Goal: Task Accomplishment & Management: Use online tool/utility

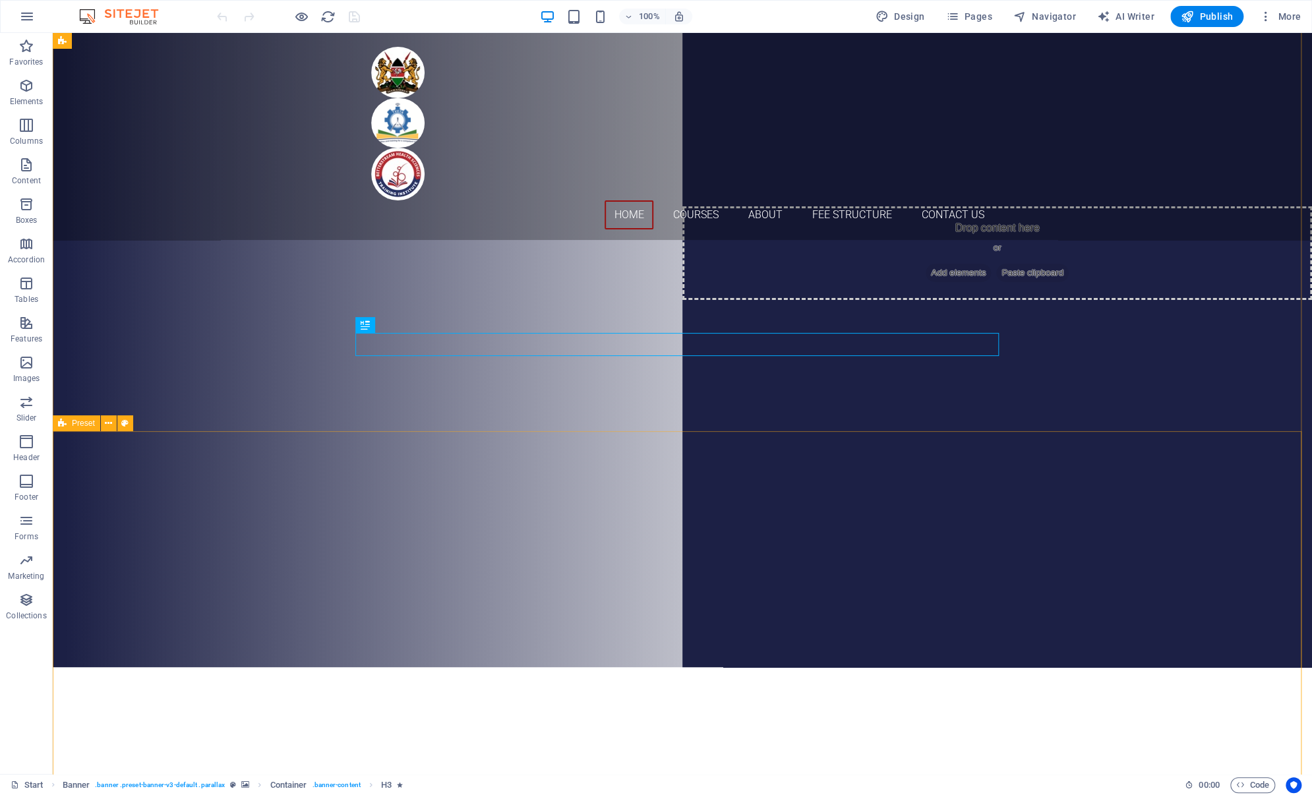
scroll to position [107, 0]
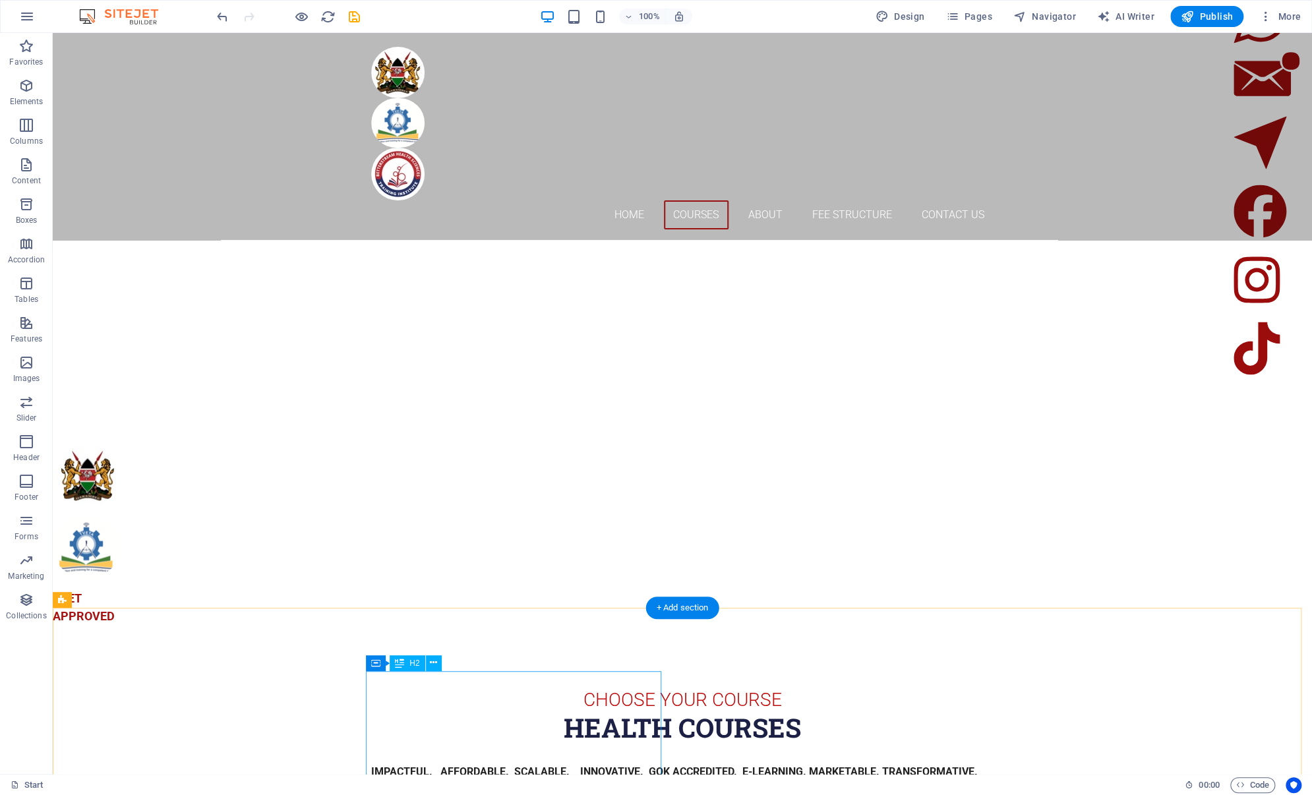
scroll to position [1510, 0]
click at [110, 547] on icon at bounding box center [108, 549] width 7 height 14
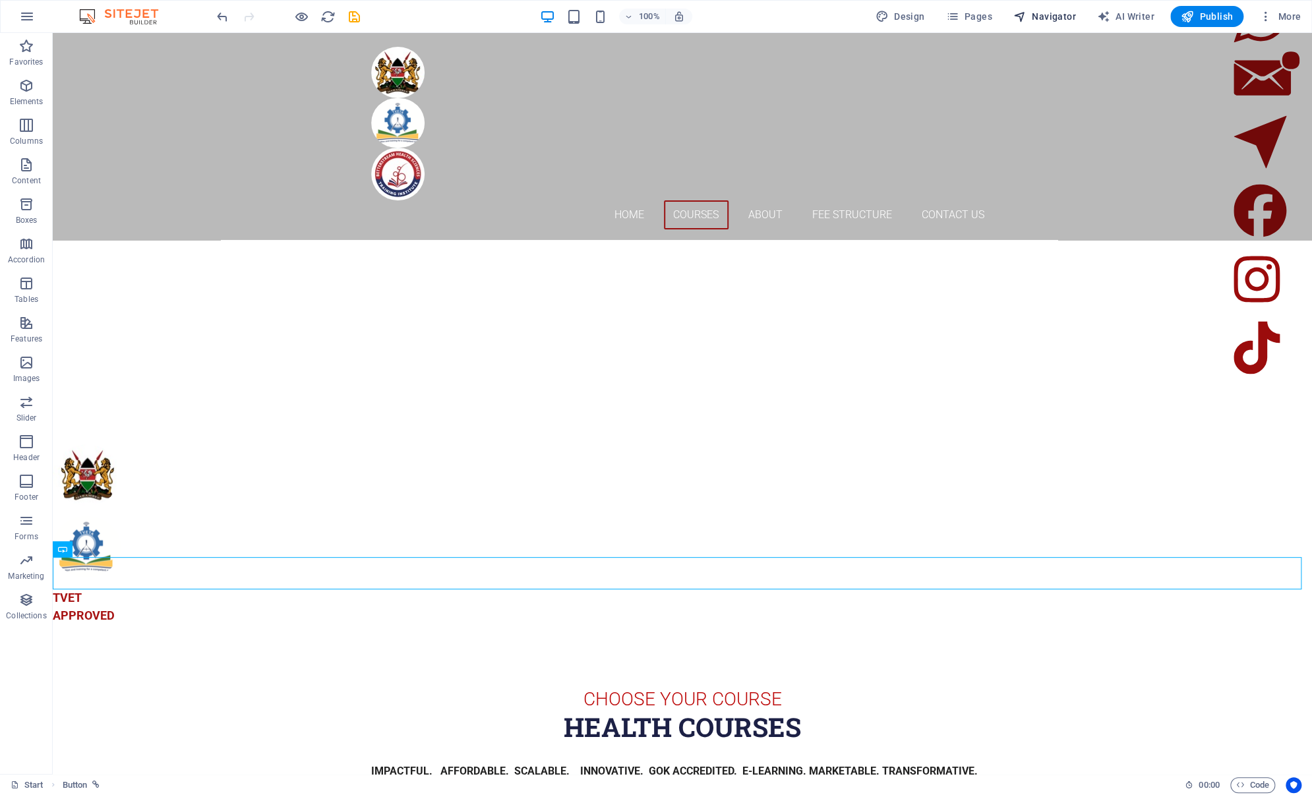
click at [1020, 18] on icon "button" at bounding box center [1019, 16] width 13 height 13
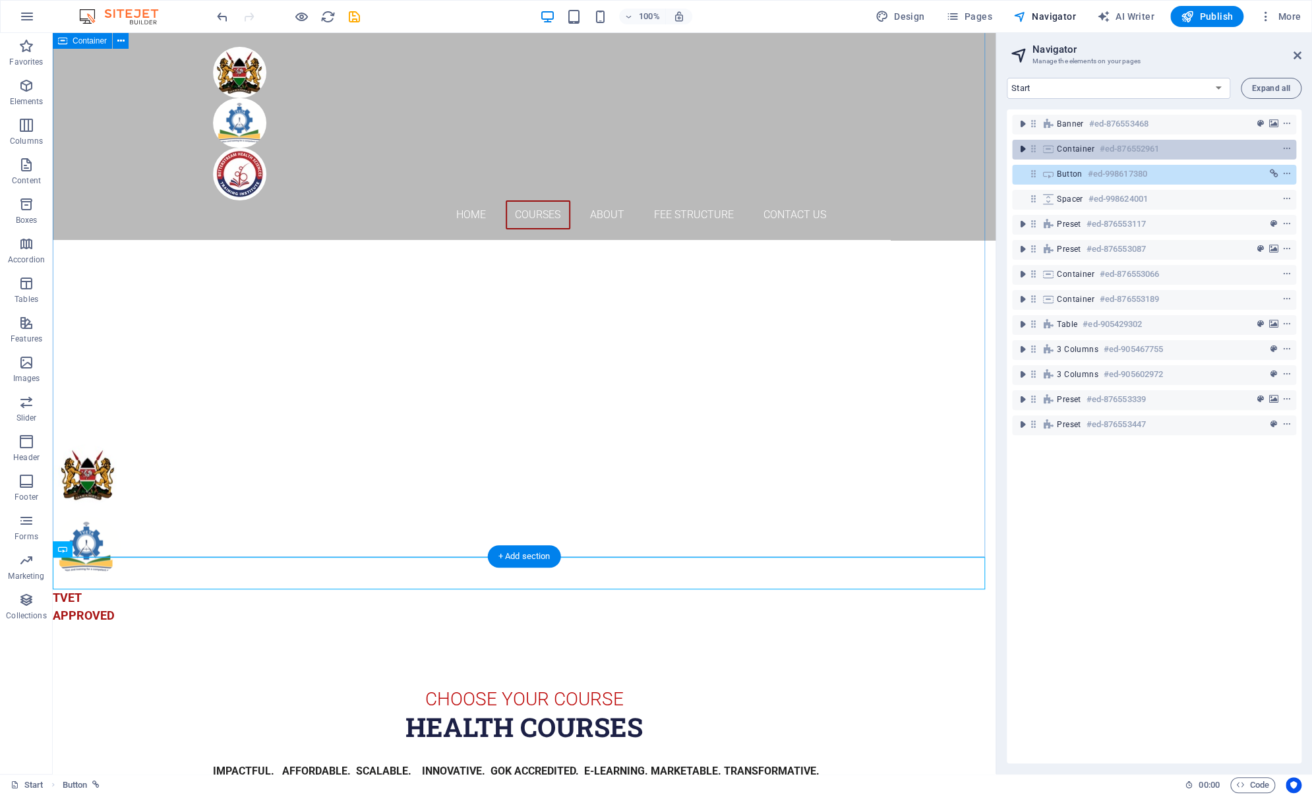
click at [1023, 150] on icon "toggle-expand" at bounding box center [1022, 148] width 13 height 13
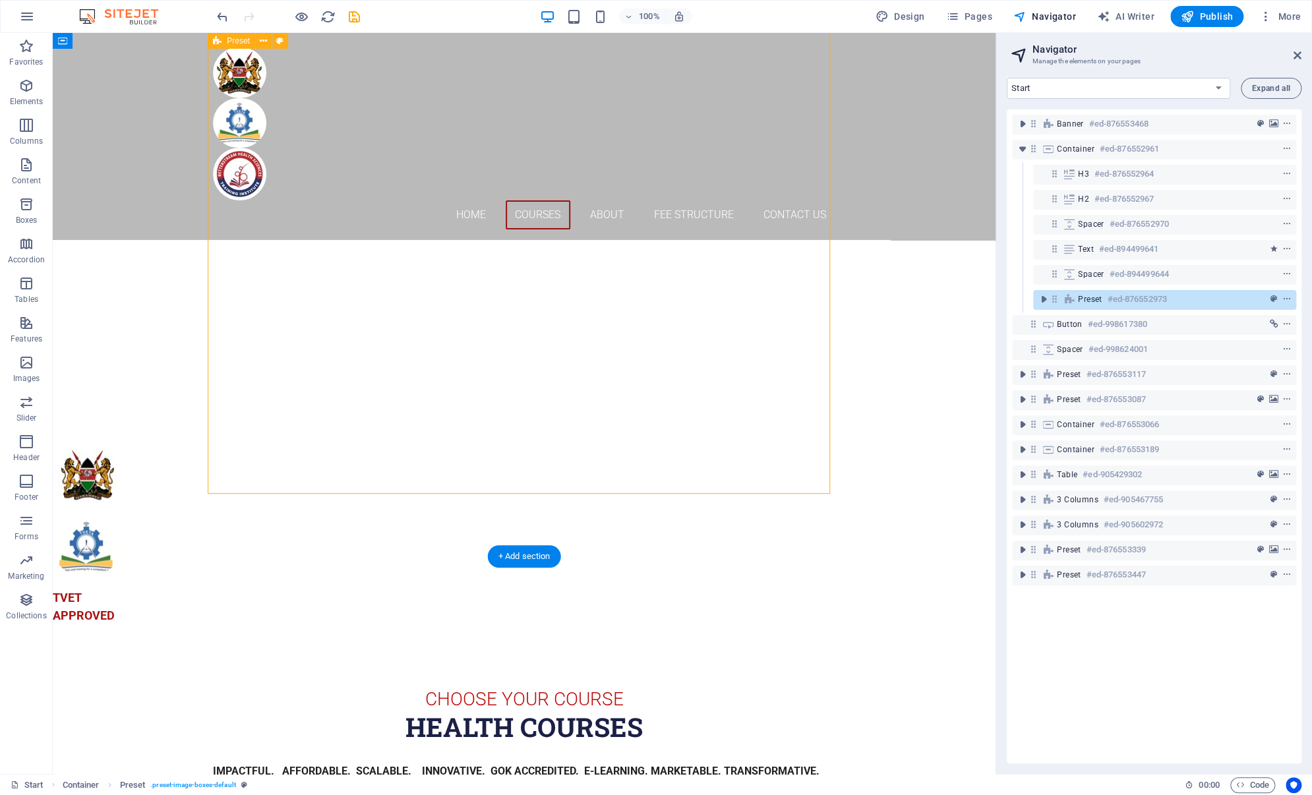
click at [1054, 301] on icon at bounding box center [1054, 298] width 11 height 11
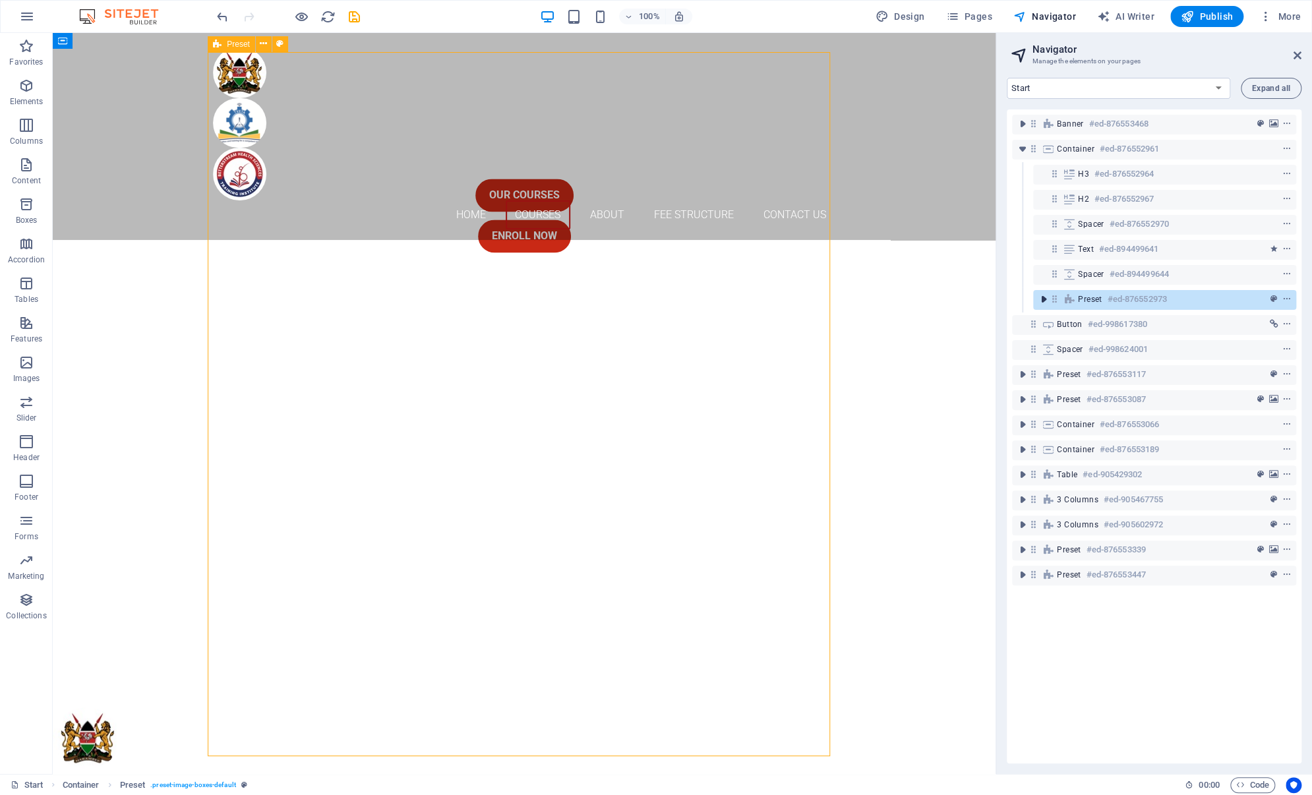
click at [1044, 302] on icon "toggle-expand" at bounding box center [1043, 299] width 13 height 13
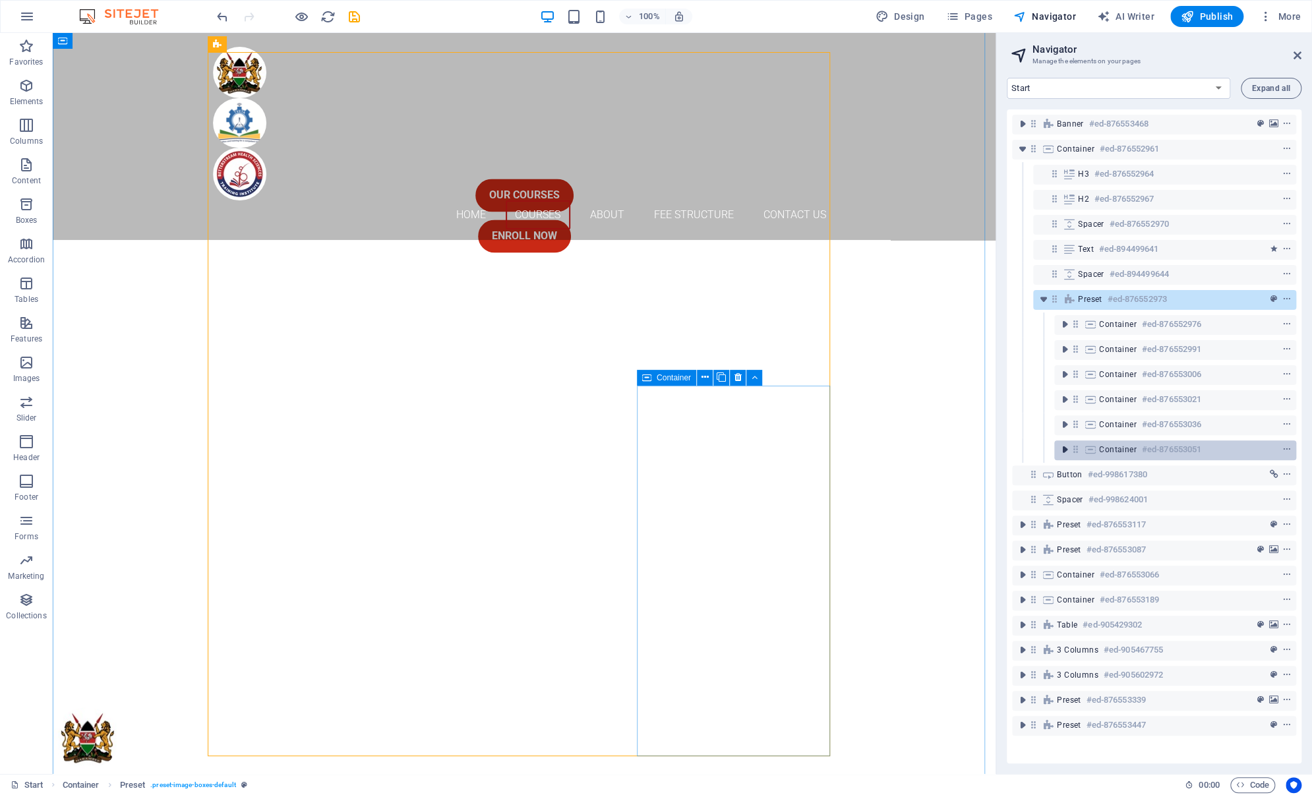
click at [1064, 450] on icon "toggle-expand" at bounding box center [1064, 449] width 13 height 13
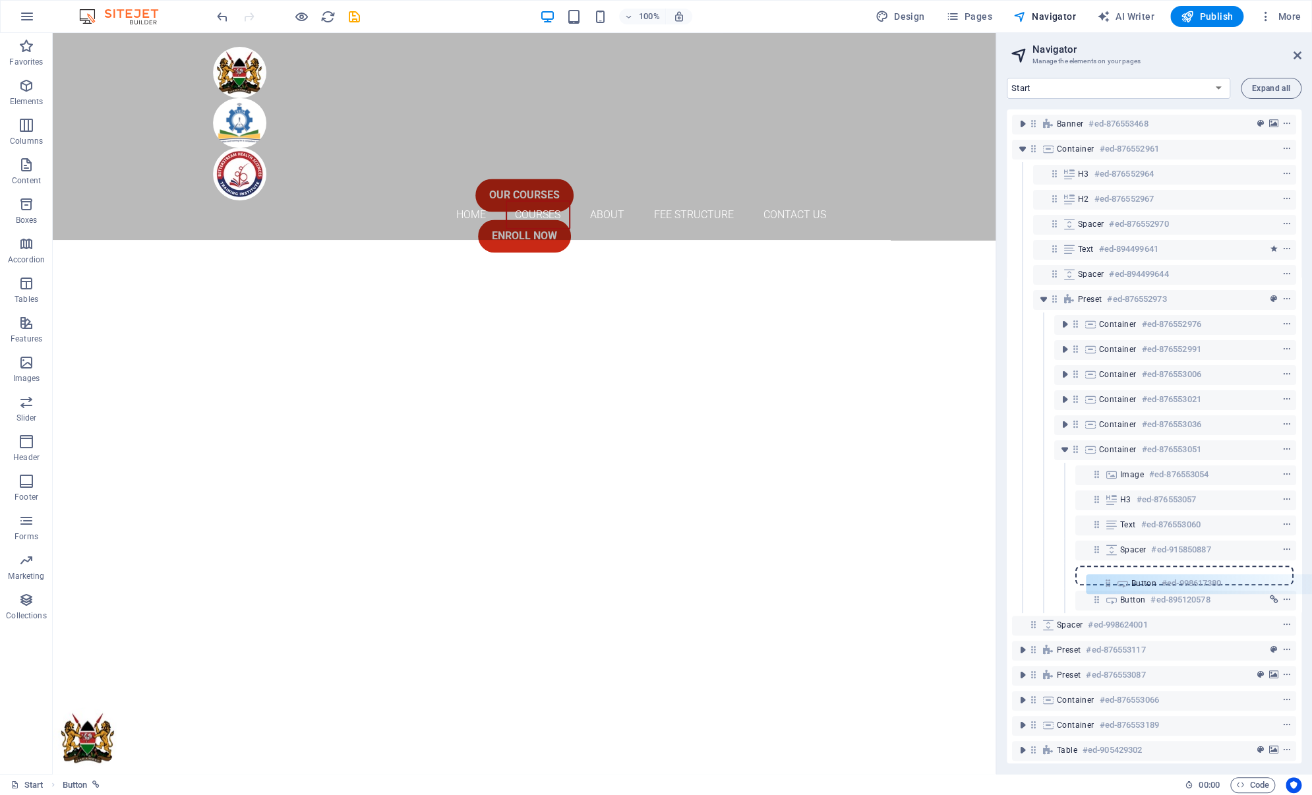
drag, startPoint x: 1034, startPoint y: 604, endPoint x: 1112, endPoint y: 582, distance: 81.6
click at [1112, 582] on div "Banner #ed-876553468 Container #ed-876552961 H3 #ed-876552964 H2 #ed-876552967 …" at bounding box center [1154, 436] width 295 height 654
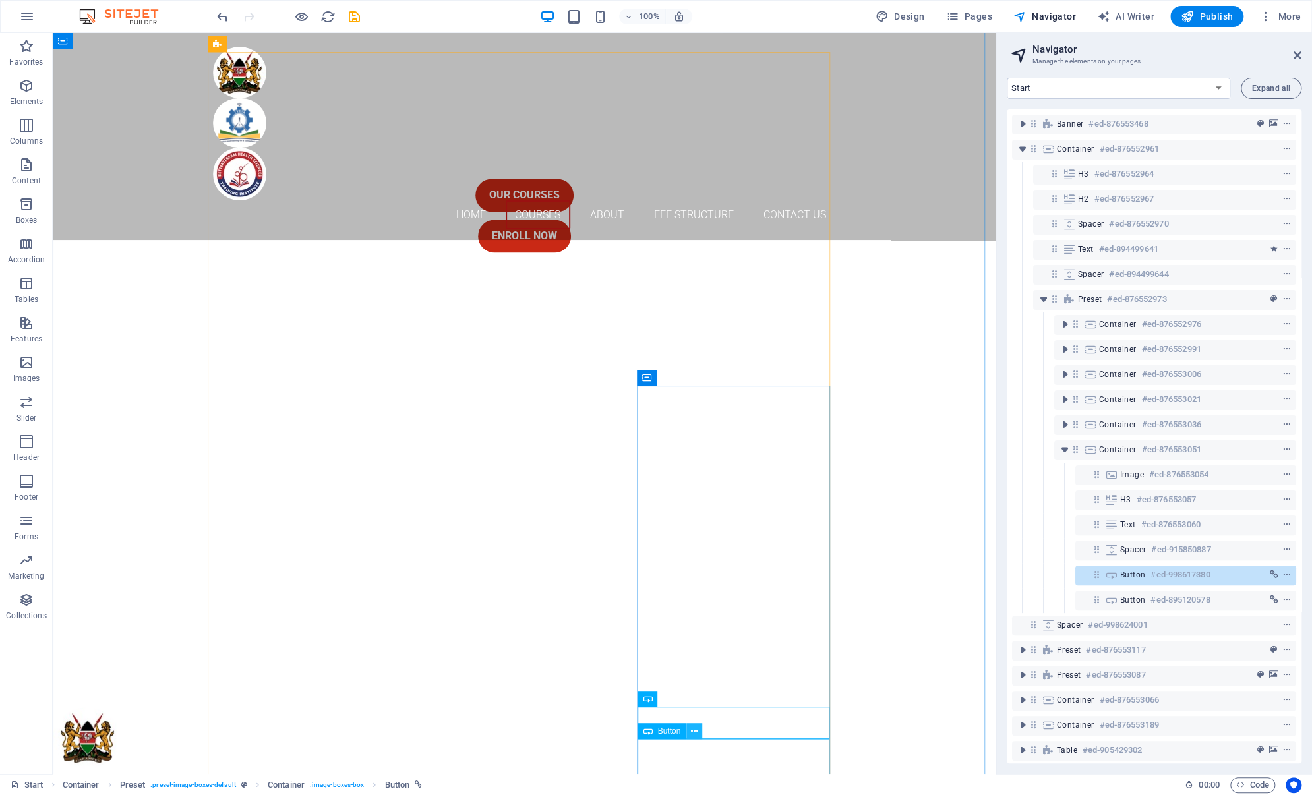
click at [694, 733] on icon at bounding box center [694, 732] width 7 height 14
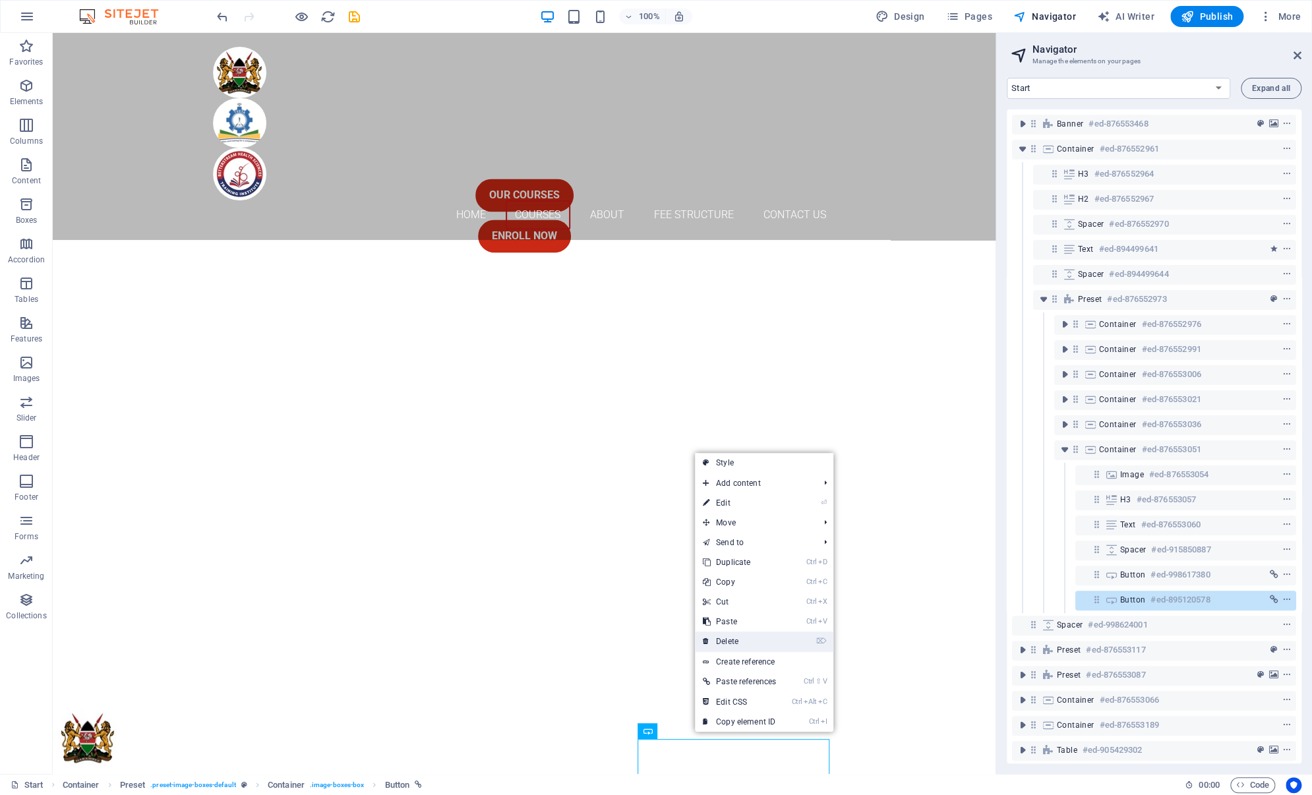
click at [732, 642] on link "⌦ Delete" at bounding box center [739, 642] width 89 height 20
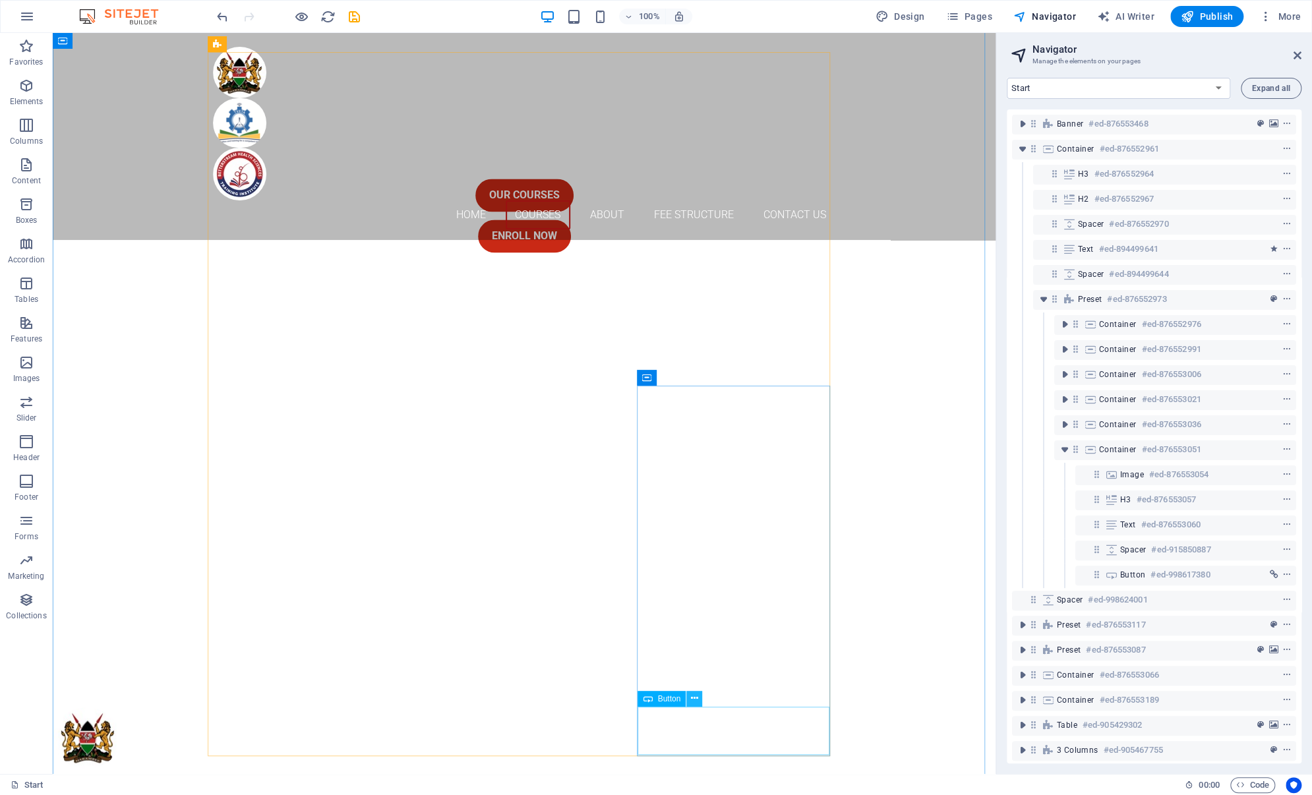
click at [696, 700] on icon at bounding box center [694, 699] width 7 height 14
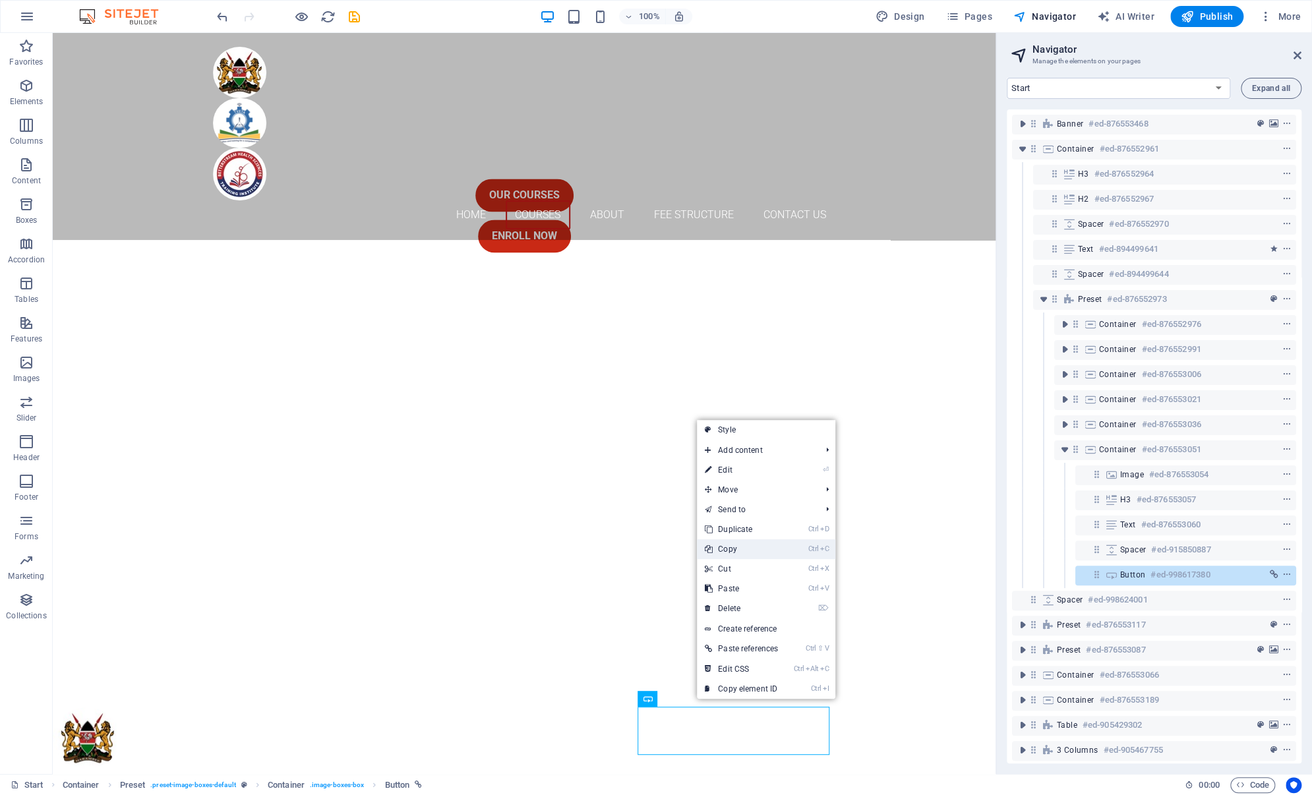
click at [740, 550] on link "Ctrl C Copy" at bounding box center [741, 549] width 89 height 20
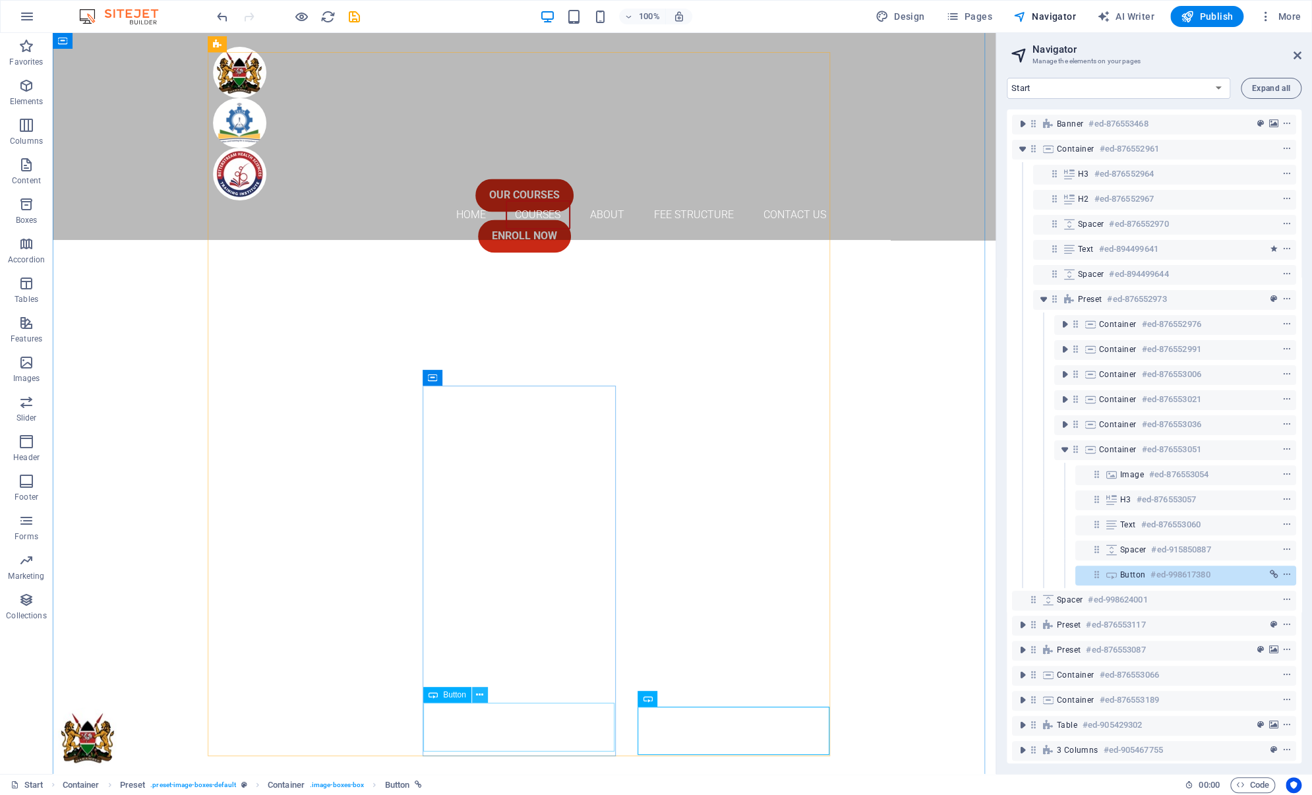
click at [477, 697] on icon at bounding box center [479, 695] width 7 height 14
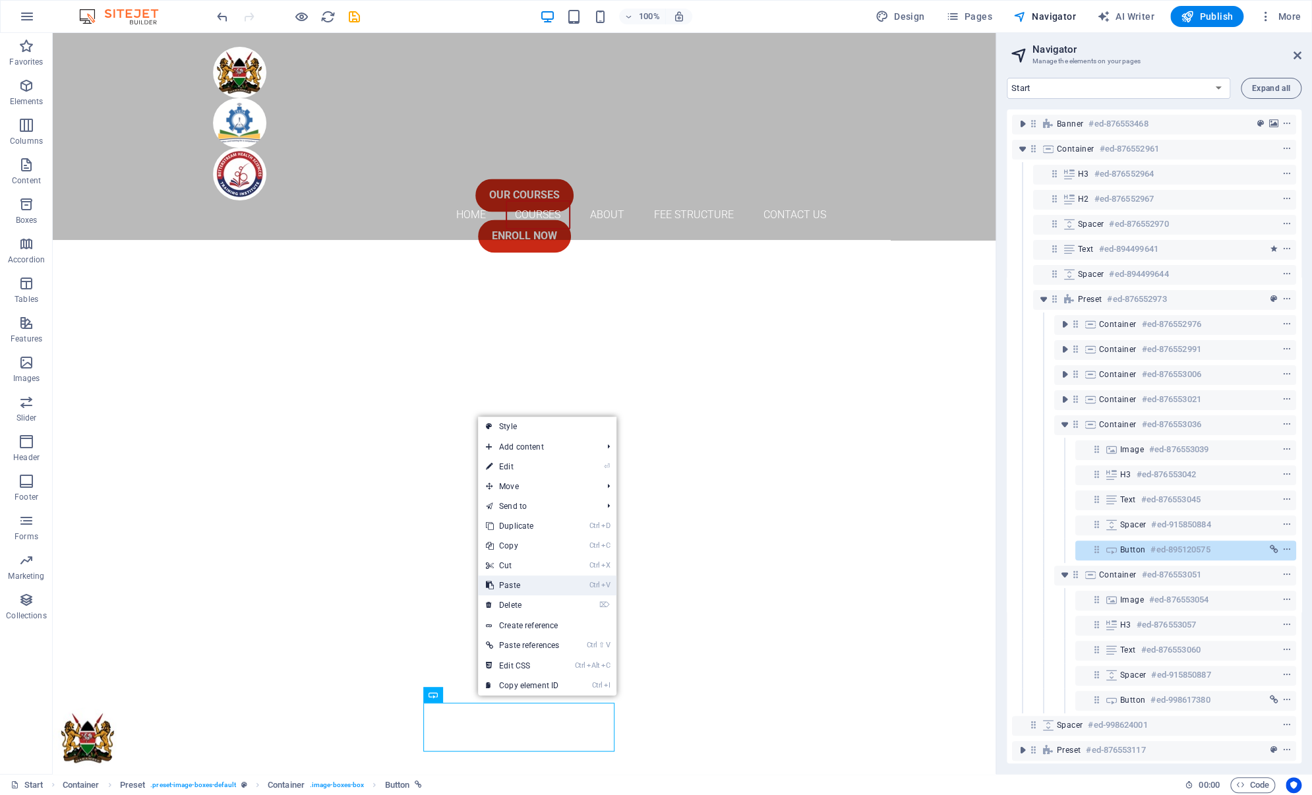
click at [517, 587] on link "Ctrl V Paste" at bounding box center [522, 586] width 89 height 20
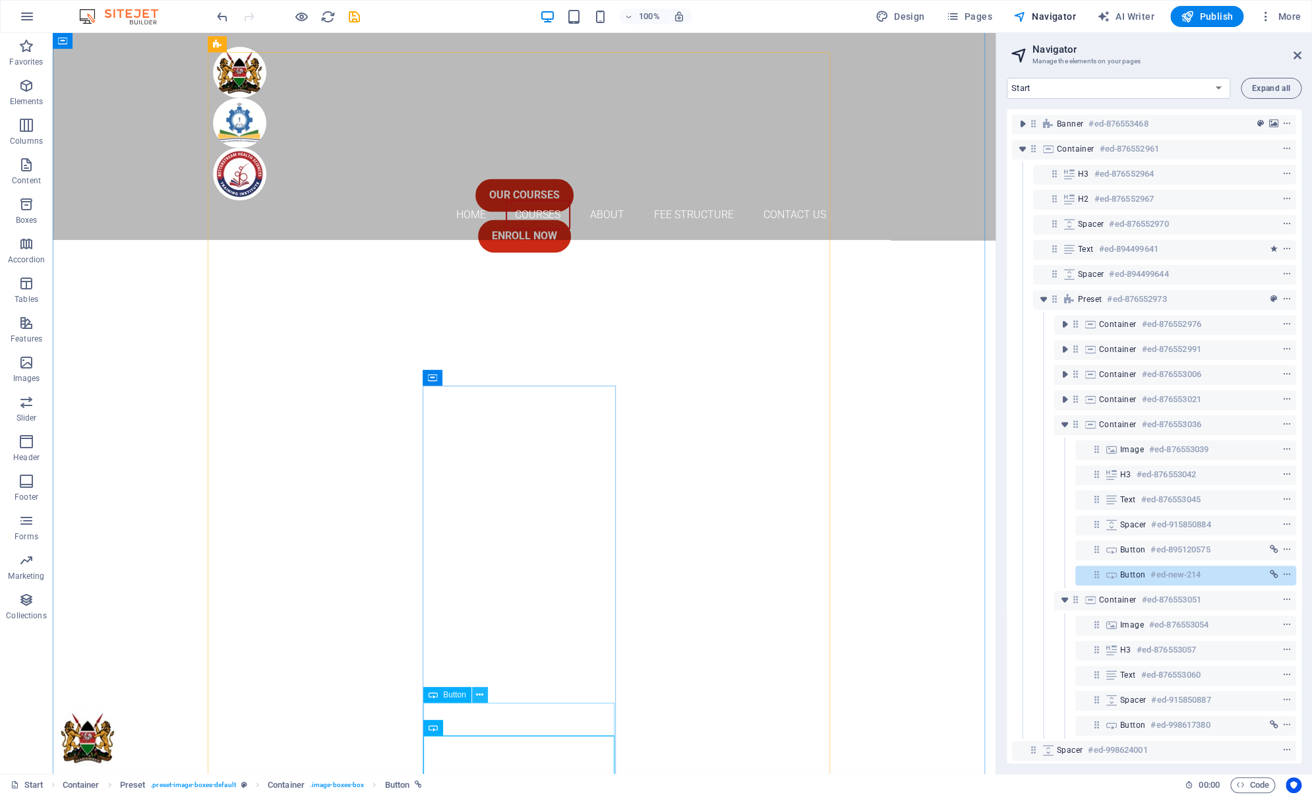
click at [482, 696] on icon at bounding box center [479, 695] width 7 height 14
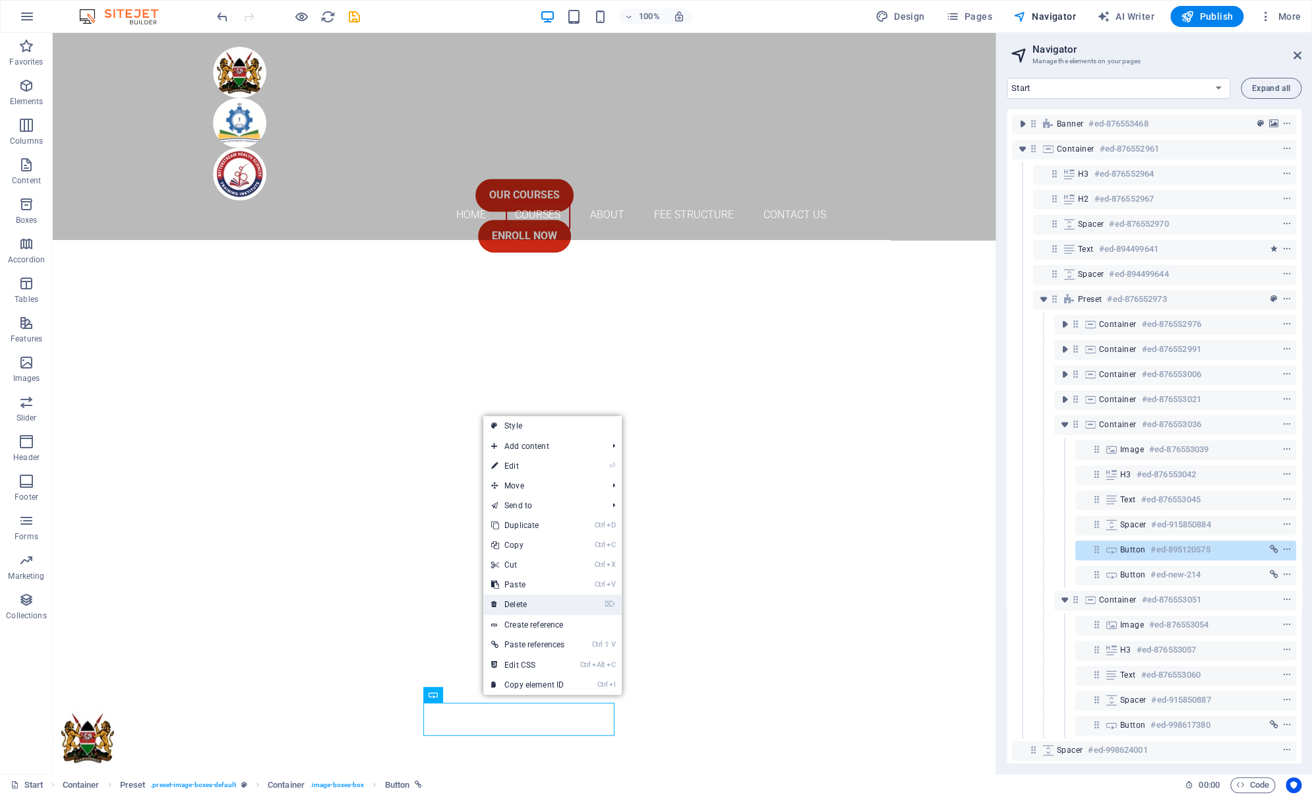
click at [523, 603] on link "⌦ Delete" at bounding box center [527, 605] width 89 height 20
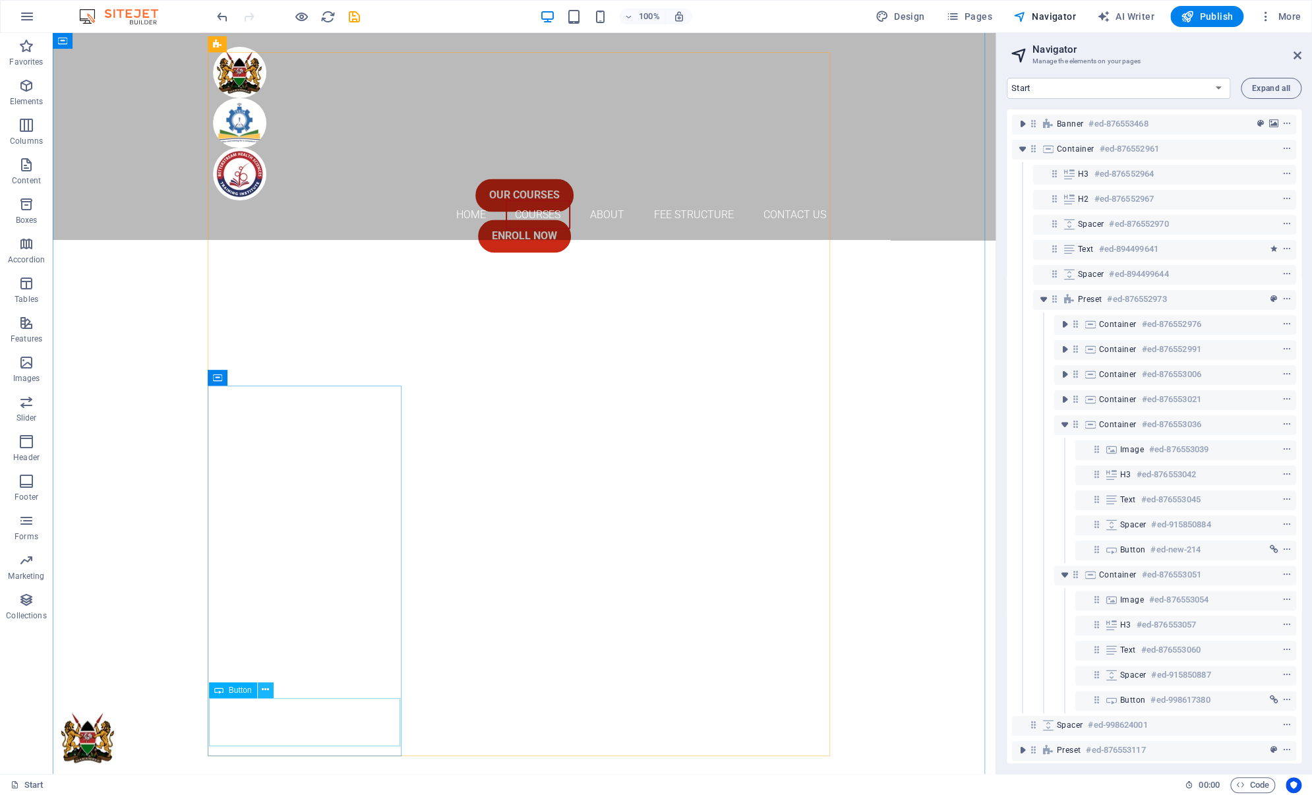
click at [267, 692] on icon at bounding box center [265, 690] width 7 height 14
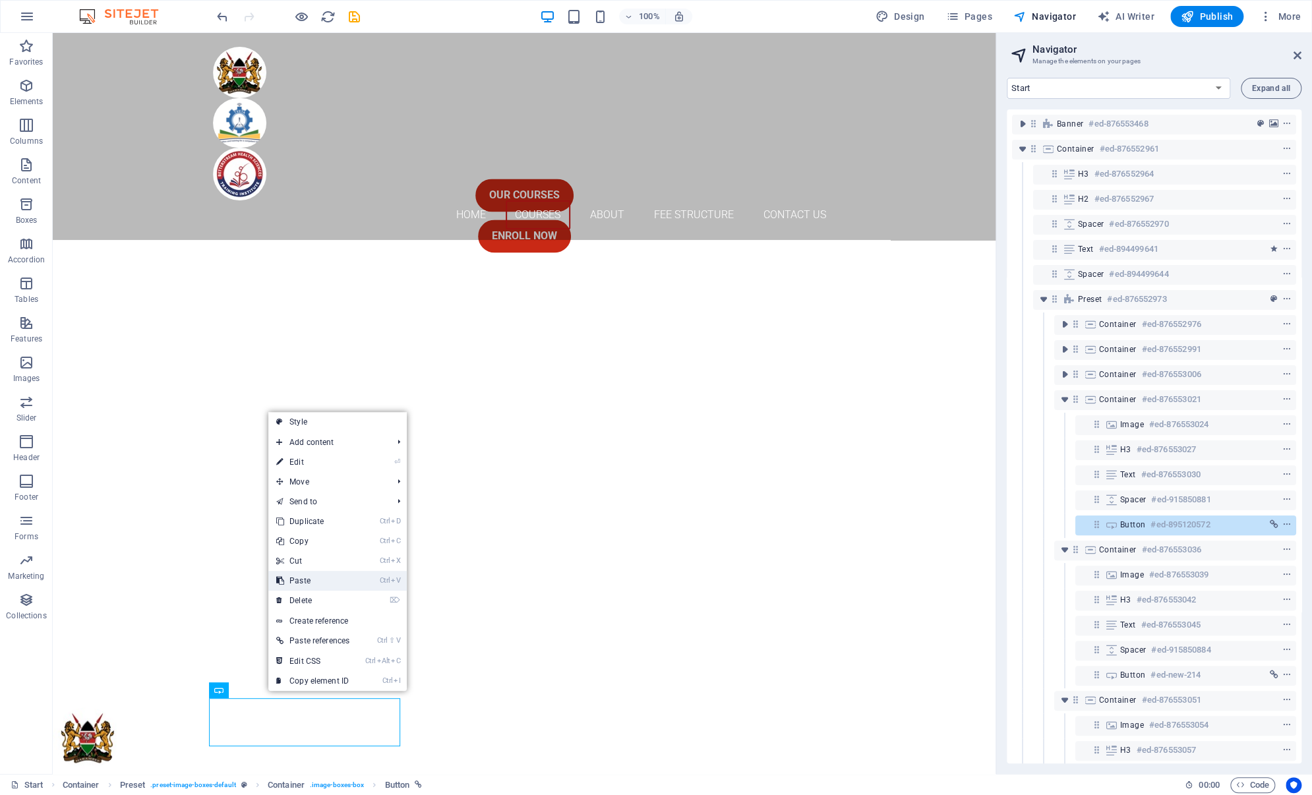
click at [313, 582] on link "Ctrl V Paste" at bounding box center [312, 581] width 89 height 20
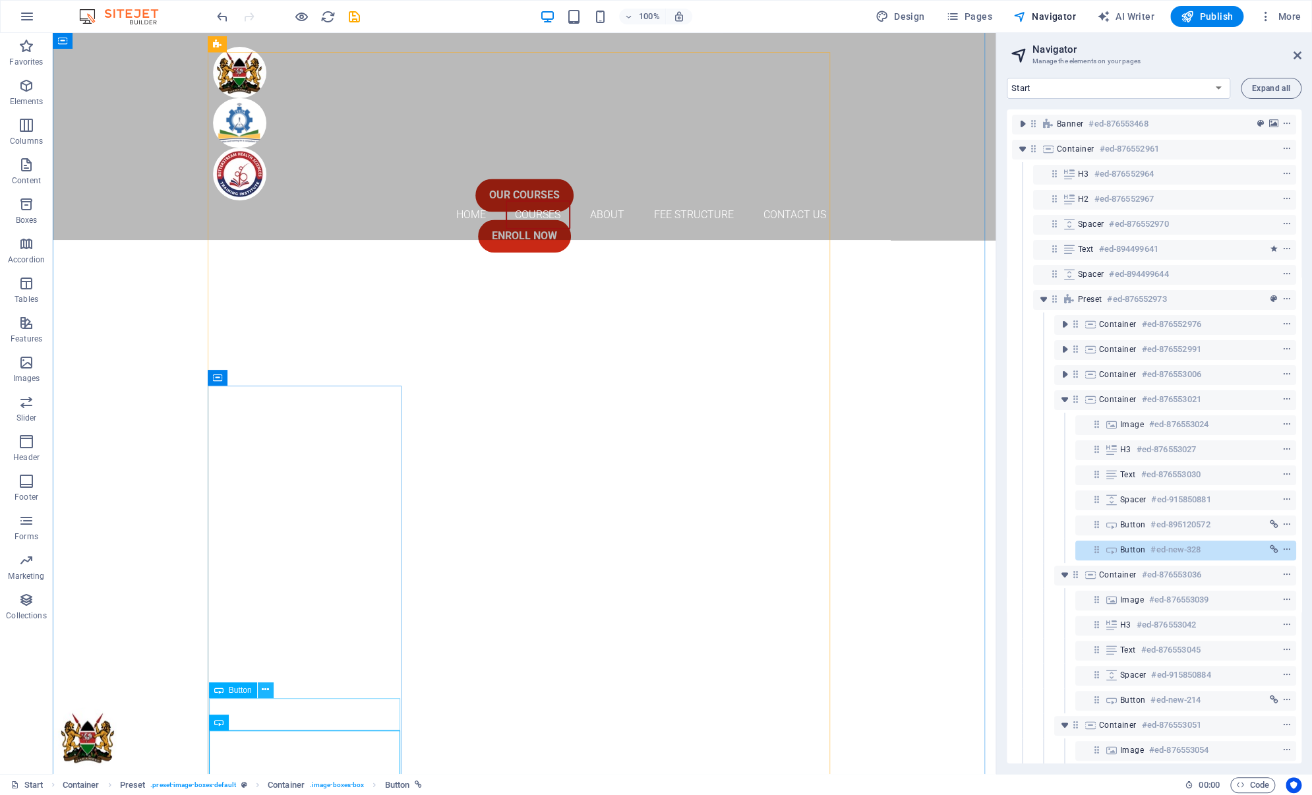
click at [266, 690] on icon at bounding box center [265, 690] width 7 height 14
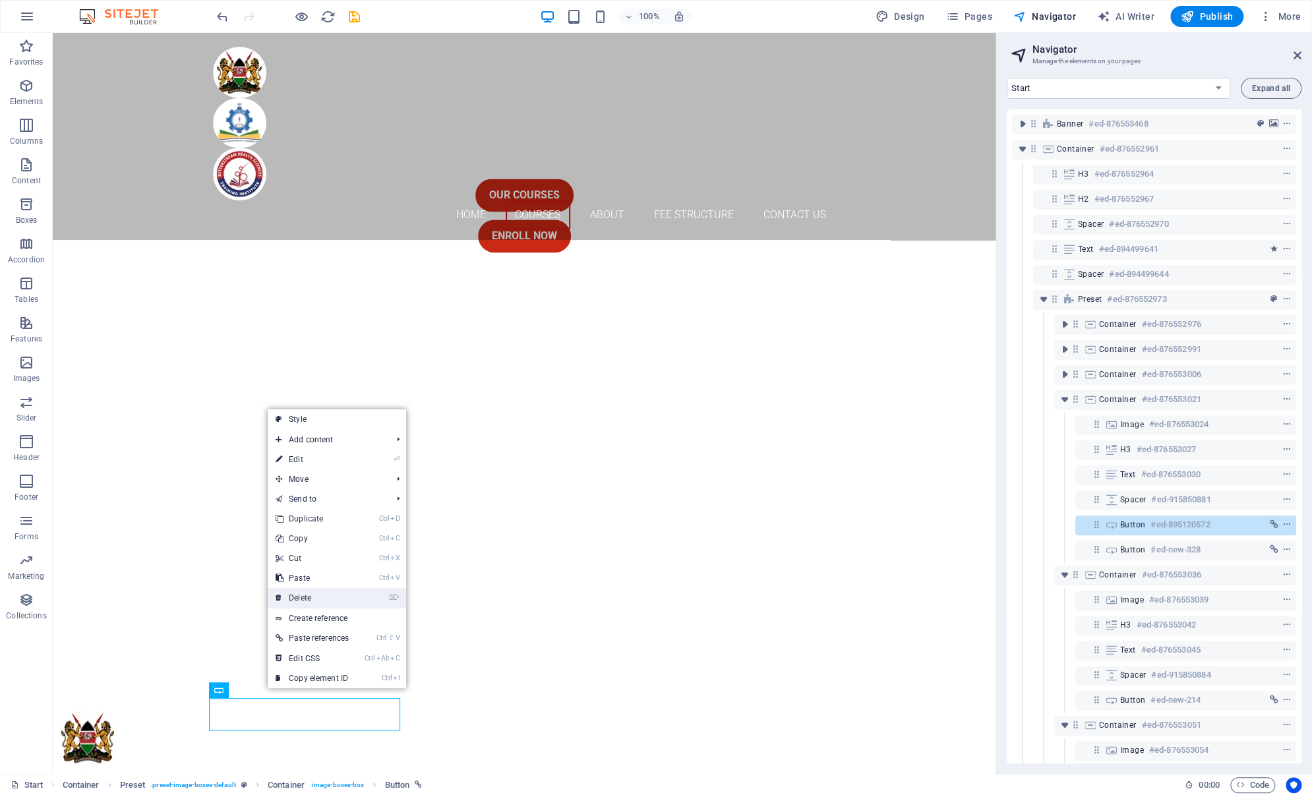
click at [313, 590] on link "⌦ Delete" at bounding box center [312, 598] width 89 height 20
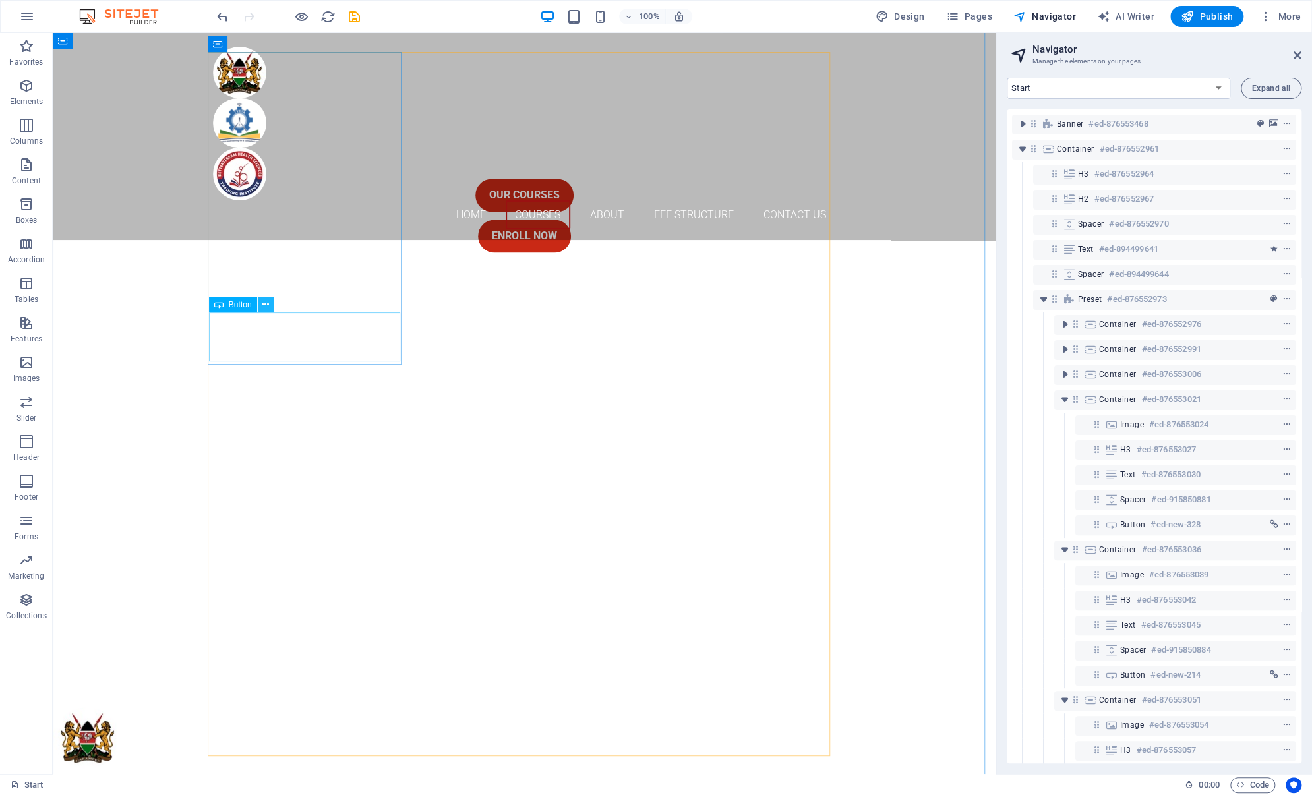
click at [266, 306] on icon at bounding box center [265, 305] width 7 height 14
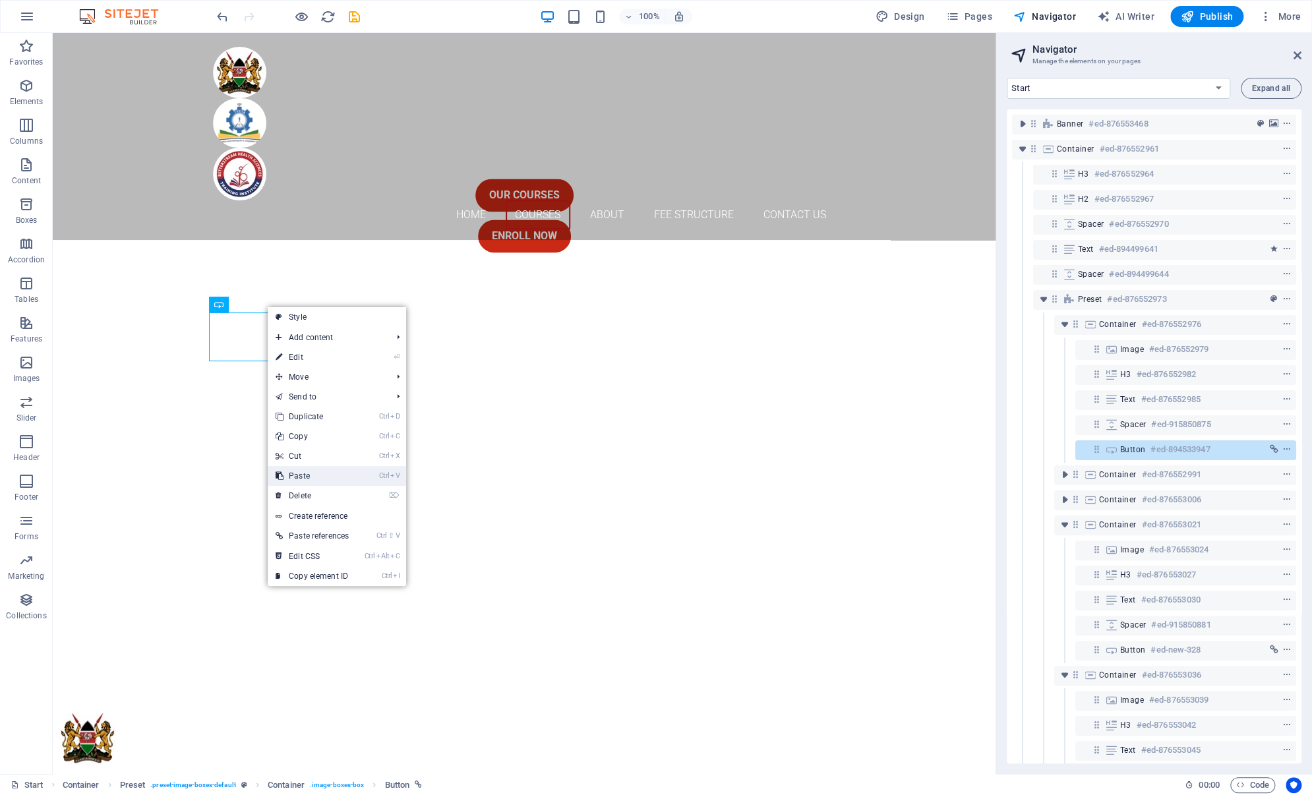
click at [305, 472] on link "Ctrl V Paste" at bounding box center [312, 476] width 89 height 20
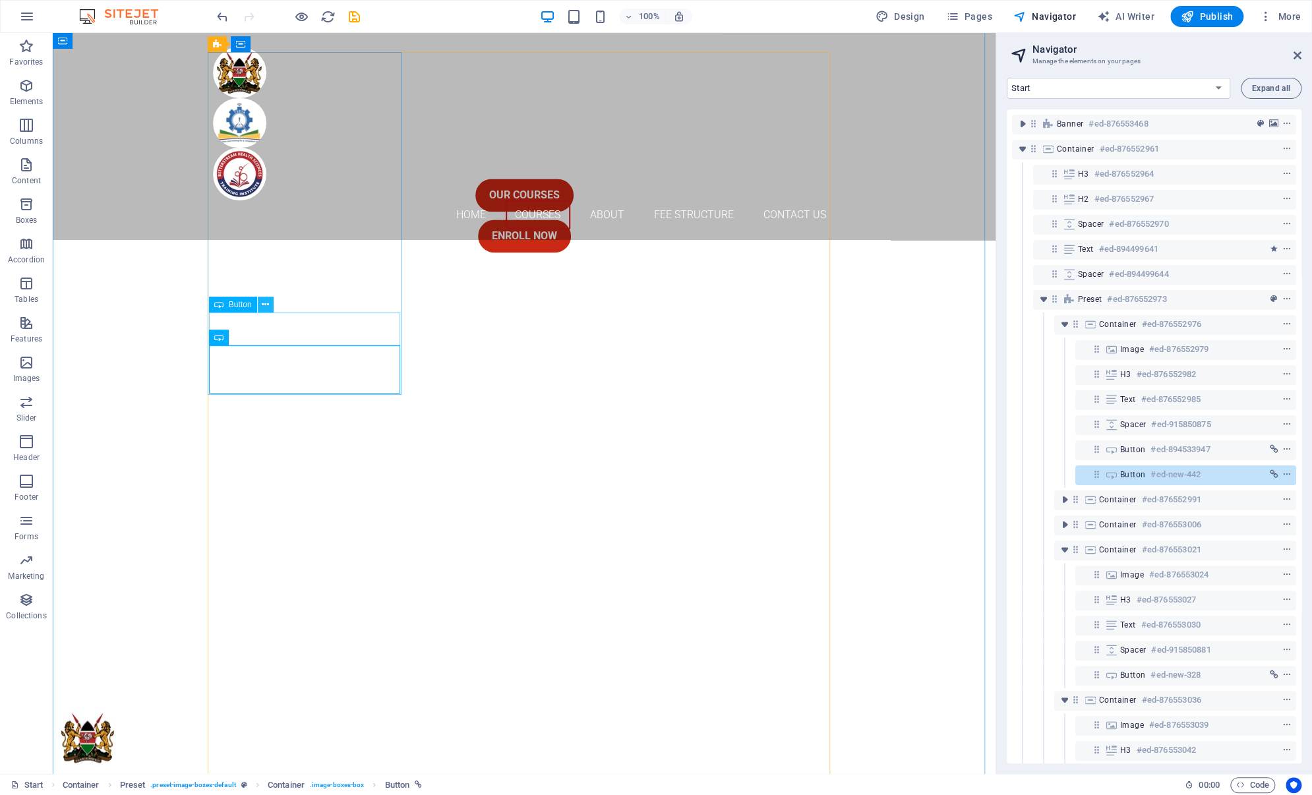
click at [265, 307] on icon at bounding box center [265, 305] width 7 height 14
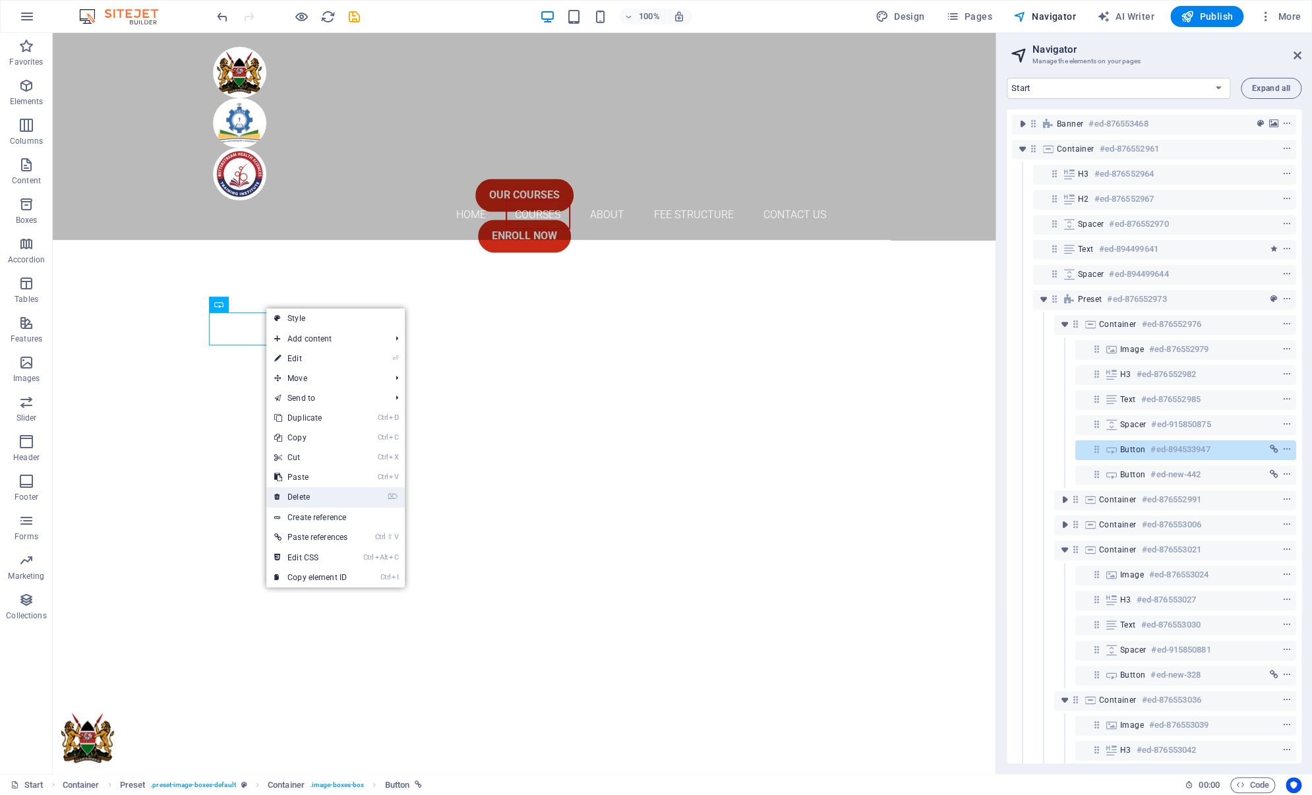
click at [303, 494] on link "⌦ Delete" at bounding box center [310, 497] width 89 height 20
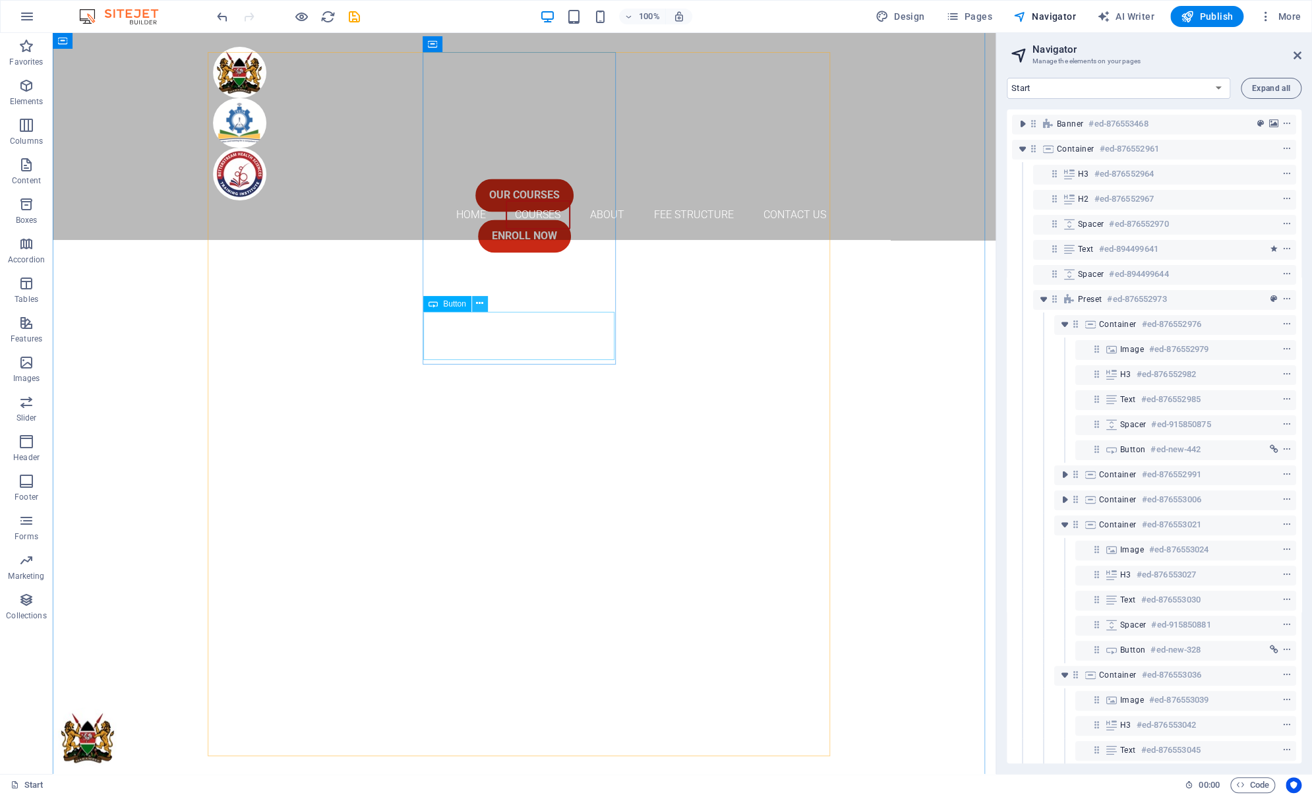
click at [483, 304] on icon at bounding box center [479, 304] width 7 height 14
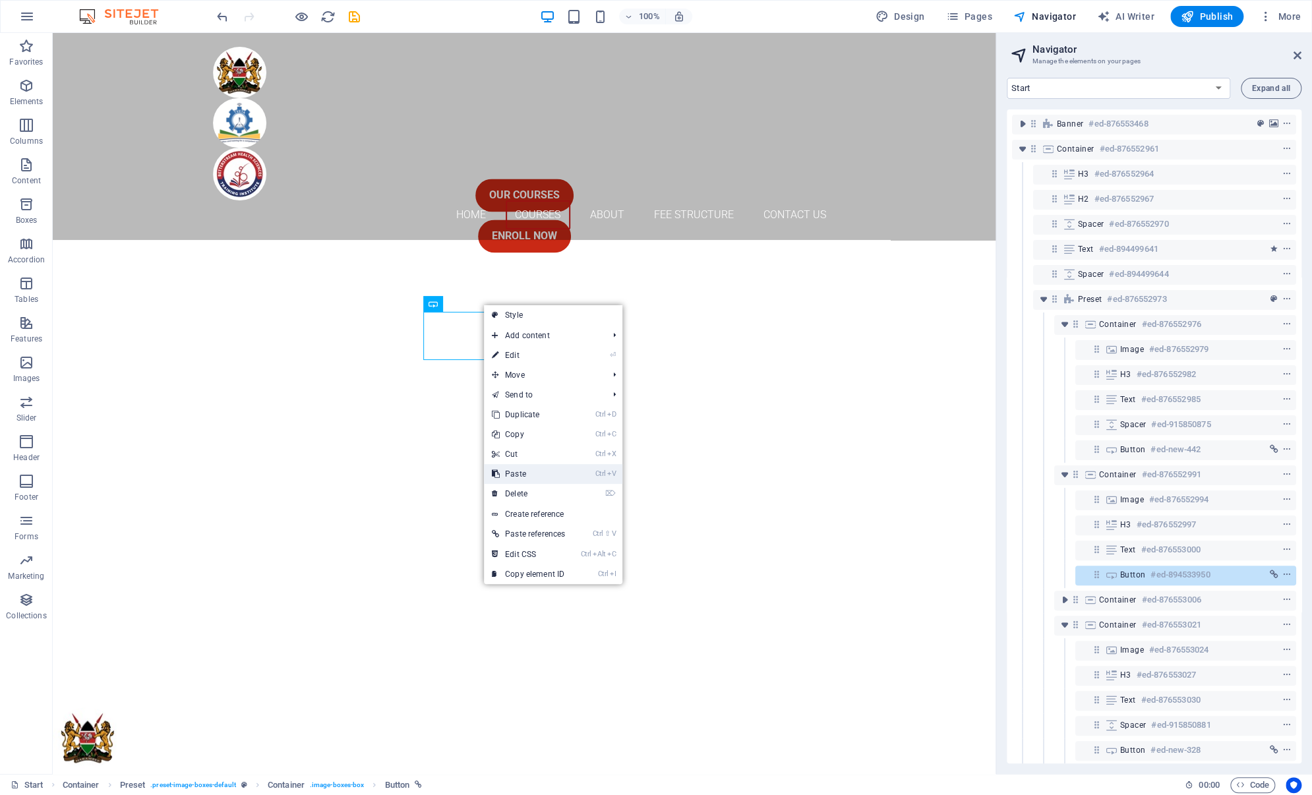
click at [517, 473] on link "Ctrl V Paste" at bounding box center [528, 474] width 89 height 20
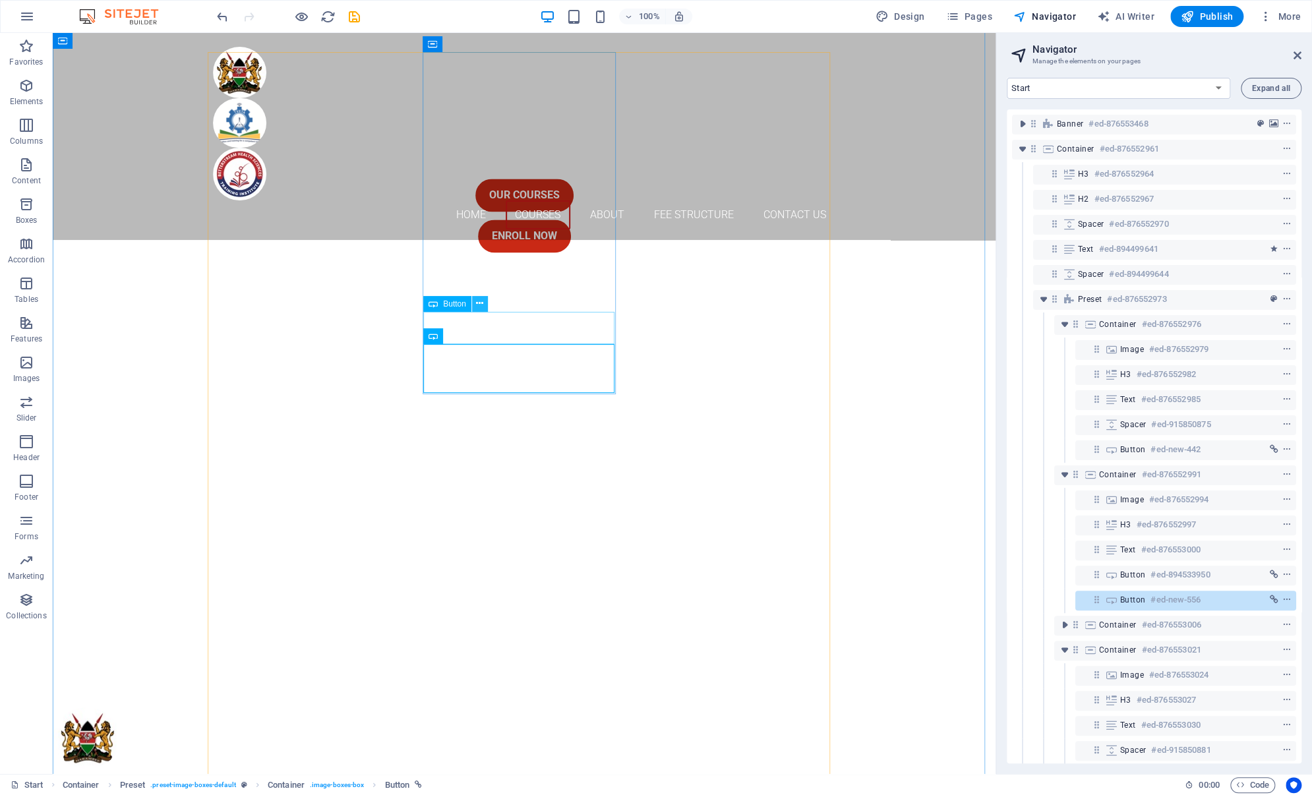
click at [479, 305] on icon at bounding box center [479, 304] width 7 height 14
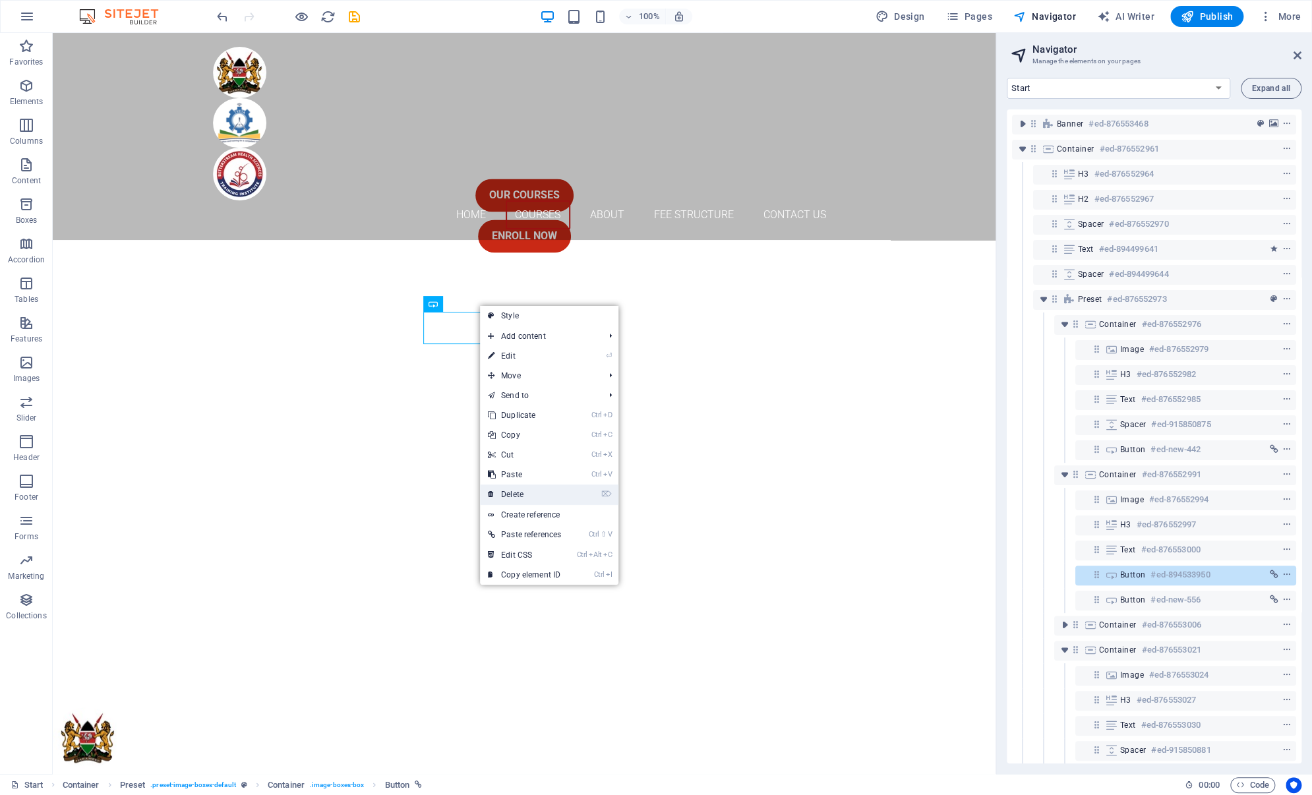
click at [507, 492] on link "⌦ Delete" at bounding box center [524, 495] width 89 height 20
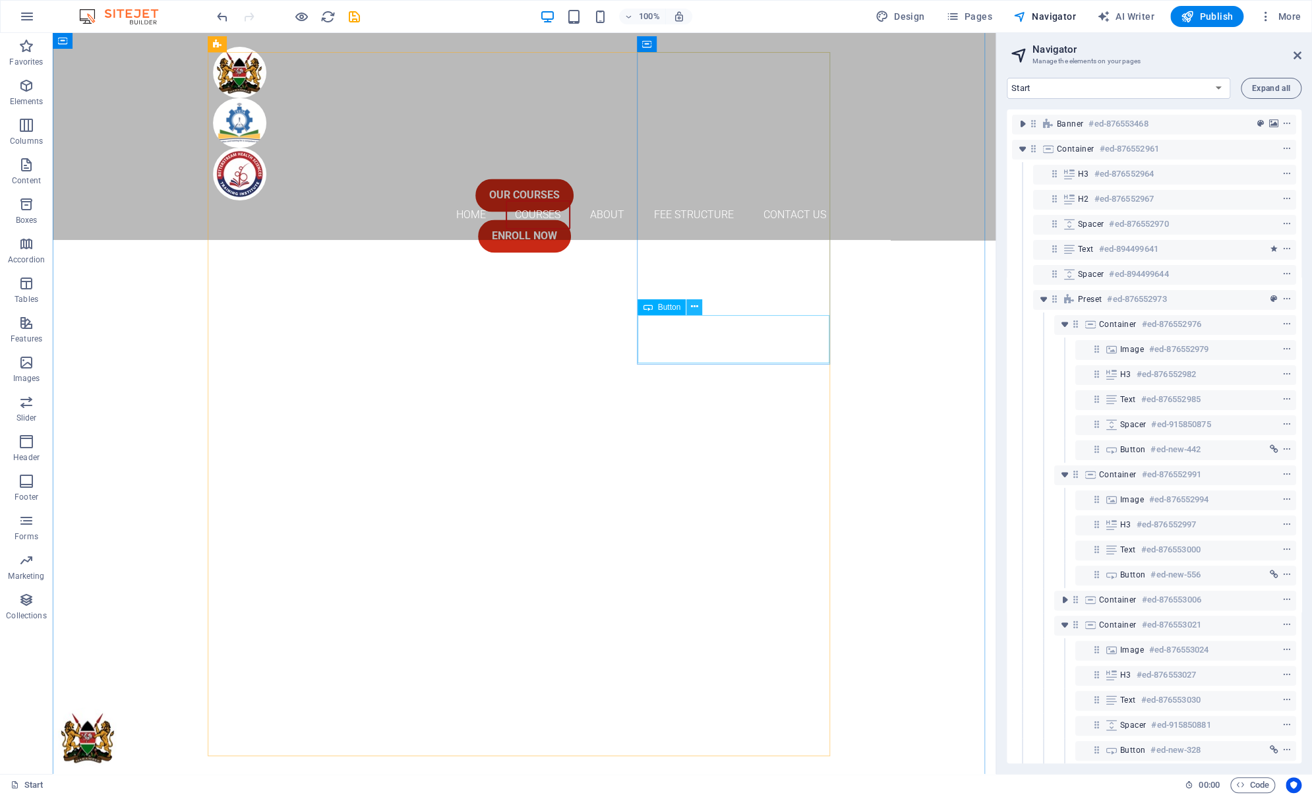
click at [695, 306] on icon at bounding box center [694, 307] width 7 height 14
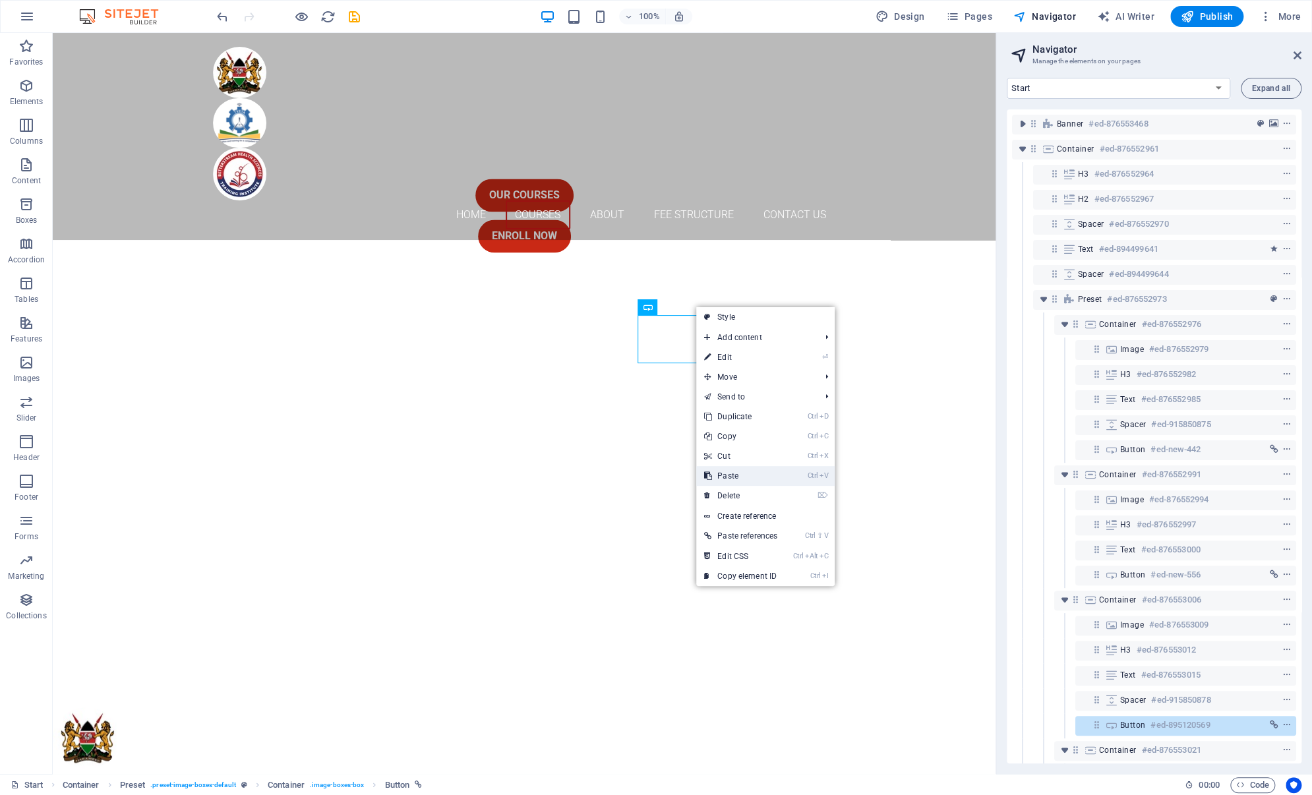
click at [727, 473] on link "Ctrl V Paste" at bounding box center [740, 476] width 89 height 20
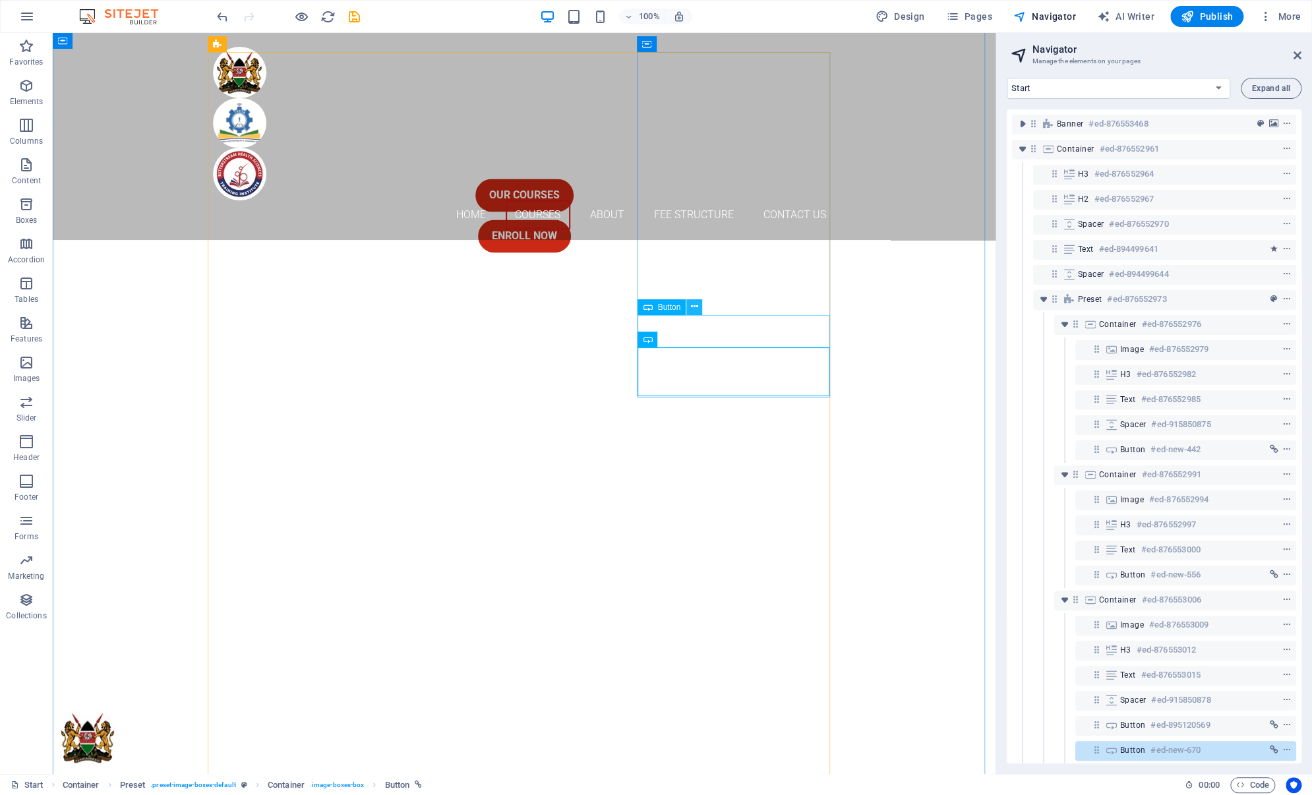
click at [693, 309] on icon at bounding box center [694, 307] width 7 height 14
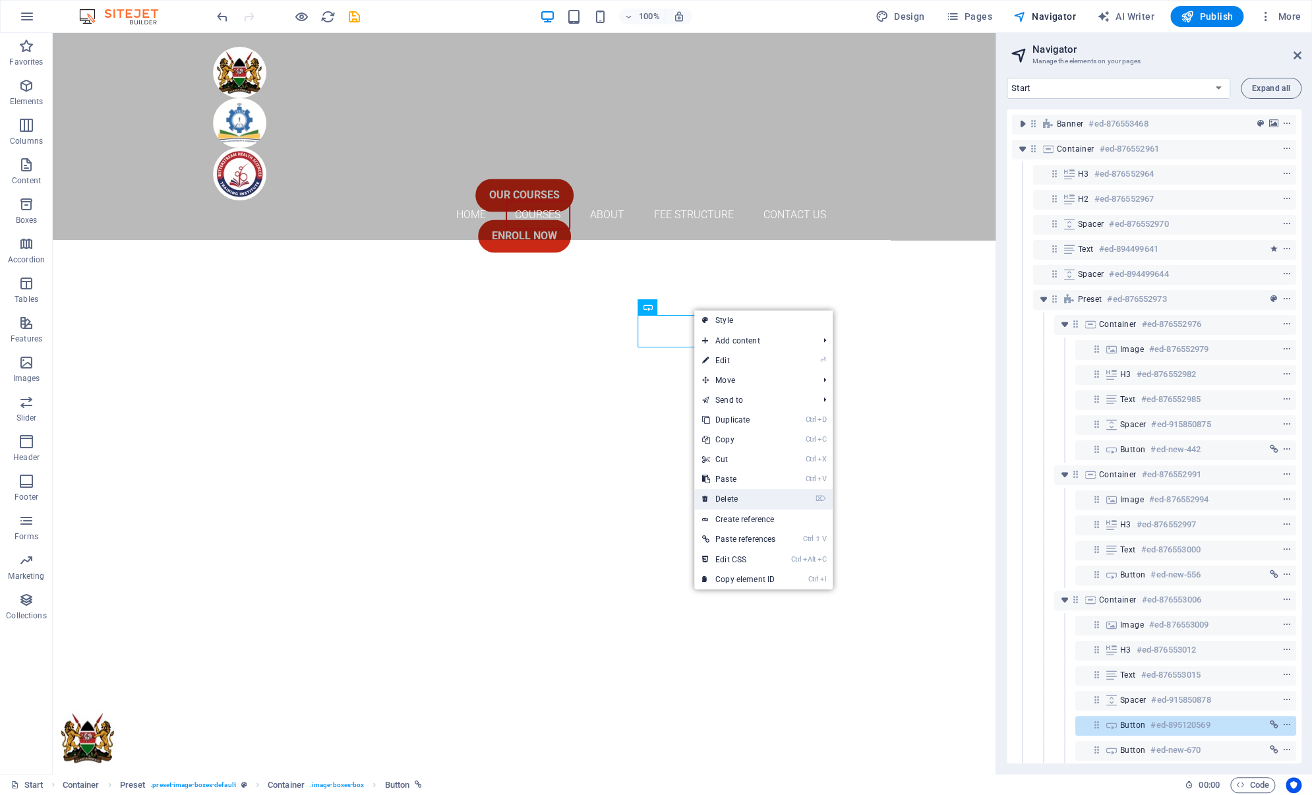
click at [719, 493] on link "⌦ Delete" at bounding box center [738, 499] width 89 height 20
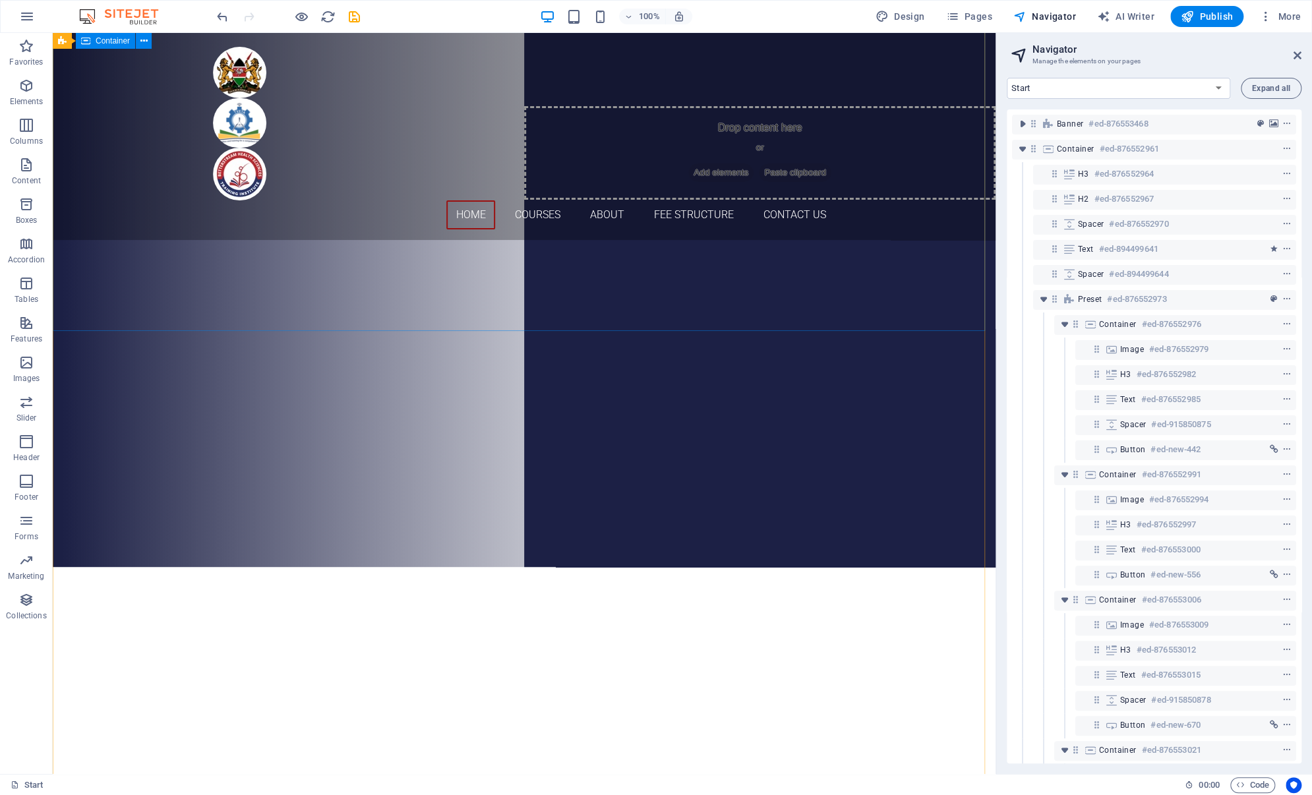
scroll to position [309, 0]
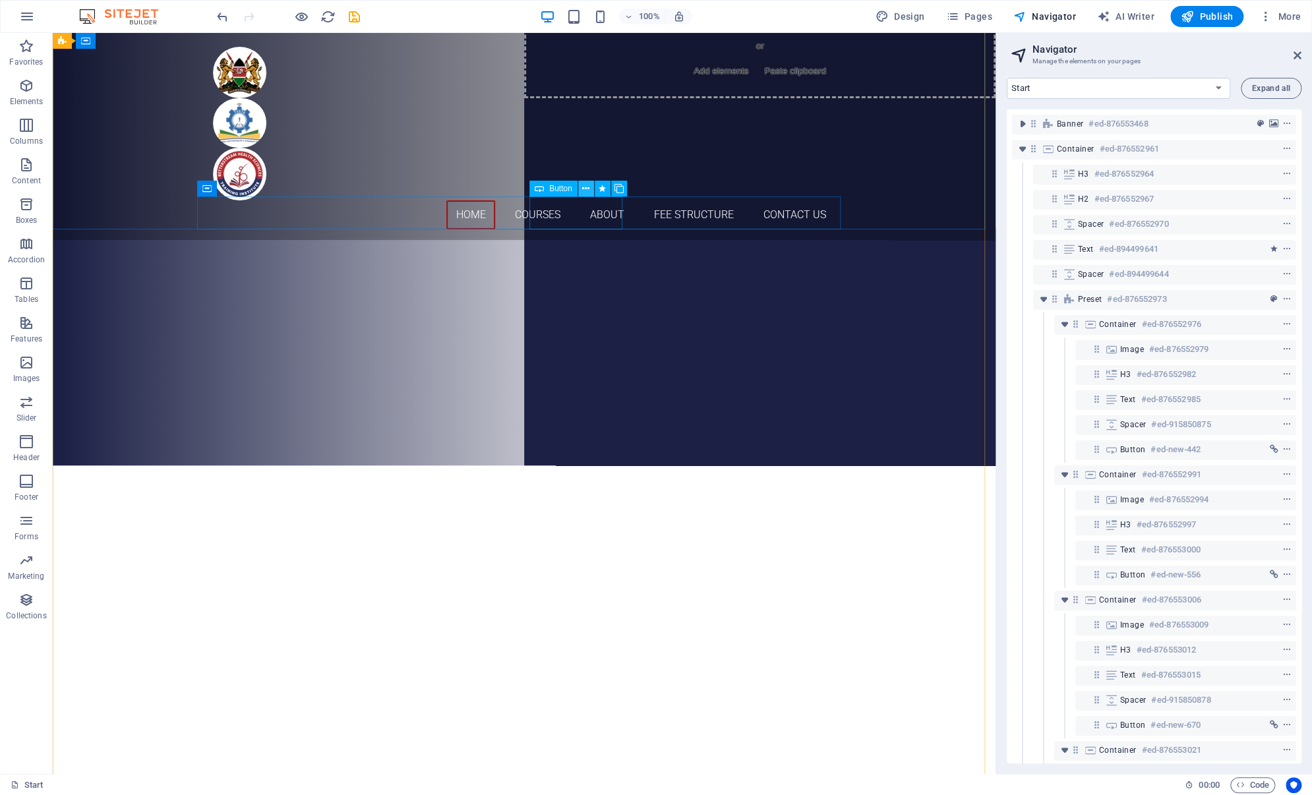
click at [587, 189] on icon at bounding box center [585, 189] width 7 height 14
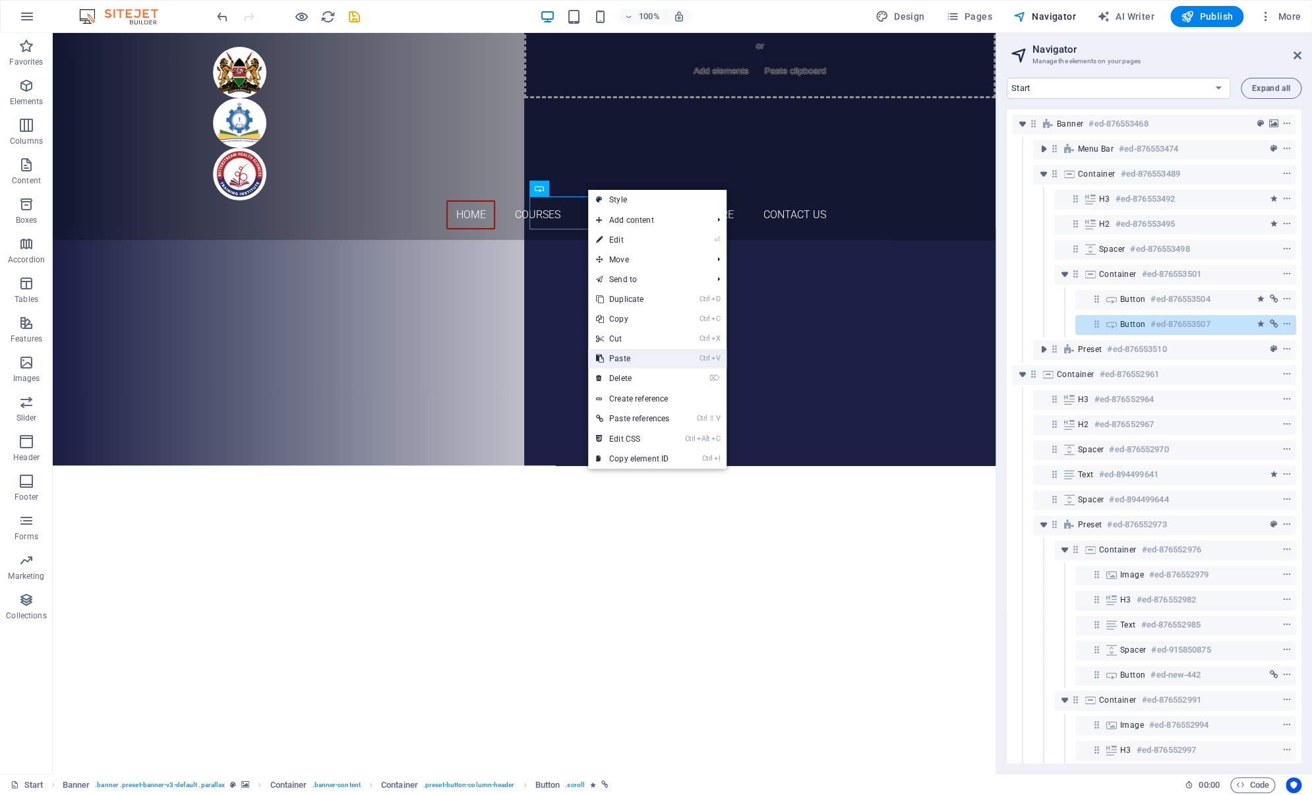
click at [630, 357] on link "Ctrl V Paste" at bounding box center [632, 359] width 89 height 20
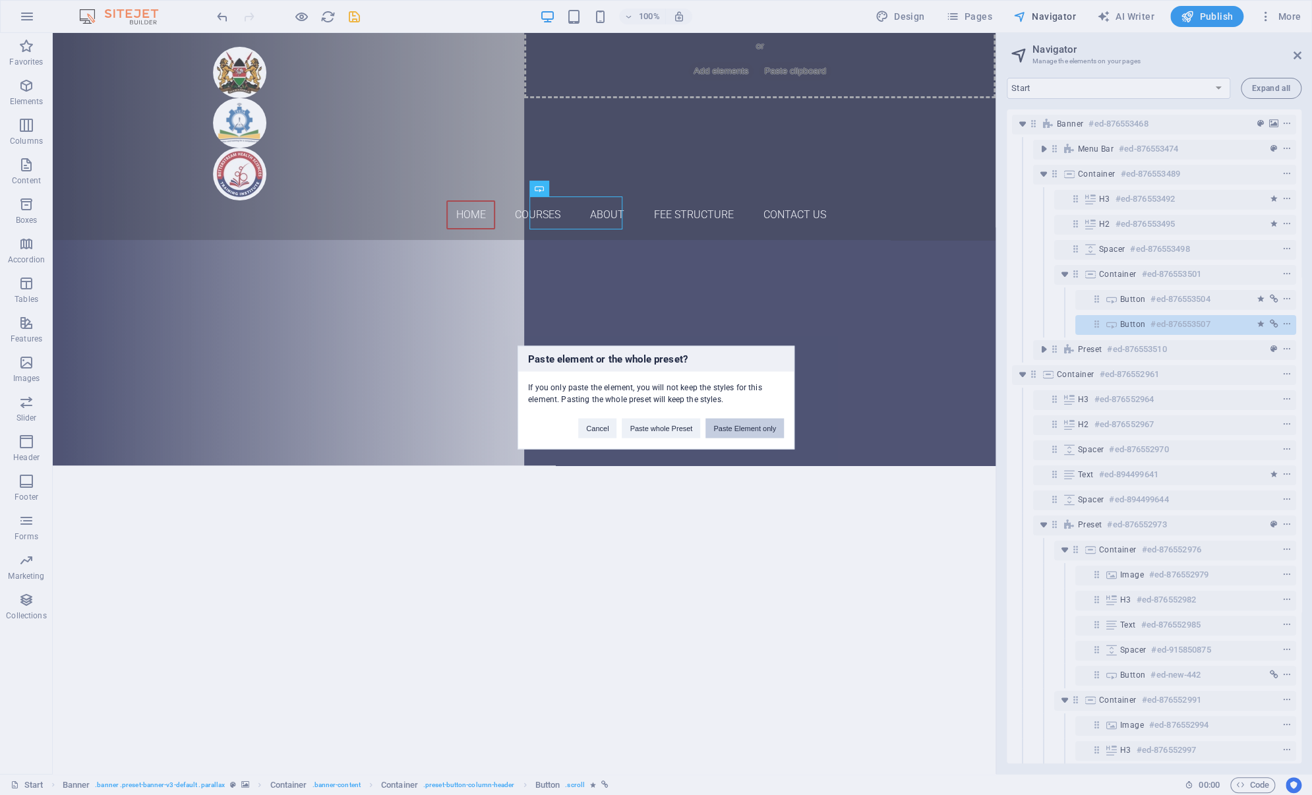
click at [746, 425] on button "Paste Element only" at bounding box center [744, 429] width 78 height 20
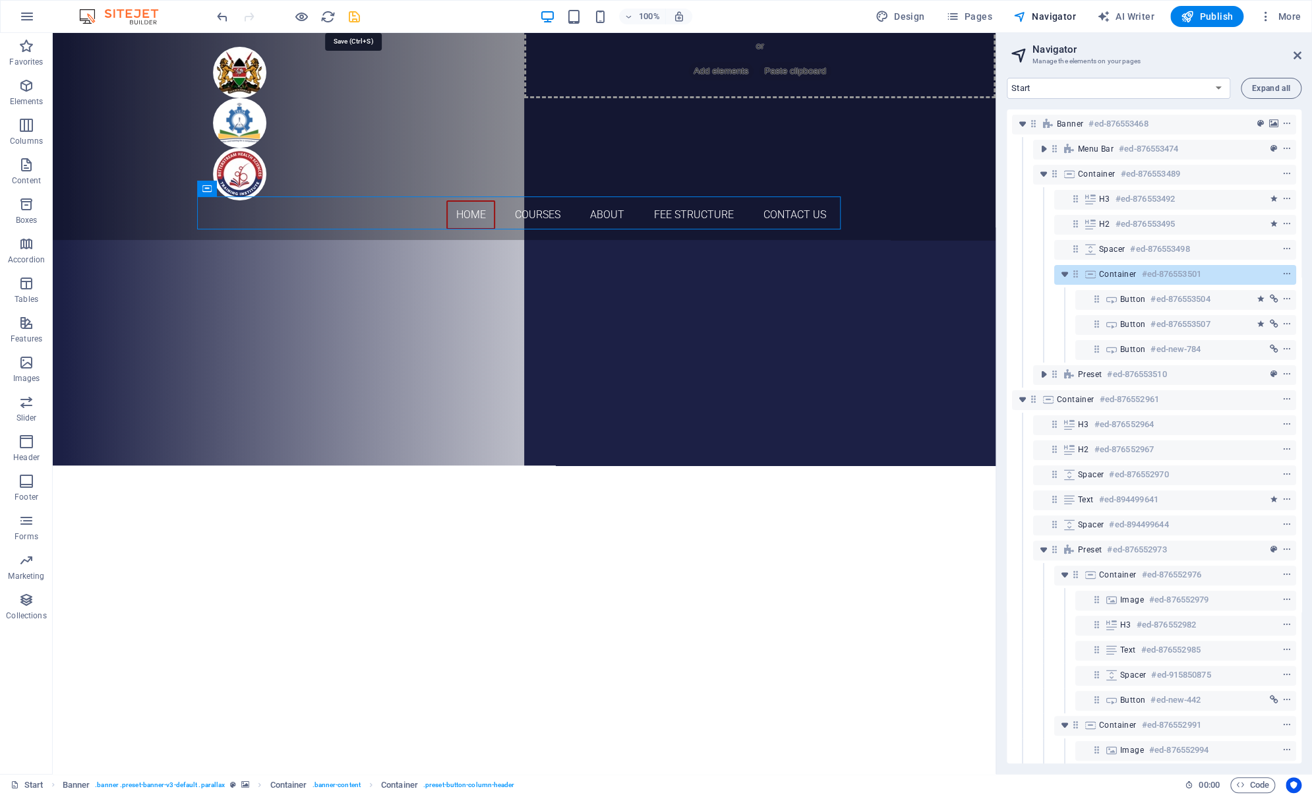
click at [356, 18] on icon "save" at bounding box center [354, 16] width 15 height 15
checkbox input "false"
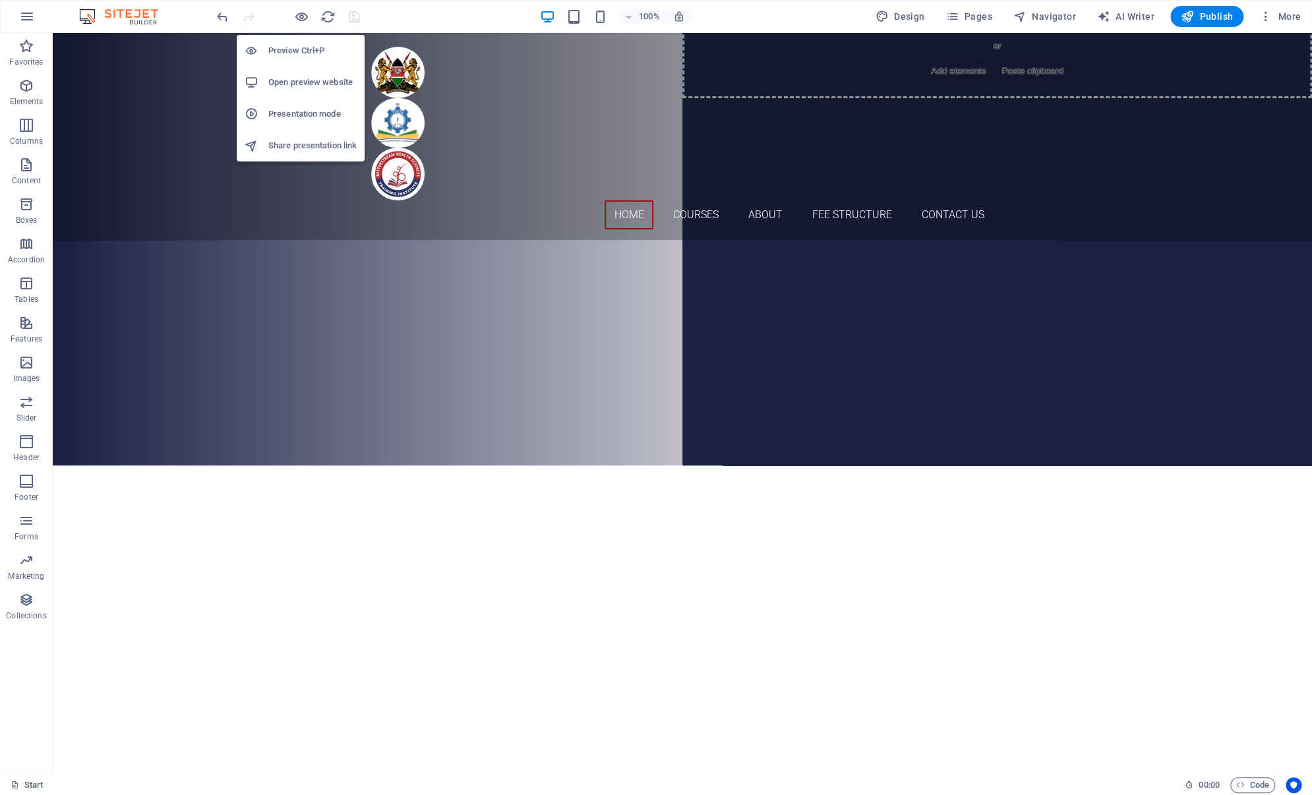
click at [303, 56] on h6 "Preview Ctrl+P" at bounding box center [312, 51] width 88 height 16
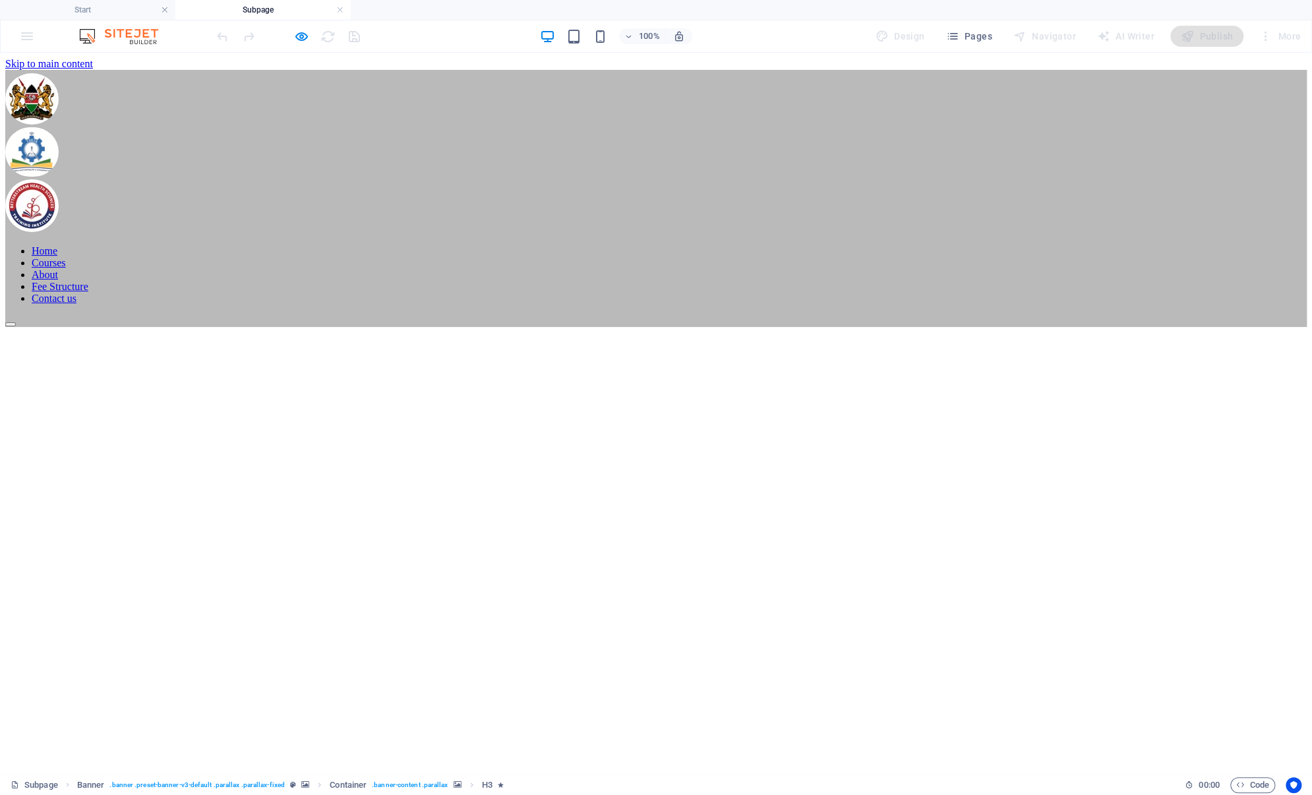
scroll to position [0, 0]
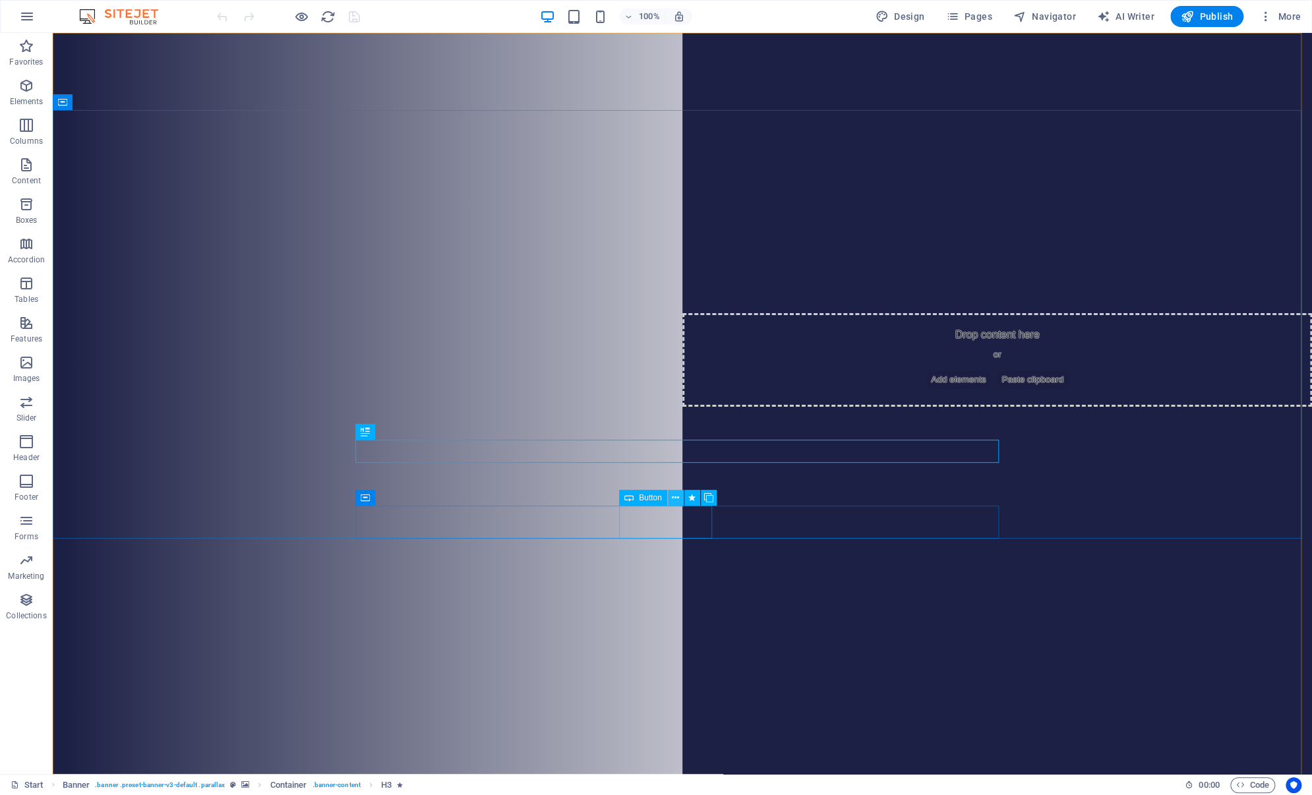
click at [672, 498] on icon at bounding box center [675, 498] width 7 height 14
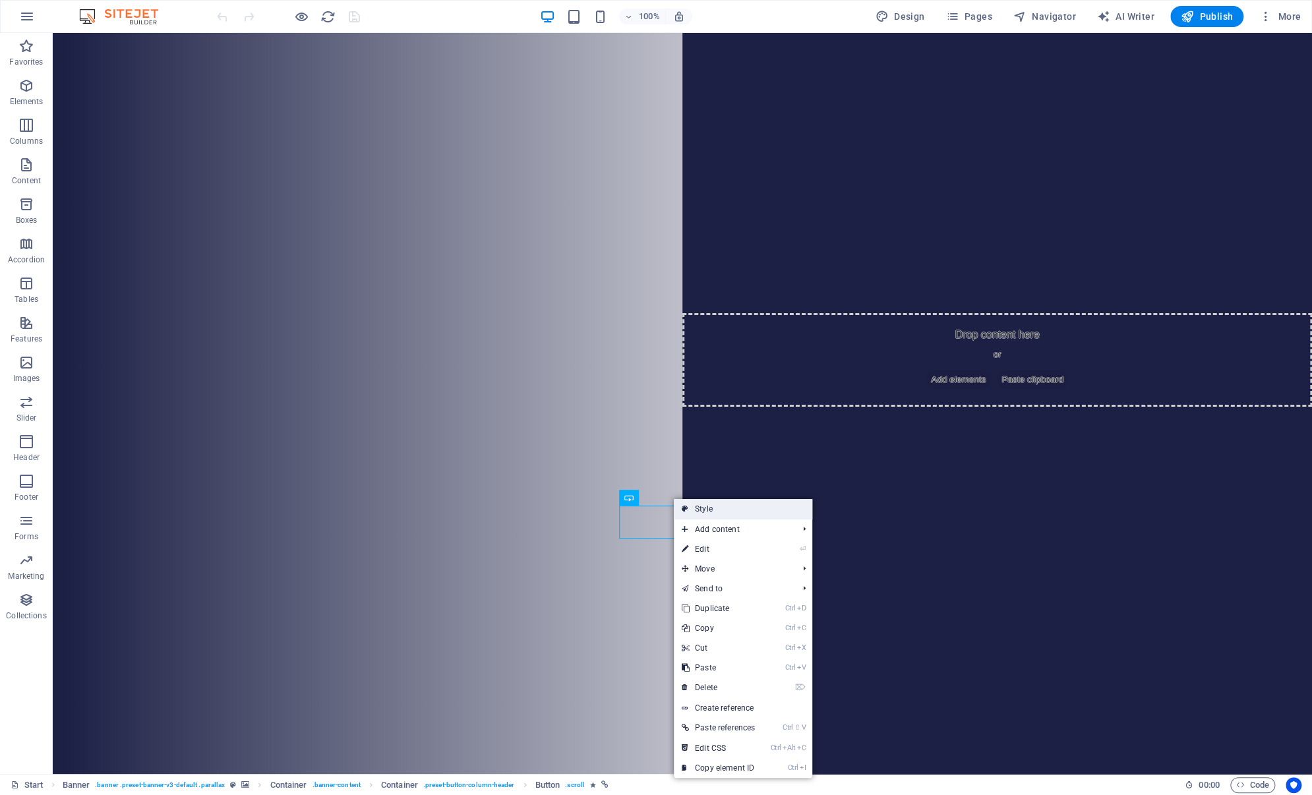
click at [723, 511] on link "Style" at bounding box center [743, 509] width 138 height 20
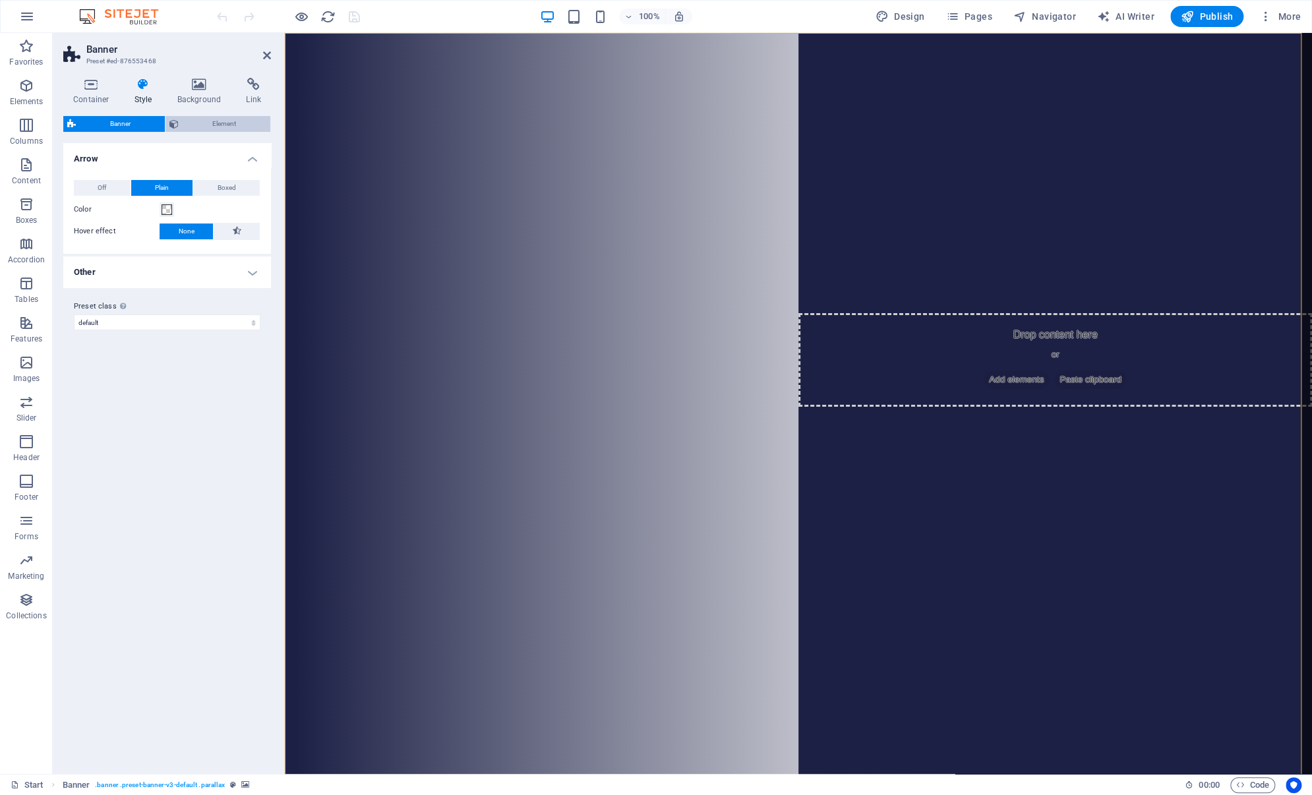
click at [202, 120] on span "Element" at bounding box center [225, 124] width 84 height 16
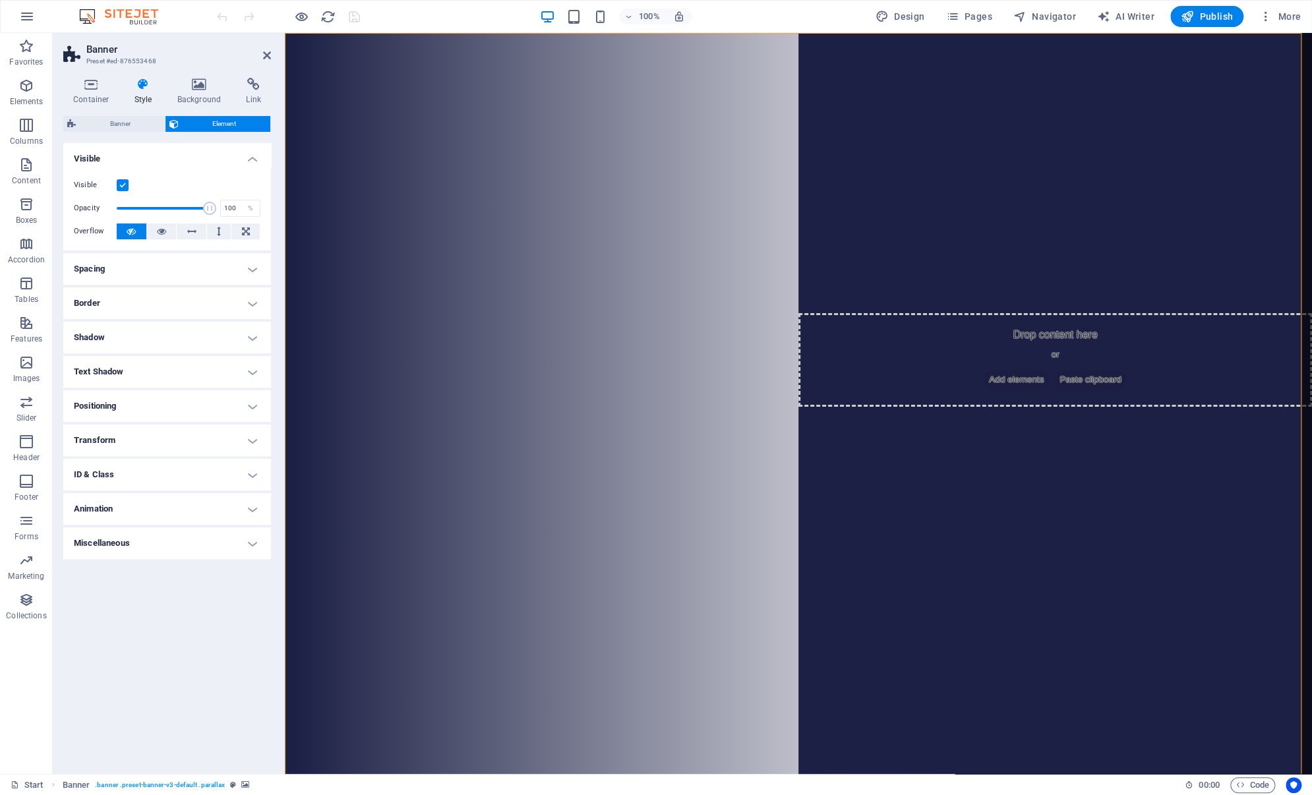
click at [175, 441] on h4 "Transform" at bounding box center [167, 441] width 208 height 32
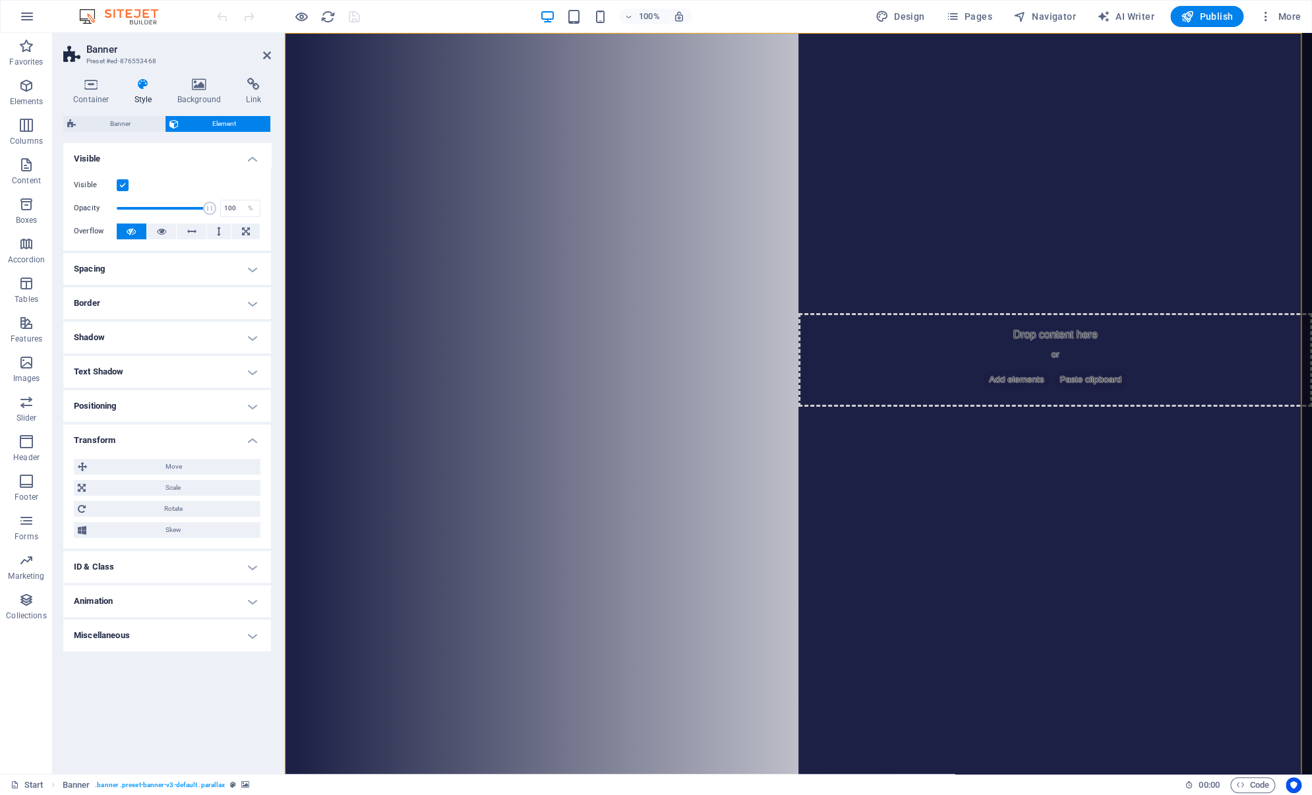
click at [175, 441] on h4 "Transform" at bounding box center [167, 437] width 208 height 24
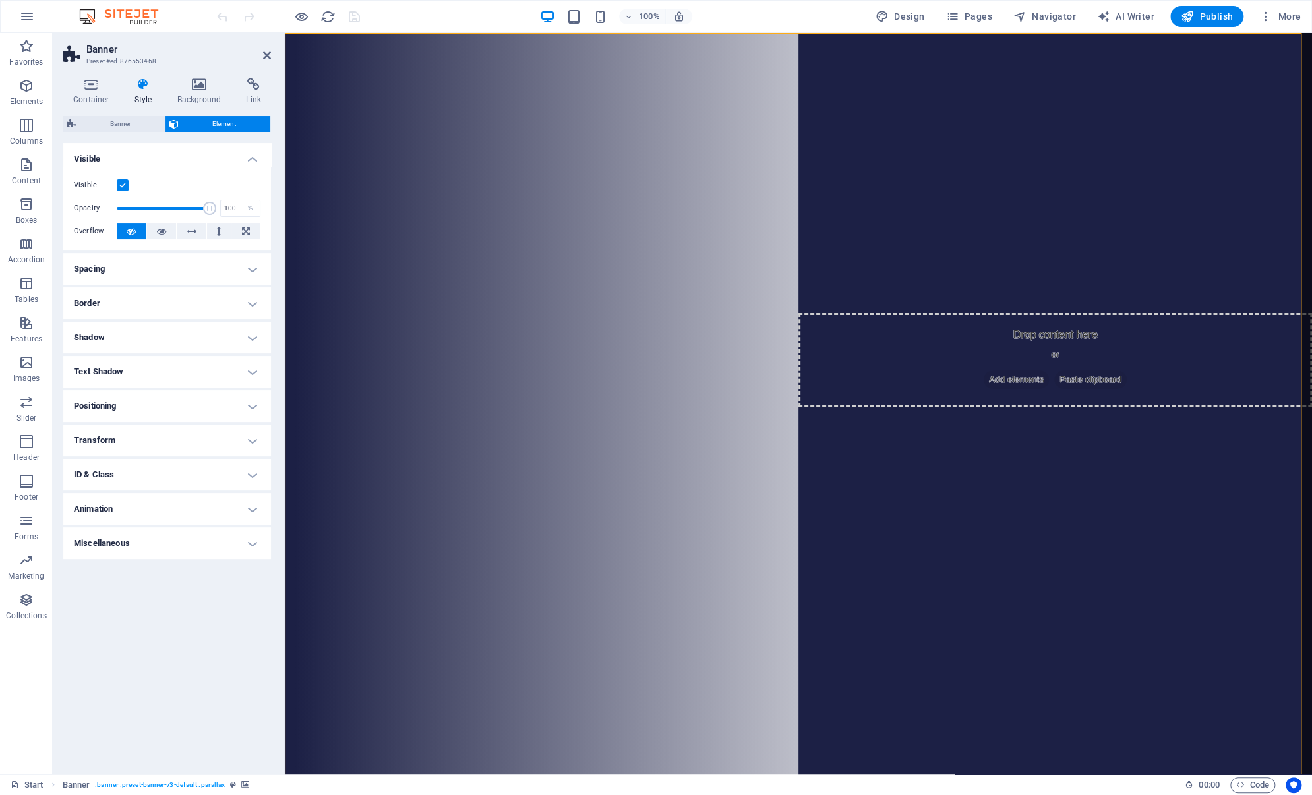
click at [188, 513] on h4 "Animation" at bounding box center [167, 509] width 208 height 32
click at [188, 513] on h4 "Animation" at bounding box center [167, 505] width 208 height 24
click at [675, 494] on icon at bounding box center [677, 498] width 7 height 14
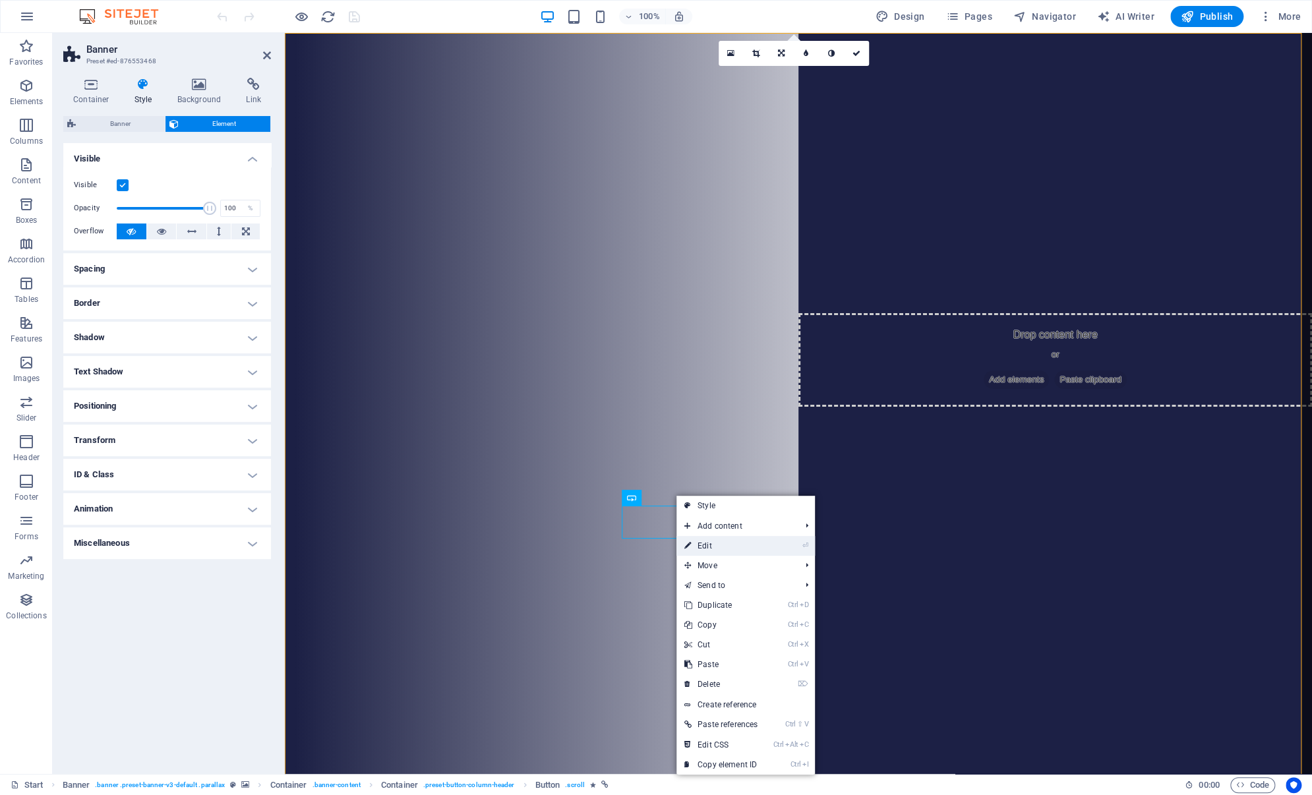
click at [722, 539] on link "⏎ Edit" at bounding box center [720, 546] width 89 height 20
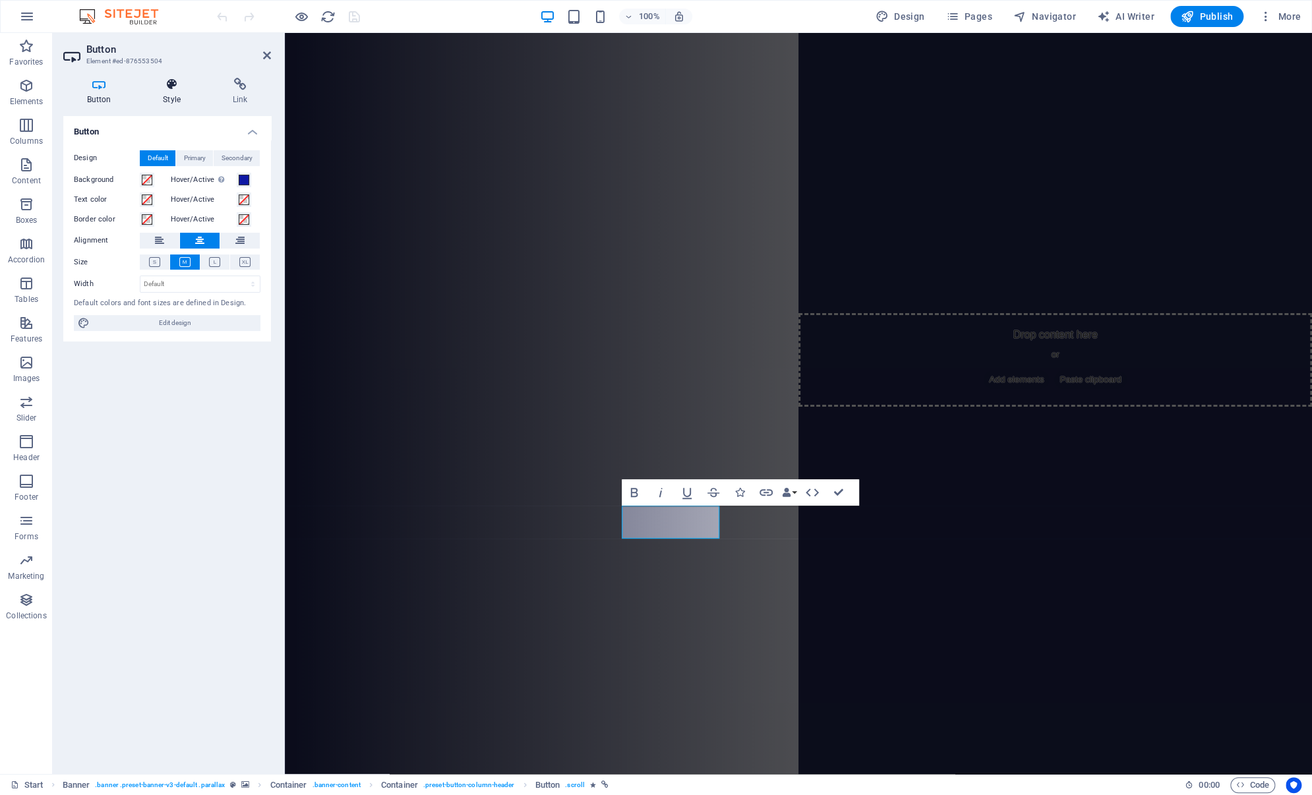
click at [175, 93] on h4 "Style" at bounding box center [175, 92] width 70 height 28
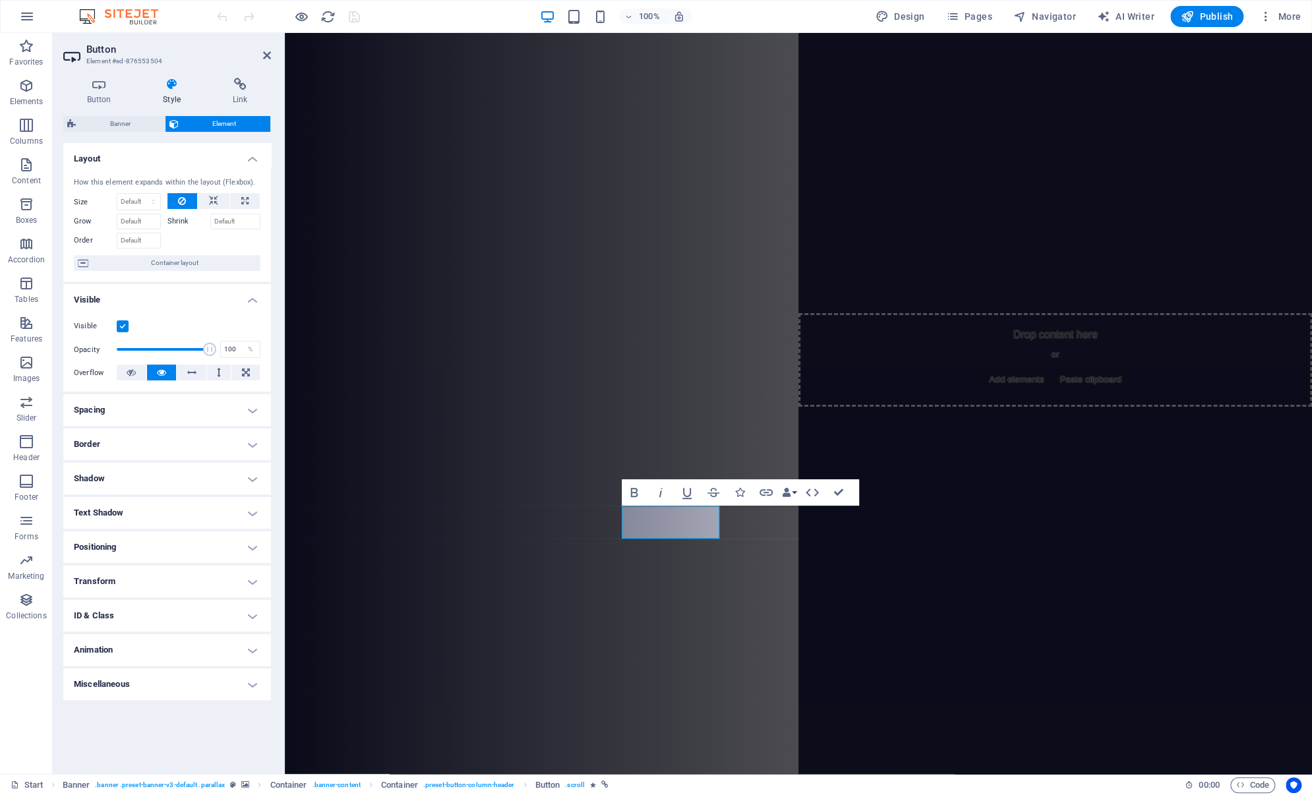
click at [251, 647] on h4 "Animation" at bounding box center [167, 650] width 208 height 32
click at [251, 647] on h4 "Animation" at bounding box center [167, 646] width 208 height 24
click at [899, 498] on icon at bounding box center [900, 498] width 7 height 14
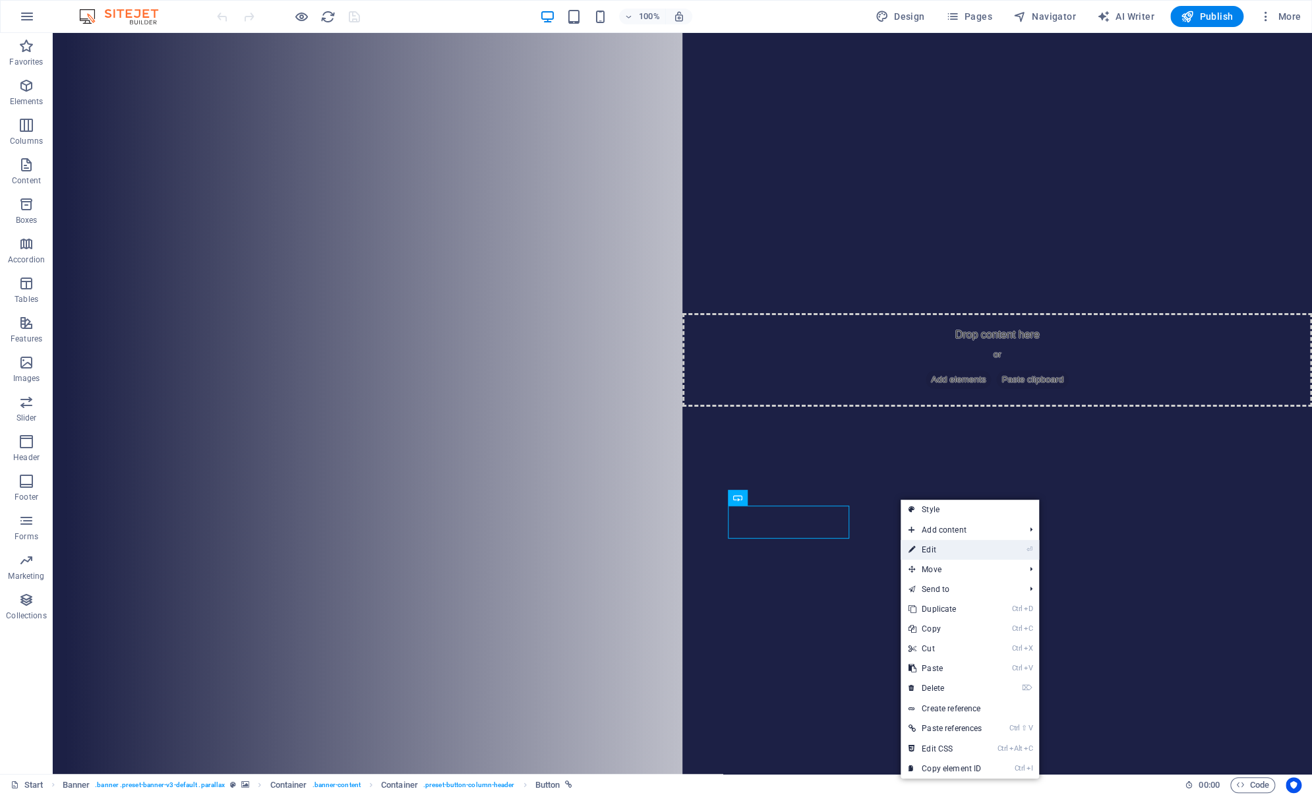
click at [932, 545] on link "⏎ Edit" at bounding box center [945, 550] width 89 height 20
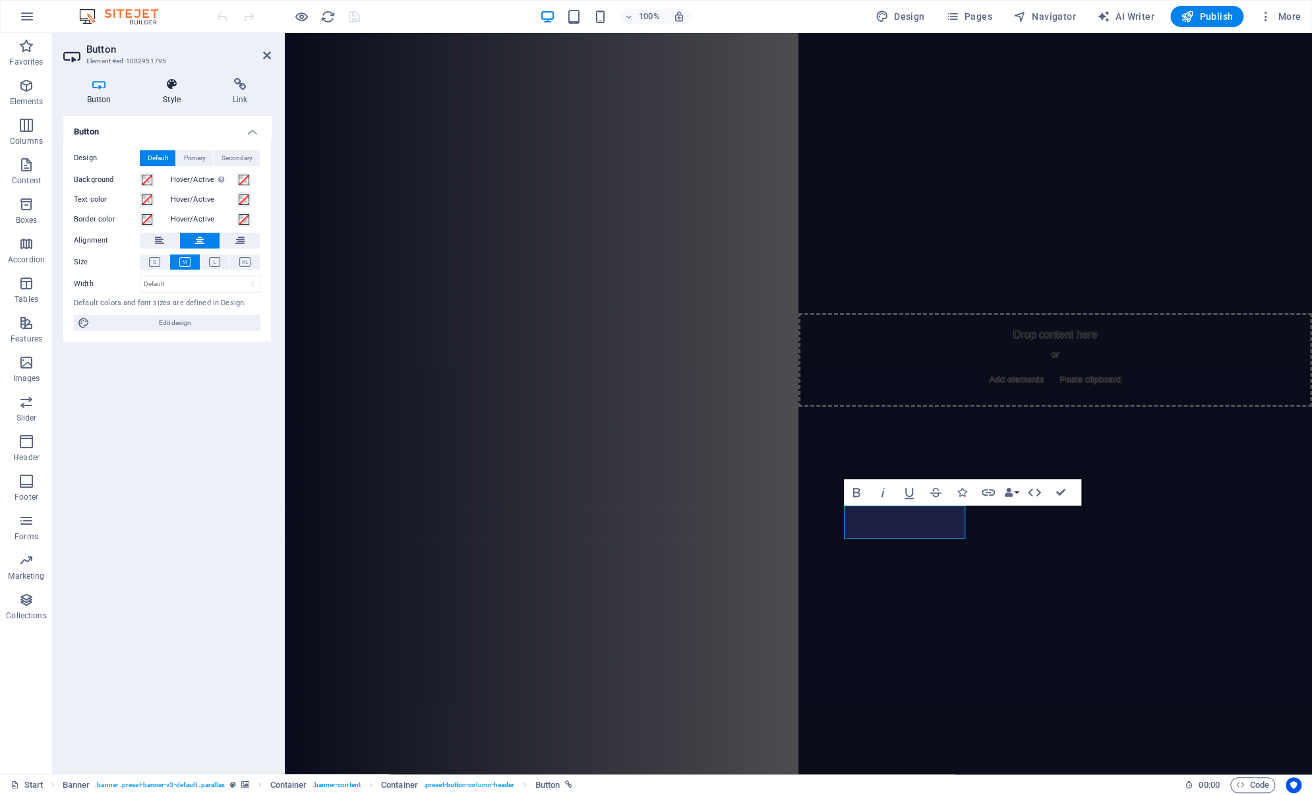
click at [175, 91] on h4 "Style" at bounding box center [175, 92] width 70 height 28
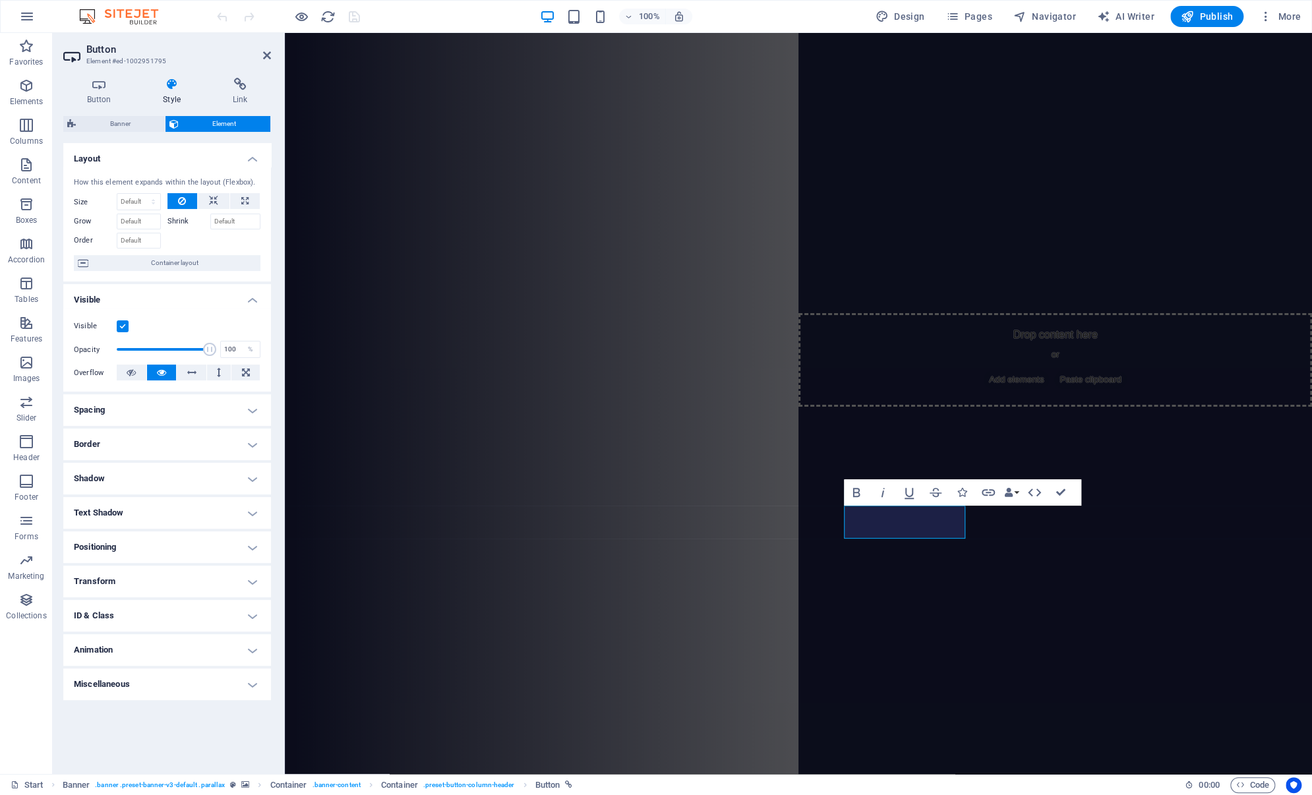
click at [247, 653] on h4 "Animation" at bounding box center [167, 650] width 208 height 32
click at [238, 690] on select "Don't animate Show / Hide Slide up/down Zoom in/out Slide left to right Slide r…" at bounding box center [167, 690] width 187 height 16
select select "move-right-to-left"
click at [74, 682] on select "Don't animate Show / Hide Slide up/down Zoom in/out Slide left to right Slide r…" at bounding box center [167, 690] width 187 height 16
select select "scroll"
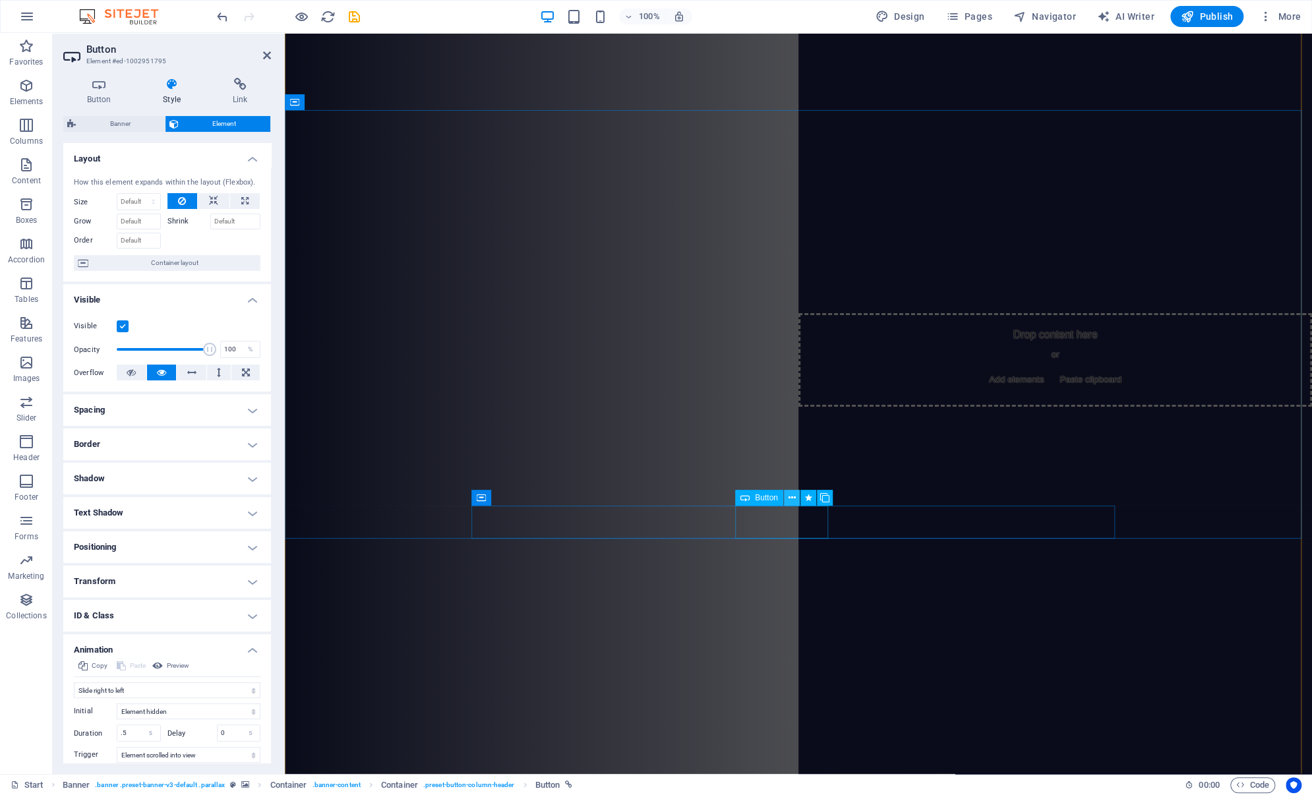
click at [788, 502] on icon at bounding box center [791, 498] width 7 height 14
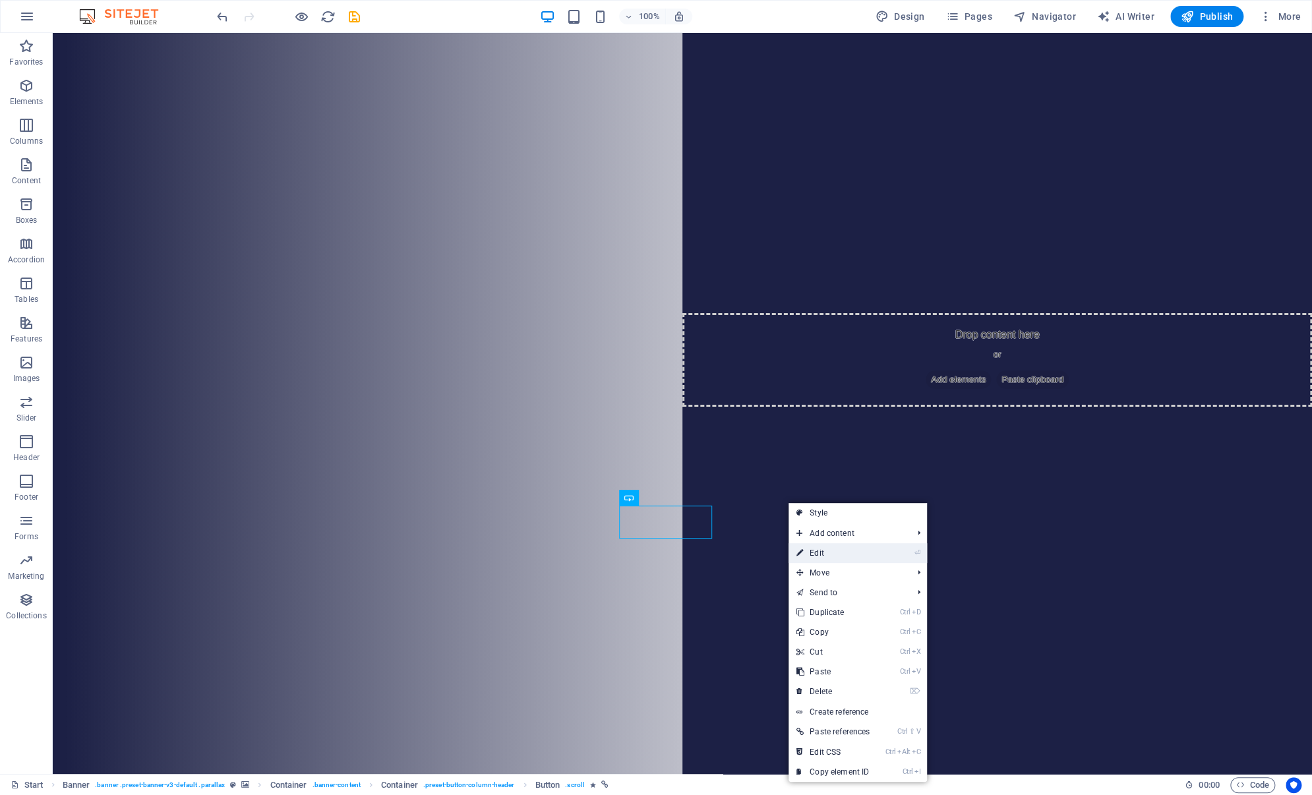
click at [818, 550] on link "⏎ Edit" at bounding box center [833, 553] width 89 height 20
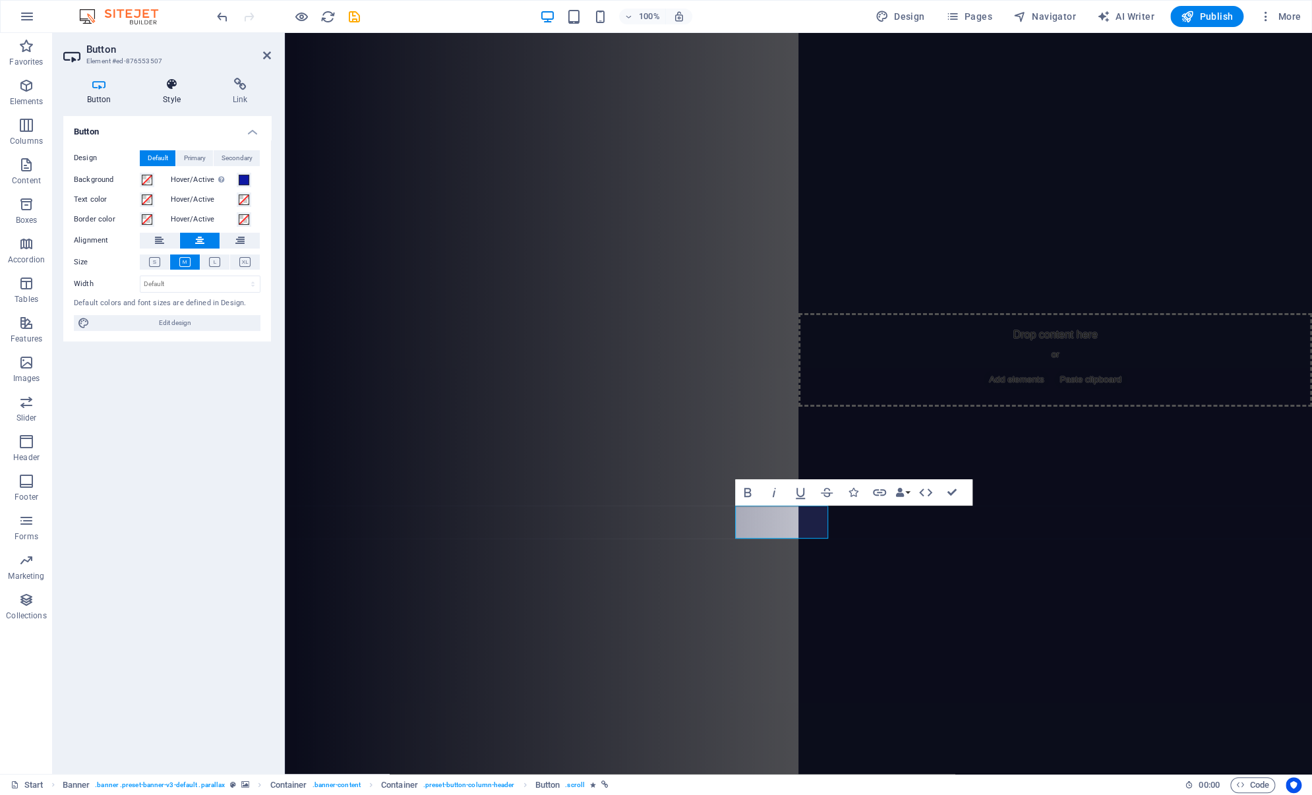
click at [177, 88] on icon at bounding box center [172, 84] width 65 height 13
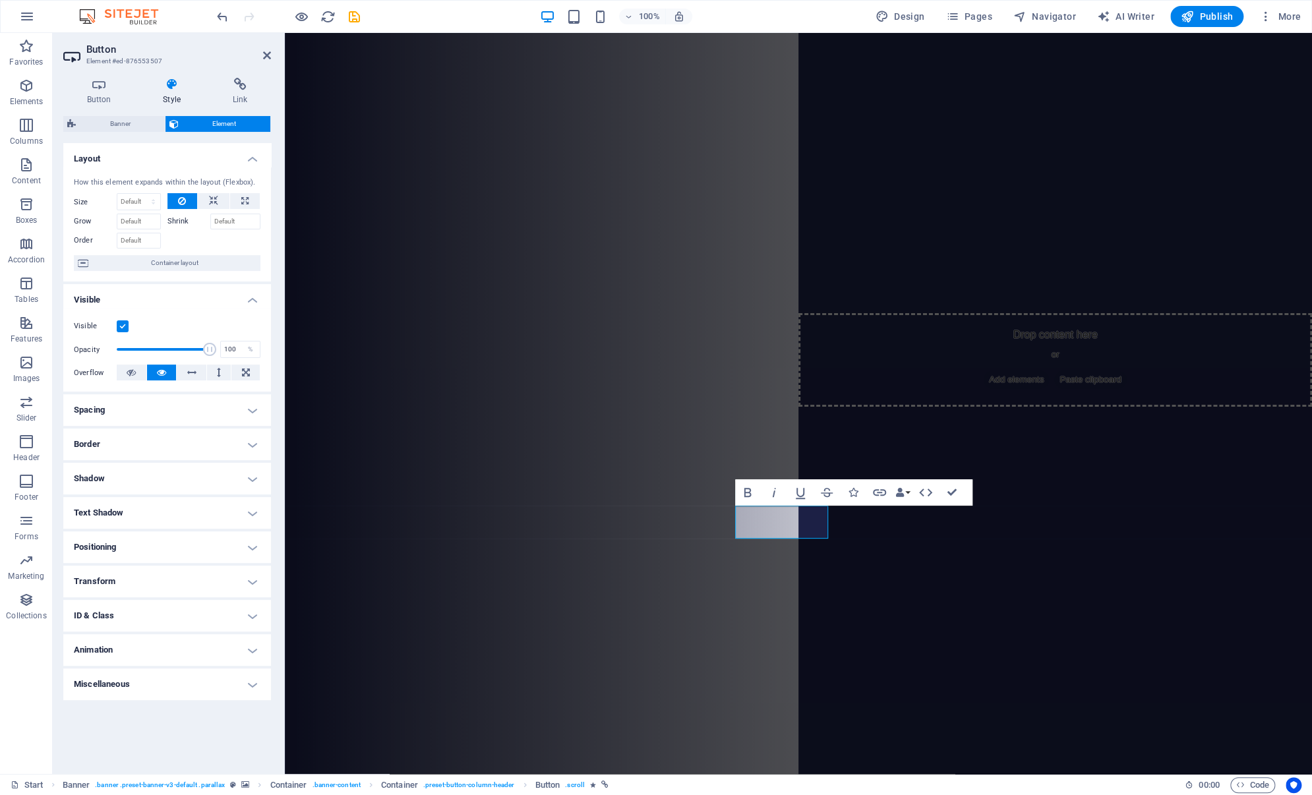
click at [198, 653] on h4 "Animation" at bounding box center [167, 650] width 208 height 32
select select "move-right-to-left"
select select "s"
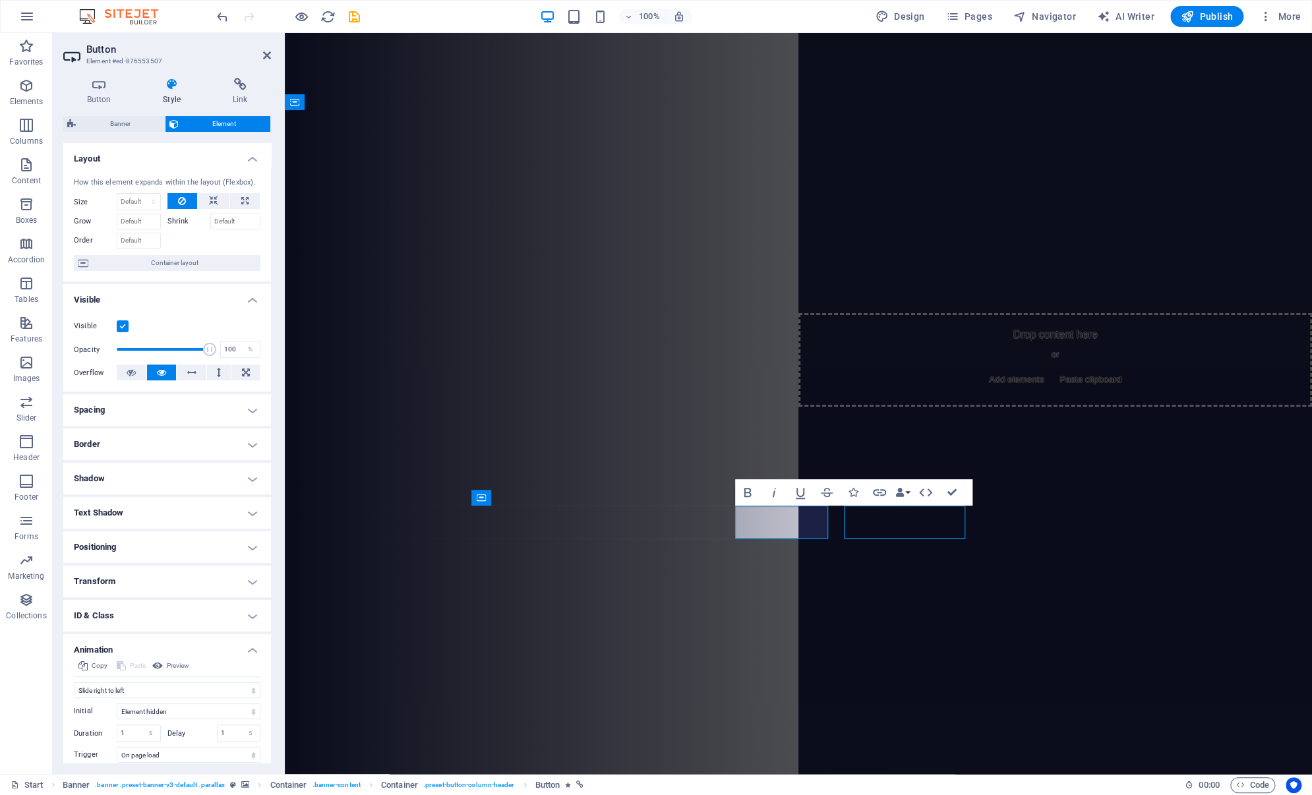
select select "s"
select select "scroll"
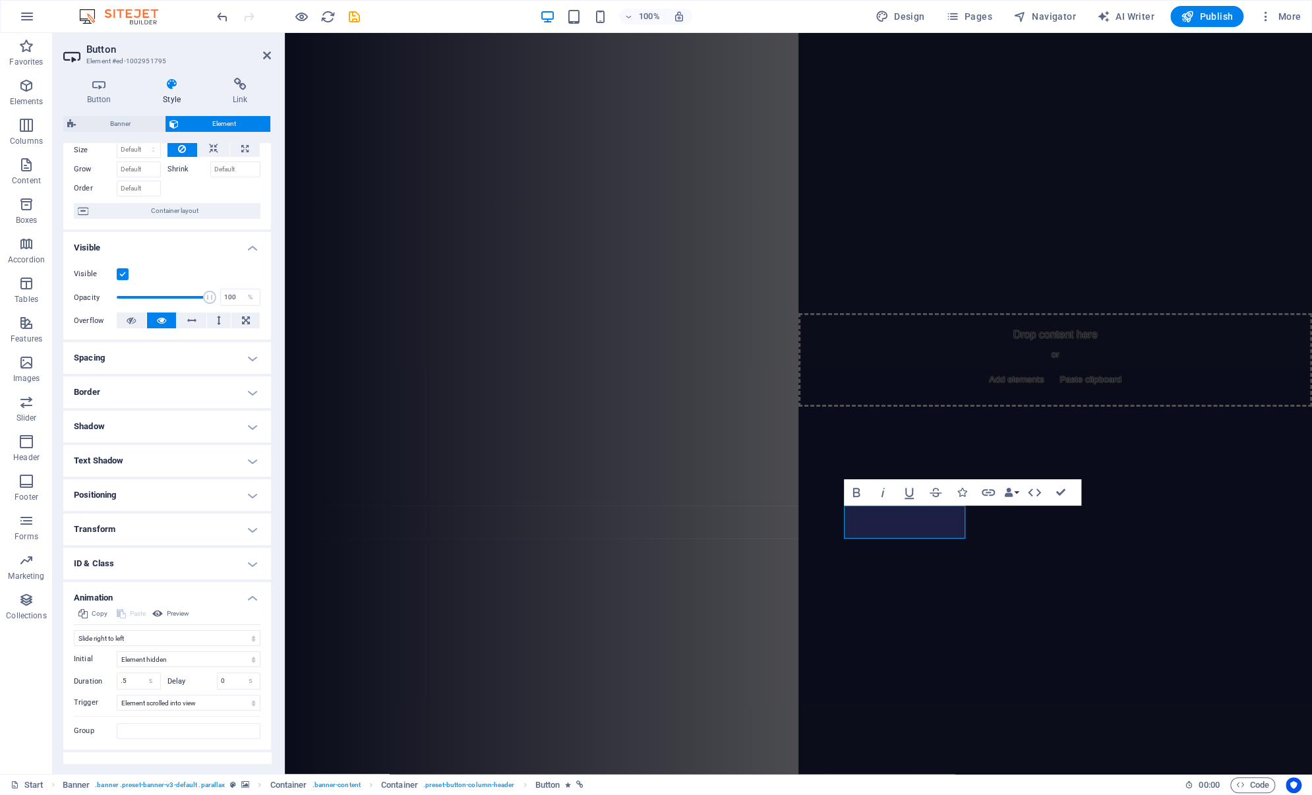
scroll to position [71, 0]
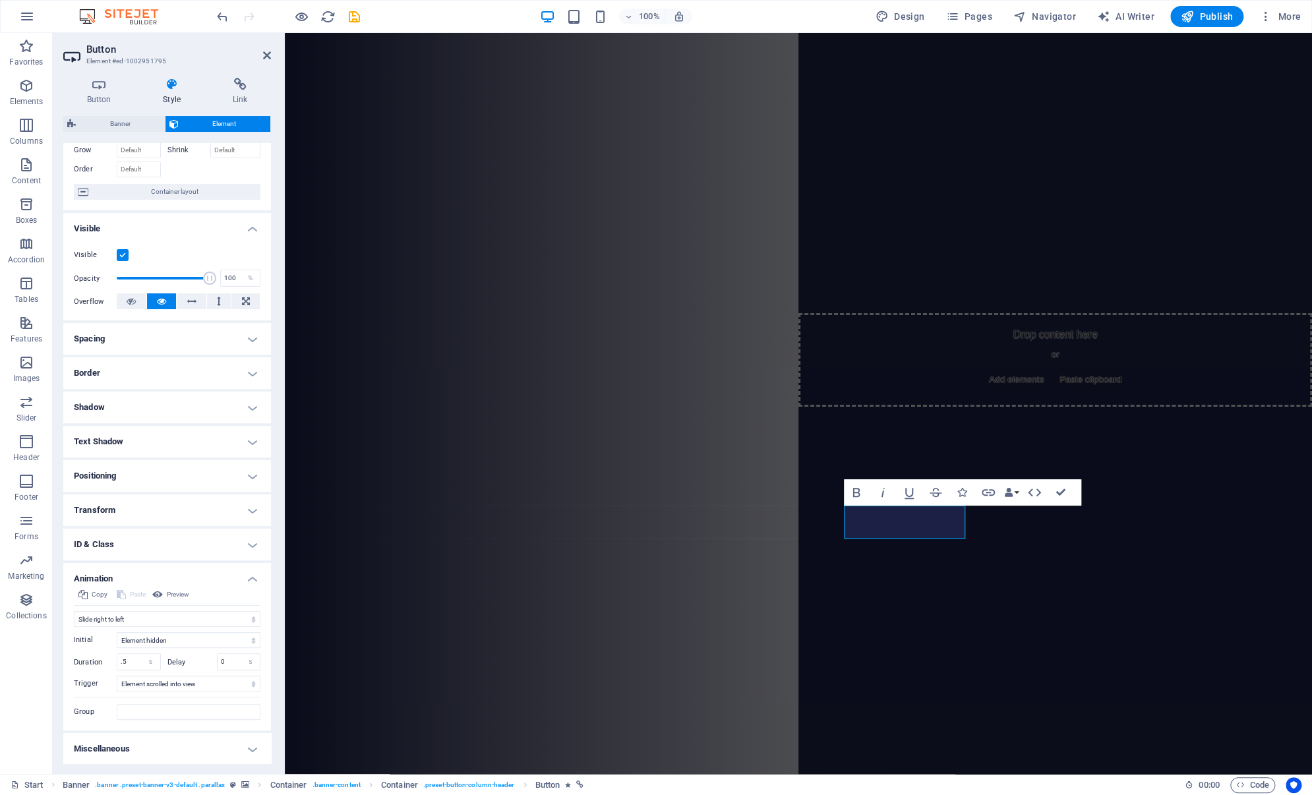
click at [251, 579] on h4 "Animation" at bounding box center [167, 575] width 208 height 24
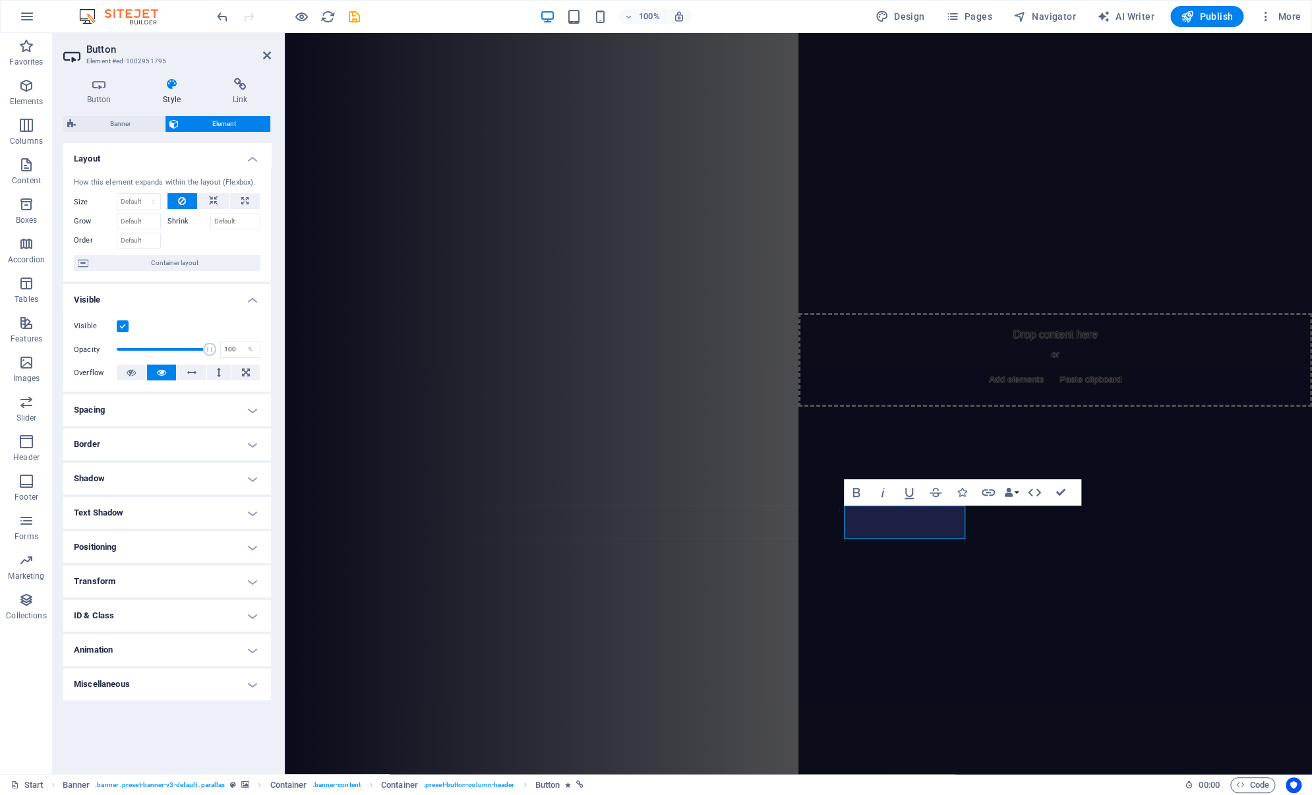
scroll to position [0, 0]
click at [789, 501] on icon at bounding box center [791, 498] width 7 height 14
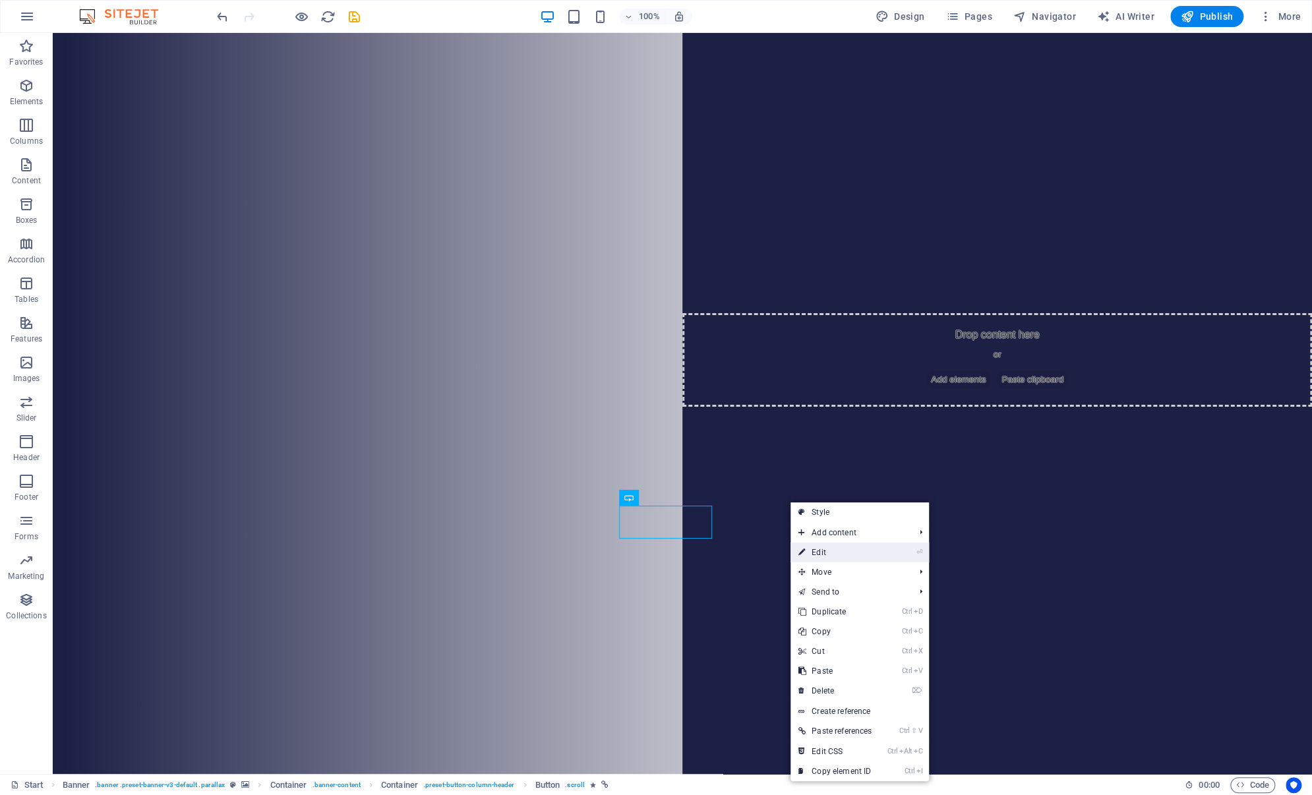
click at [810, 549] on link "⏎ Edit" at bounding box center [835, 553] width 89 height 20
select select "move-right-to-left"
select select "s"
select select "onload"
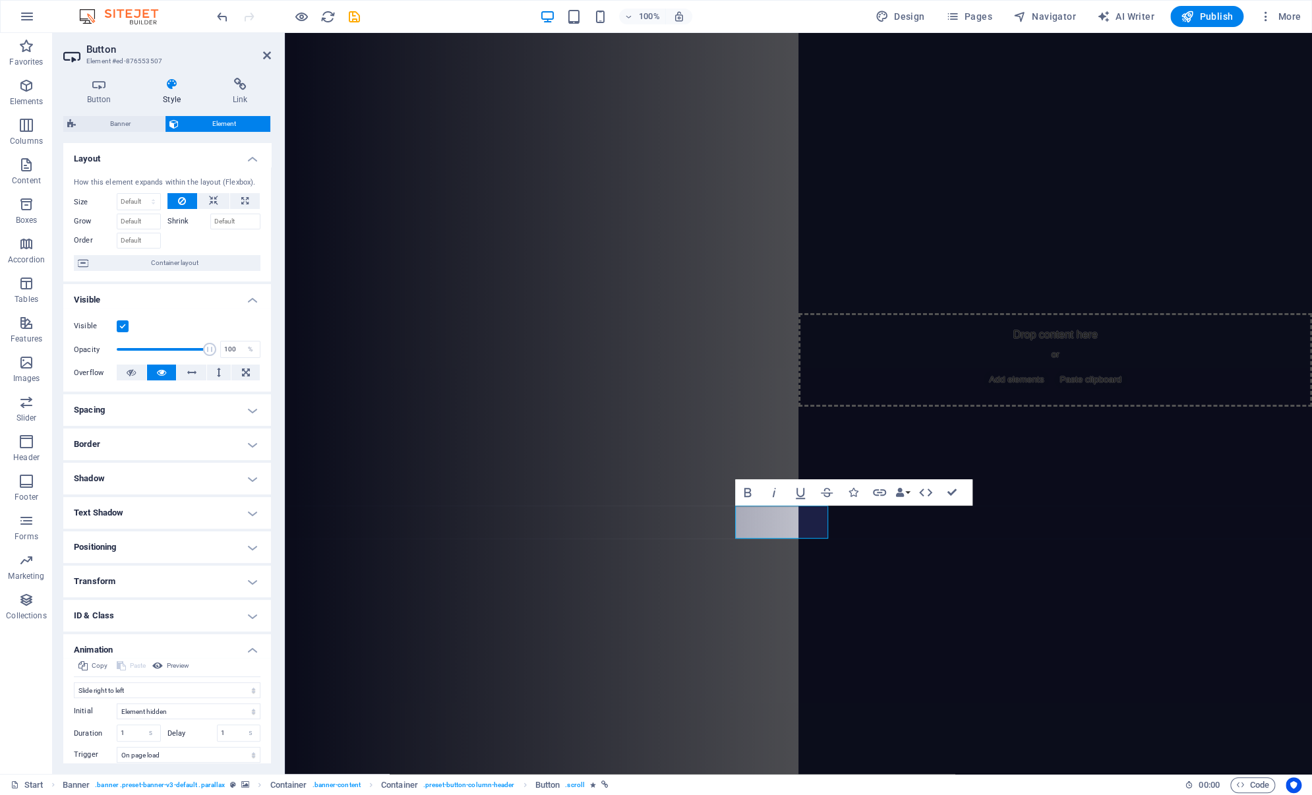
click at [246, 611] on h4 "ID & Class" at bounding box center [167, 616] width 208 height 32
click at [246, 611] on h4 "ID & Class" at bounding box center [167, 612] width 208 height 24
click at [249, 651] on h4 "Animation" at bounding box center [167, 646] width 208 height 24
click at [248, 684] on h4 "Miscellaneous" at bounding box center [167, 685] width 208 height 32
click at [248, 684] on h4 "Miscellaneous" at bounding box center [167, 681] width 208 height 24
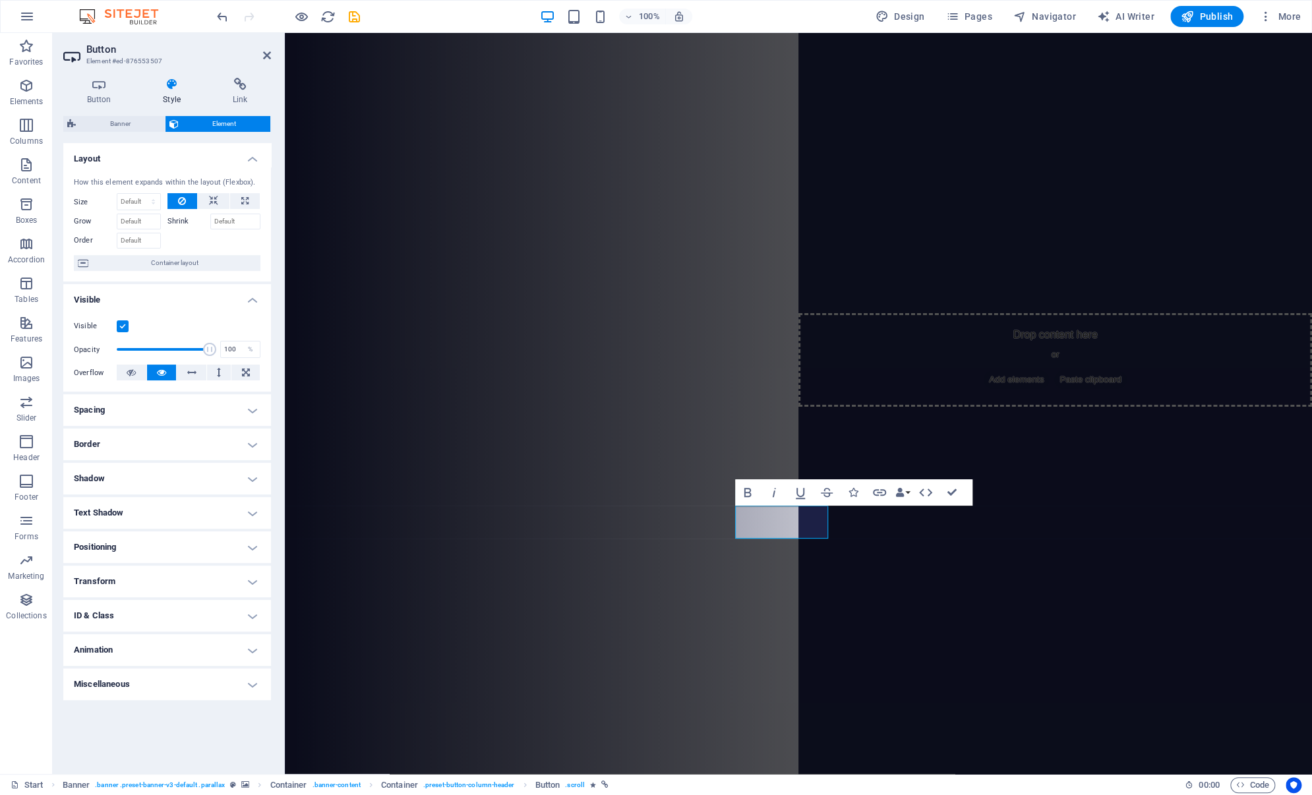
click at [253, 483] on h4 "Shadow" at bounding box center [167, 479] width 208 height 32
click at [253, 483] on h4 "Shadow" at bounding box center [167, 475] width 208 height 24
click at [105, 86] on icon at bounding box center [98, 84] width 71 height 13
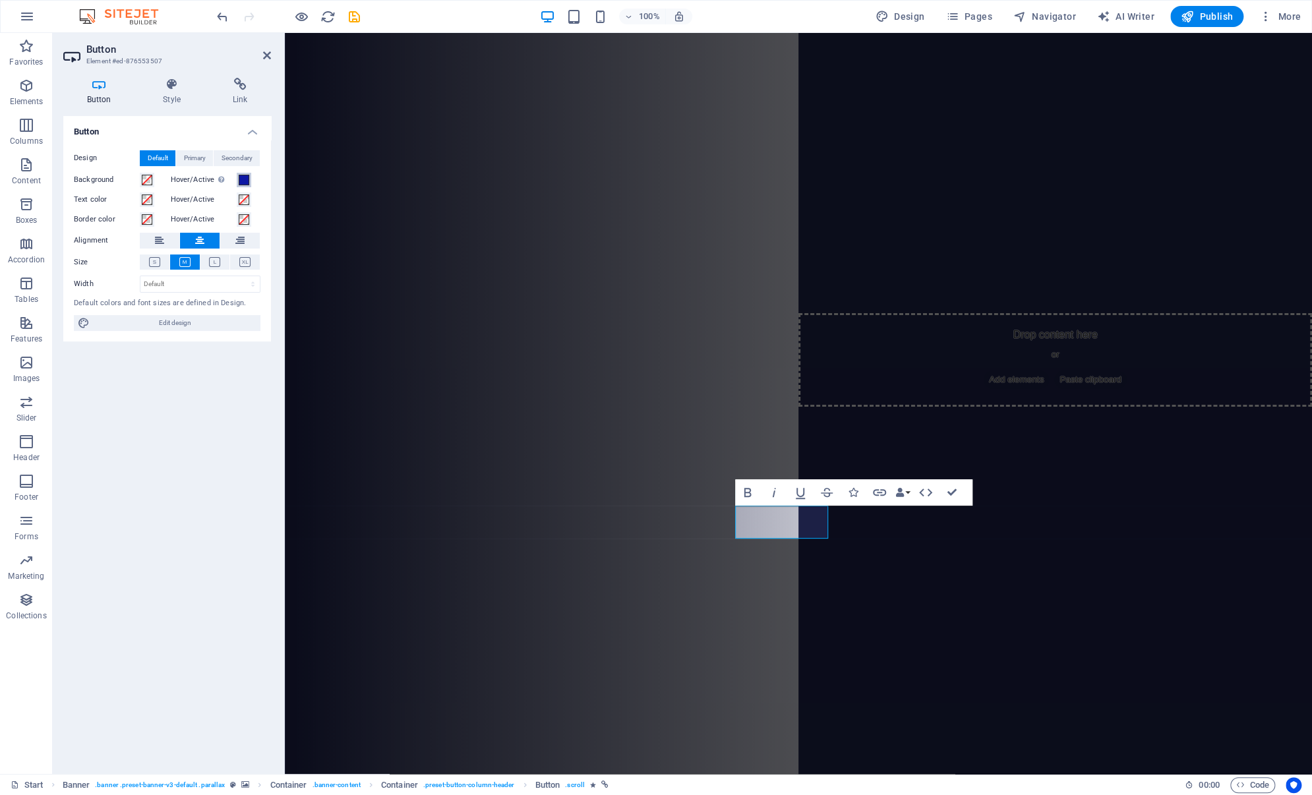
click at [244, 177] on span at bounding box center [244, 180] width 11 height 11
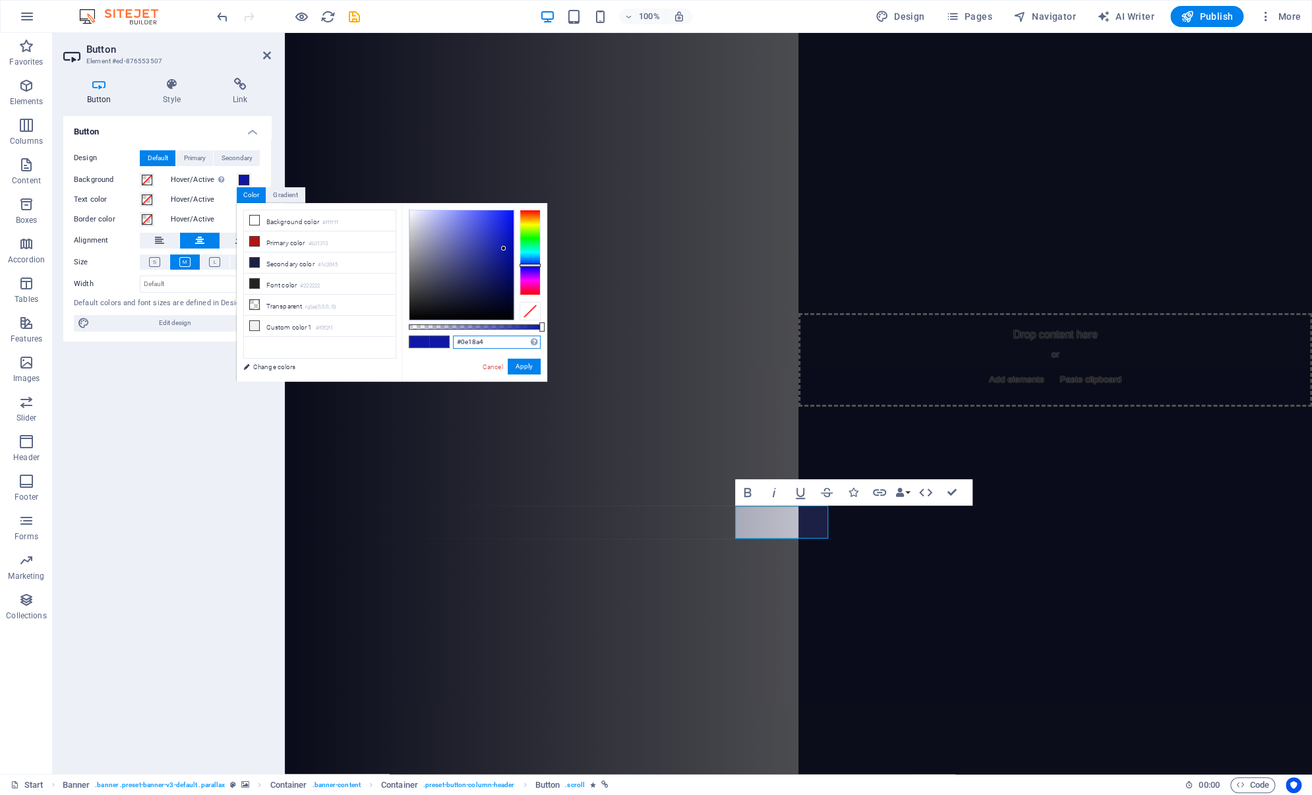
drag, startPoint x: 489, startPoint y: 339, endPoint x: 431, endPoint y: 345, distance: 58.4
click at [431, 345] on div "#0e18a4 Supported formats #0852ed rgb(8, 82, 237) rgba(8, 82, 237, 90%) hsv(221…" at bounding box center [475, 388] width 146 height 370
click at [526, 365] on button "Apply" at bounding box center [524, 367] width 33 height 16
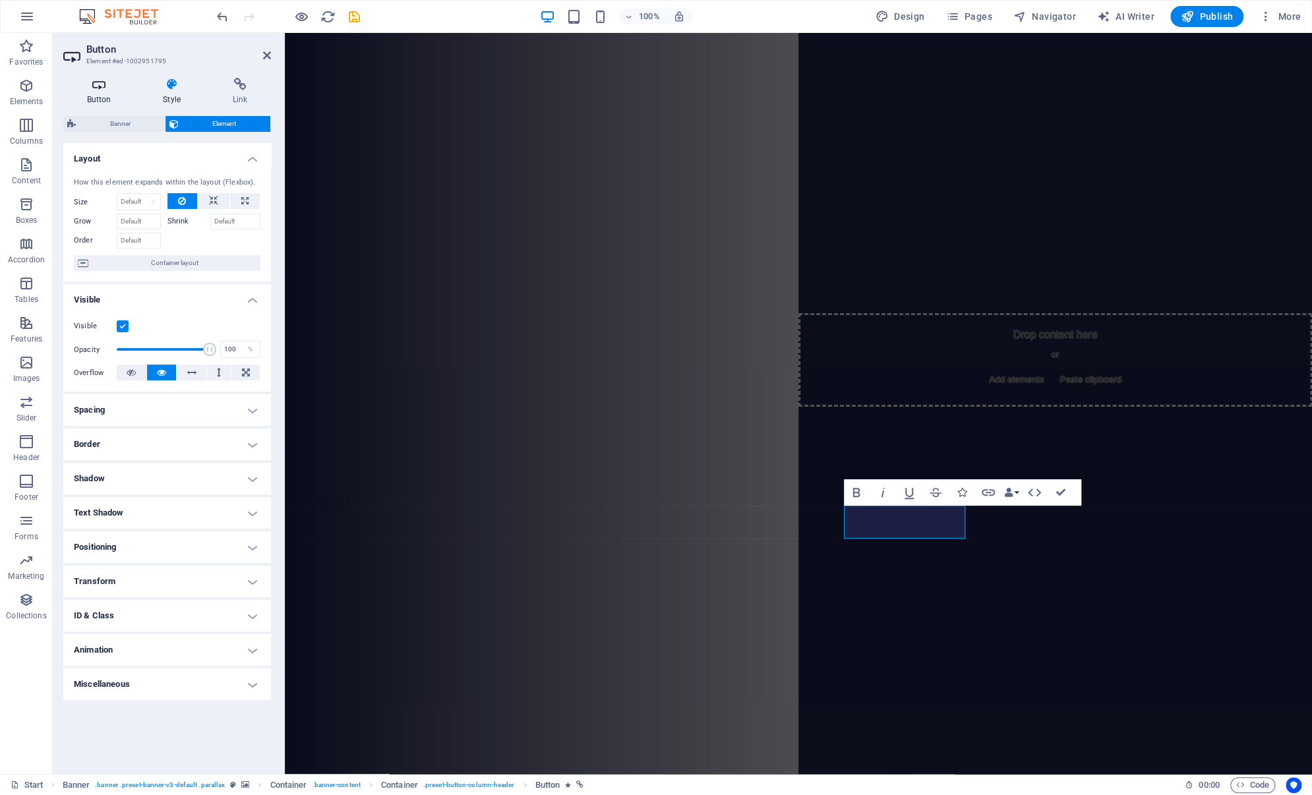
click at [103, 88] on icon at bounding box center [98, 84] width 71 height 13
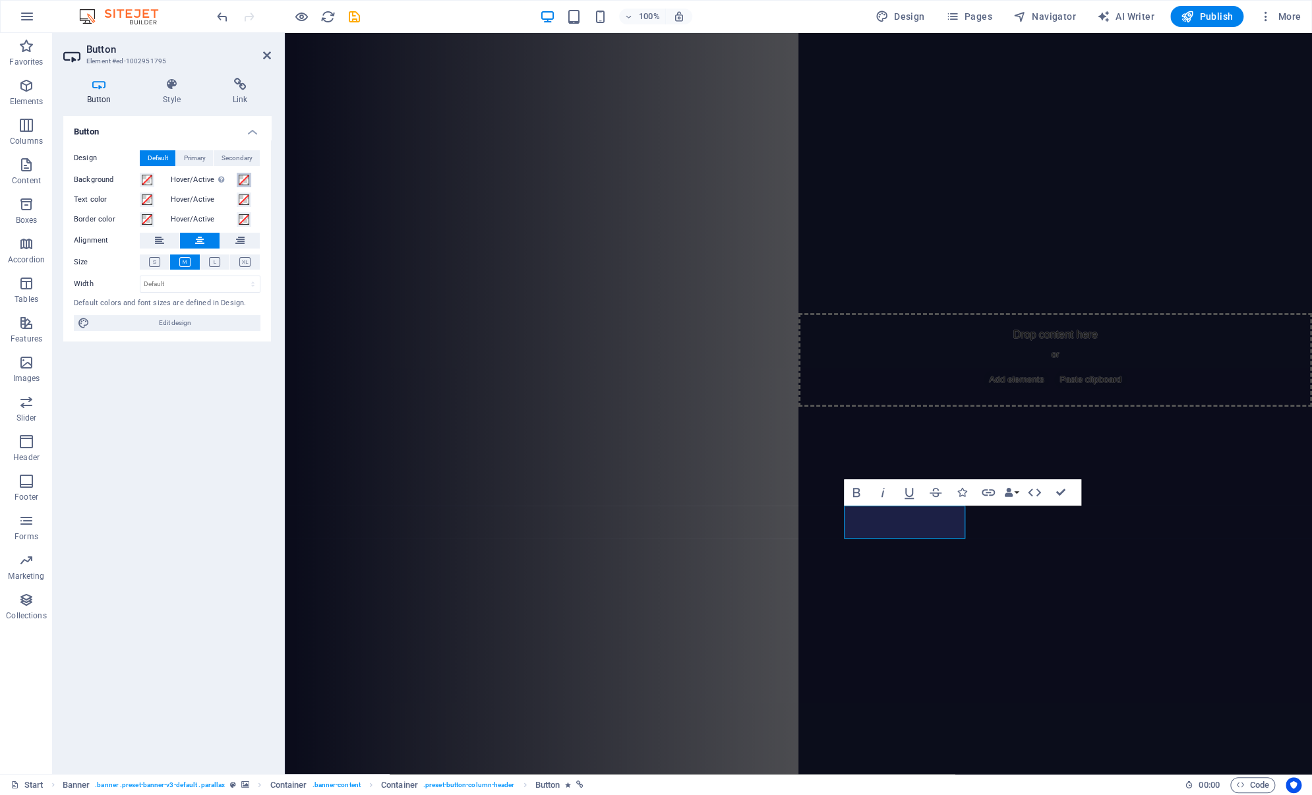
click at [243, 179] on span at bounding box center [244, 180] width 11 height 11
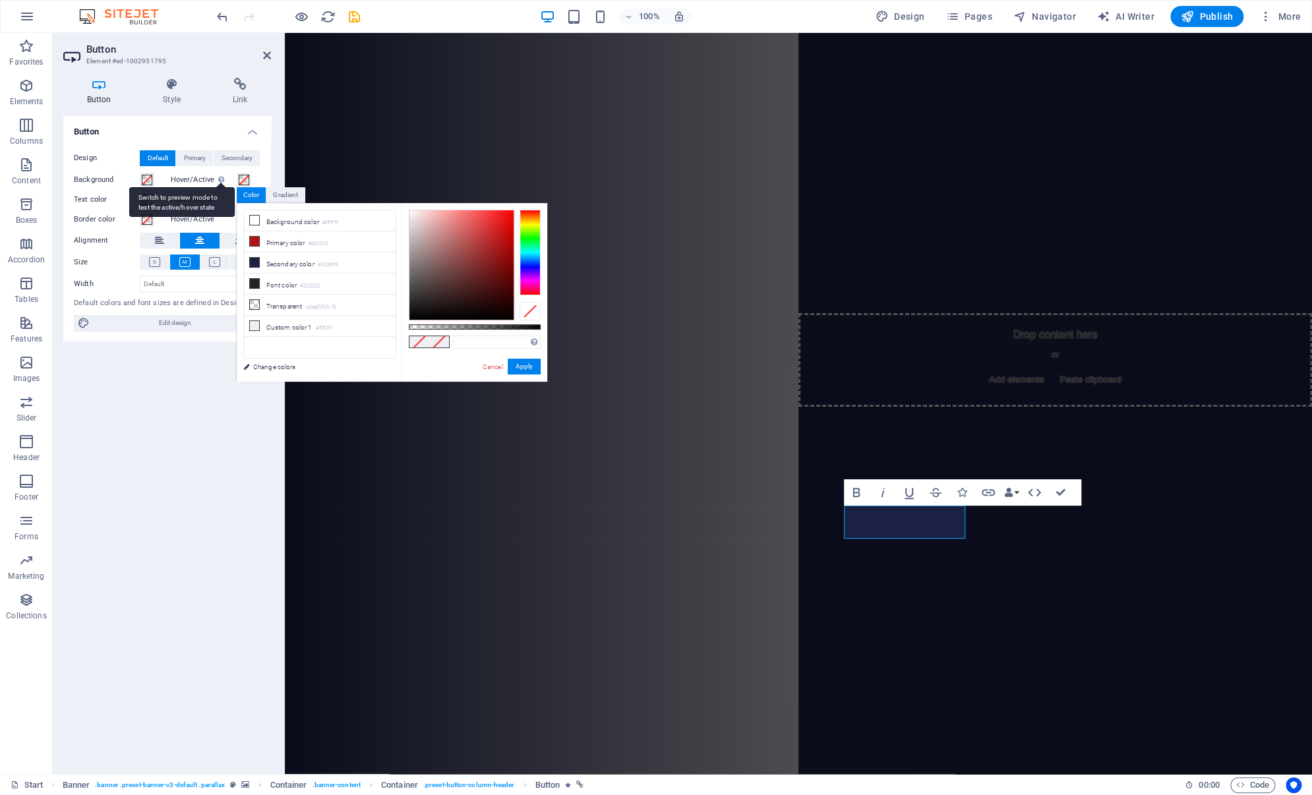
click at [224, 187] on div "Switch to preview mode to test the active/hover state" at bounding box center [181, 202] width 105 height 30
click at [237, 186] on button "Hover/Active Switch to preview mode to test the active/hover state" at bounding box center [244, 180] width 15 height 15
click at [263, 173] on div "Design Default Primary Secondary Background Hover/Active Switch to preview mode…" at bounding box center [167, 241] width 208 height 202
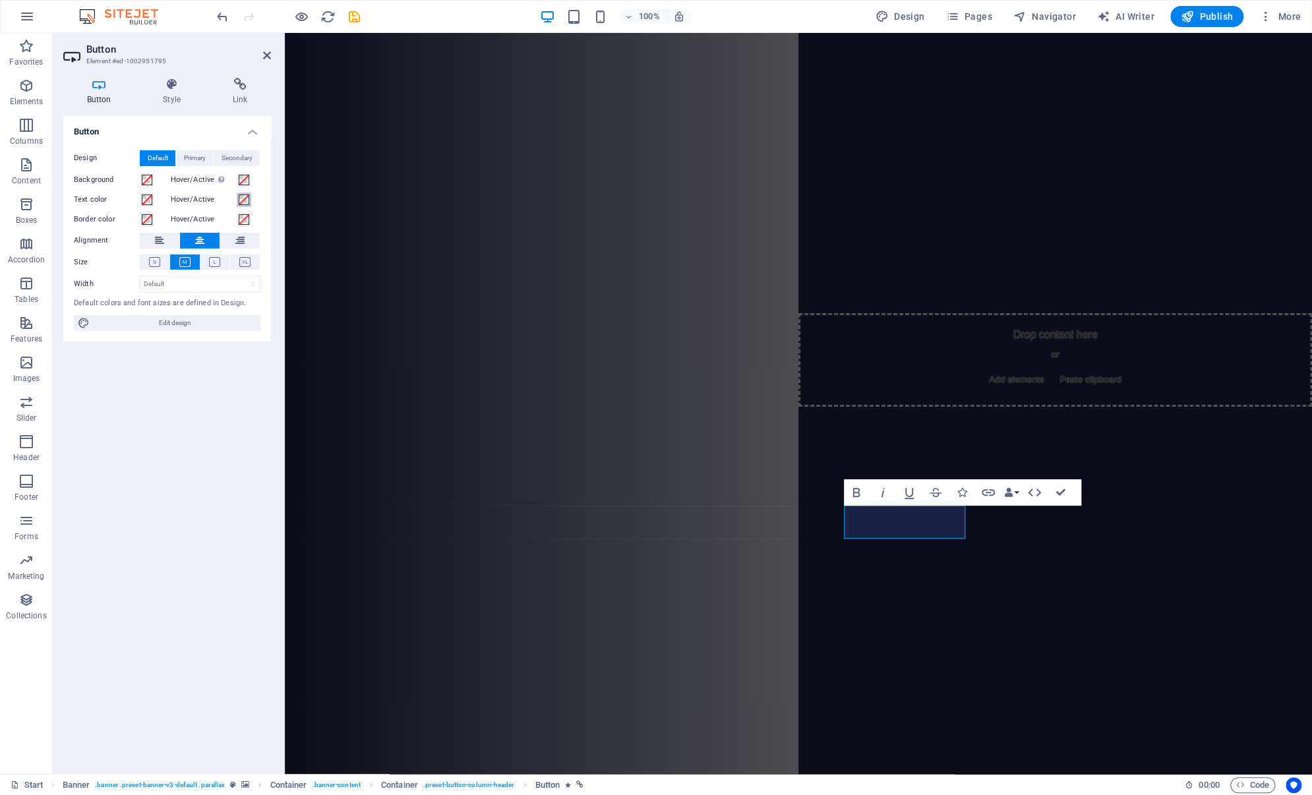
click at [242, 201] on span at bounding box center [244, 199] width 11 height 11
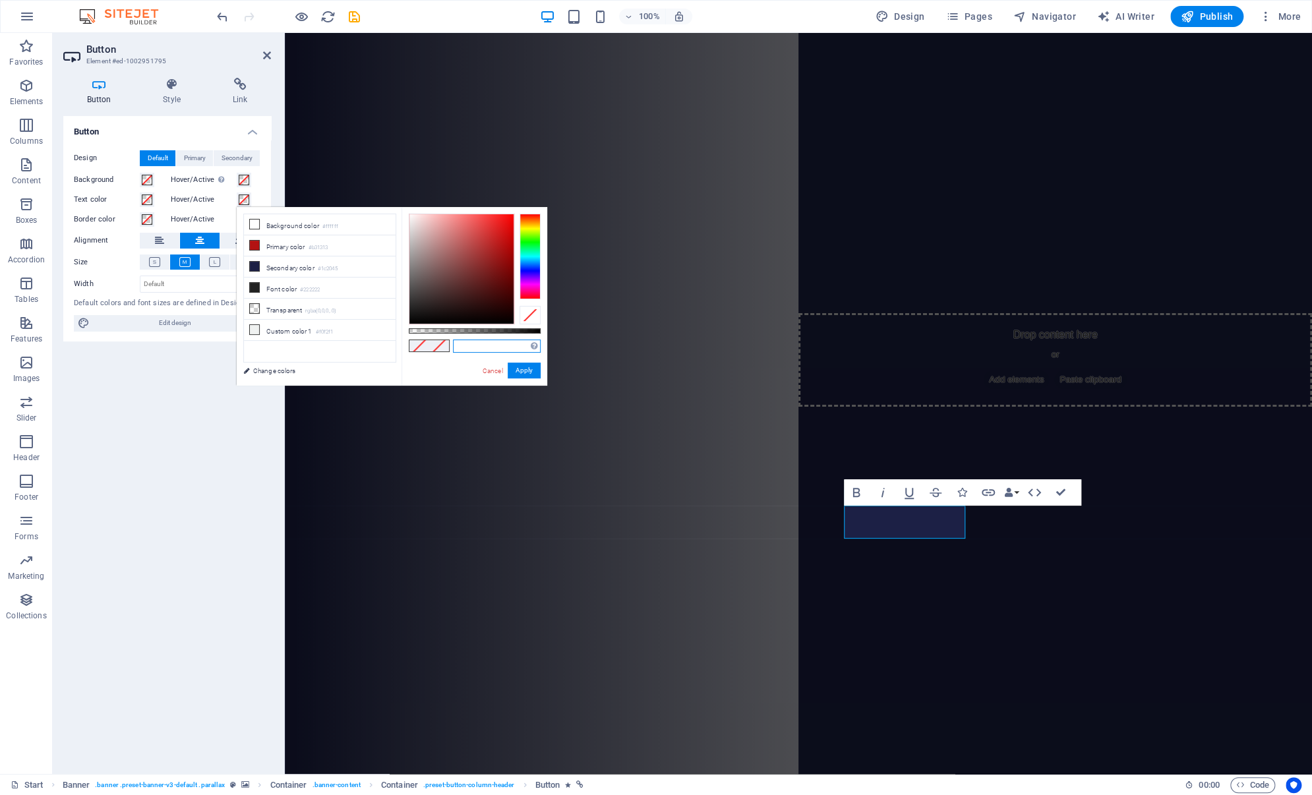
click at [464, 348] on input "text" at bounding box center [497, 346] width 88 height 13
paste input "#0e18a4"
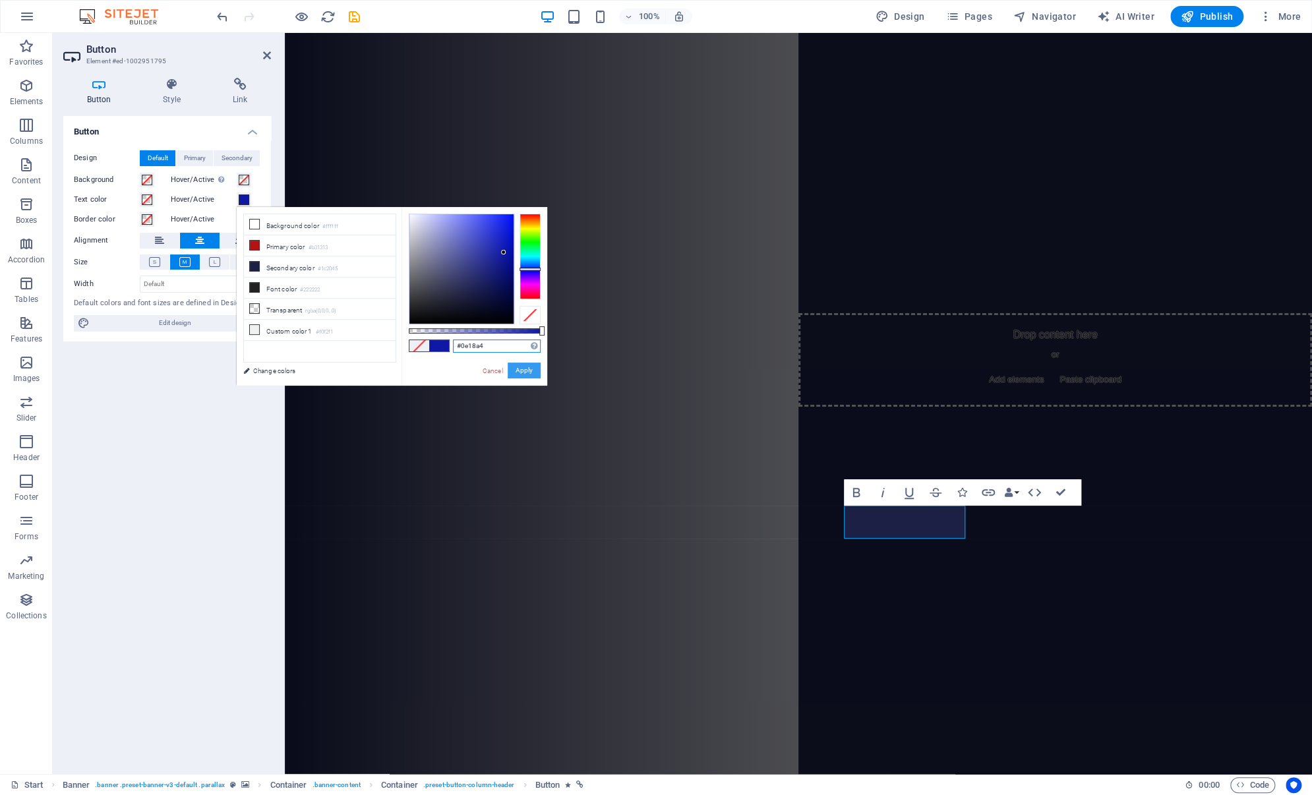
type input "#0e18a4"
click at [527, 373] on button "Apply" at bounding box center [524, 371] width 33 height 16
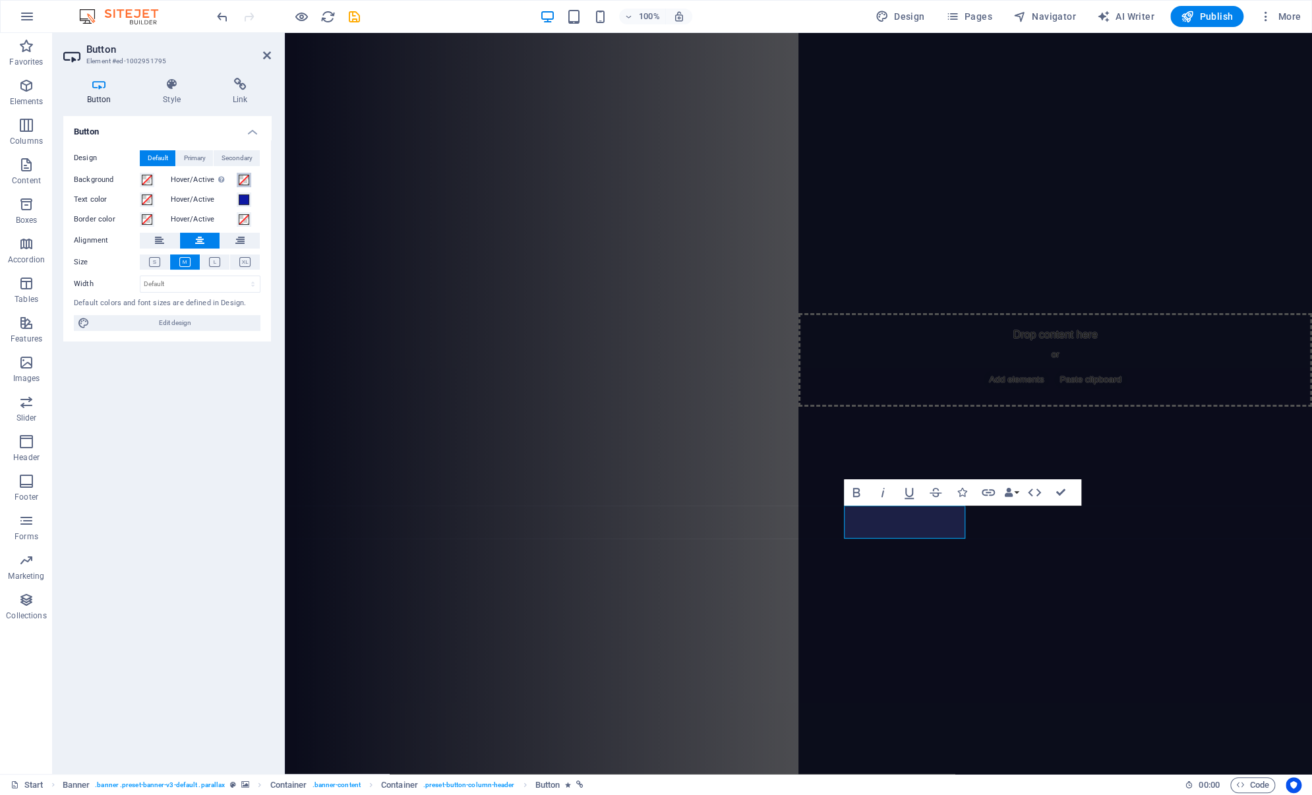
click at [243, 183] on span at bounding box center [244, 180] width 11 height 11
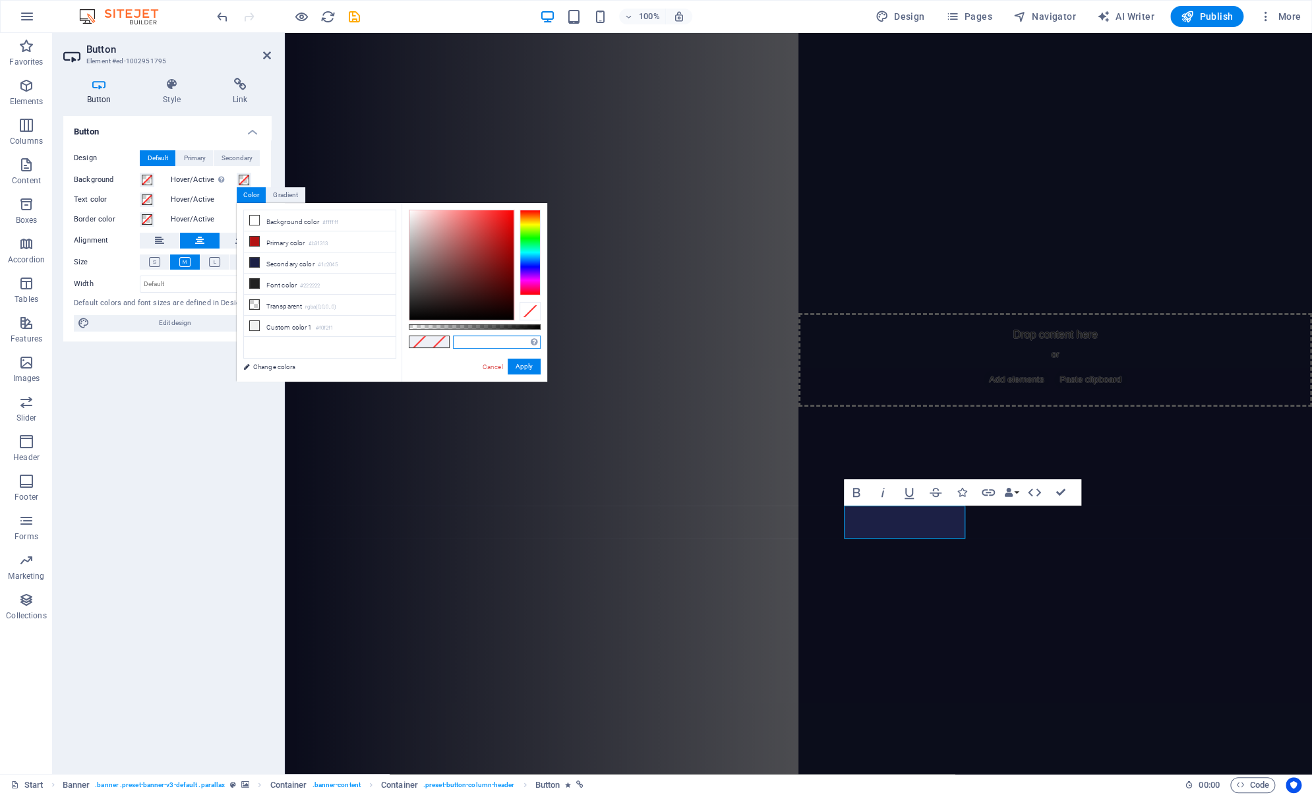
click at [477, 342] on input "text" at bounding box center [497, 342] width 88 height 13
paste input "#0e18a4"
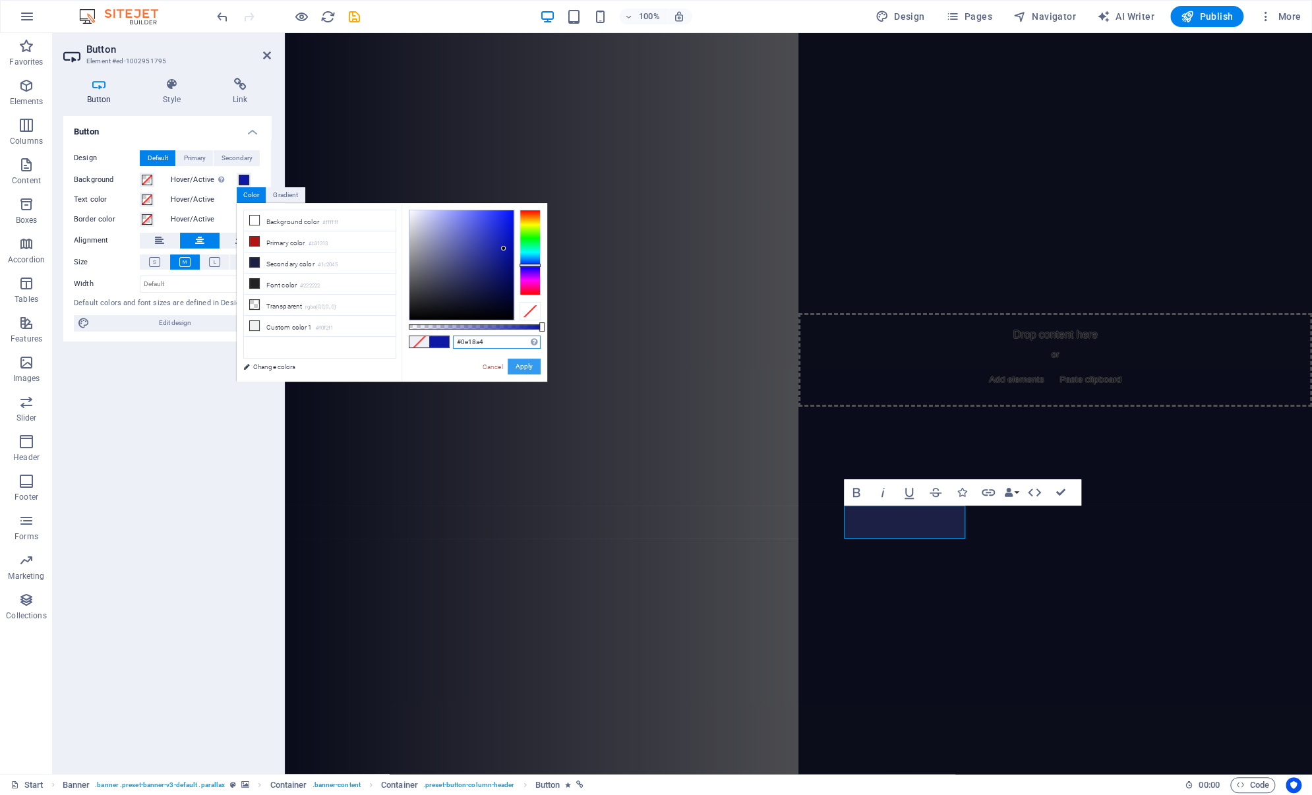
type input "#0e18a4"
click at [528, 362] on button "Apply" at bounding box center [524, 367] width 33 height 16
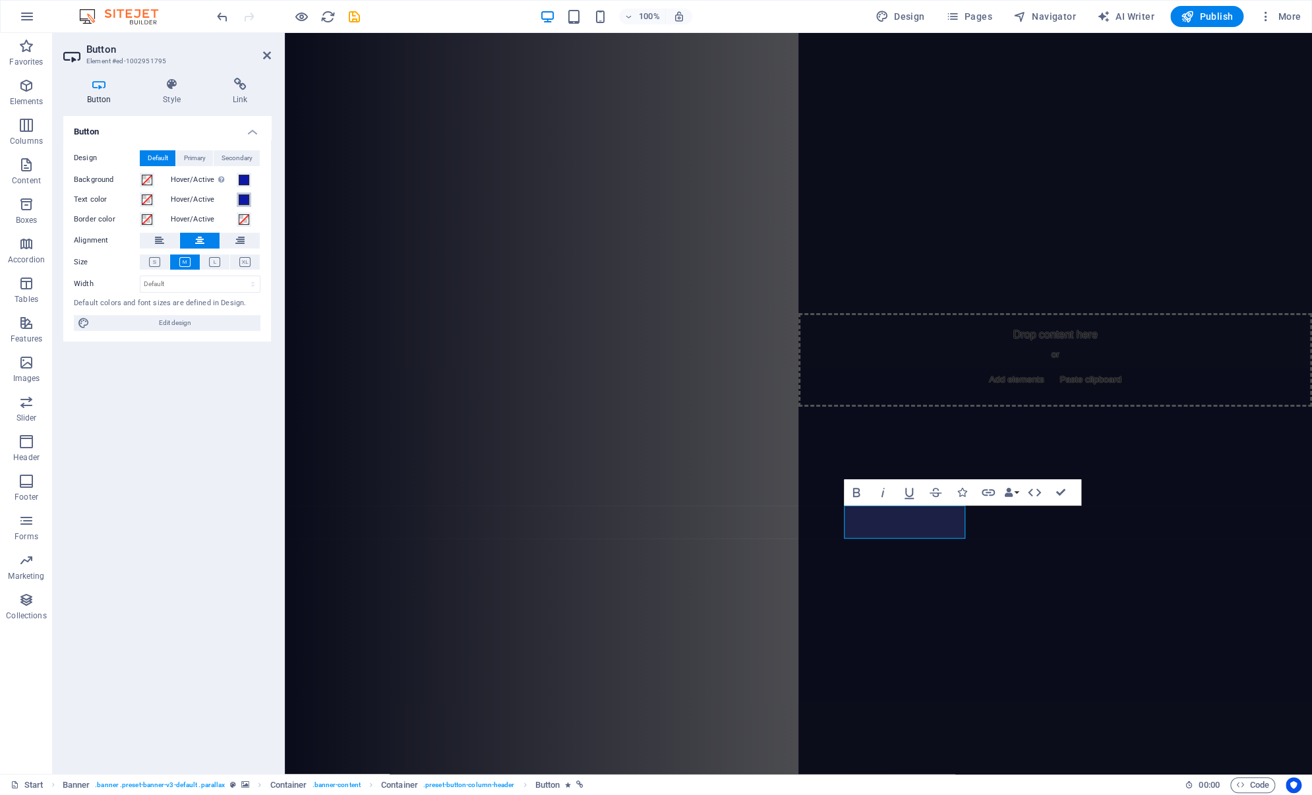
click at [241, 196] on span at bounding box center [244, 199] width 11 height 11
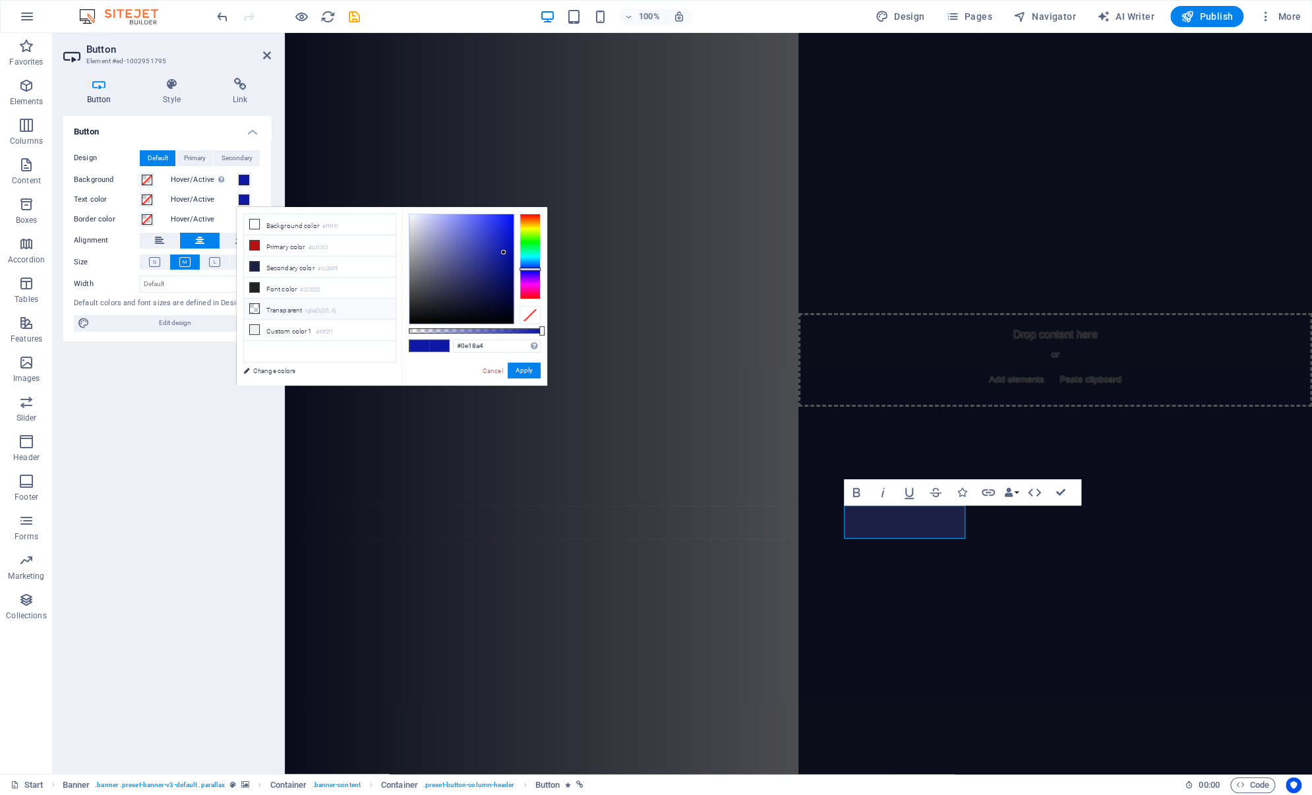
click at [261, 303] on li "Transparent rgba(0,0,0,.0)" at bounding box center [320, 309] width 152 height 21
type input "rgba(0, 0, 0, 0)"
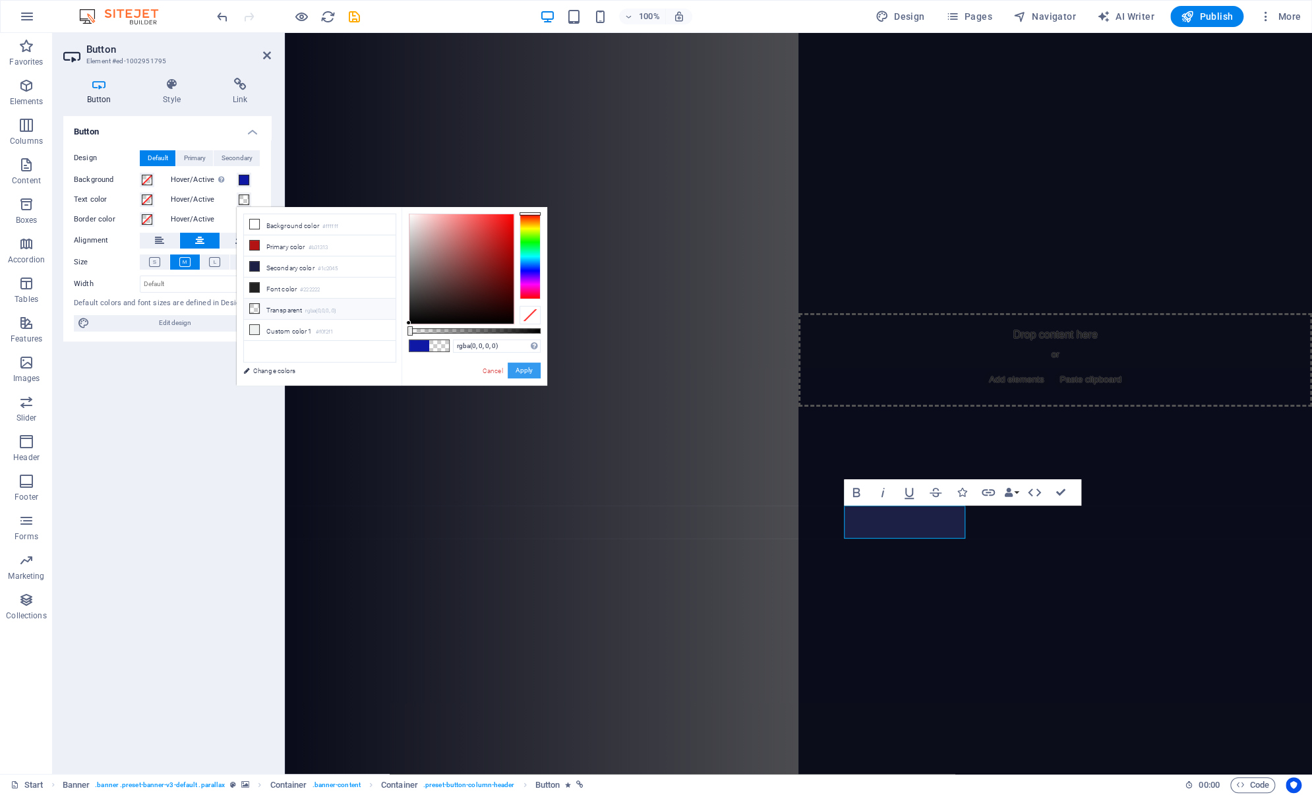
click at [520, 365] on button "Apply" at bounding box center [524, 371] width 33 height 16
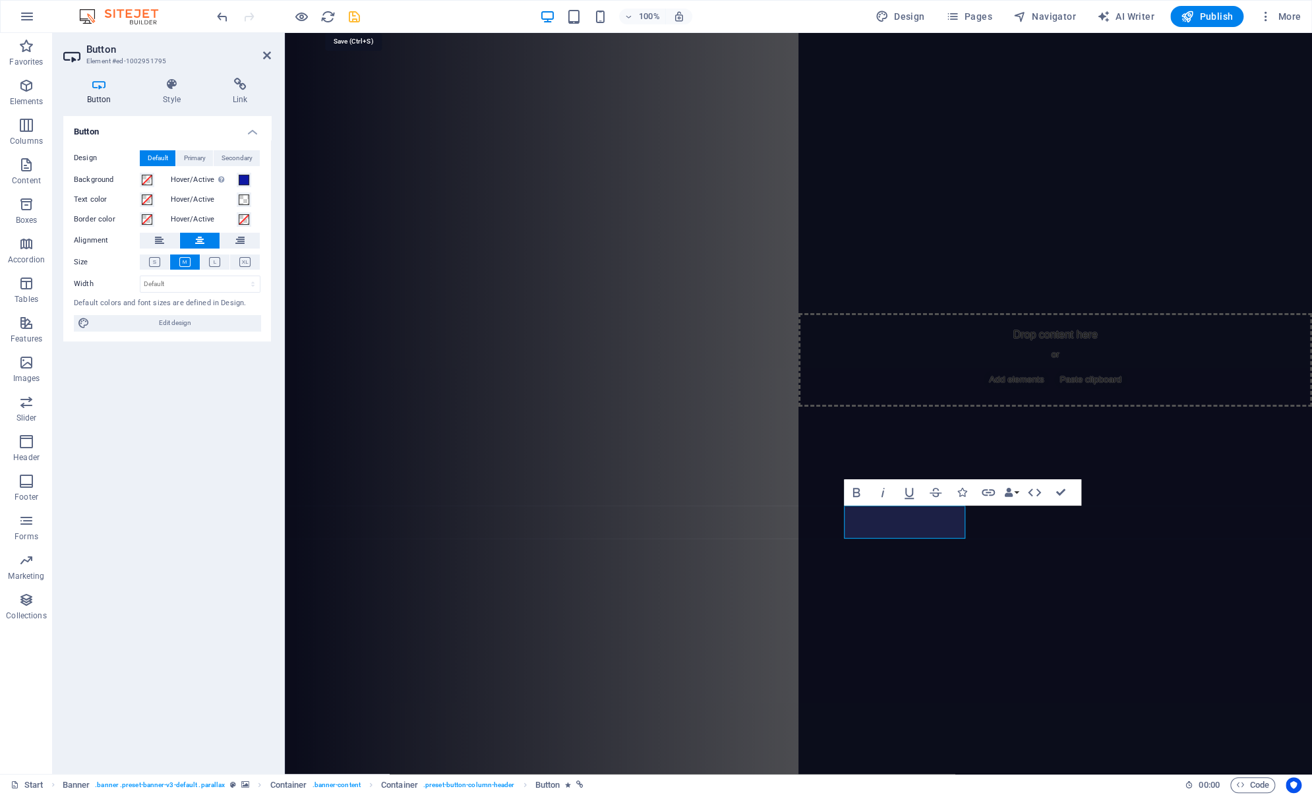
click at [359, 15] on icon "save" at bounding box center [354, 16] width 15 height 15
checkbox input "false"
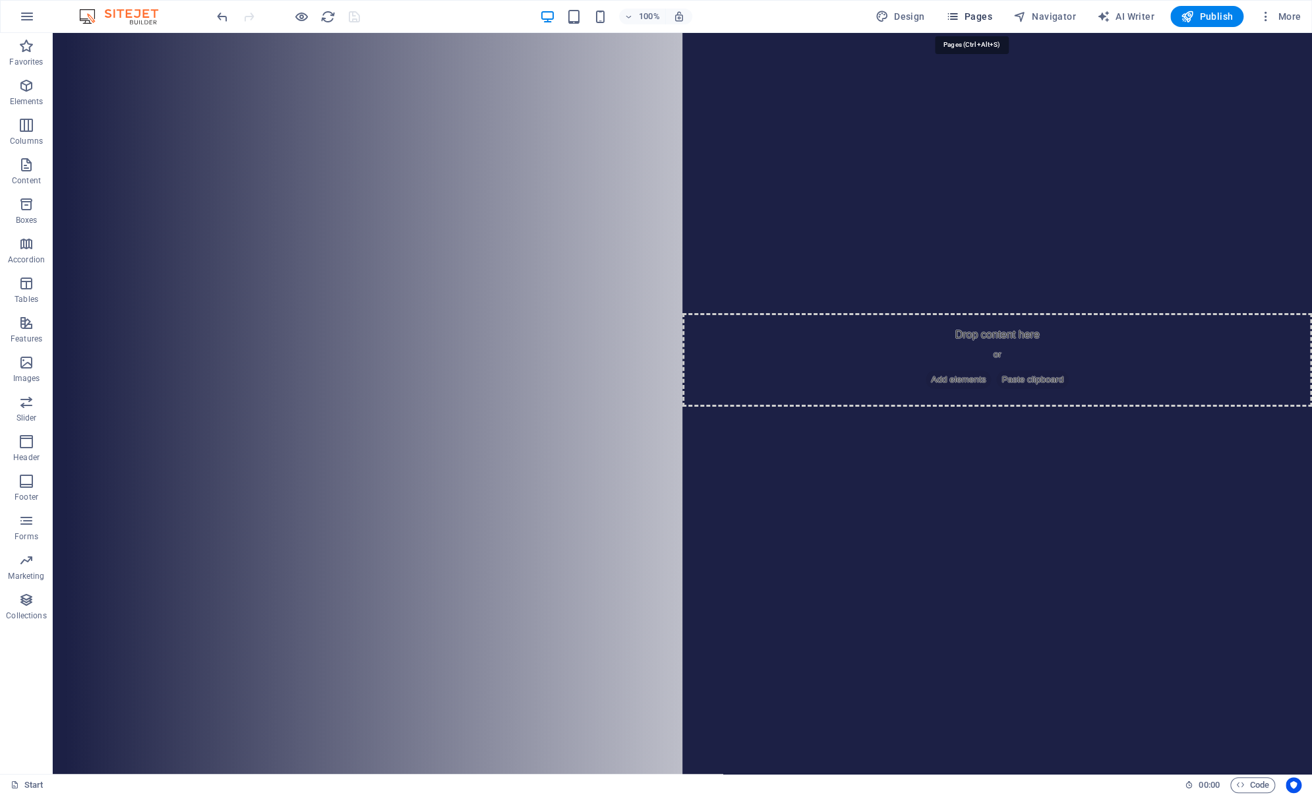
click at [967, 18] on span "Pages" at bounding box center [968, 16] width 46 height 13
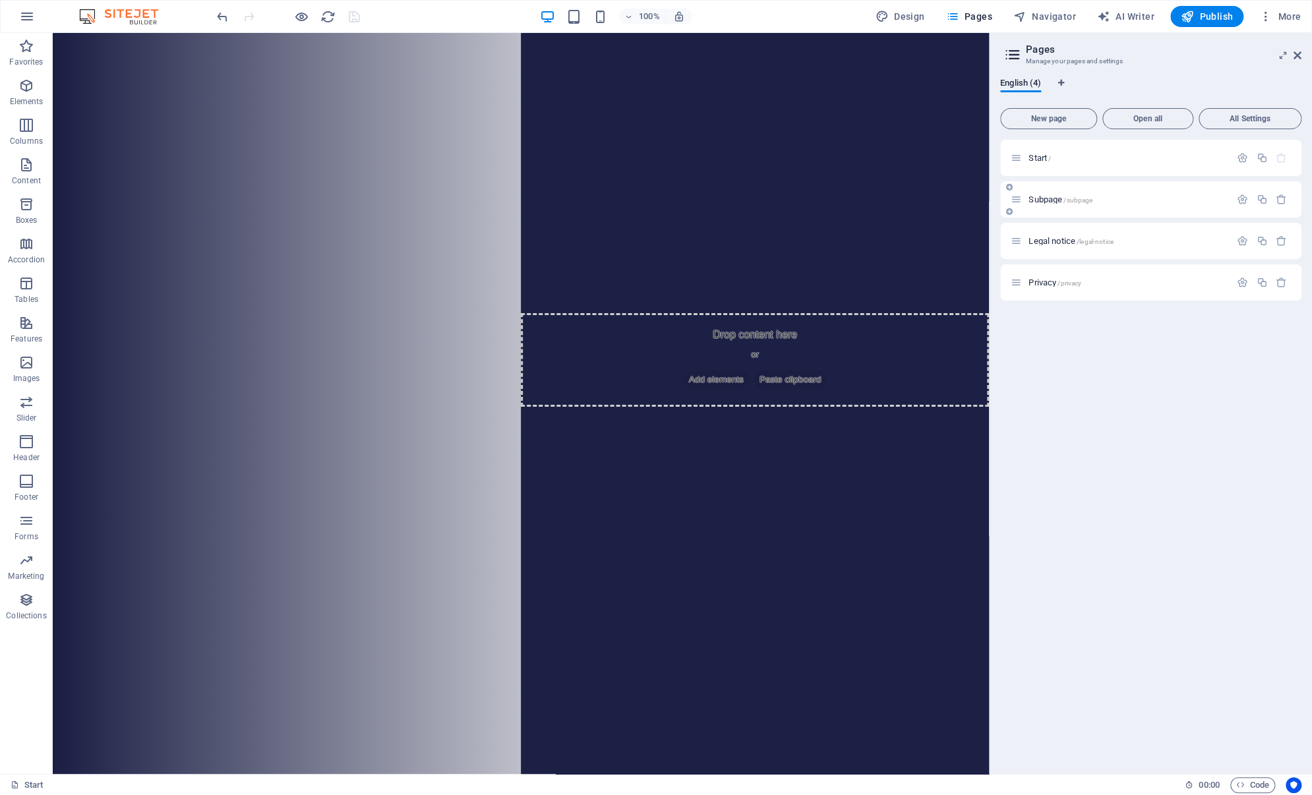
click at [1058, 199] on span "Subpage /subpage" at bounding box center [1061, 199] width 64 height 10
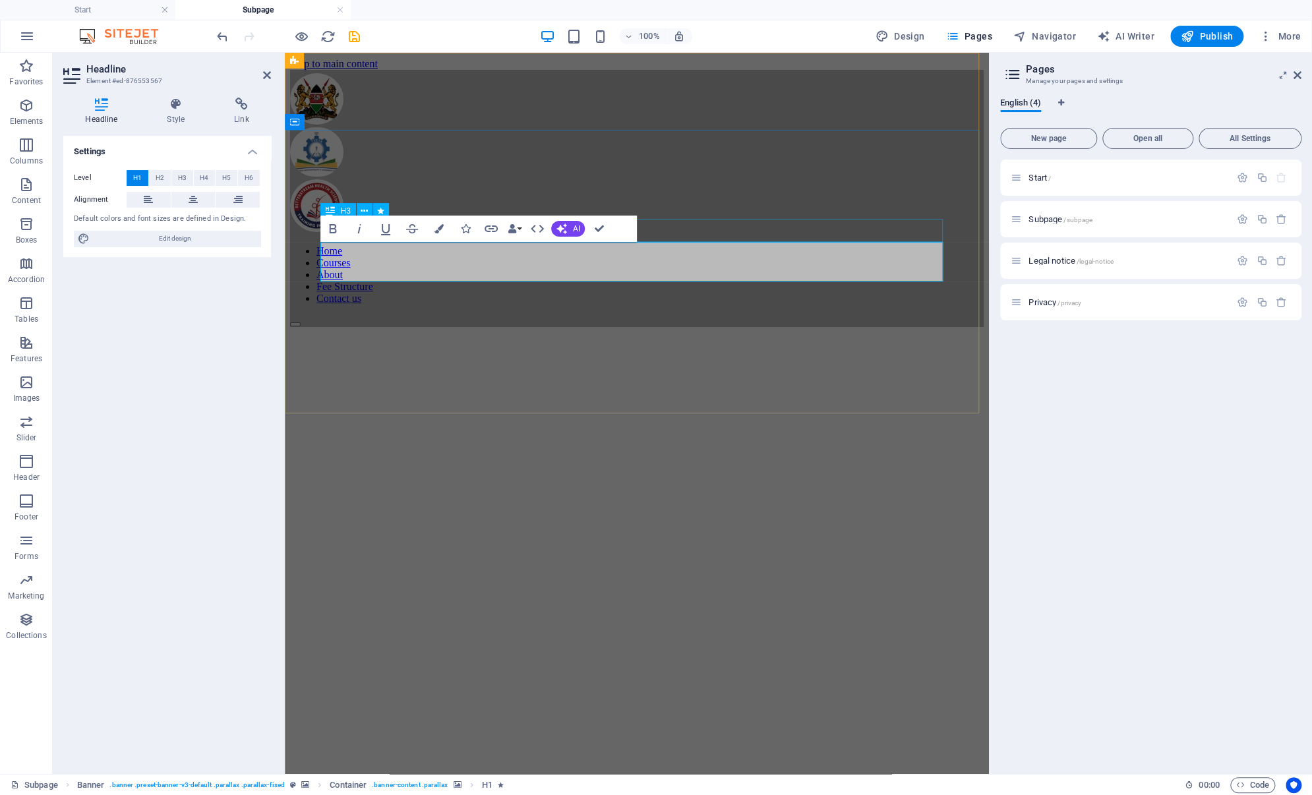
click at [732, 794] on div "Are your ready to learn new languages?" at bounding box center [637, 805] width 694 height 15
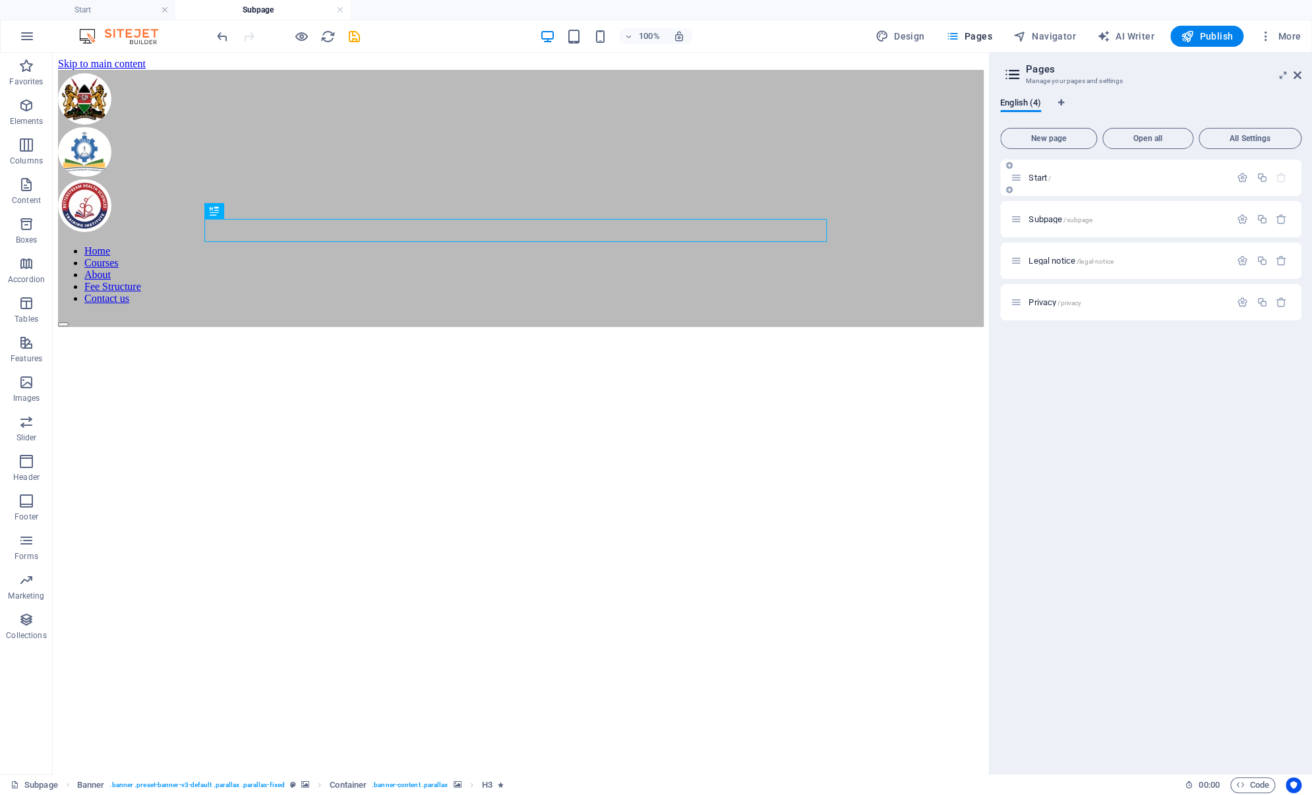
click at [1058, 178] on p "Start /" at bounding box center [1128, 177] width 198 height 9
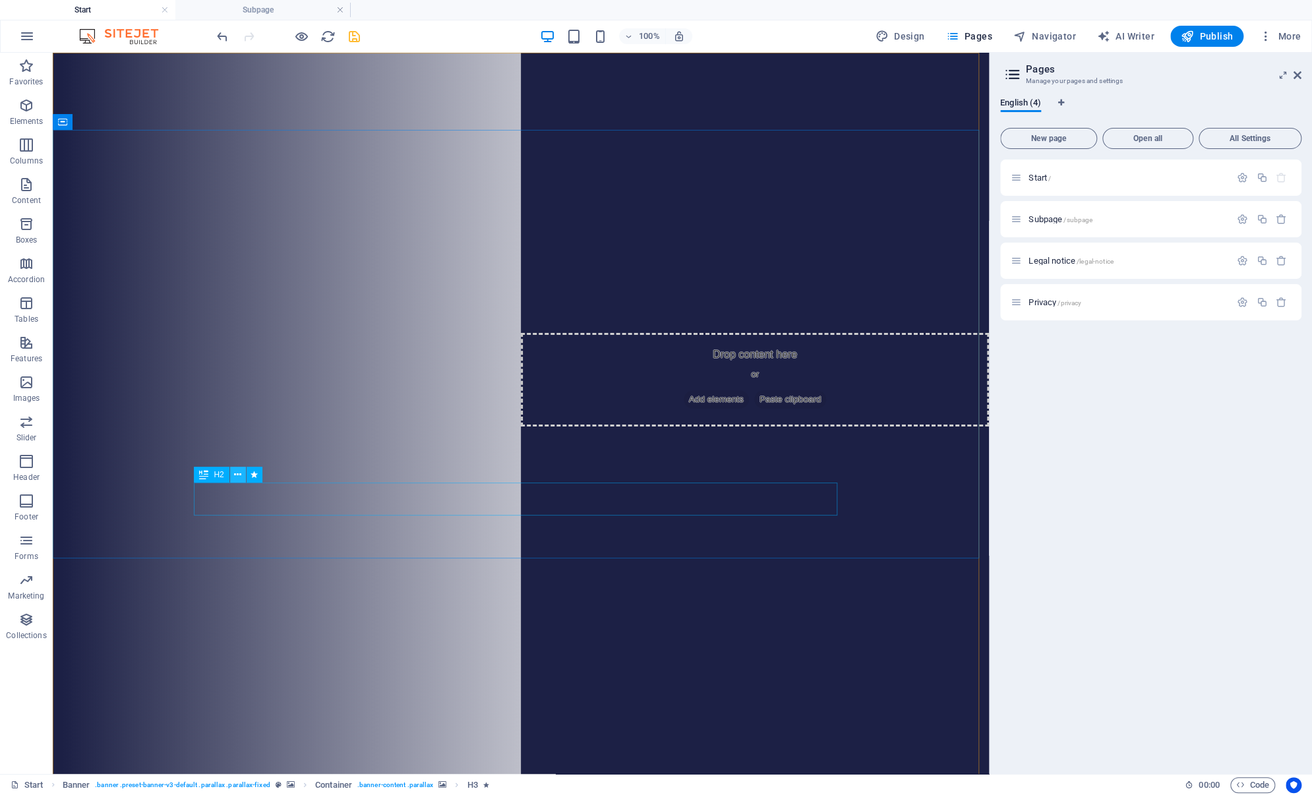
click at [235, 475] on icon at bounding box center [237, 475] width 7 height 14
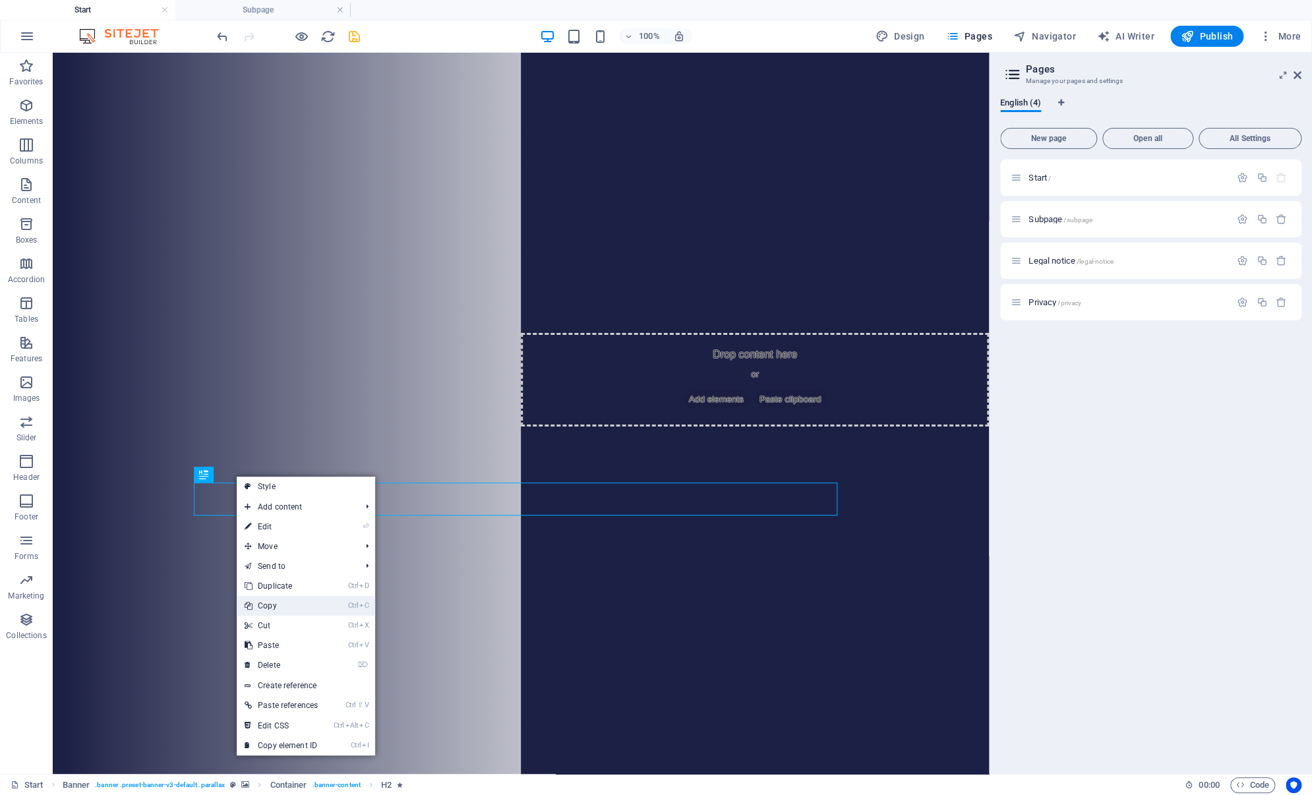
click at [287, 608] on link "Ctrl C Copy" at bounding box center [281, 606] width 89 height 20
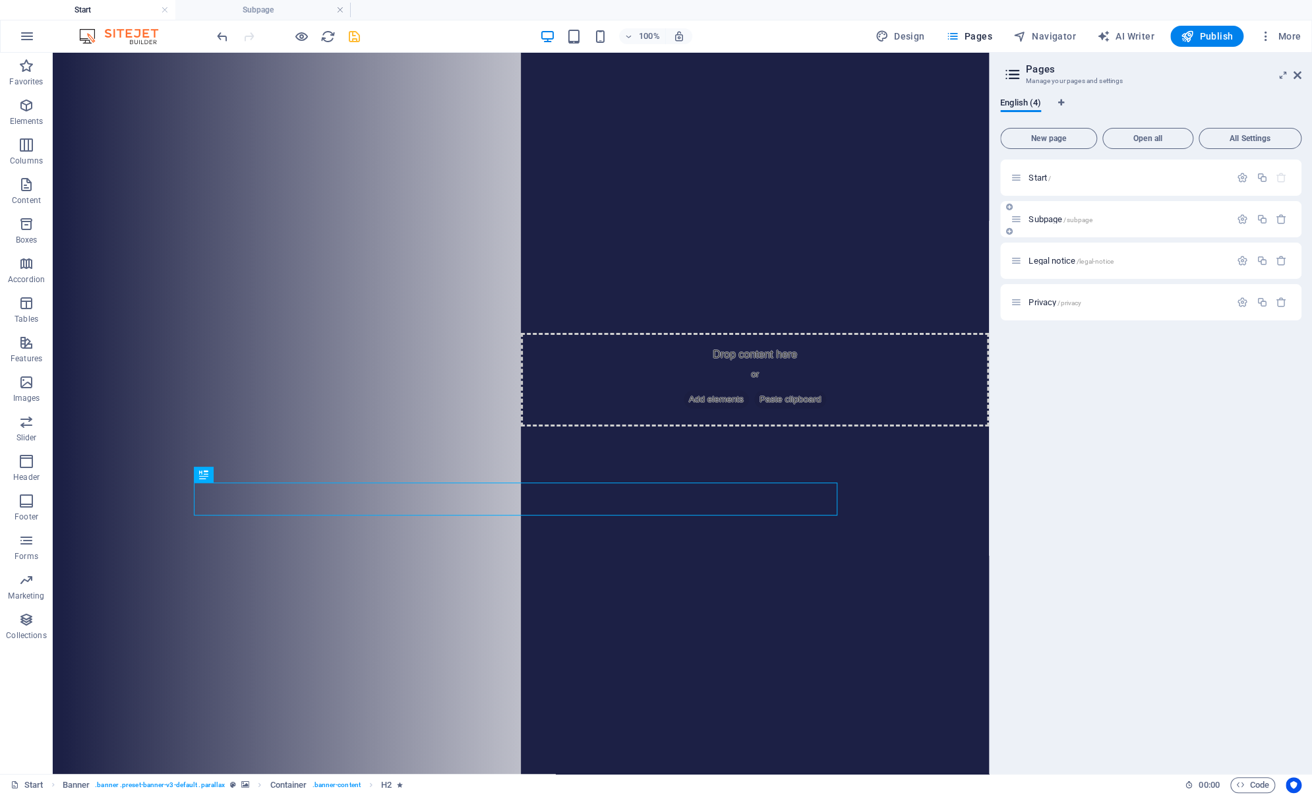
click at [1044, 218] on span "Subpage /subpage" at bounding box center [1061, 219] width 64 height 10
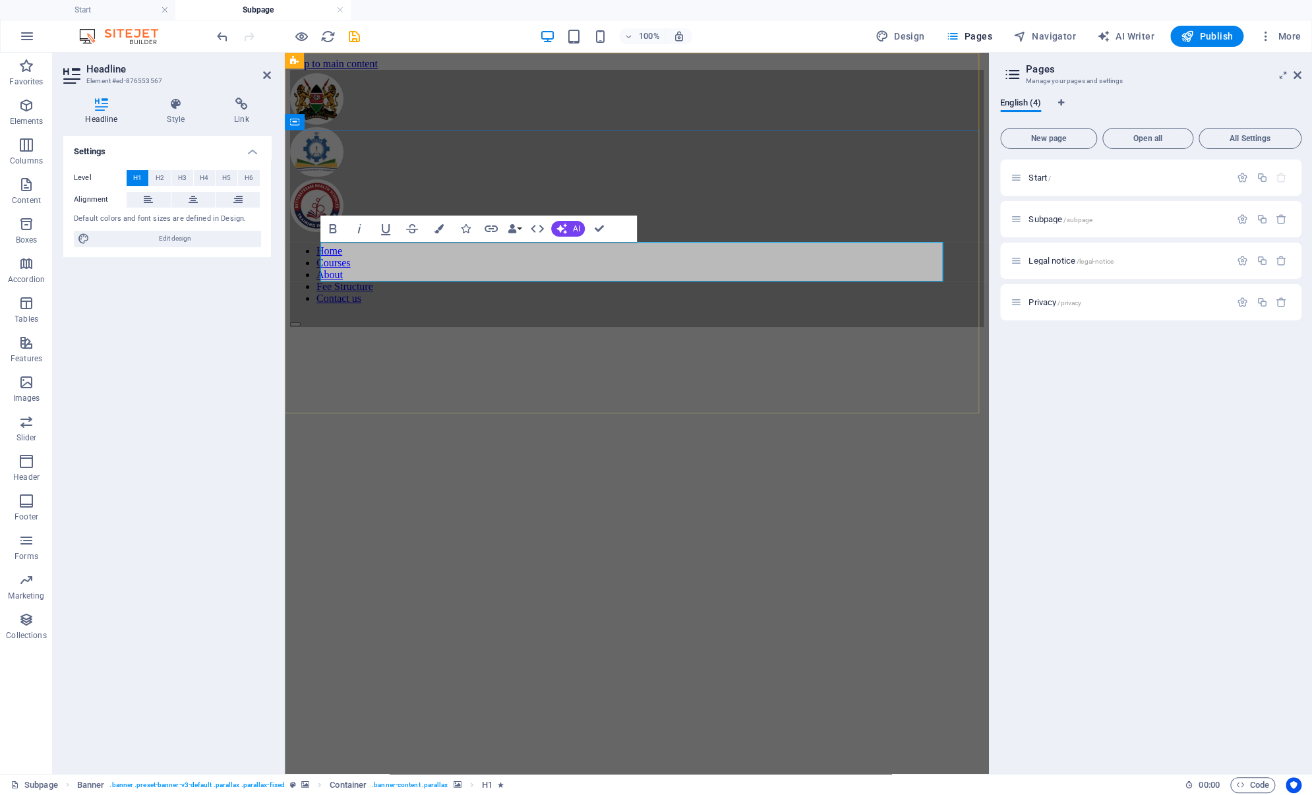
scroll to position [0, 5]
click at [684, 296] on figure at bounding box center [637, 296] width 694 height 0
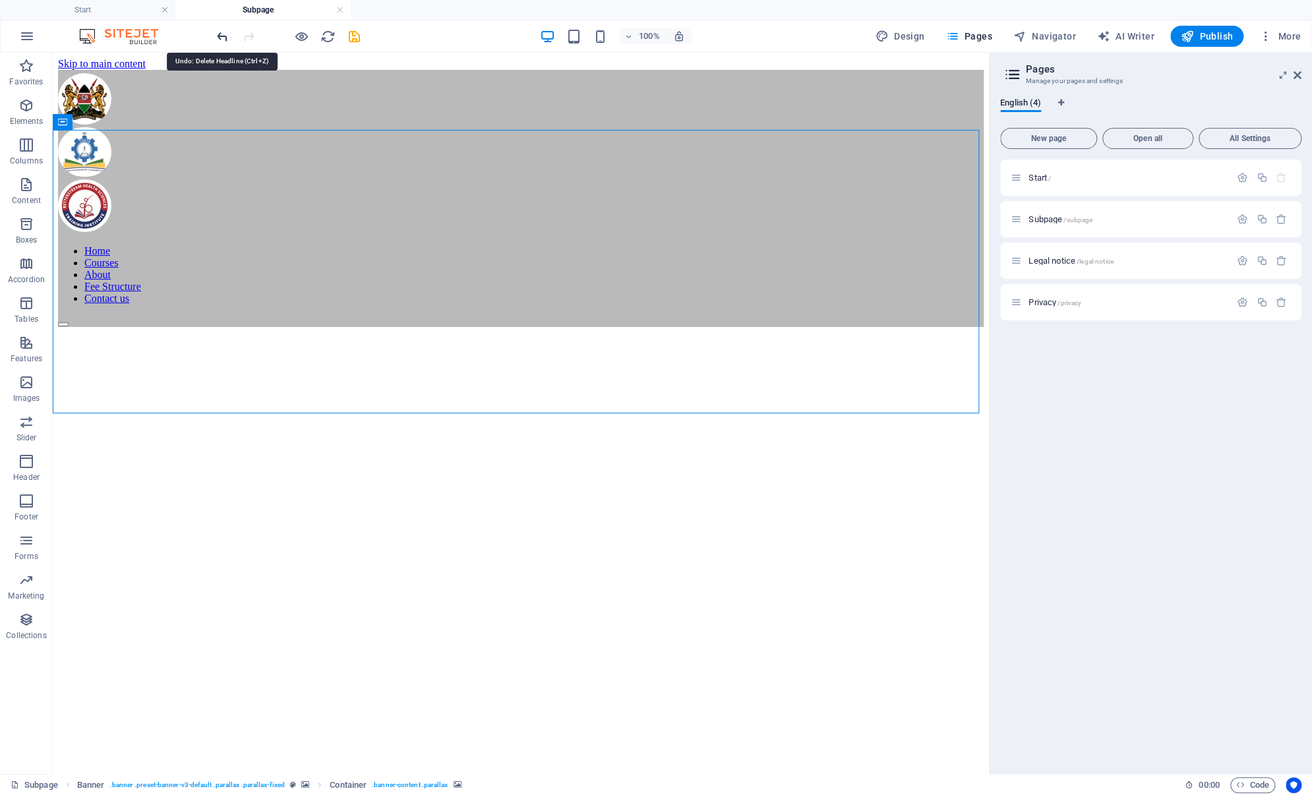
click at [219, 34] on icon "undo" at bounding box center [222, 36] width 15 height 15
click at [247, 233] on icon at bounding box center [248, 234] width 7 height 14
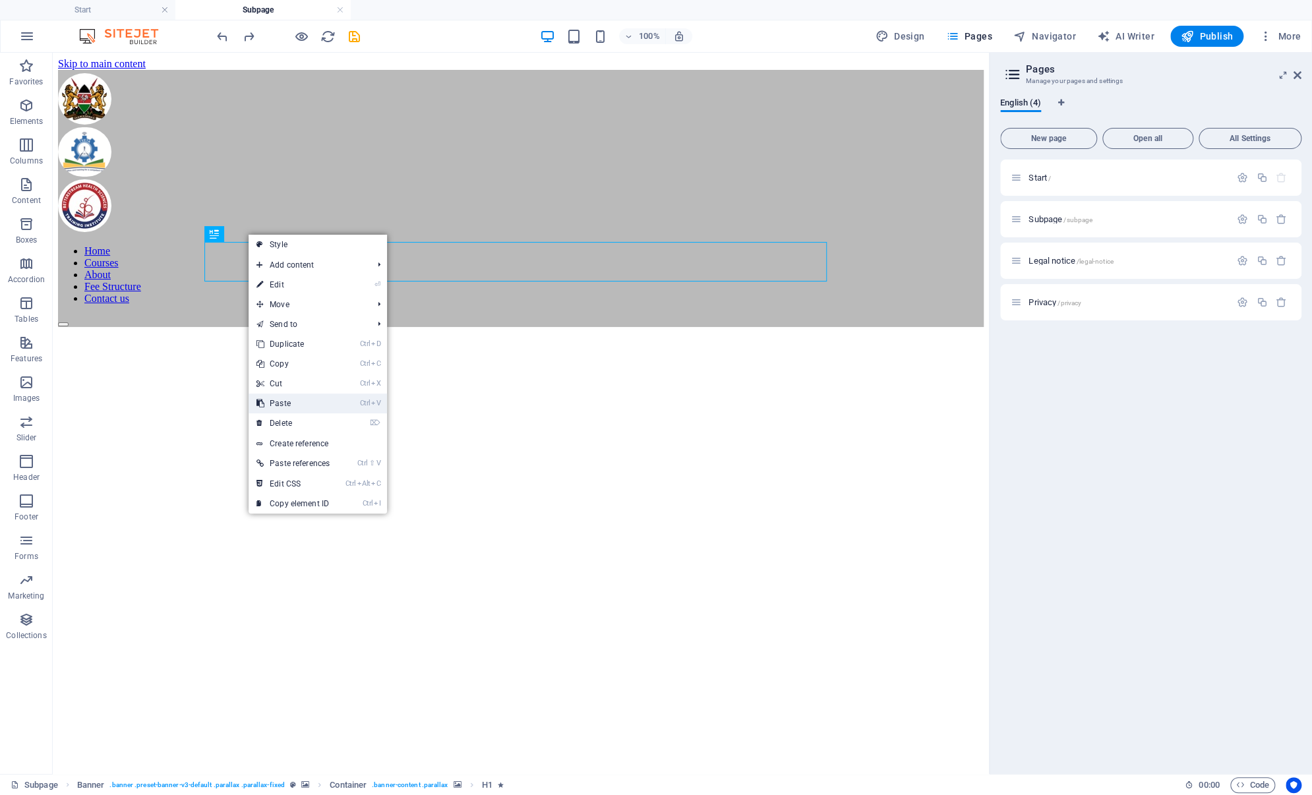
click at [278, 400] on link "Ctrl V Paste" at bounding box center [293, 404] width 89 height 20
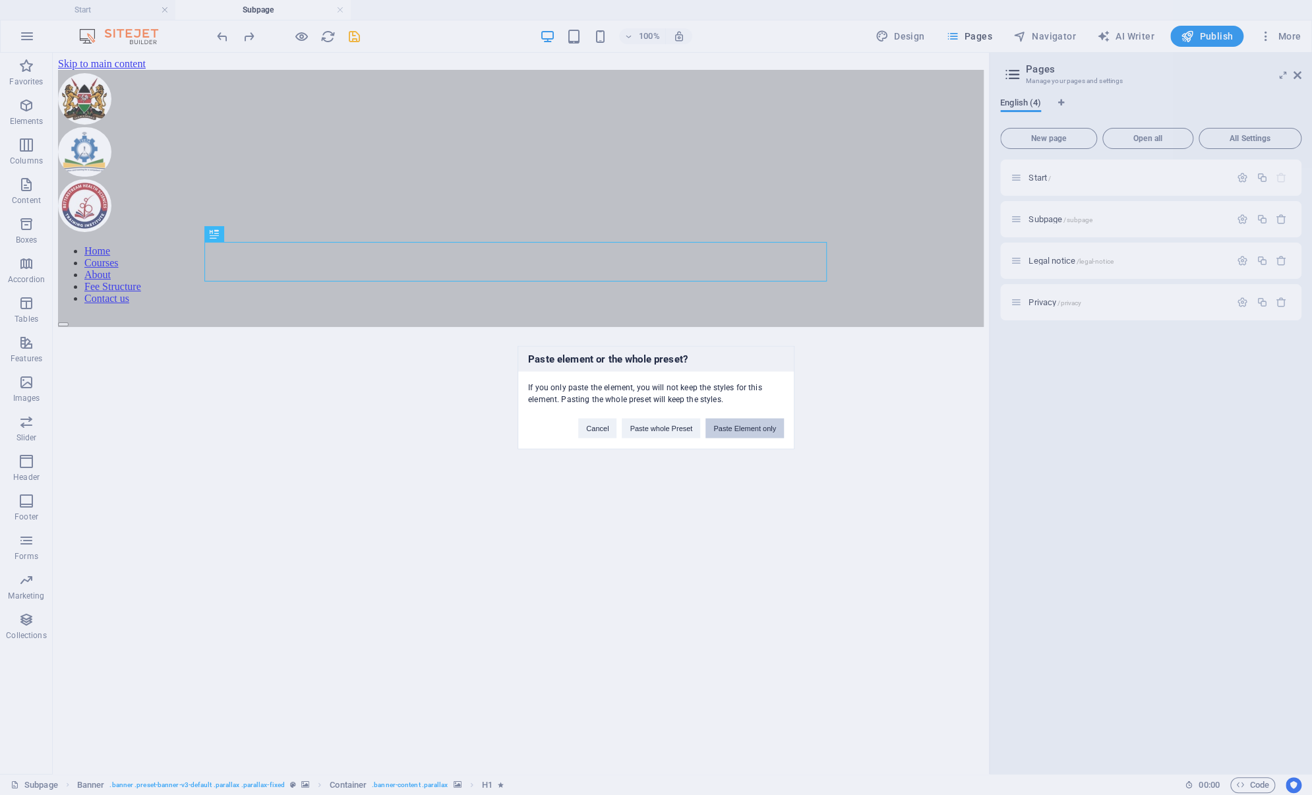
click at [734, 425] on button "Paste Element only" at bounding box center [744, 429] width 78 height 20
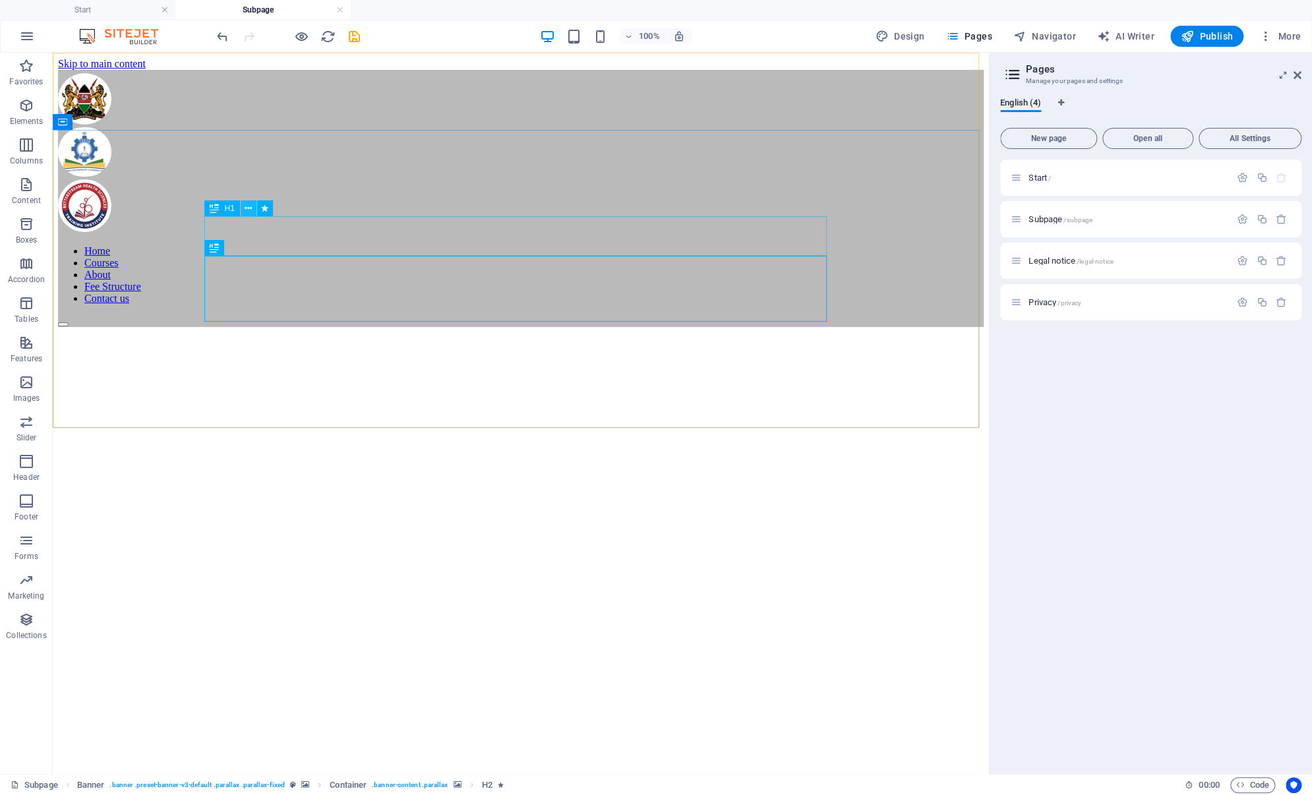
click at [246, 210] on icon at bounding box center [248, 209] width 7 height 14
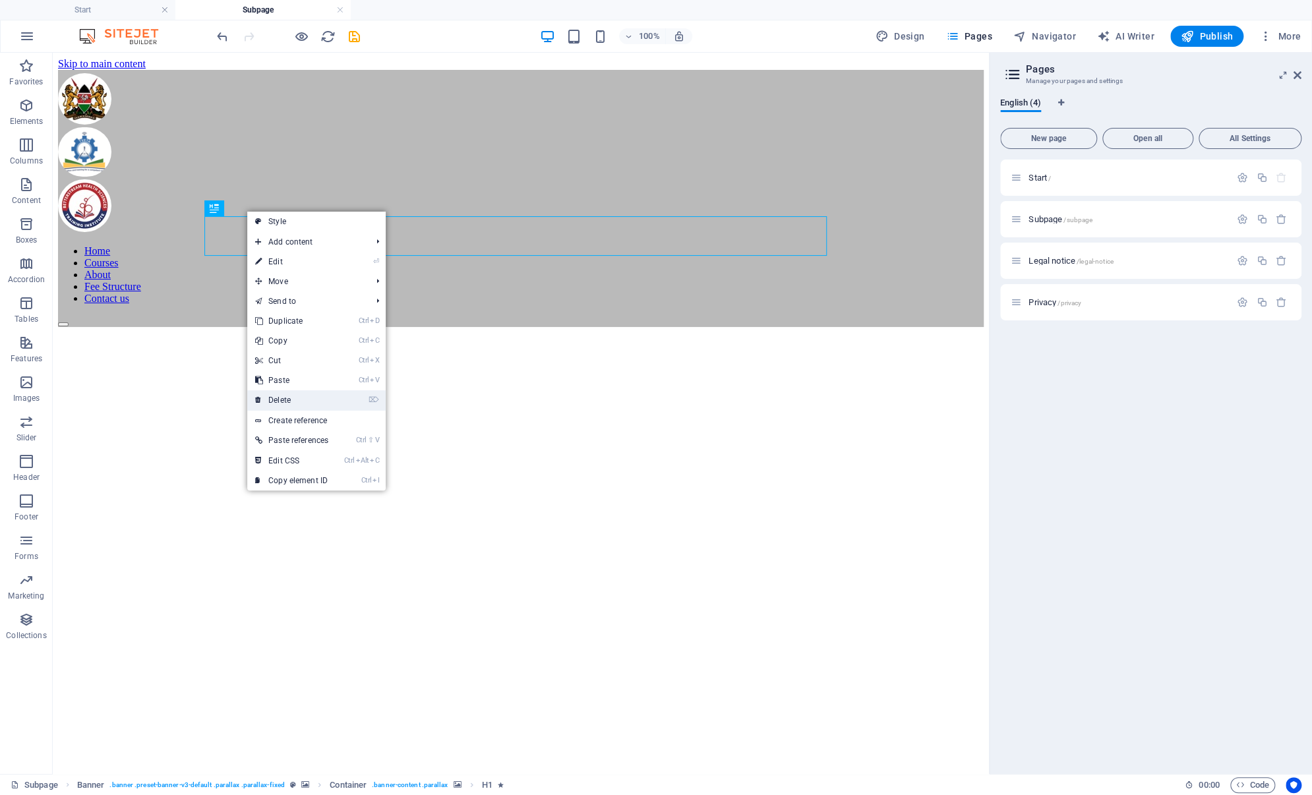
click at [306, 397] on link "⌦ Delete" at bounding box center [291, 400] width 89 height 20
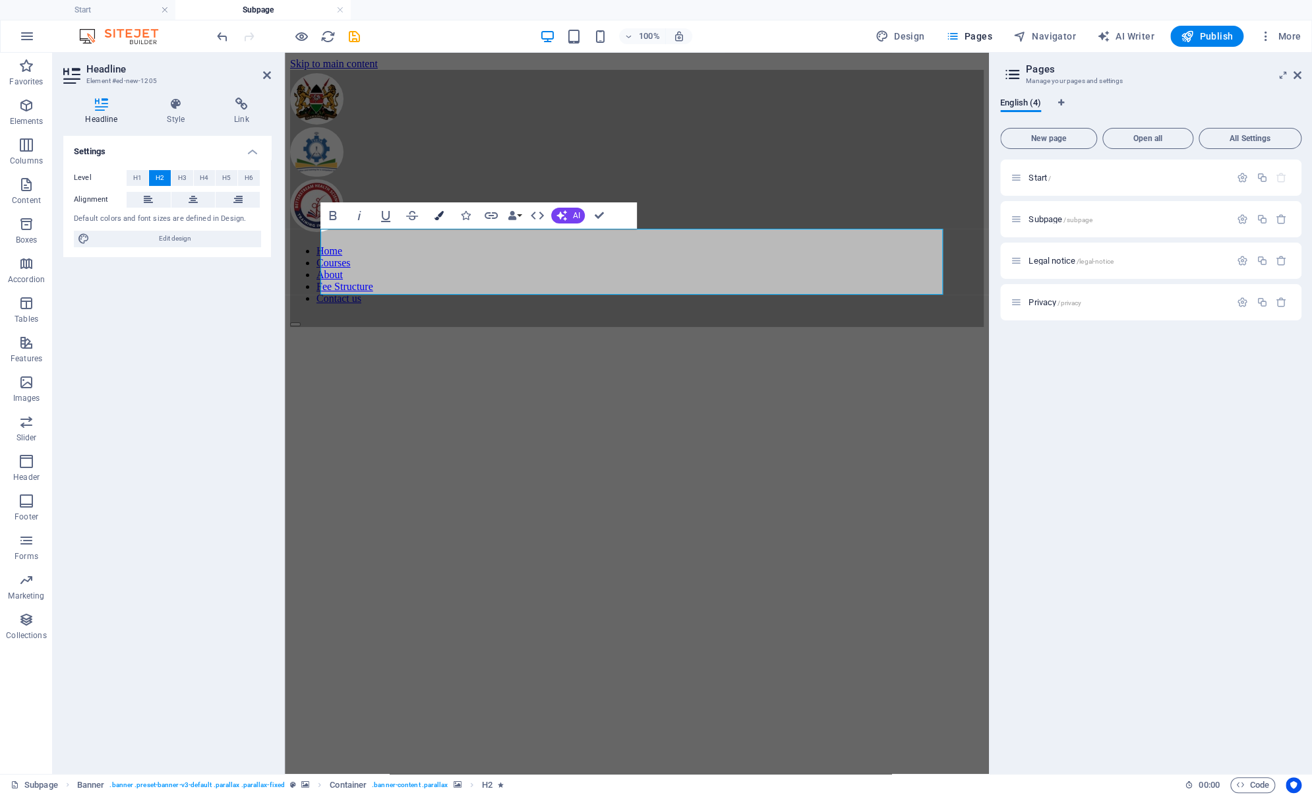
click at [440, 215] on icon "button" at bounding box center [438, 215] width 9 height 9
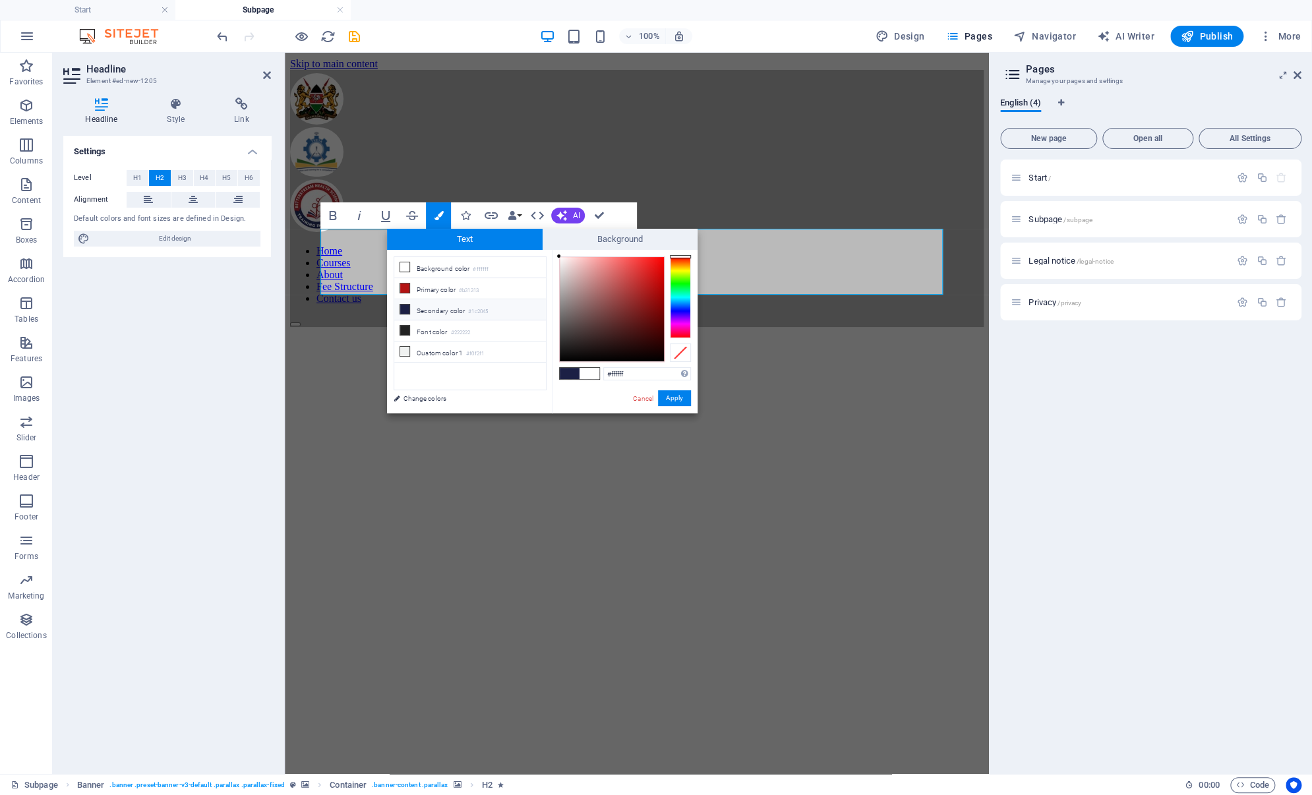
drag, startPoint x: 636, startPoint y: 371, endPoint x: 578, endPoint y: 373, distance: 57.4
click at [578, 373] on div "#ffffff Supported formats #0852ed rgb(8, 82, 237) rgba(8, 82, 237, 90%) hsv(221…" at bounding box center [625, 427] width 146 height 355
type input "#0e18a4"
click at [674, 400] on button "Apply" at bounding box center [674, 398] width 33 height 16
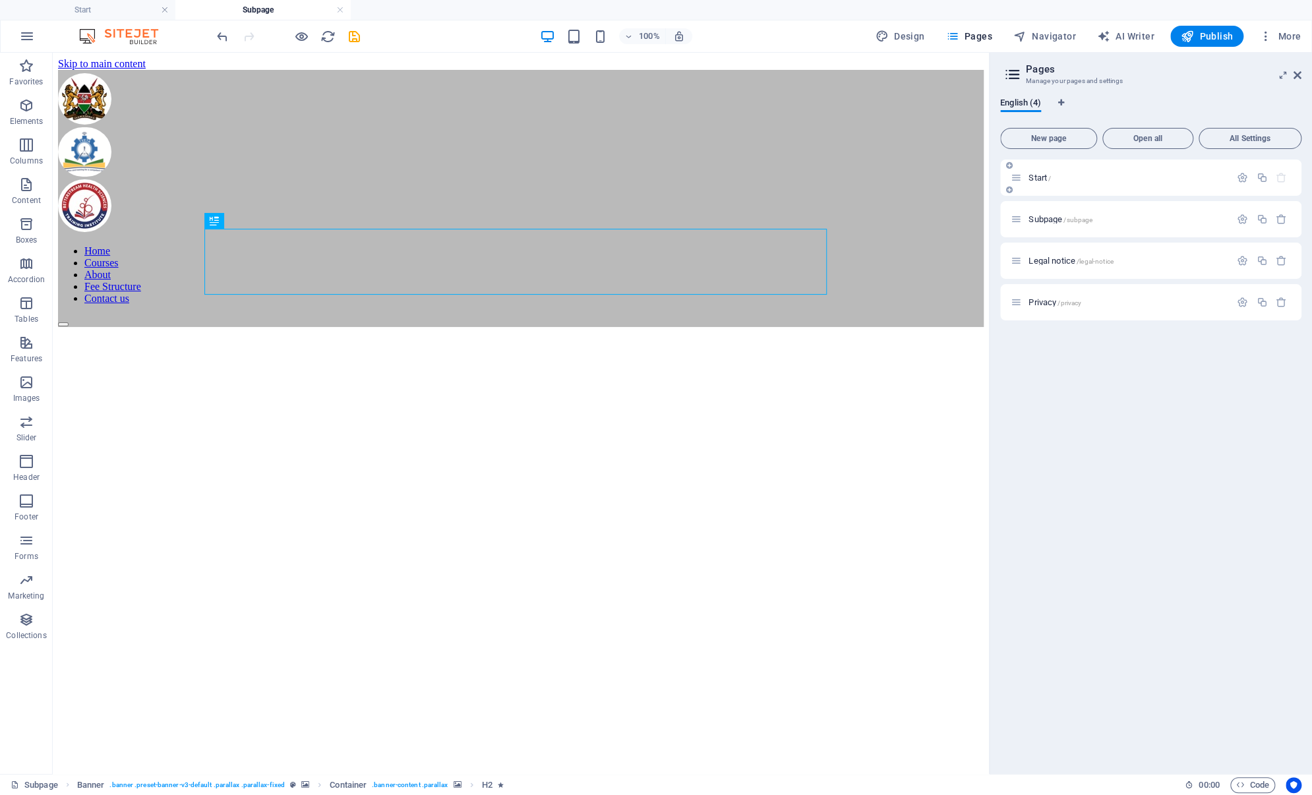
click at [1042, 179] on span "Start /" at bounding box center [1040, 178] width 22 height 10
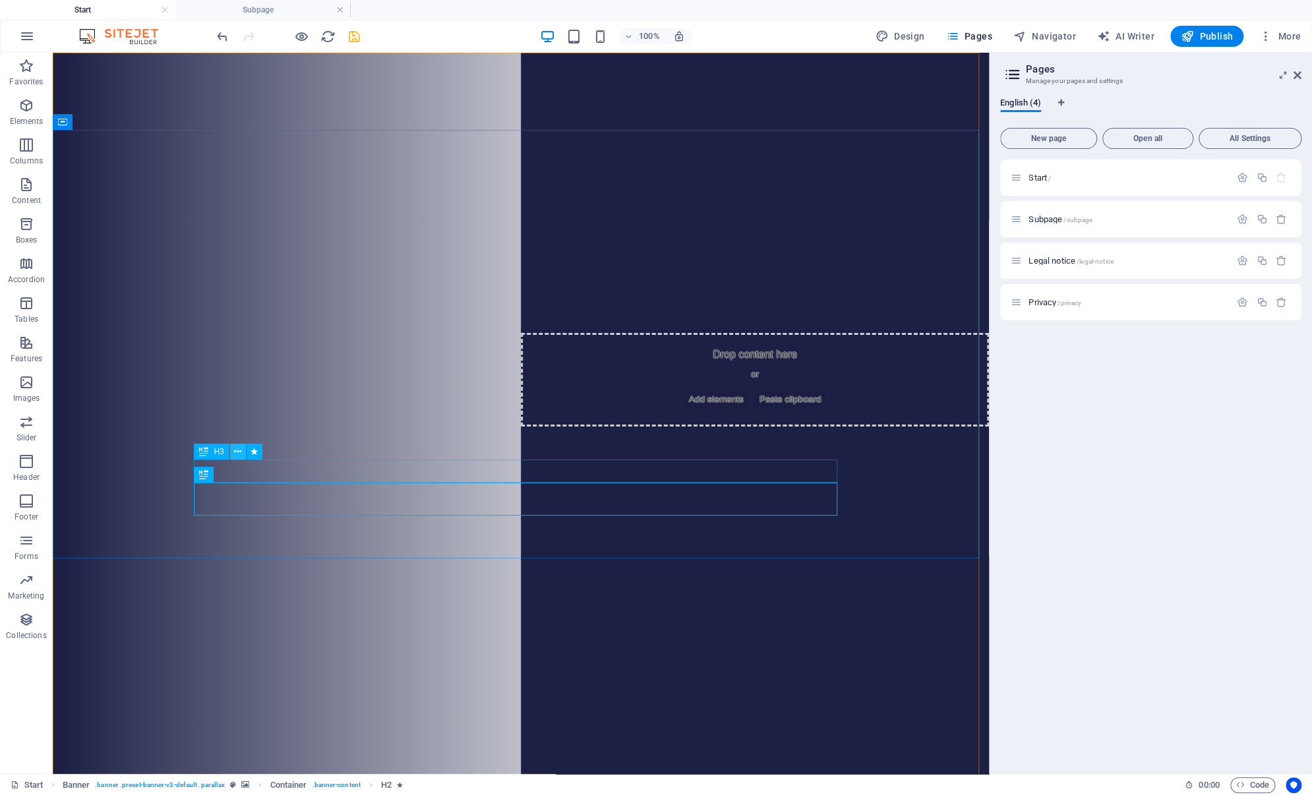
click at [236, 453] on icon at bounding box center [237, 452] width 7 height 14
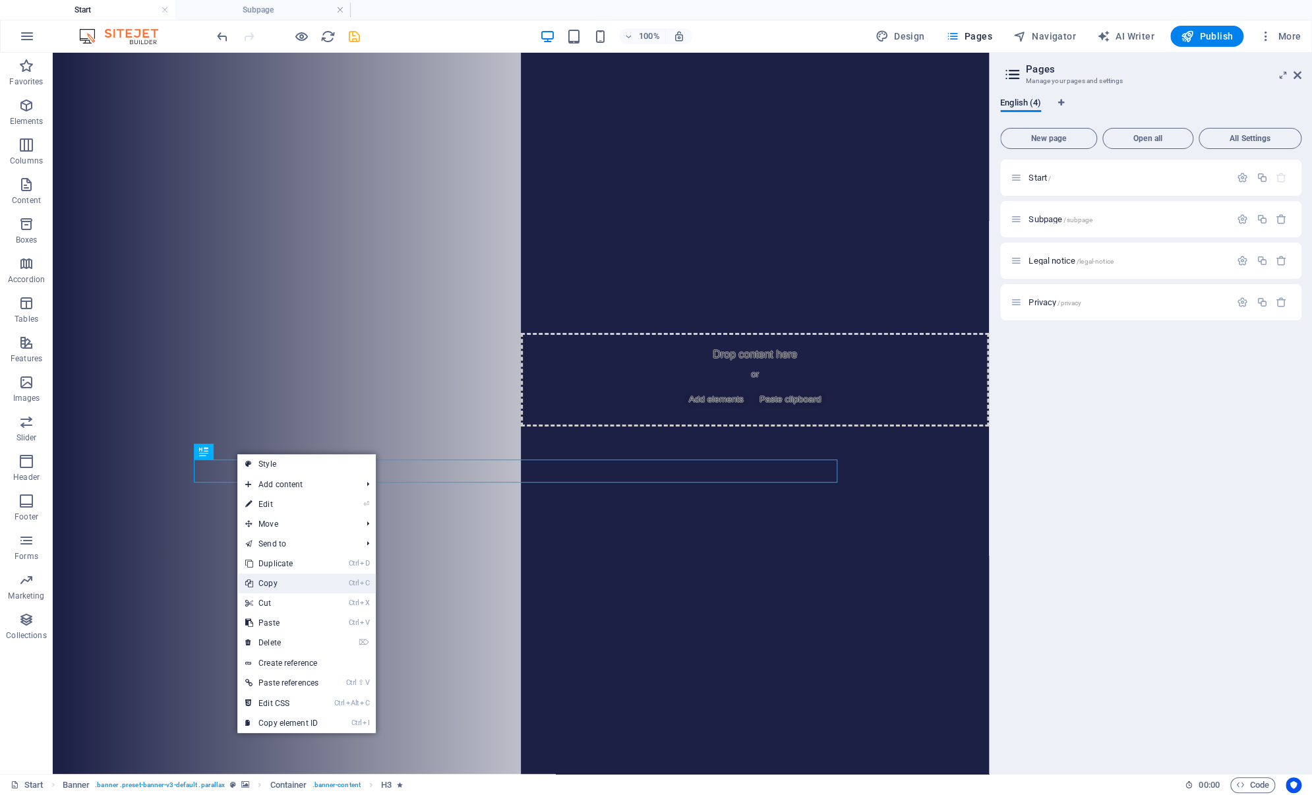
click at [299, 583] on link "Ctrl C Copy" at bounding box center [281, 584] width 89 height 20
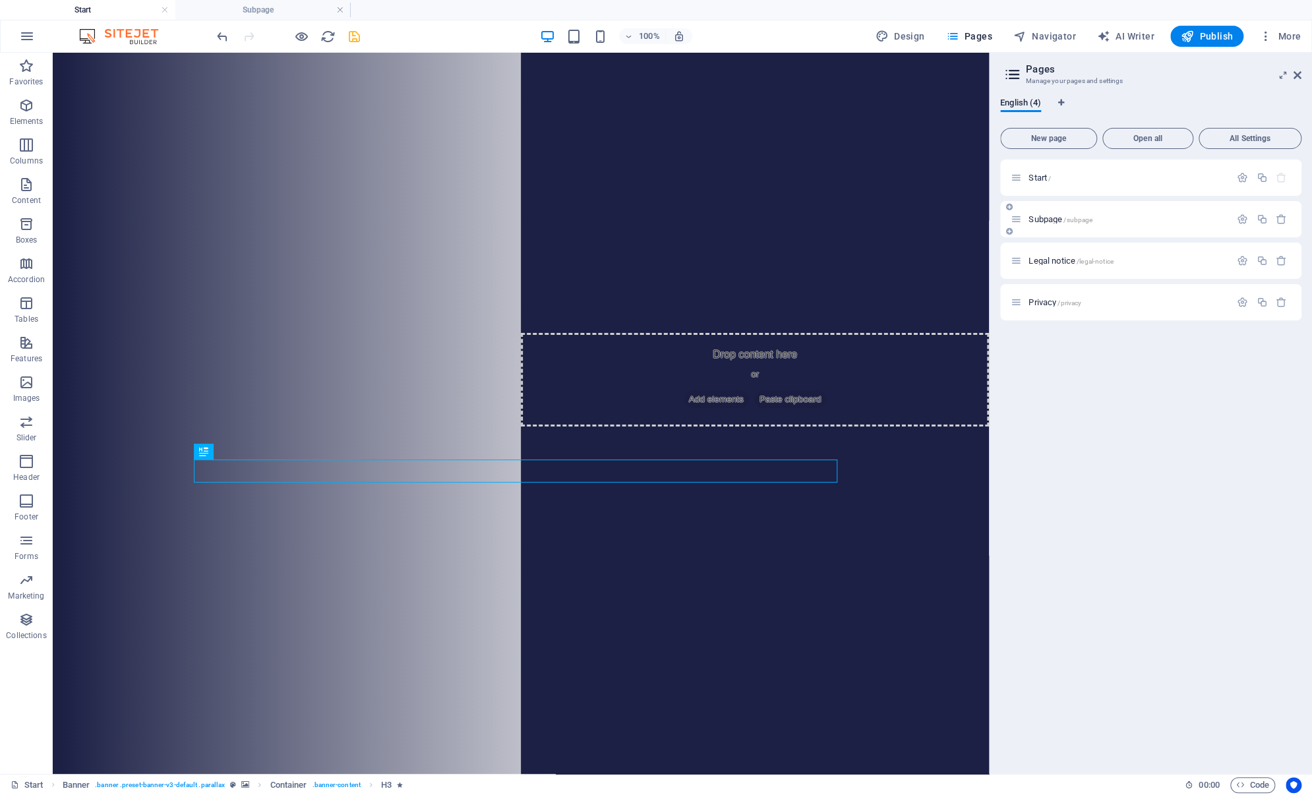
click at [1055, 218] on span "Subpage /subpage" at bounding box center [1061, 219] width 64 height 10
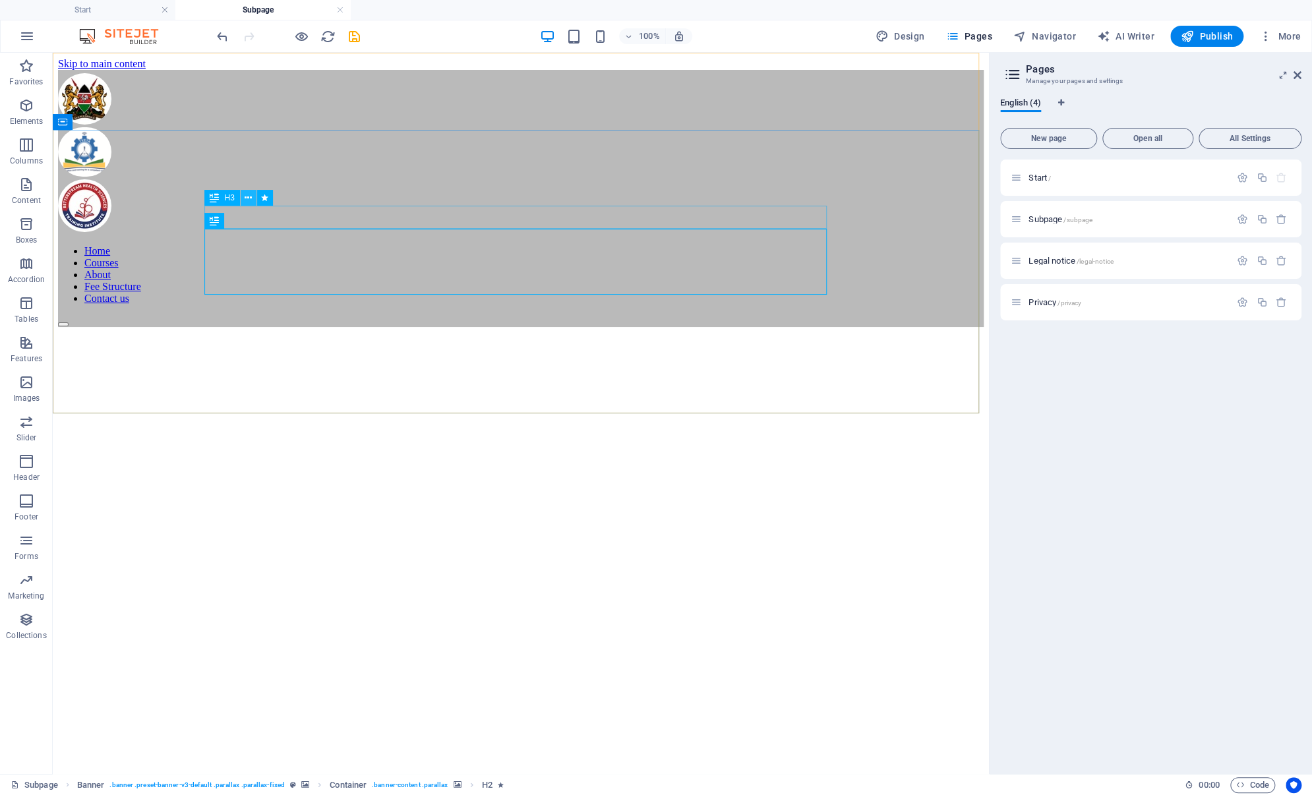
click at [245, 198] on icon at bounding box center [248, 198] width 7 height 14
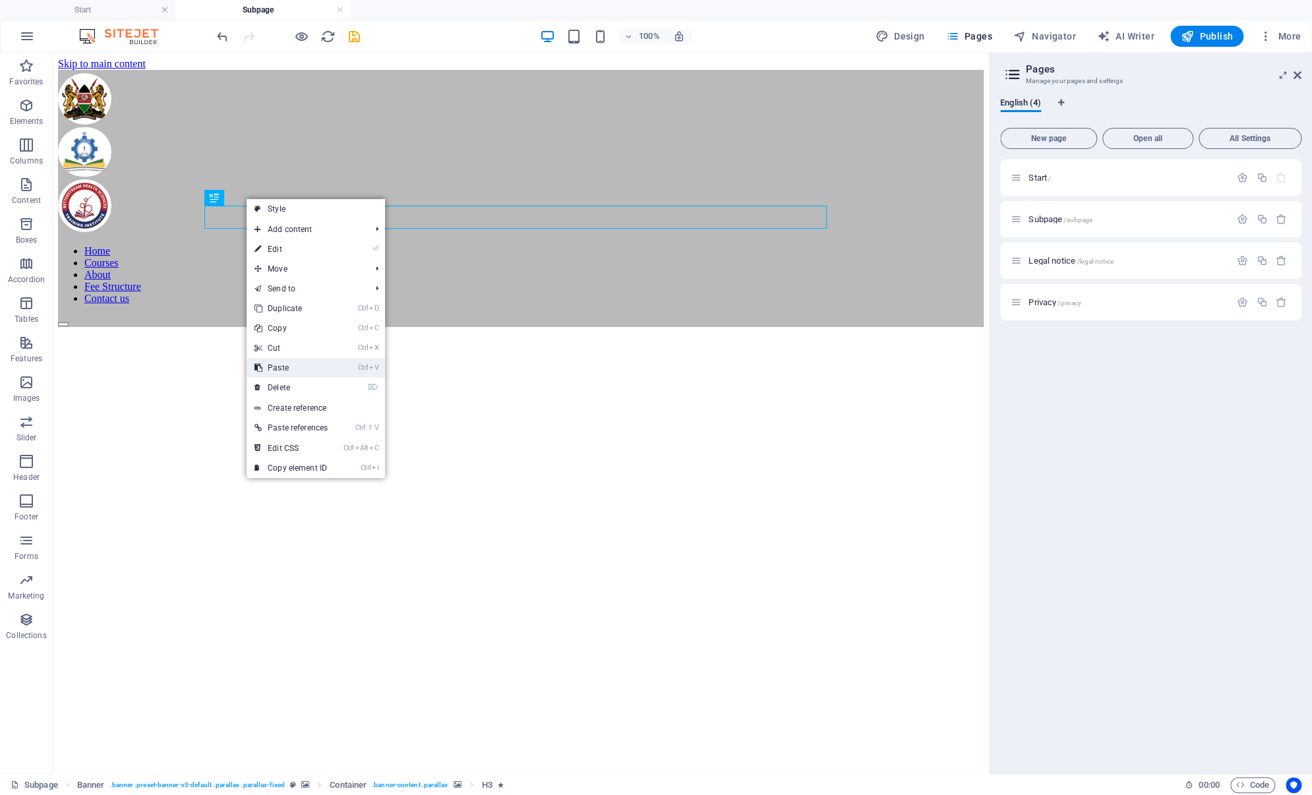
click at [303, 373] on link "Ctrl V Paste" at bounding box center [291, 368] width 89 height 20
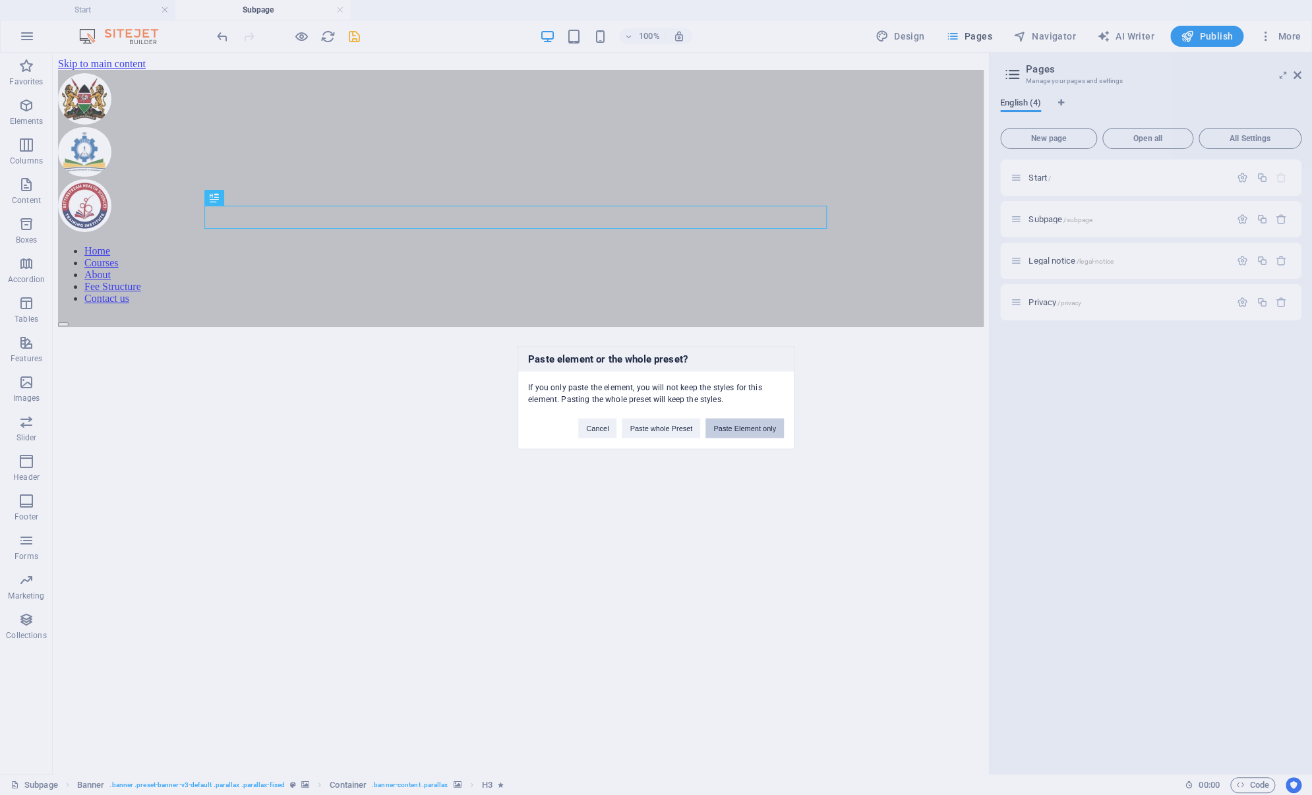
click at [727, 429] on button "Paste Element only" at bounding box center [744, 429] width 78 height 20
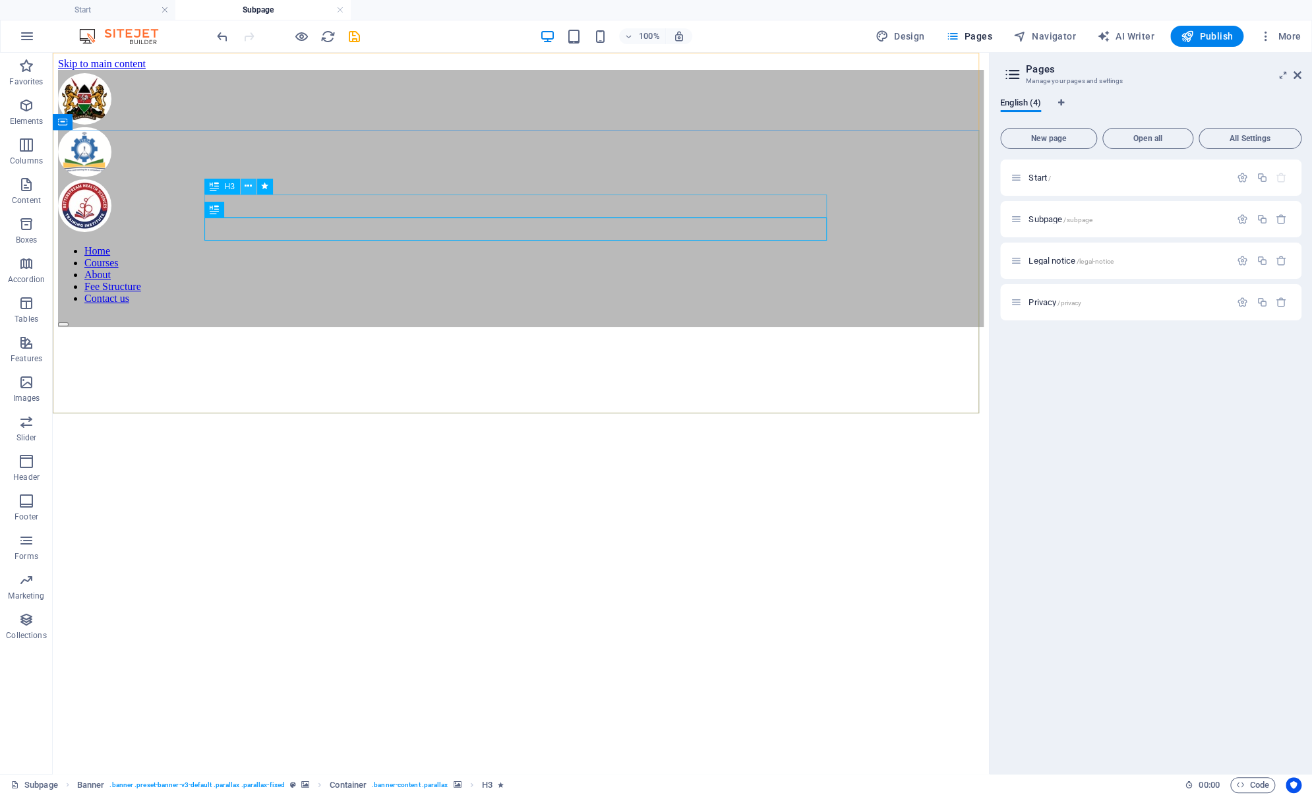
click at [247, 187] on icon at bounding box center [248, 186] width 7 height 14
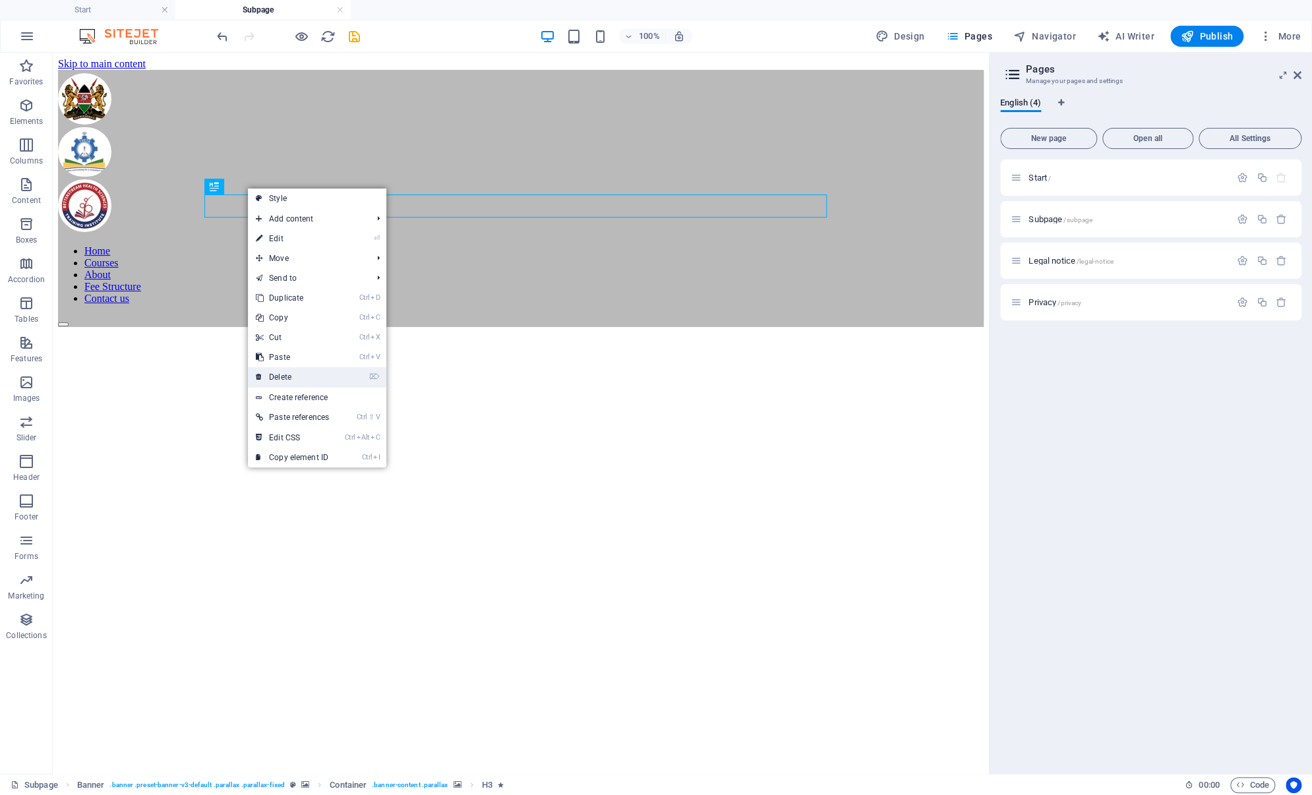
click at [282, 375] on link "⌦ Delete" at bounding box center [292, 377] width 89 height 20
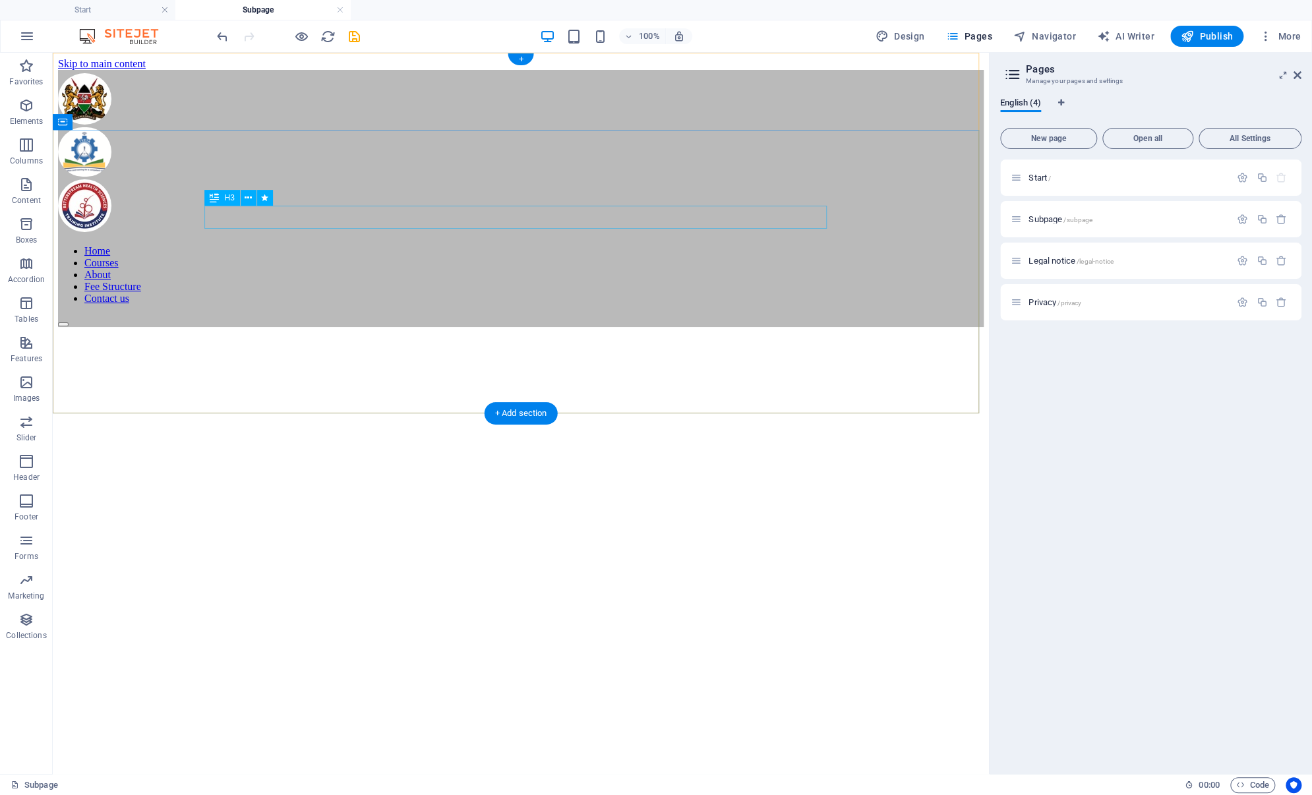
click at [305, 794] on div "study hybrid/on-line - tvet/cdacc approved curriculums" at bounding box center [521, 805] width 926 height 15
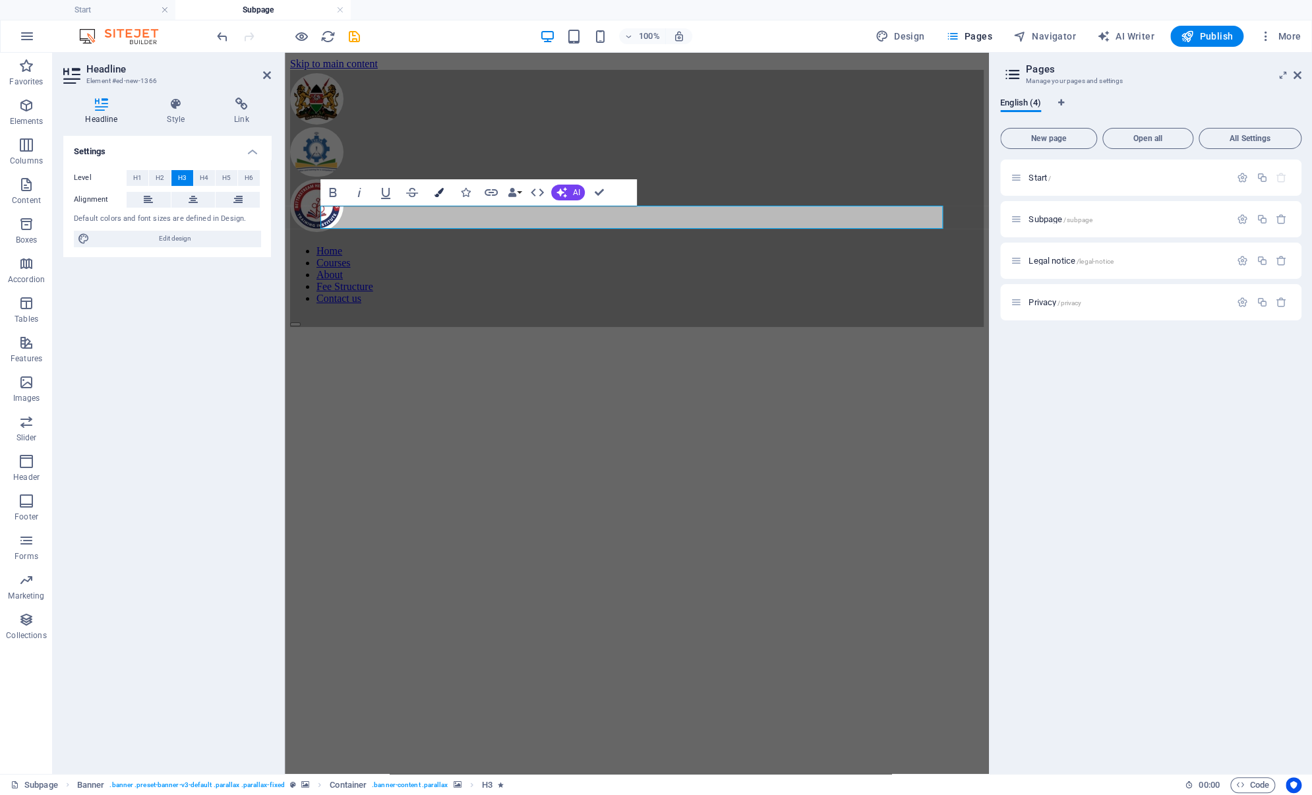
click at [438, 194] on icon "button" at bounding box center [438, 192] width 9 height 9
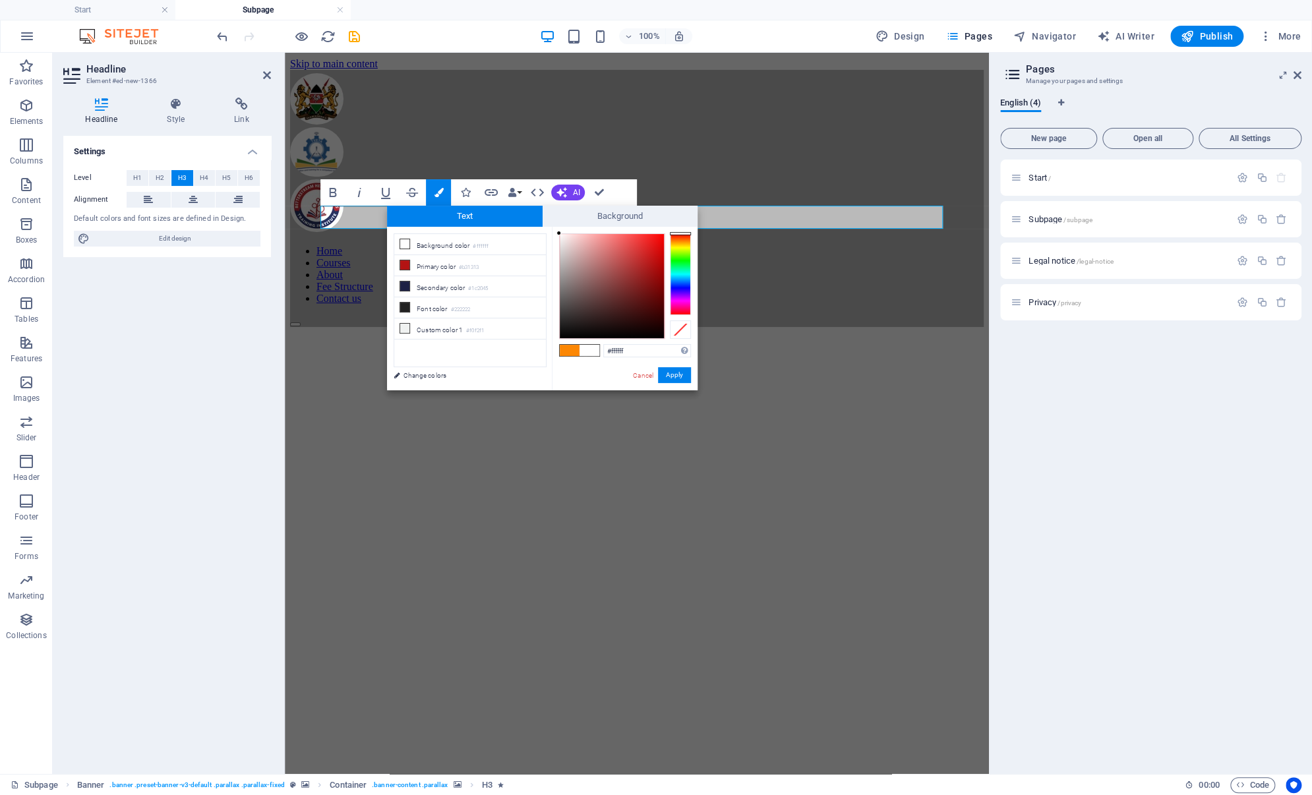
drag, startPoint x: 638, startPoint y: 353, endPoint x: 576, endPoint y: 355, distance: 62.0
click at [576, 355] on div "#ffffff Supported formats #0852ed rgb(8, 82, 237) rgba(8, 82, 237, 90%) hsv(221…" at bounding box center [625, 404] width 146 height 355
type input "#0e18a4"
click at [680, 376] on button "Apply" at bounding box center [674, 375] width 33 height 16
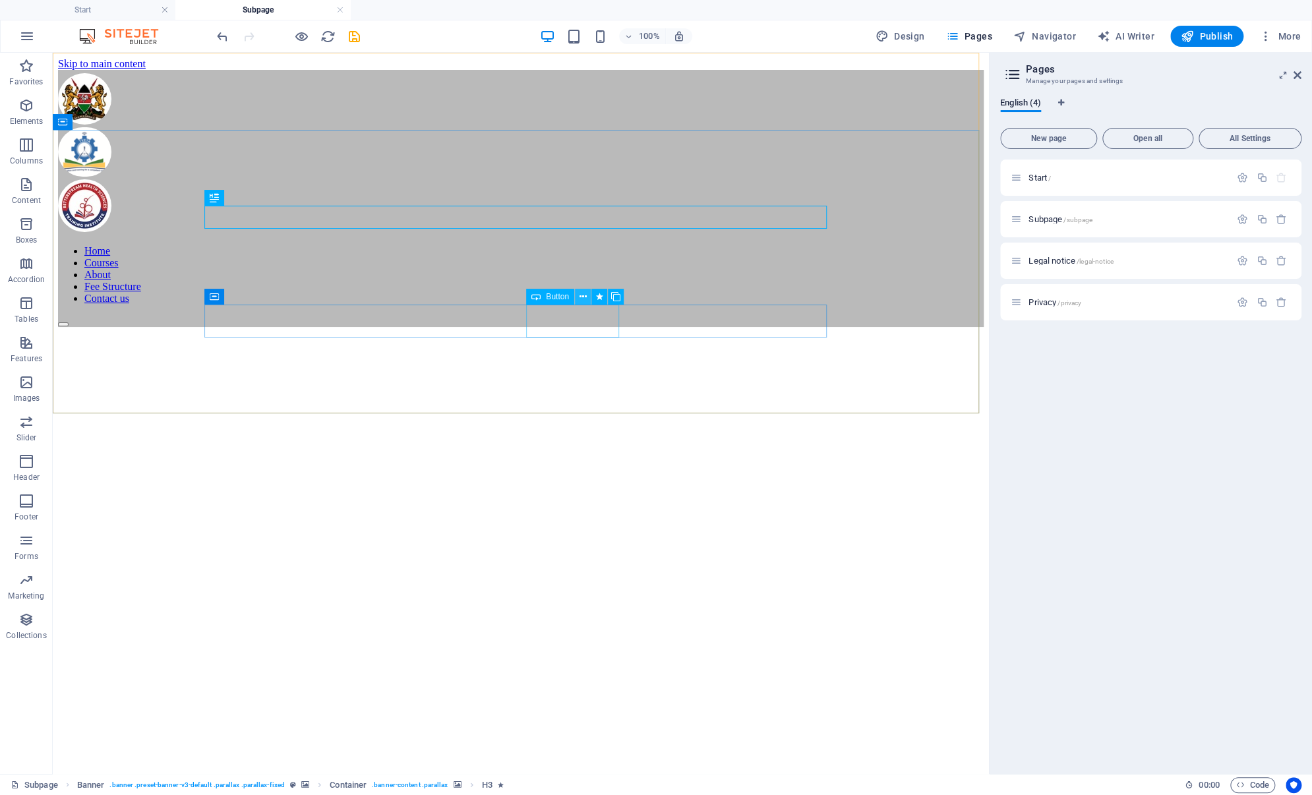
click at [583, 295] on icon at bounding box center [582, 297] width 7 height 14
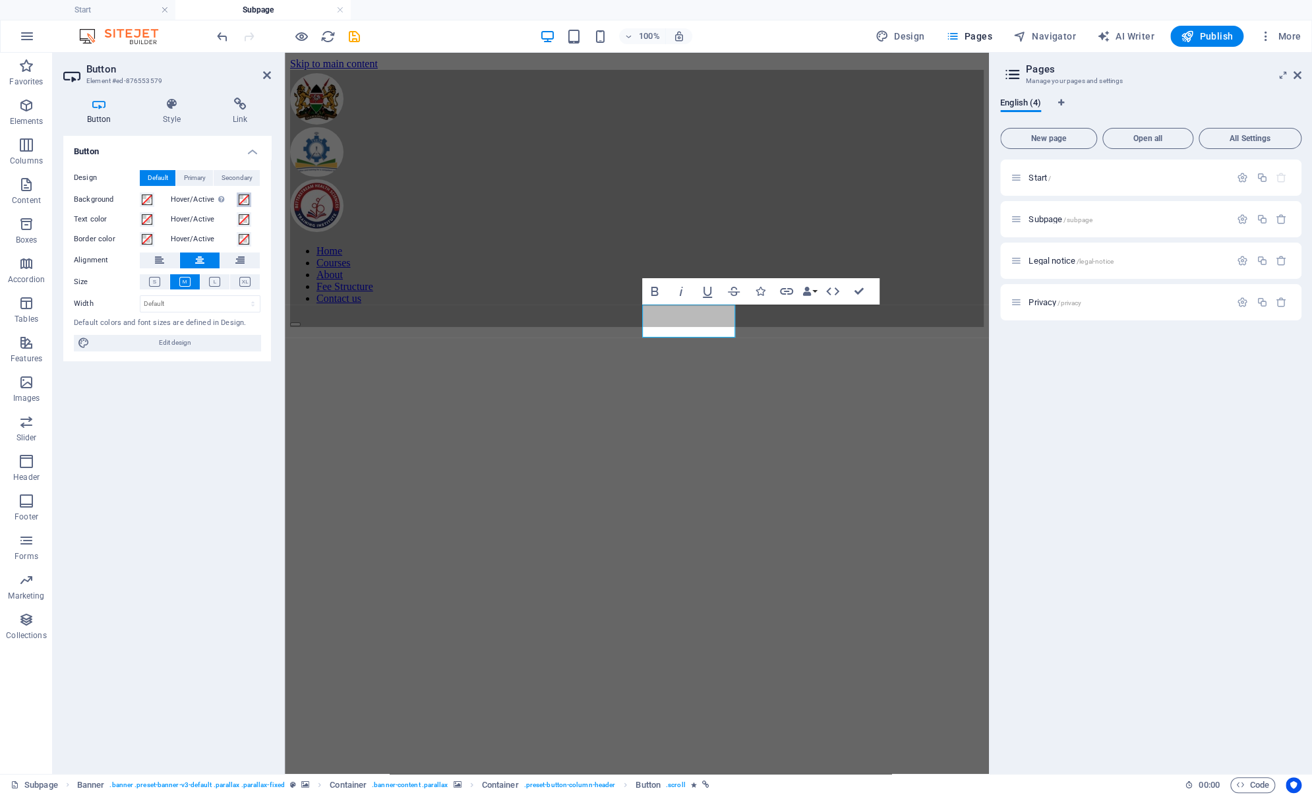
click at [245, 199] on span at bounding box center [244, 199] width 11 height 11
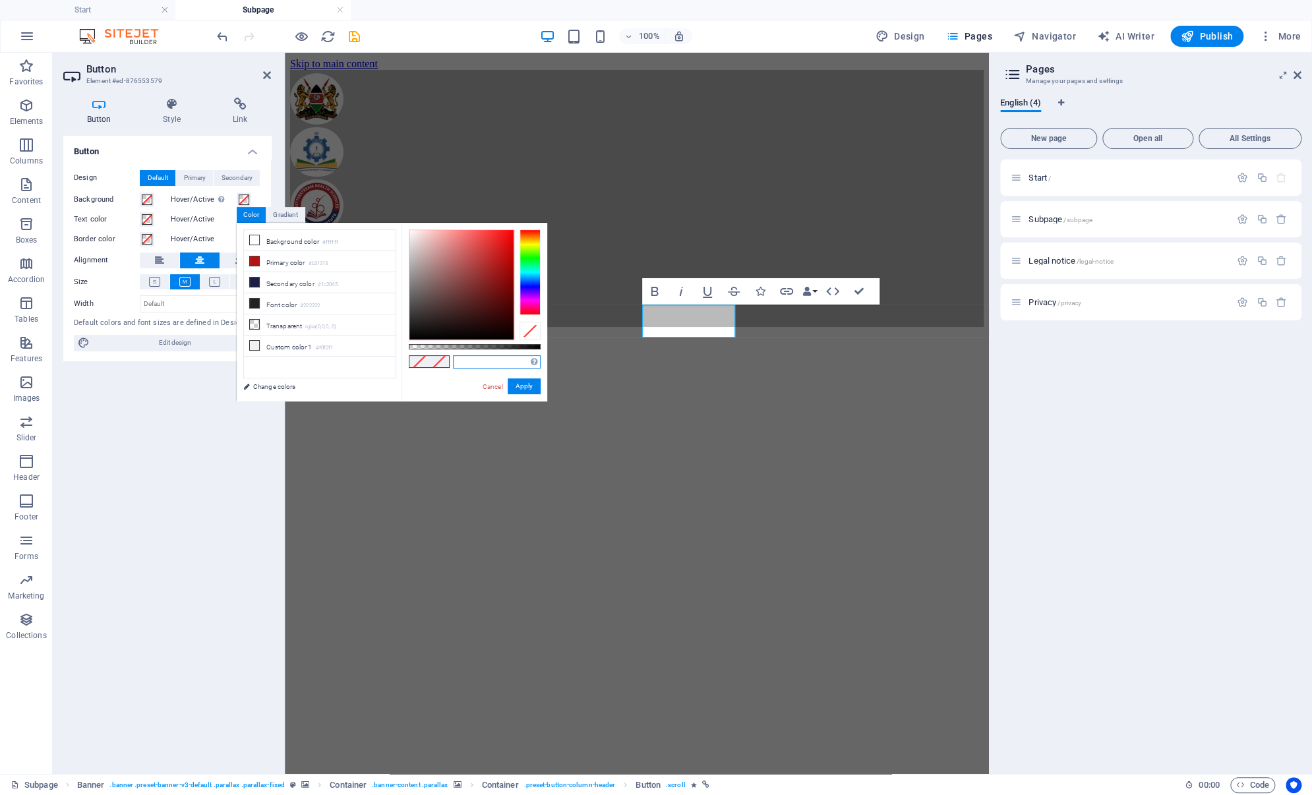
click at [462, 364] on input "text" at bounding box center [497, 361] width 88 height 13
paste input "#0e18a4"
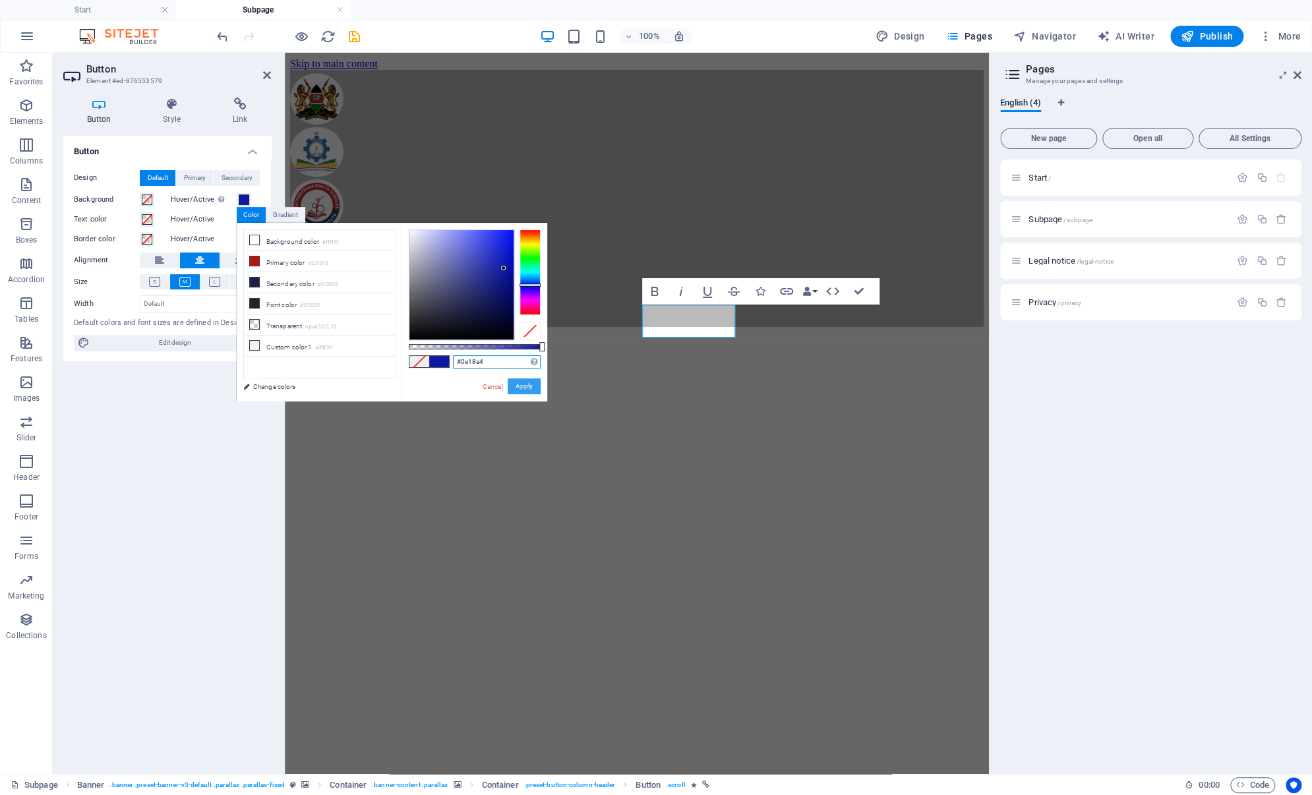
type input "#0e18a4"
click at [522, 384] on button "Apply" at bounding box center [524, 386] width 33 height 16
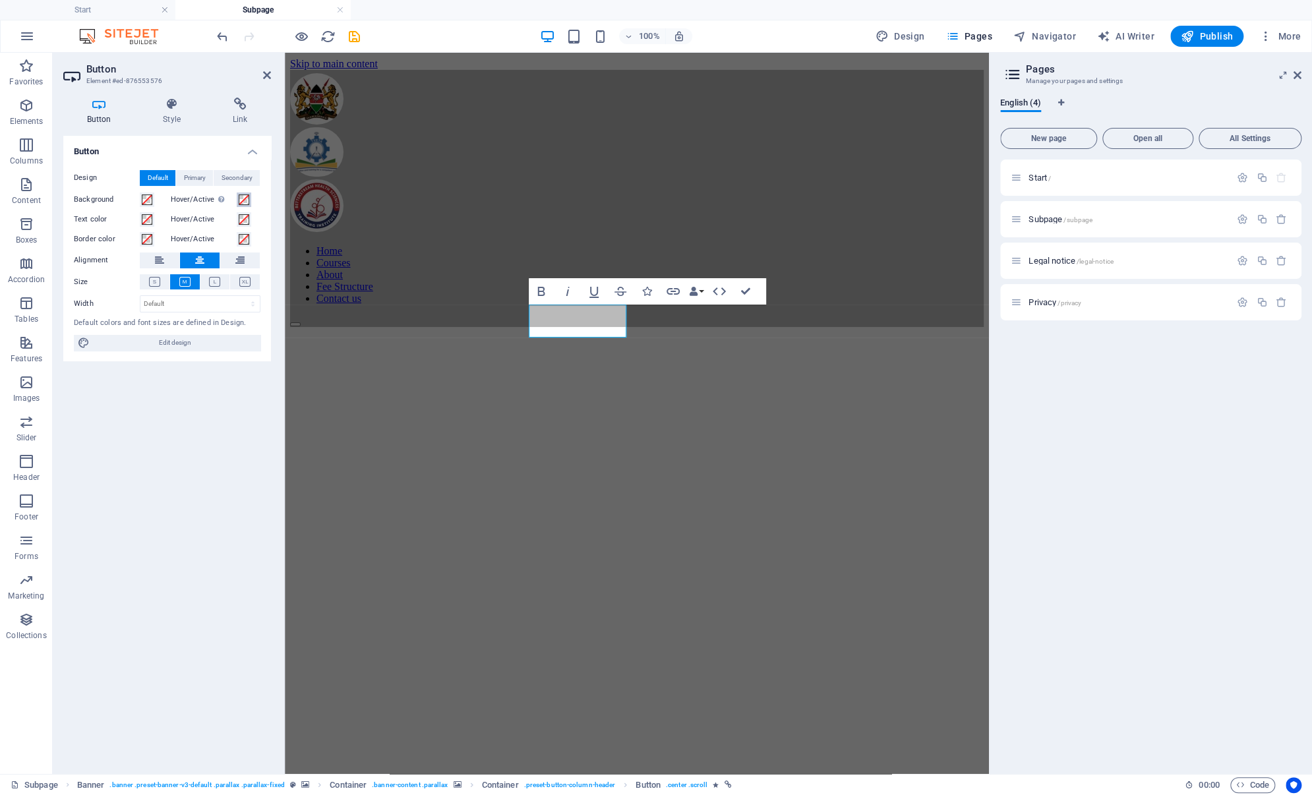
click at [240, 202] on span at bounding box center [244, 199] width 11 height 11
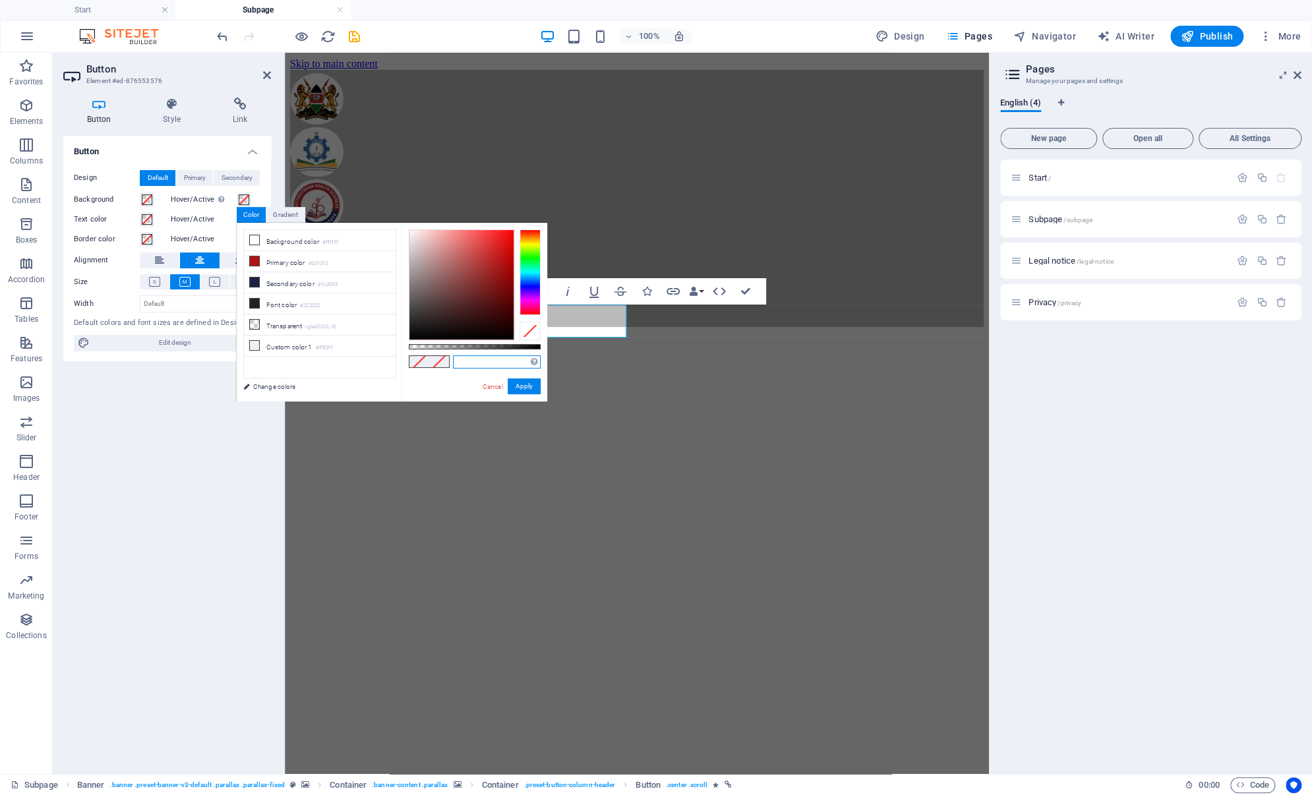
click at [472, 361] on input "text" at bounding box center [497, 361] width 88 height 13
paste input "#0e18a4"
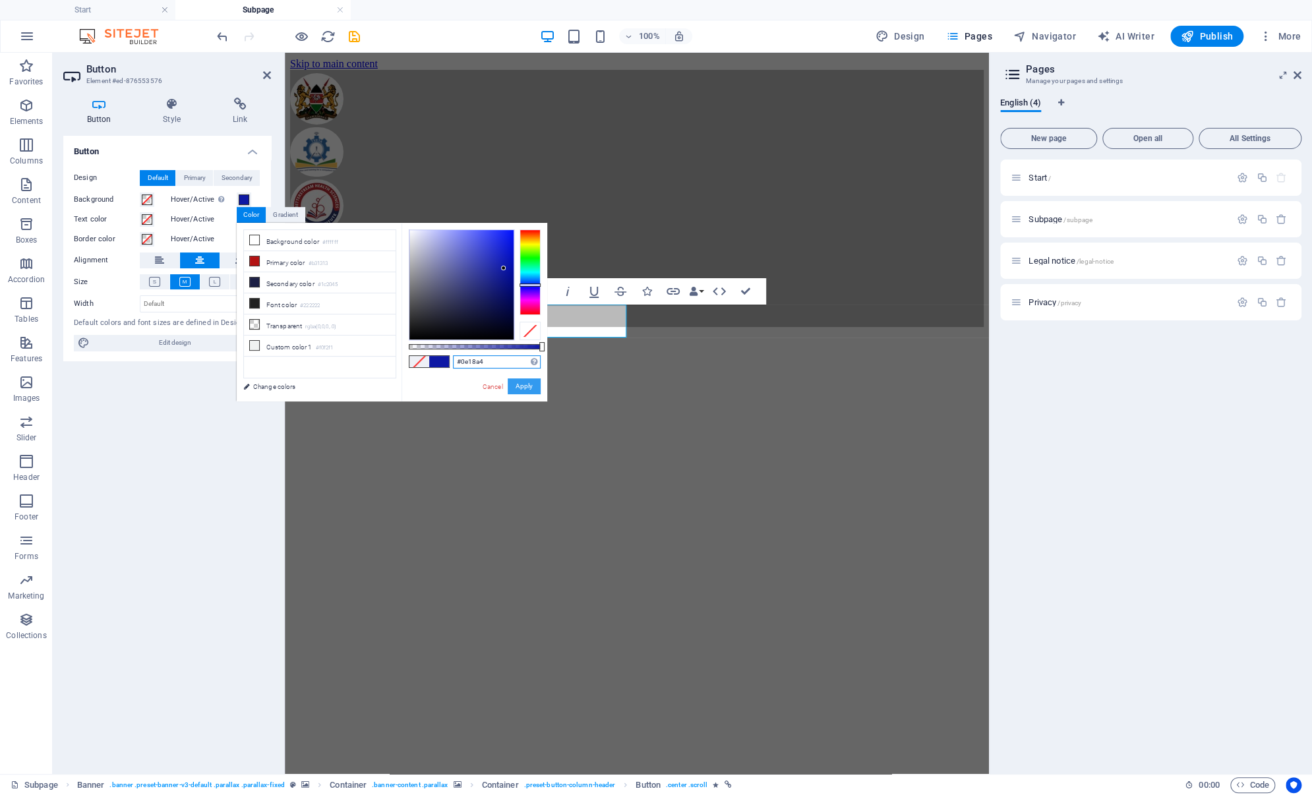
type input "#0e18a4"
click at [525, 386] on button "Apply" at bounding box center [524, 386] width 33 height 16
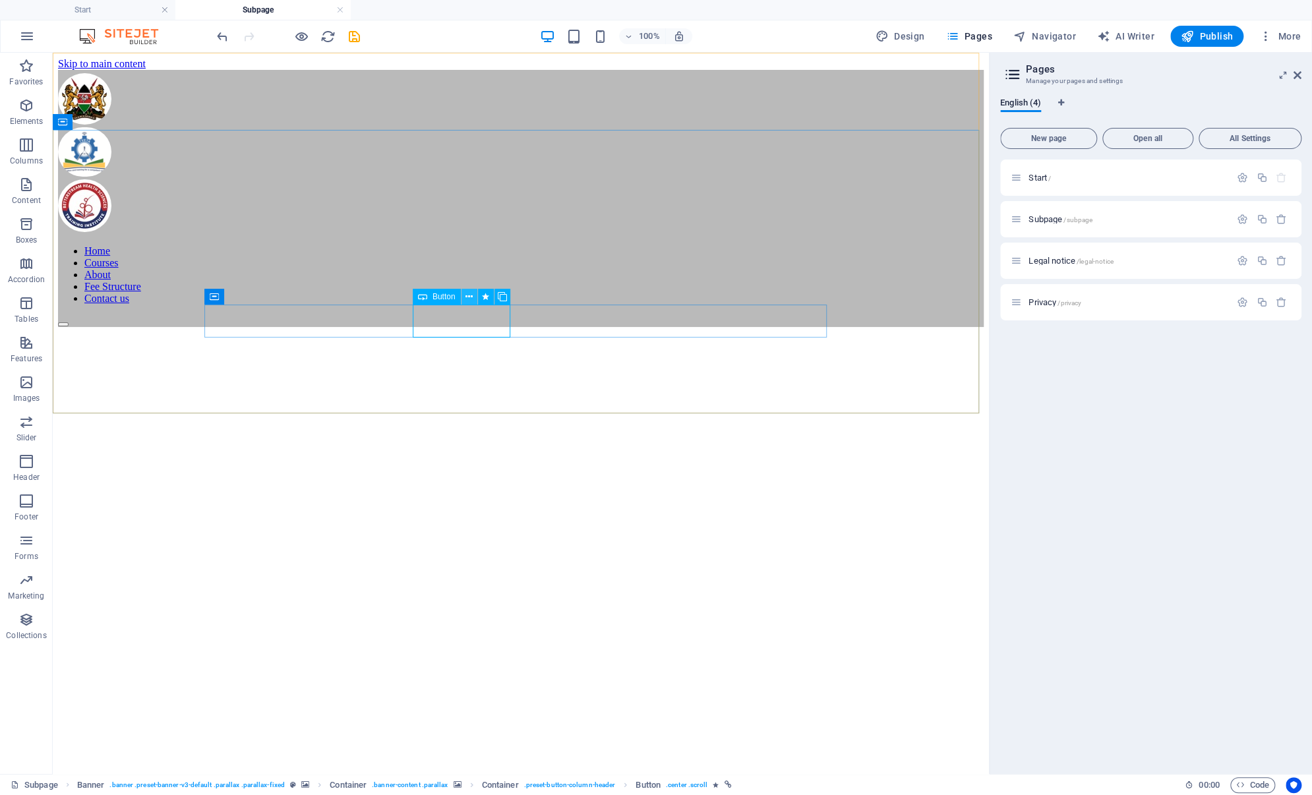
click at [467, 298] on icon at bounding box center [468, 297] width 7 height 14
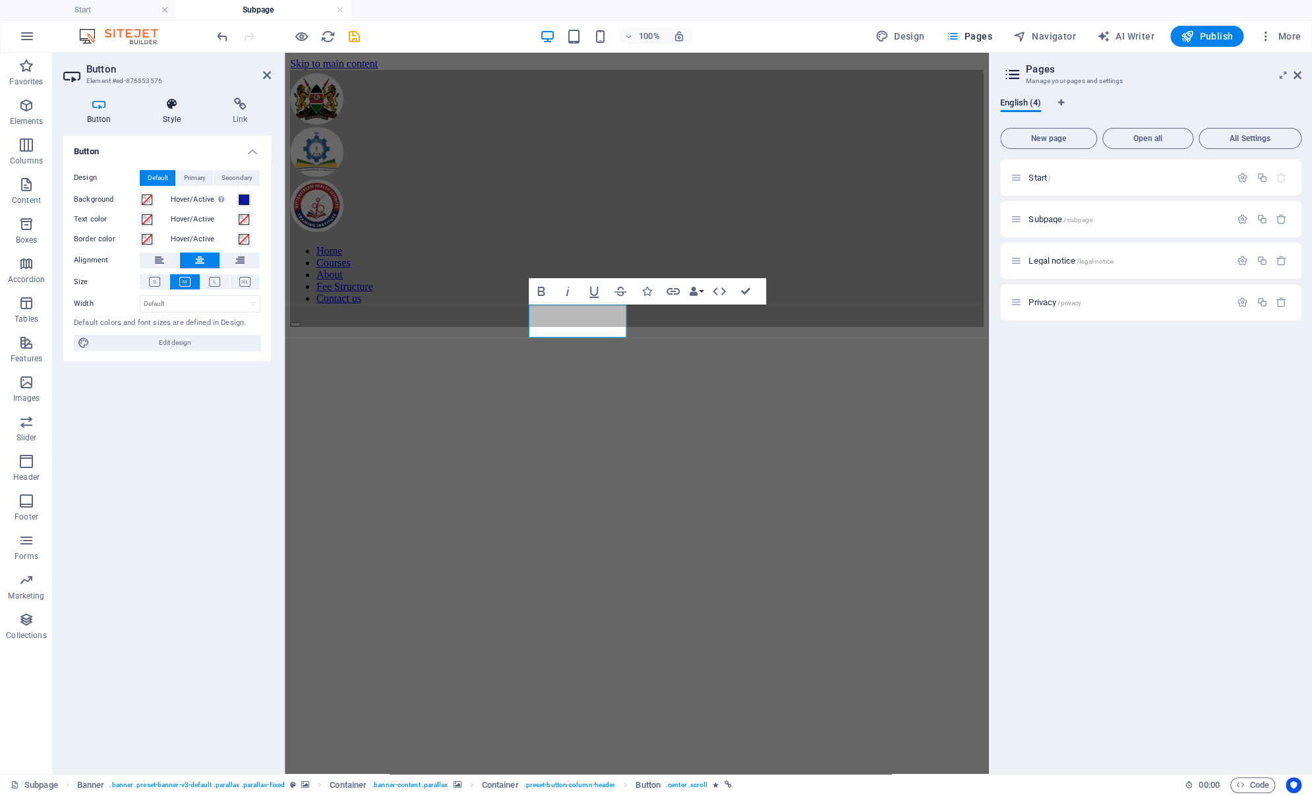
click at [174, 111] on h4 "Style" at bounding box center [175, 112] width 70 height 28
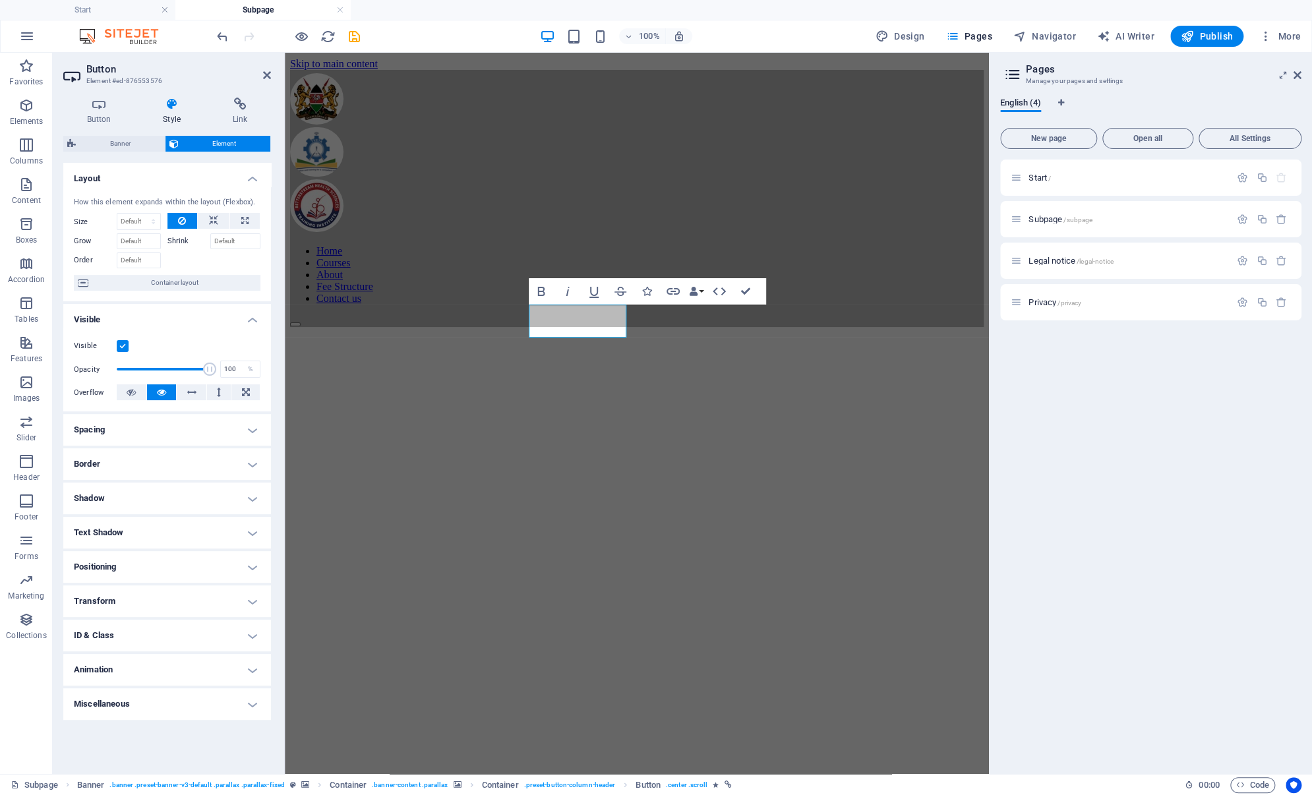
click at [243, 677] on h4 "Animation" at bounding box center [167, 670] width 208 height 32
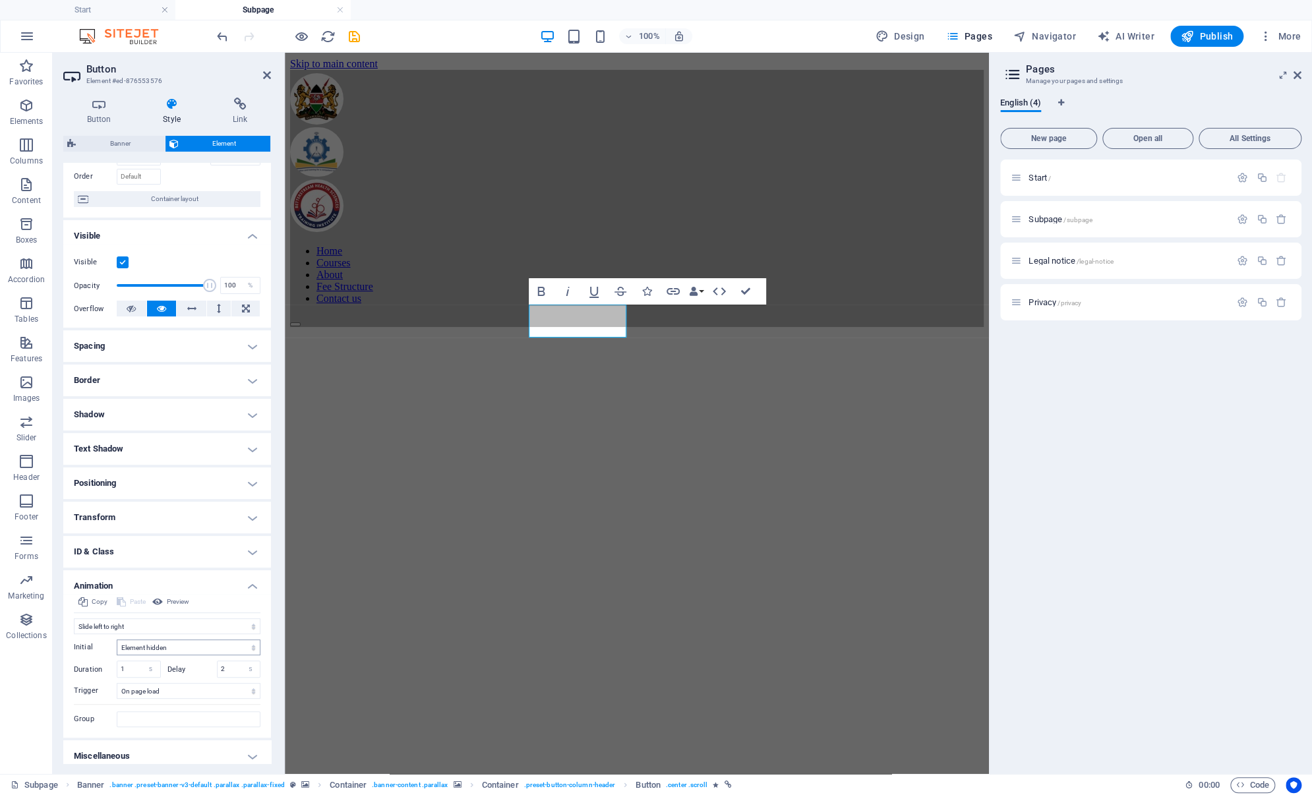
scroll to position [91, 0]
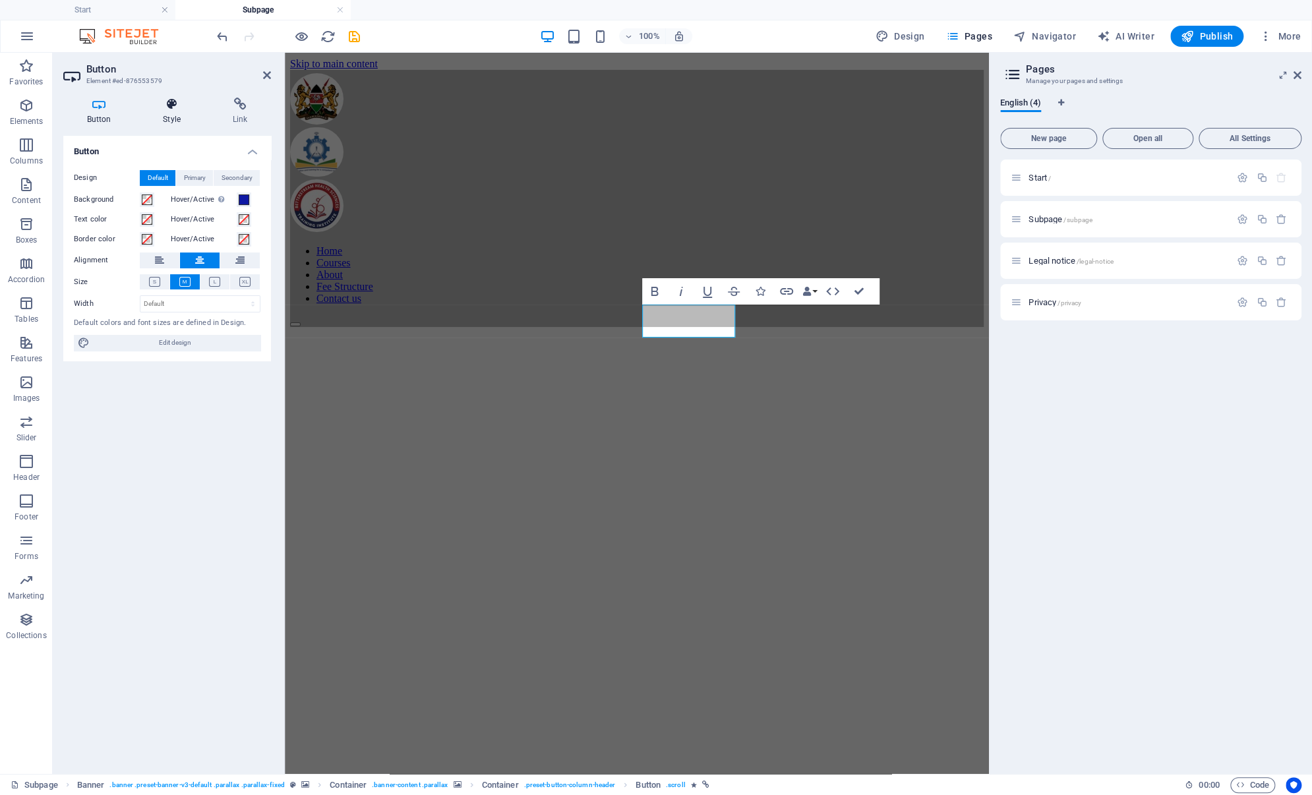
click at [177, 112] on h4 "Style" at bounding box center [175, 112] width 70 height 28
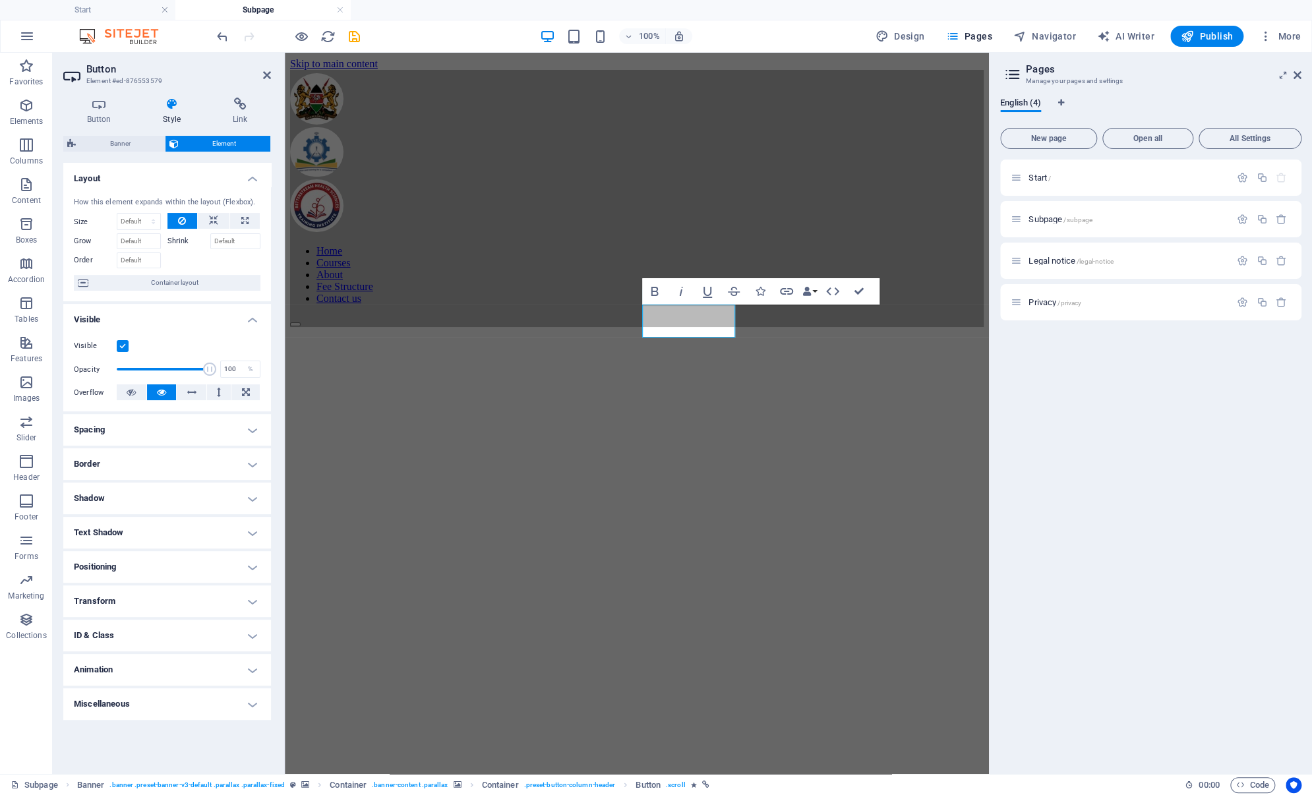
click at [210, 672] on h4 "Animation" at bounding box center [167, 670] width 208 height 32
click at [772, 296] on figure at bounding box center [637, 296] width 694 height 0
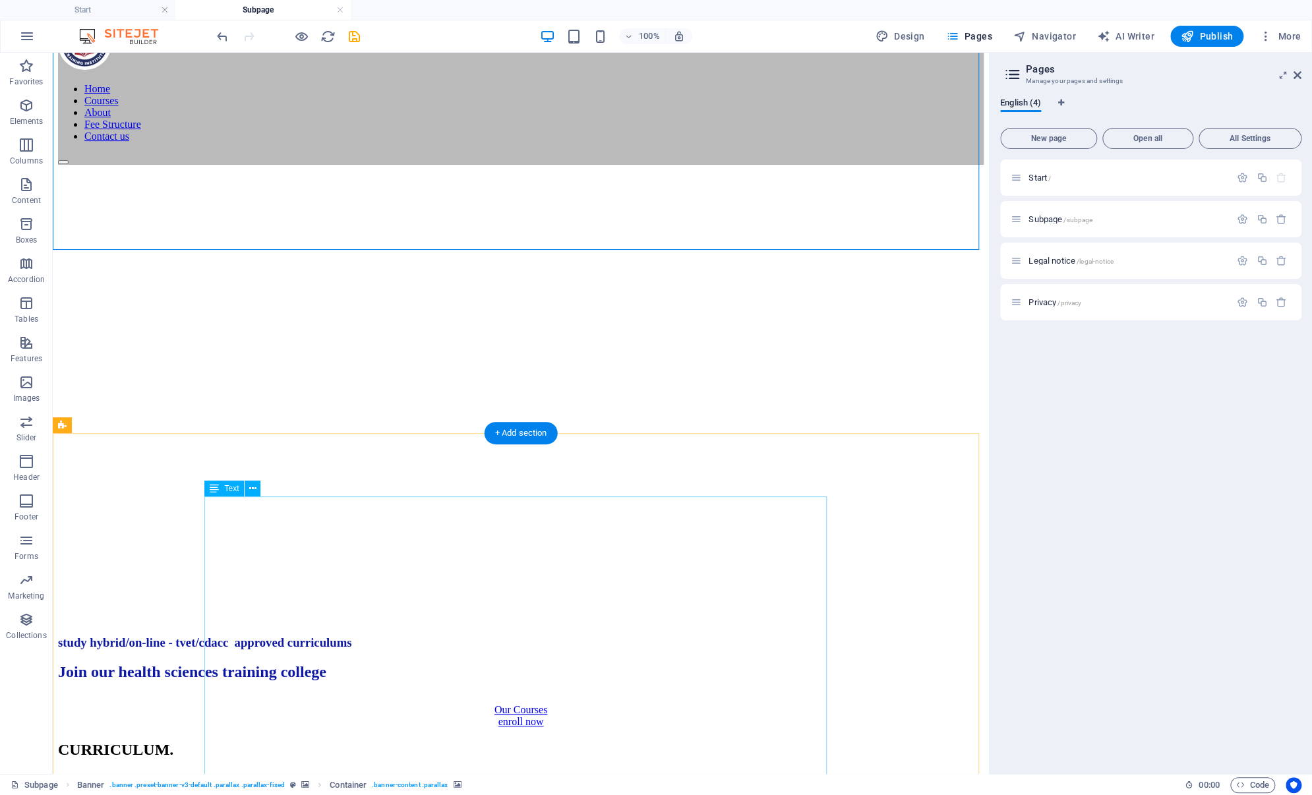
scroll to position [164, 0]
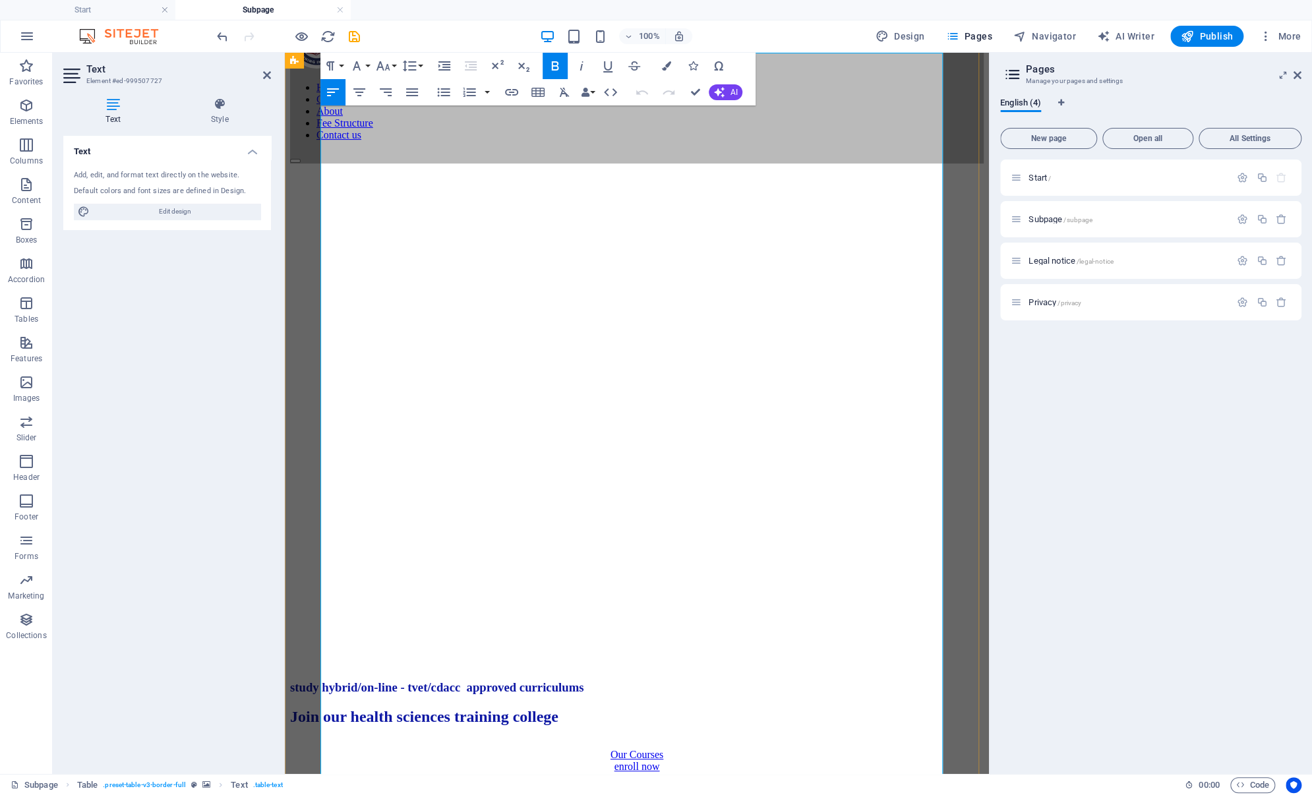
scroll to position [630, 0]
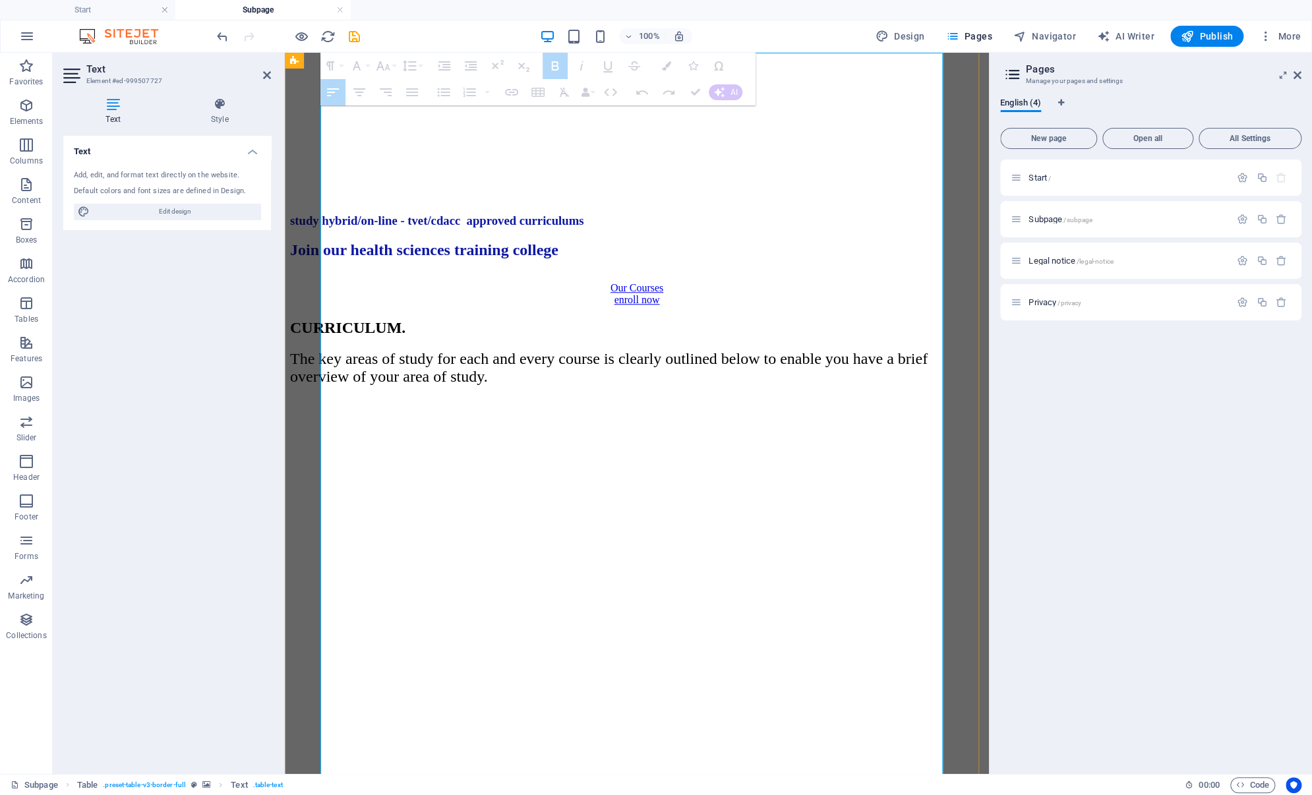
drag, startPoint x: 586, startPoint y: 721, endPoint x: 475, endPoint y: 588, distance: 173.2
click at [668, 65] on icon "button" at bounding box center [665, 65] width 9 height 9
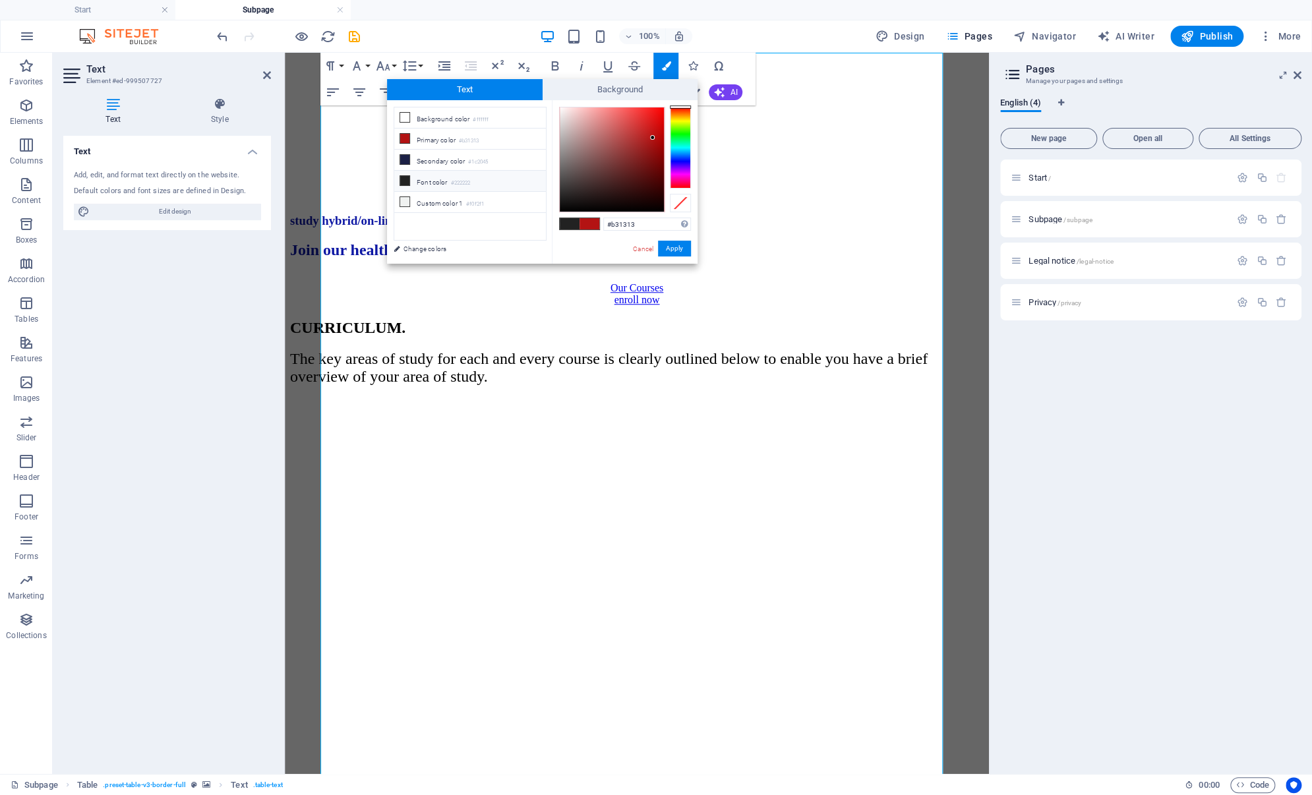
drag, startPoint x: 638, startPoint y: 222, endPoint x: 591, endPoint y: 233, distance: 48.1
click at [591, 233] on div "#b31313 Supported formats #0852ed rgb(8, 82, 237) rgba(8, 82, 237, 90%) hsv(221…" at bounding box center [625, 277] width 146 height 355
click at [684, 252] on button "Apply" at bounding box center [674, 249] width 33 height 16
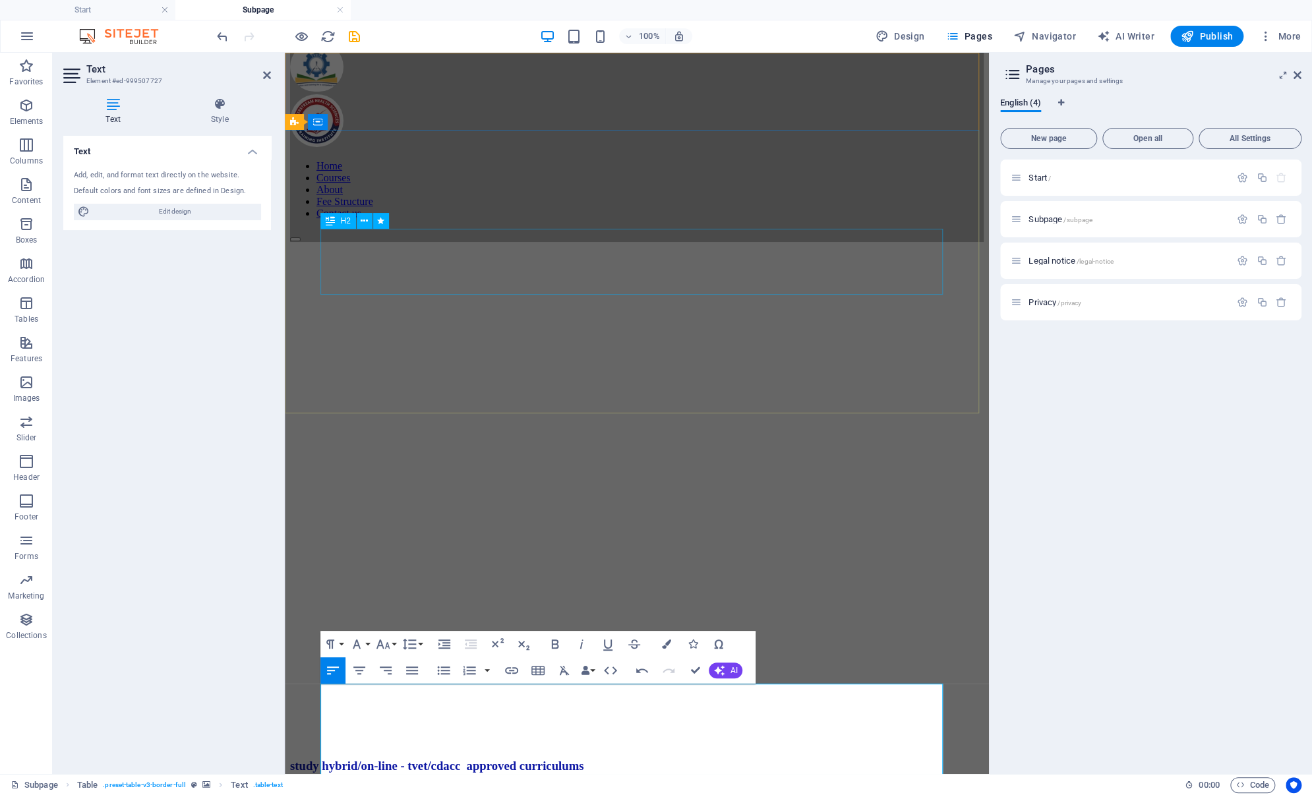
scroll to position [0, 0]
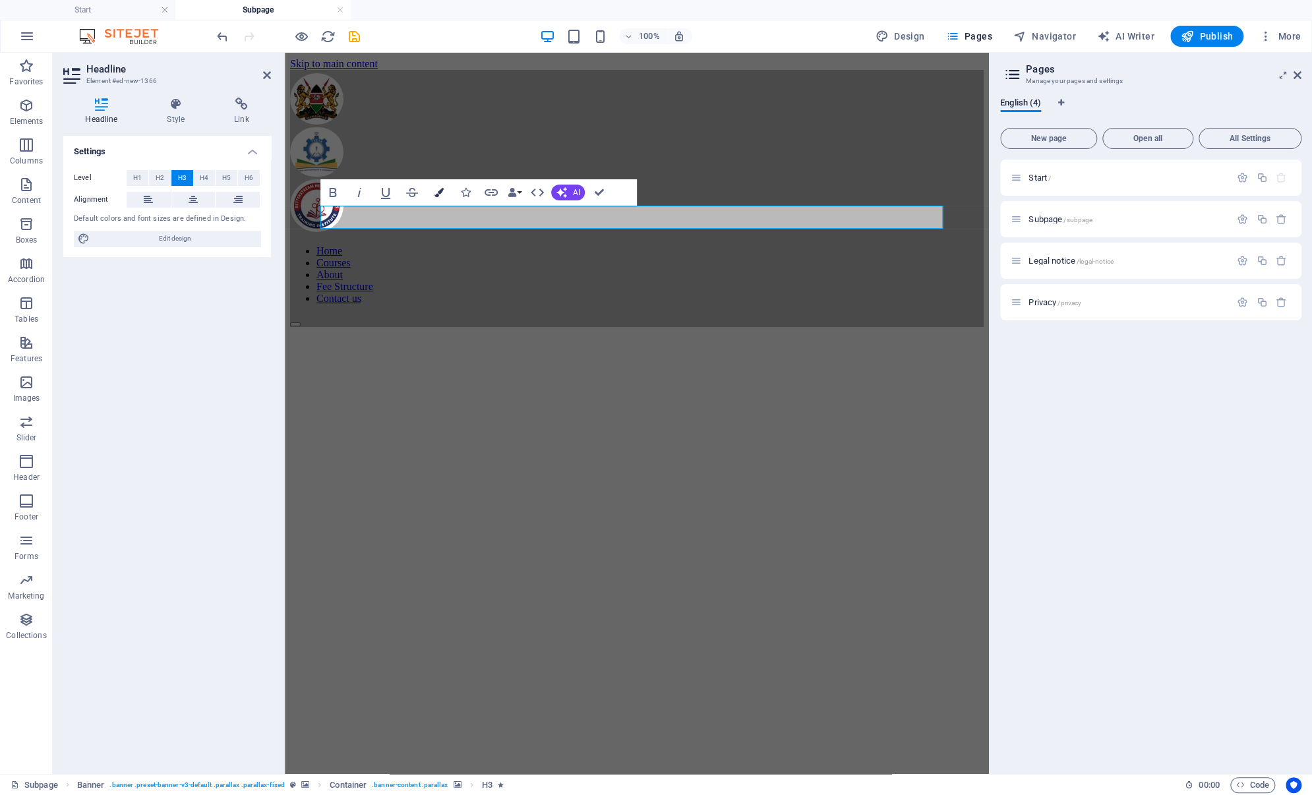
click at [441, 195] on icon "button" at bounding box center [438, 192] width 9 height 9
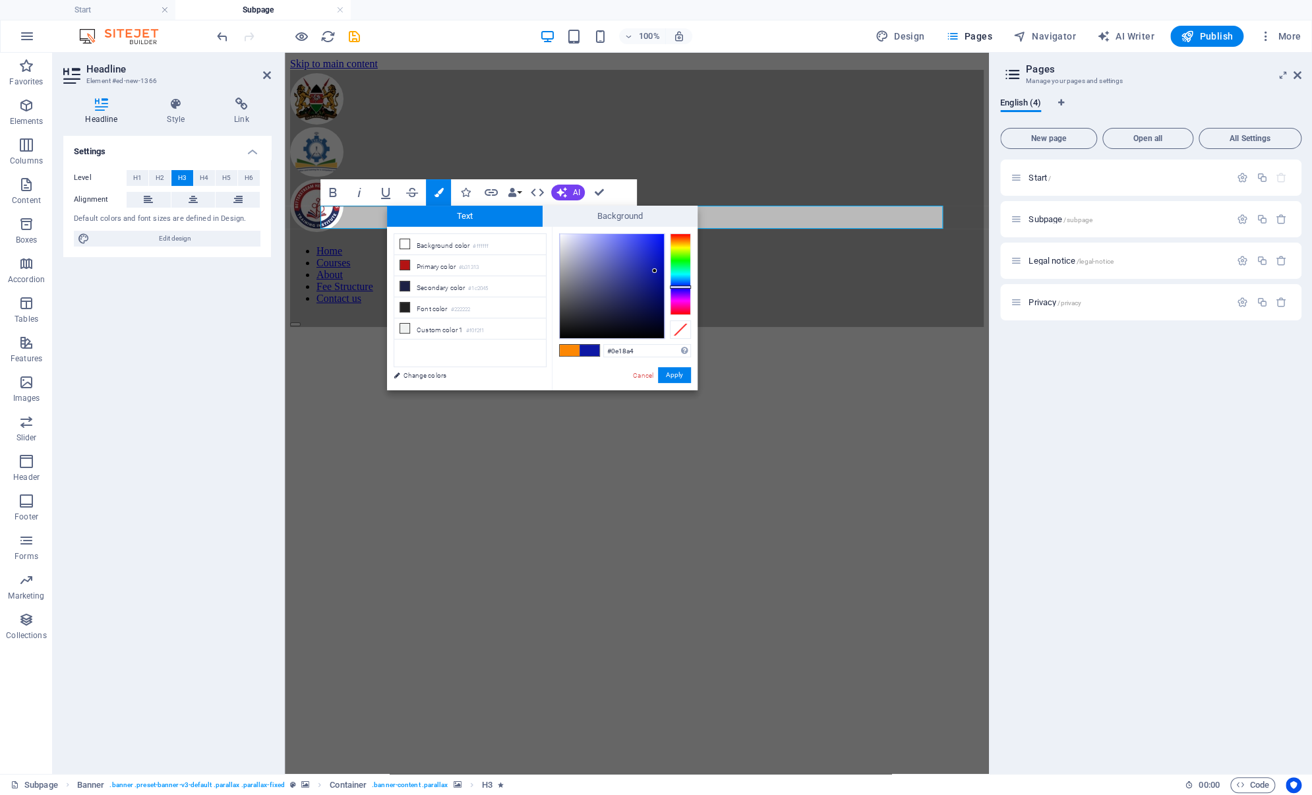
drag, startPoint x: 634, startPoint y: 348, endPoint x: 596, endPoint y: 349, distance: 37.6
click at [596, 349] on div "#0e18a4 Supported formats #0852ed rgb(8, 82, 237) rgba(8, 82, 237, 90%) hsv(221…" at bounding box center [625, 404] width 146 height 355
type input "#b31313"
click at [679, 374] on button "Apply" at bounding box center [674, 375] width 33 height 16
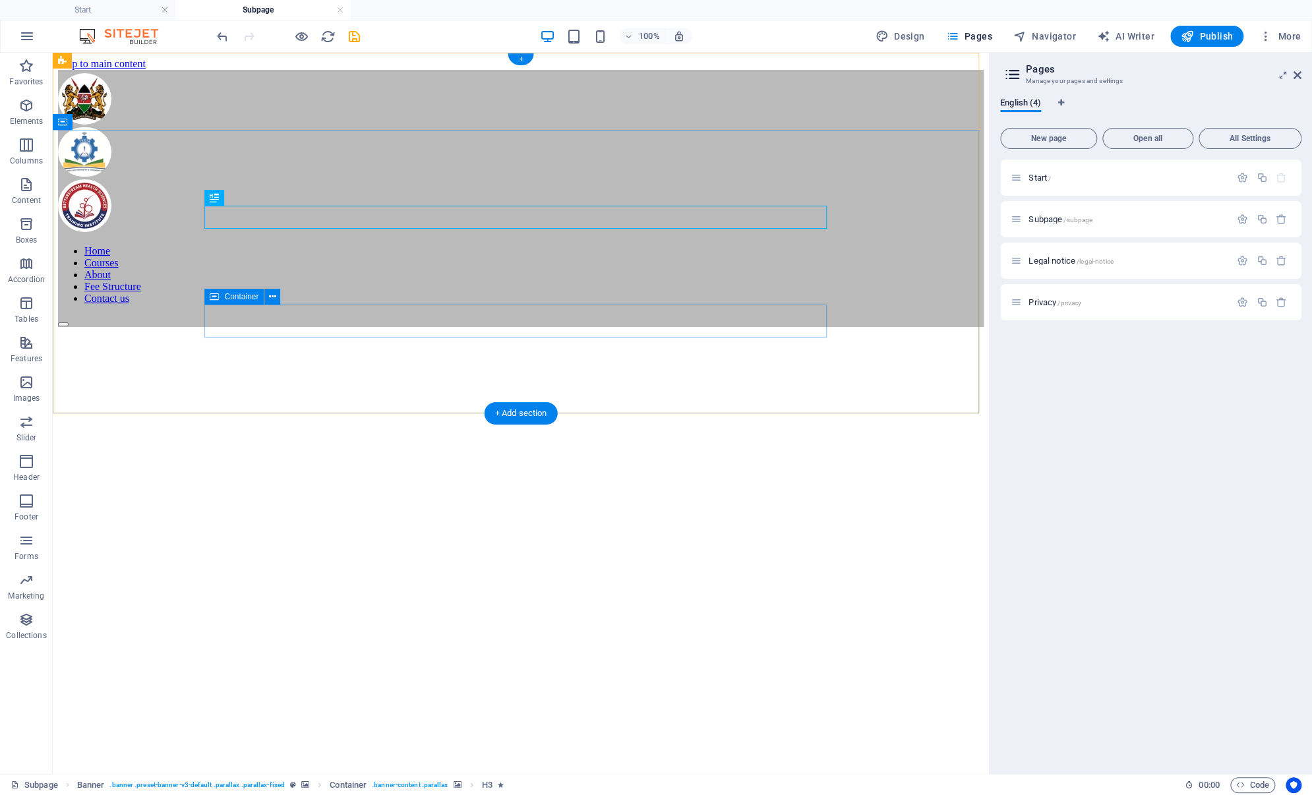
click at [732, 296] on figure at bounding box center [521, 296] width 926 height 0
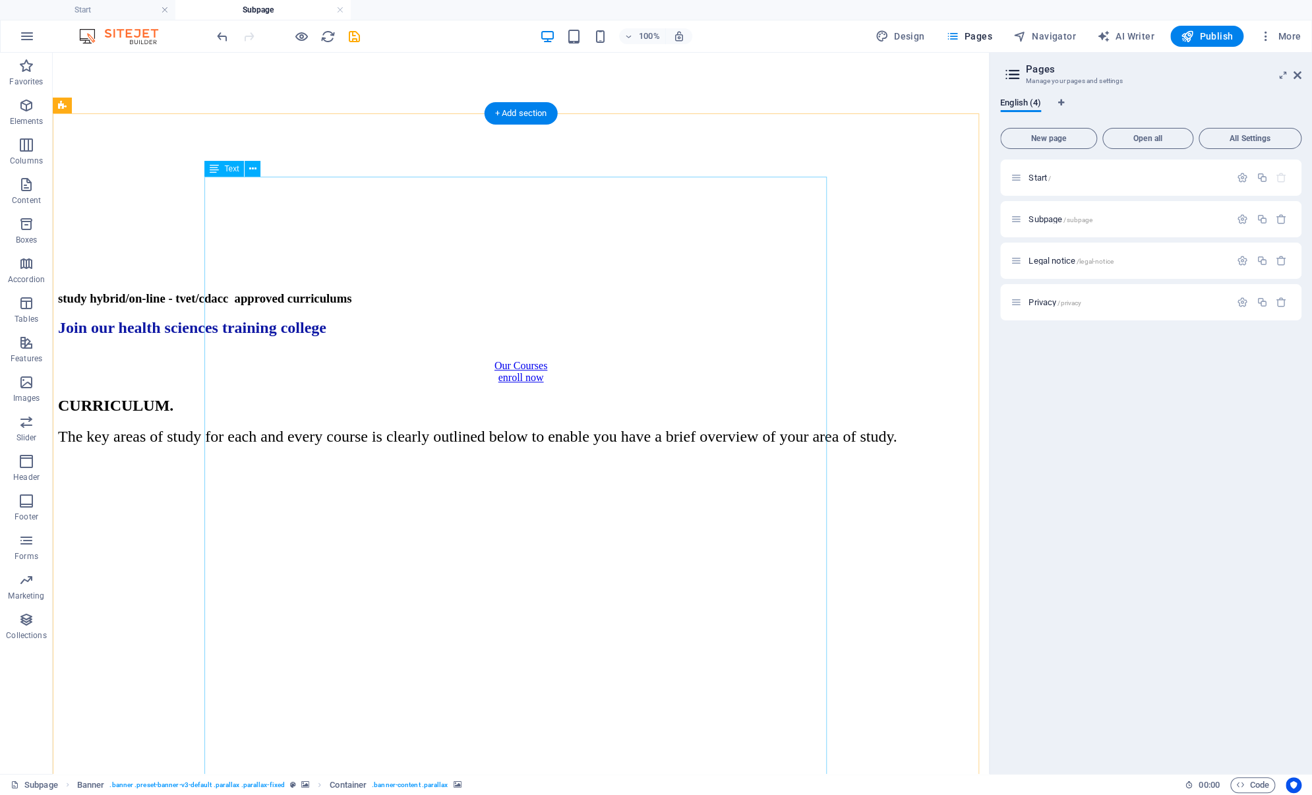
scroll to position [508, 0]
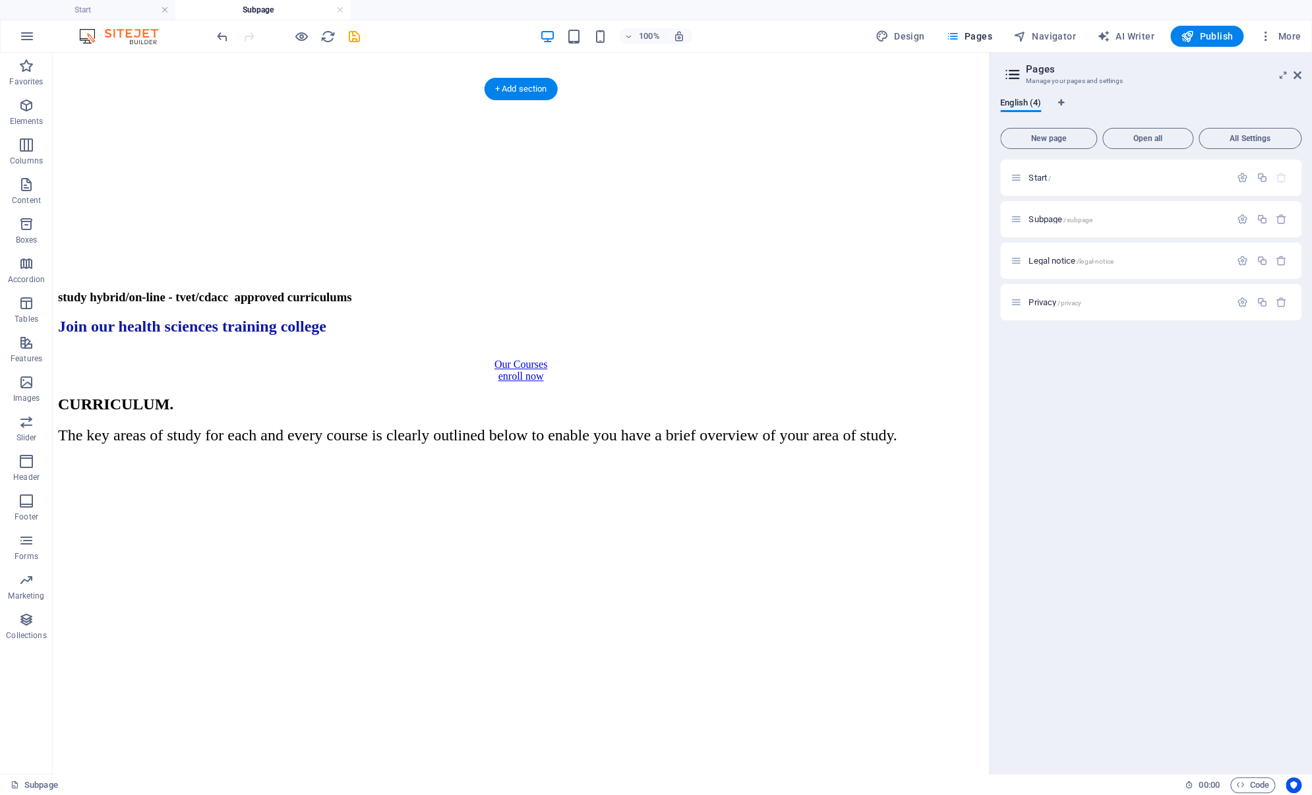
click at [868, 455] on figure at bounding box center [521, 455] width 926 height 0
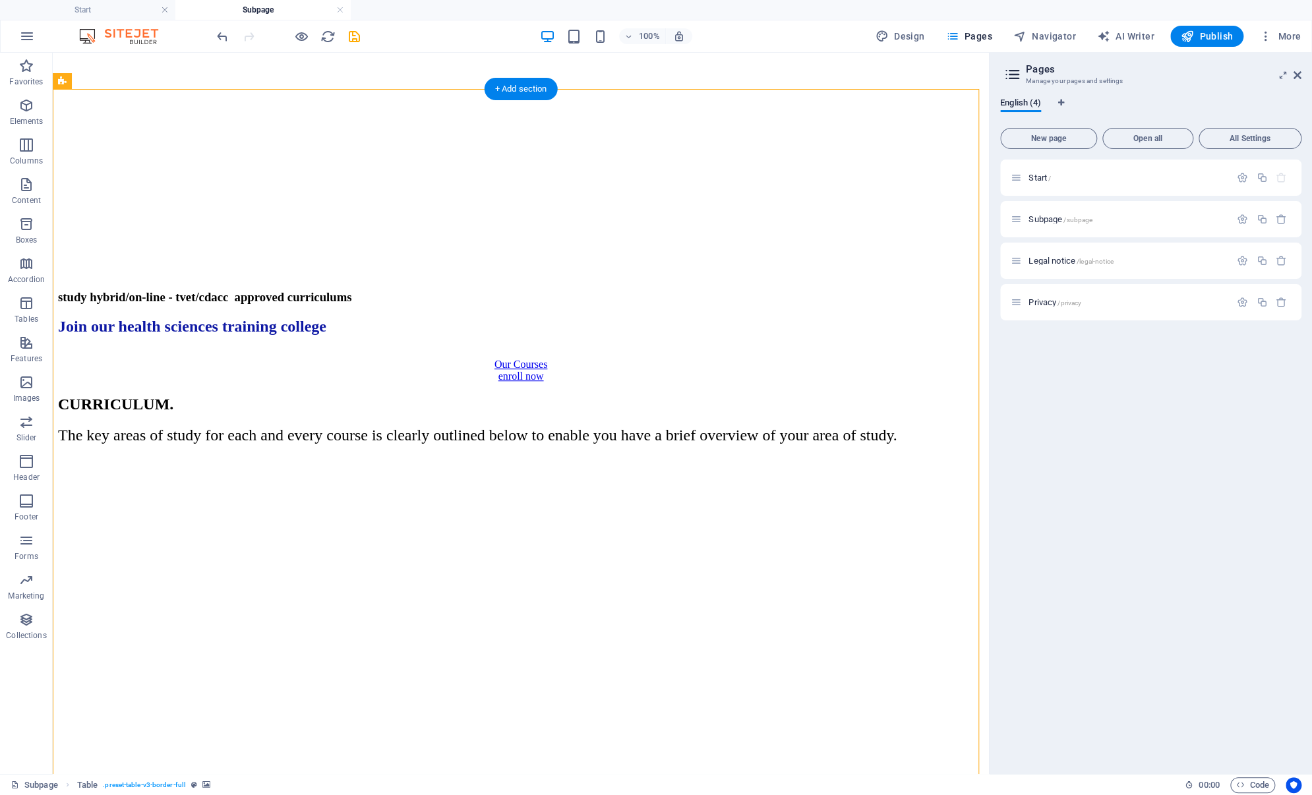
click at [868, 455] on figure at bounding box center [521, 455] width 926 height 0
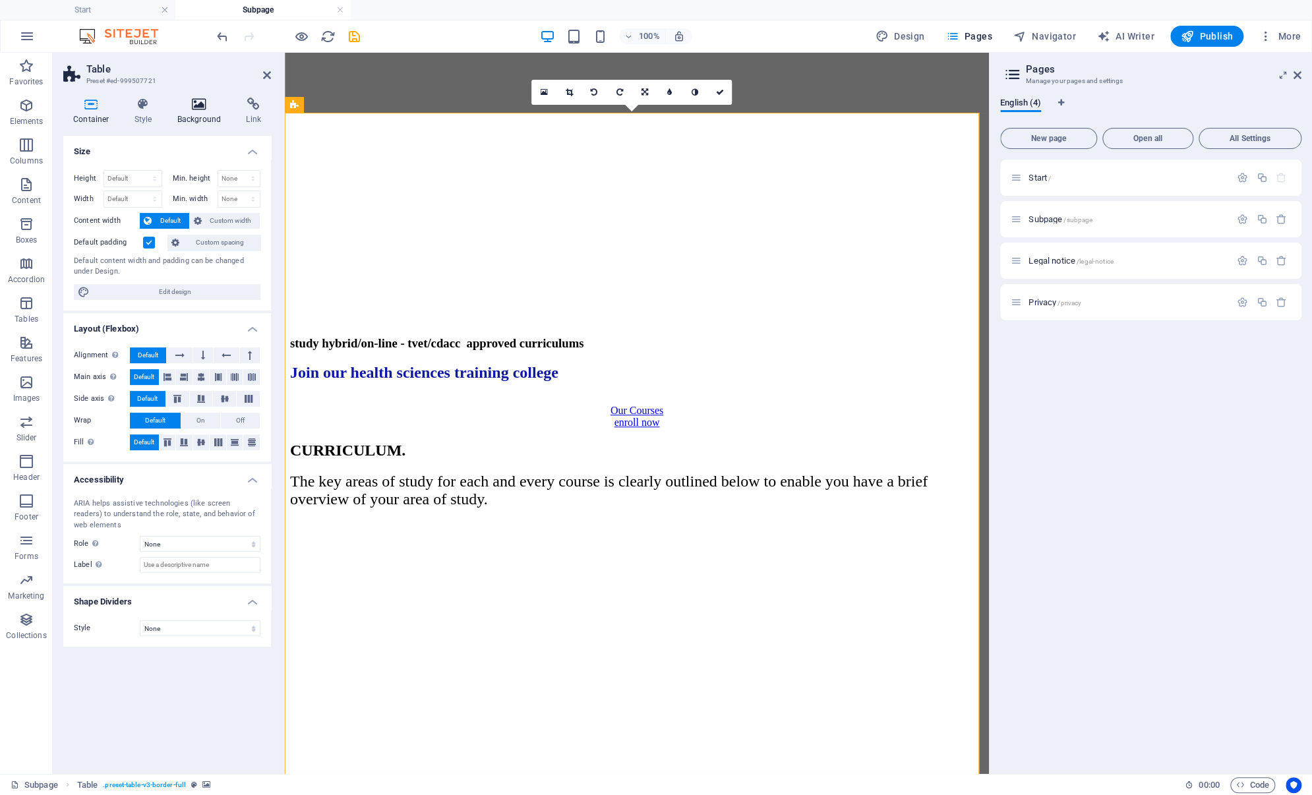
click at [193, 107] on icon at bounding box center [199, 104] width 64 height 13
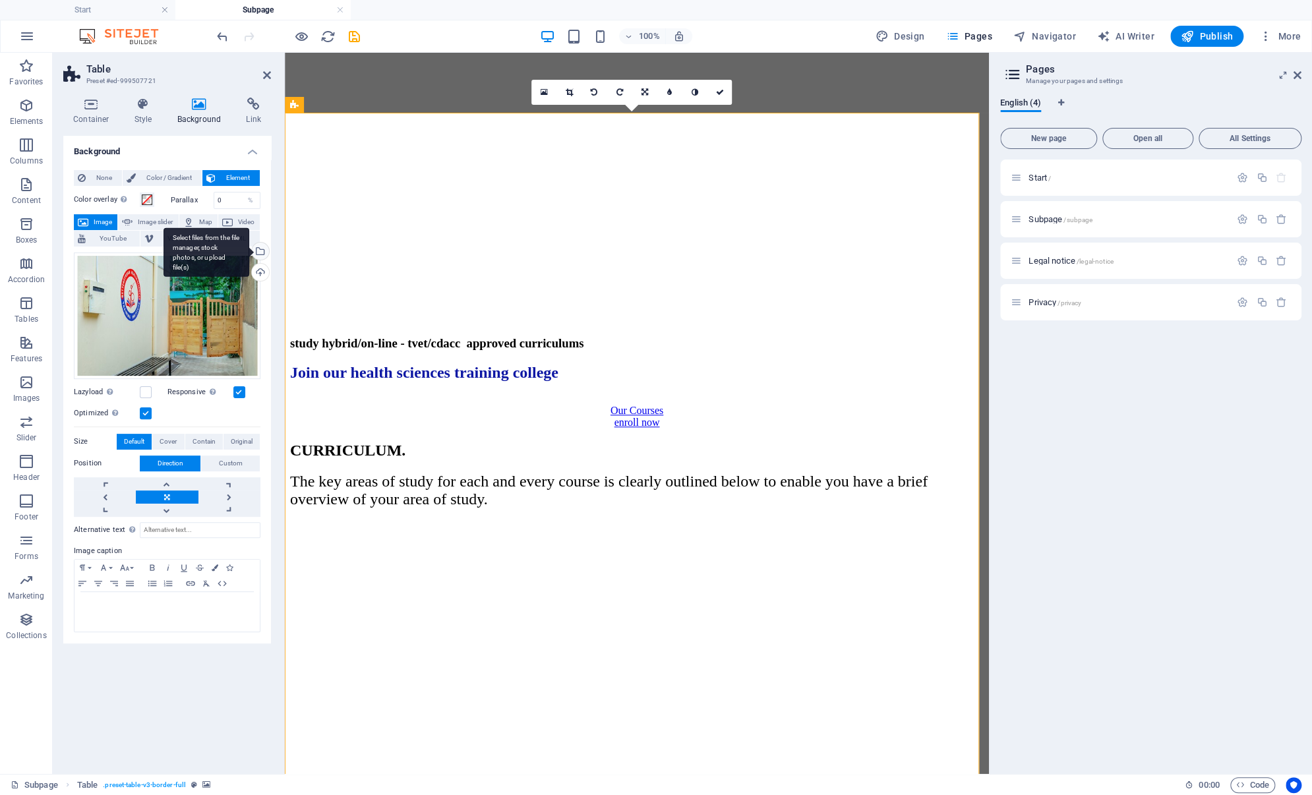
click at [262, 251] on div "Select files from the file manager, stock photos, or upload file(s)" at bounding box center [259, 253] width 20 height 20
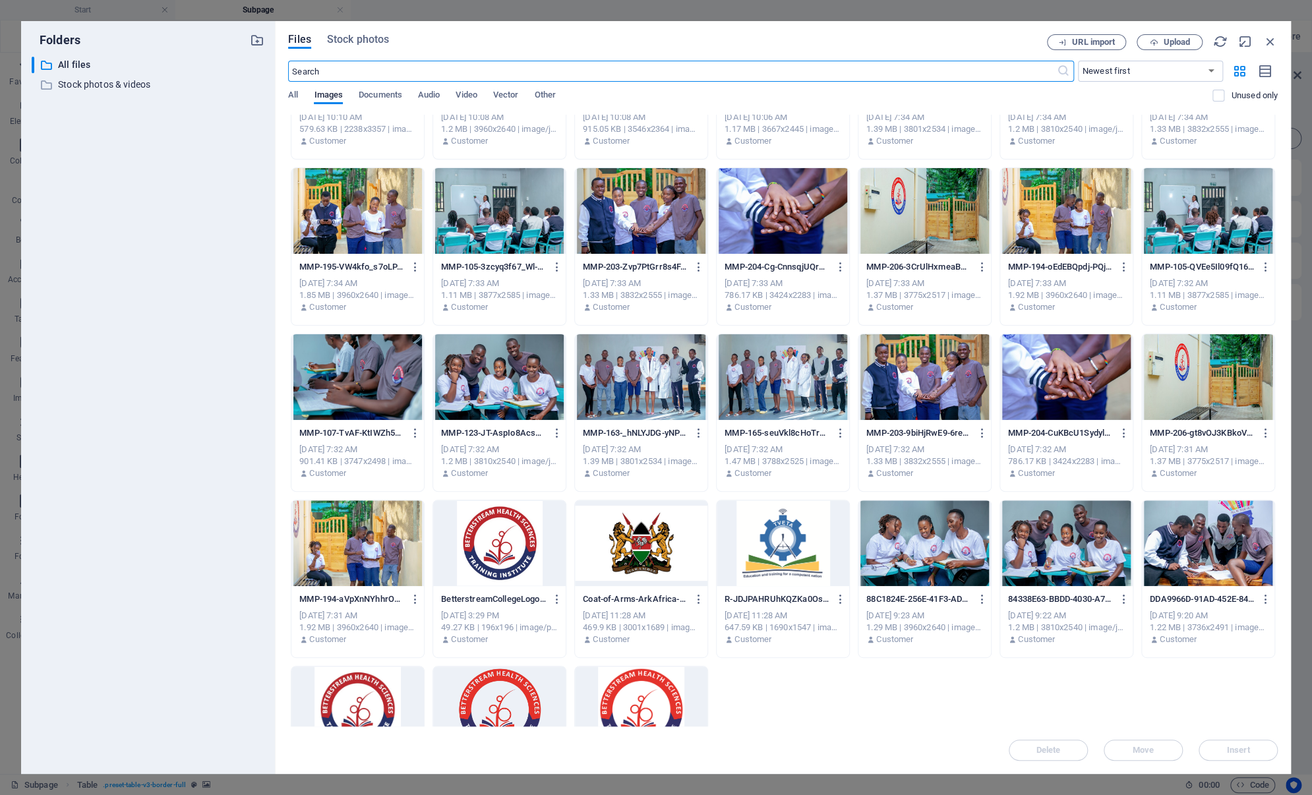
scroll to position [376, 0]
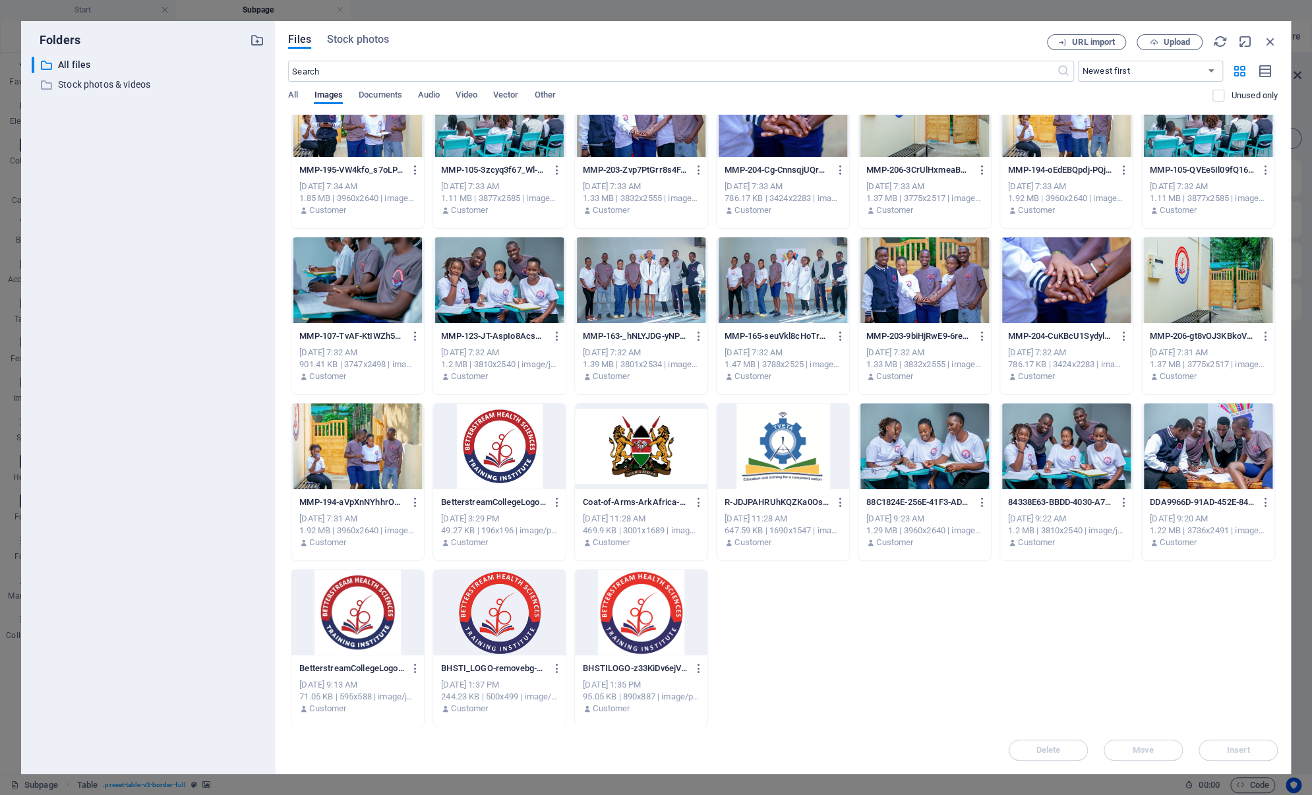
click at [495, 600] on div at bounding box center [499, 613] width 133 height 86
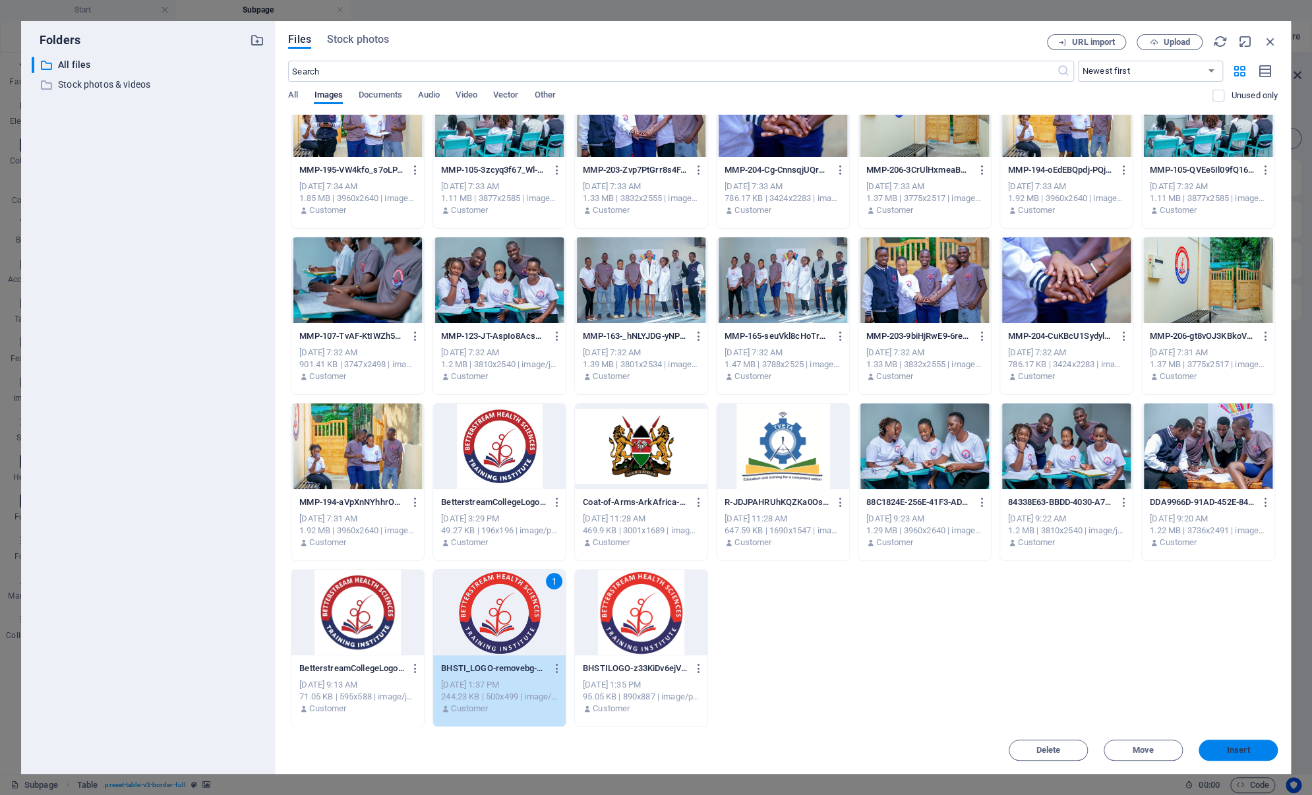
click at [1222, 744] on button "Insert" at bounding box center [1238, 750] width 79 height 21
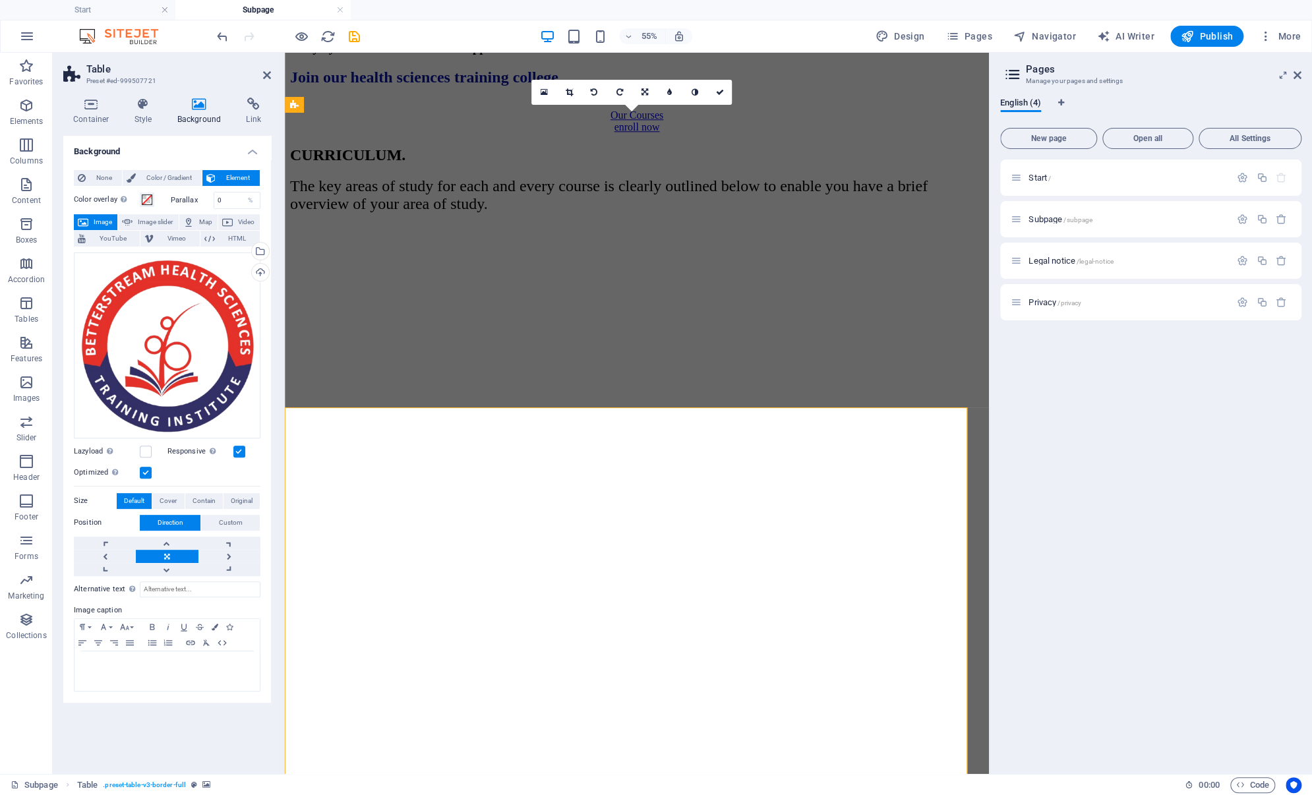
scroll to position [508, 0]
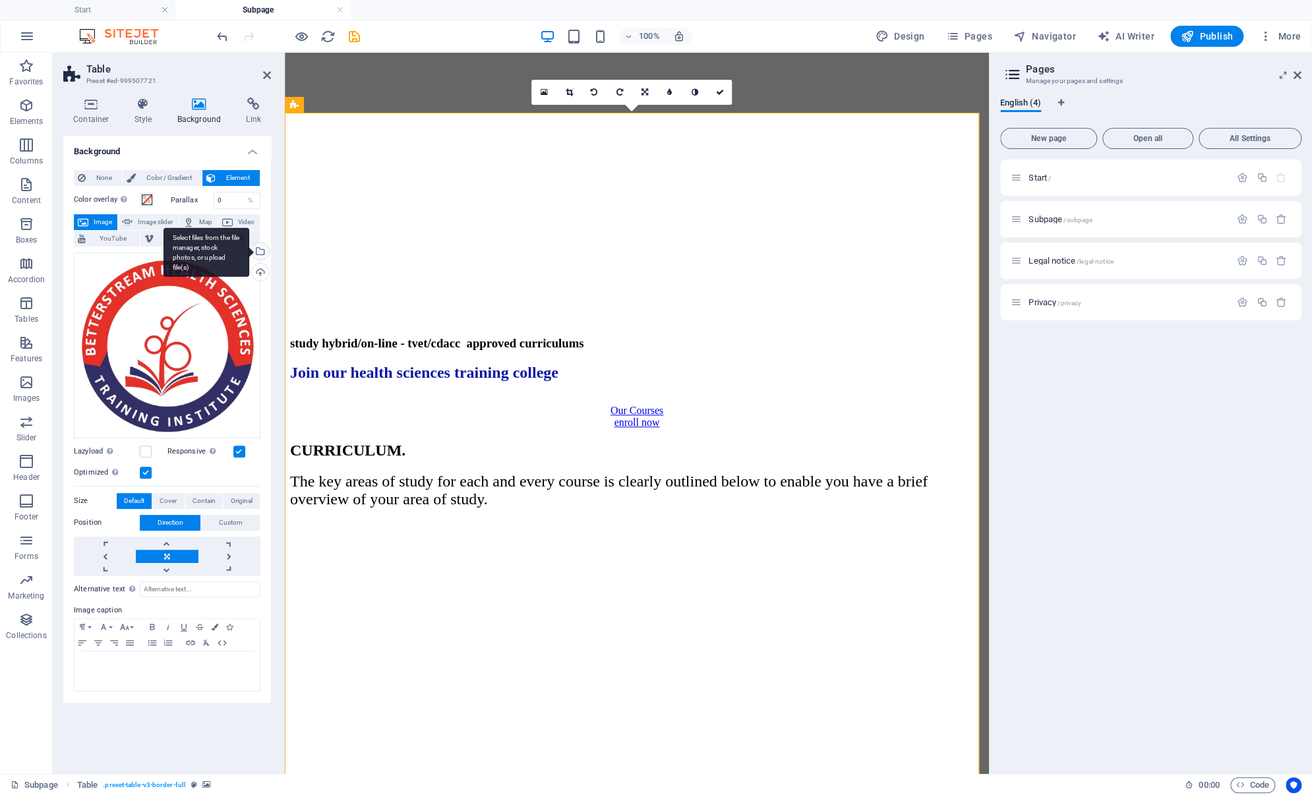
click at [259, 246] on div "Select files from the file manager, stock photos, or upload file(s)" at bounding box center [259, 253] width 20 height 20
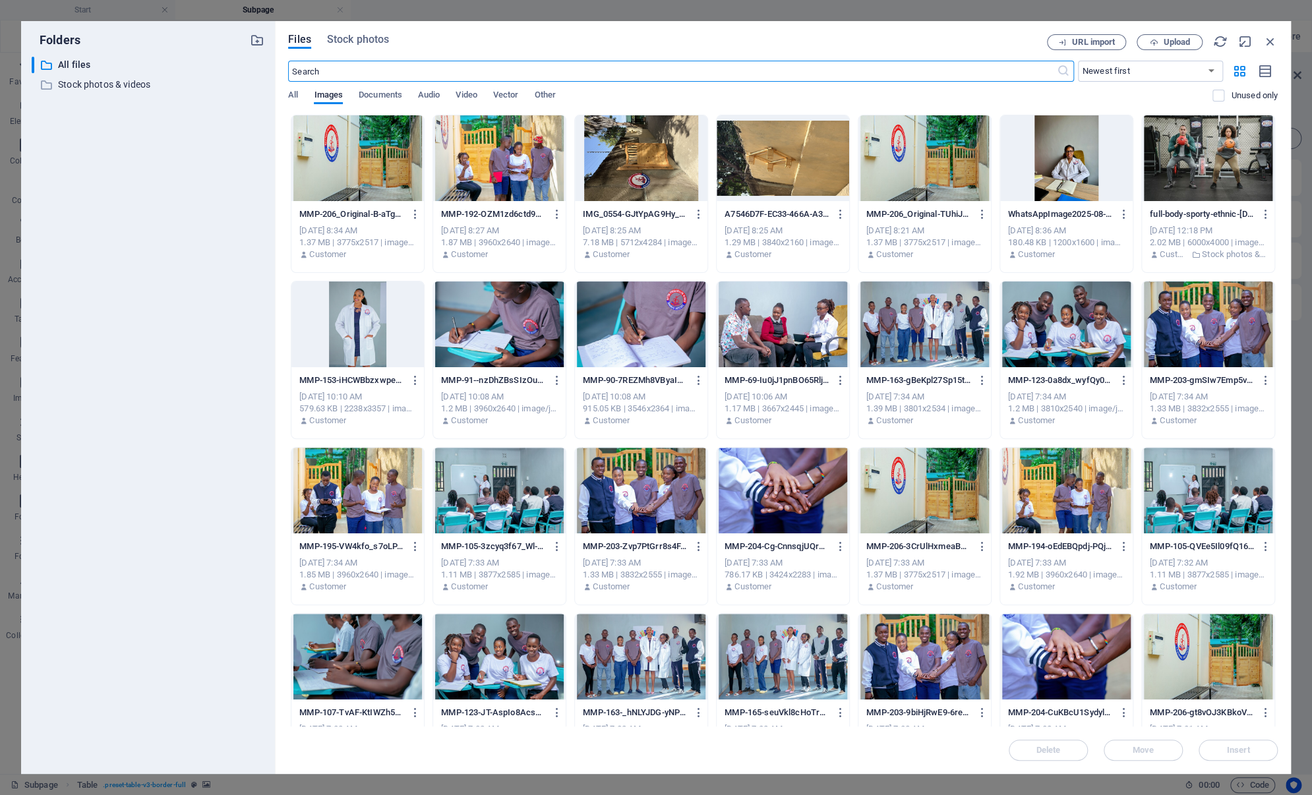
scroll to position [803, 0]
